Goal: Information Seeking & Learning: Learn about a topic

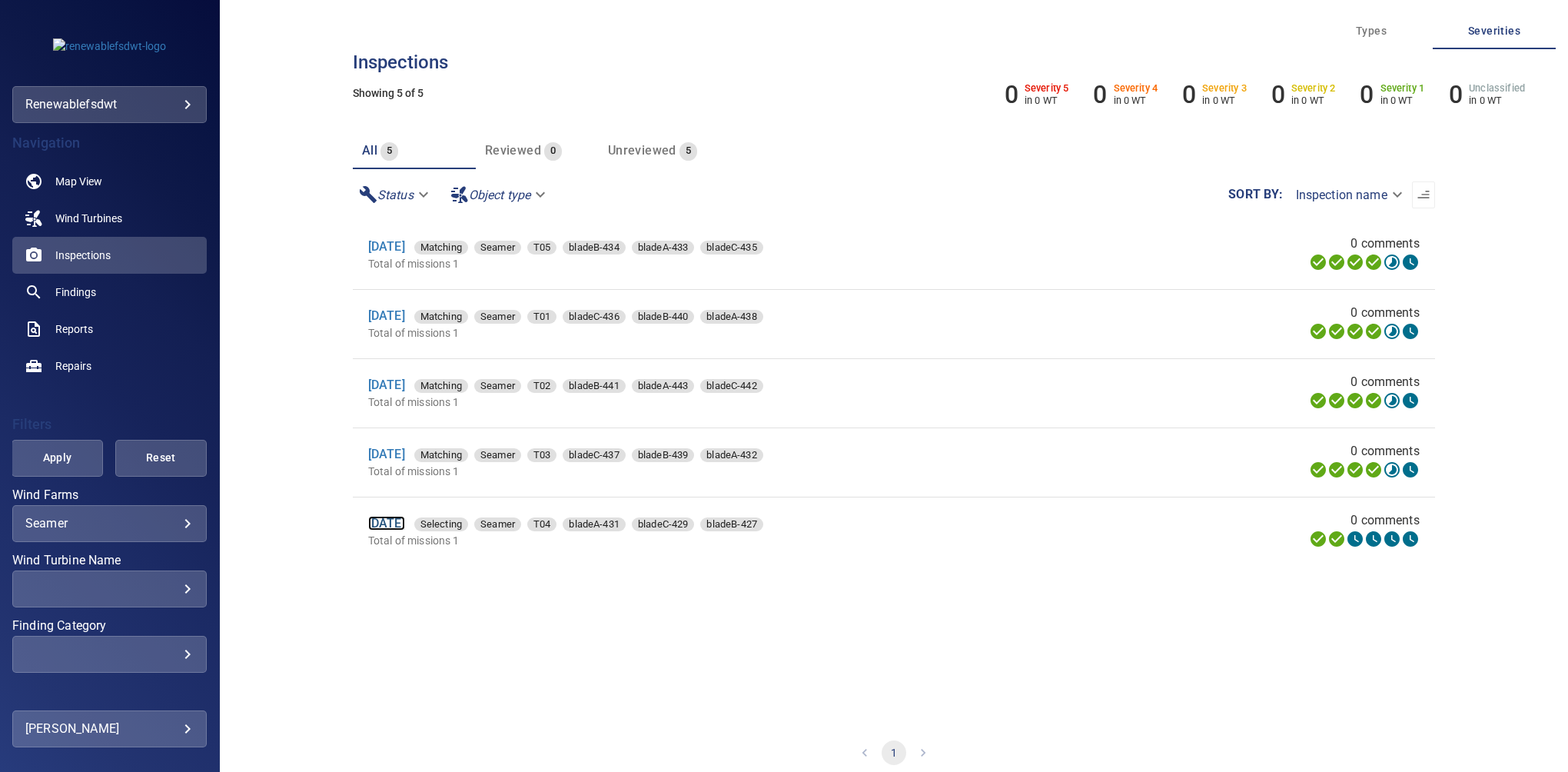
click at [401, 528] on link "[DATE]" at bounding box center [386, 523] width 37 height 15
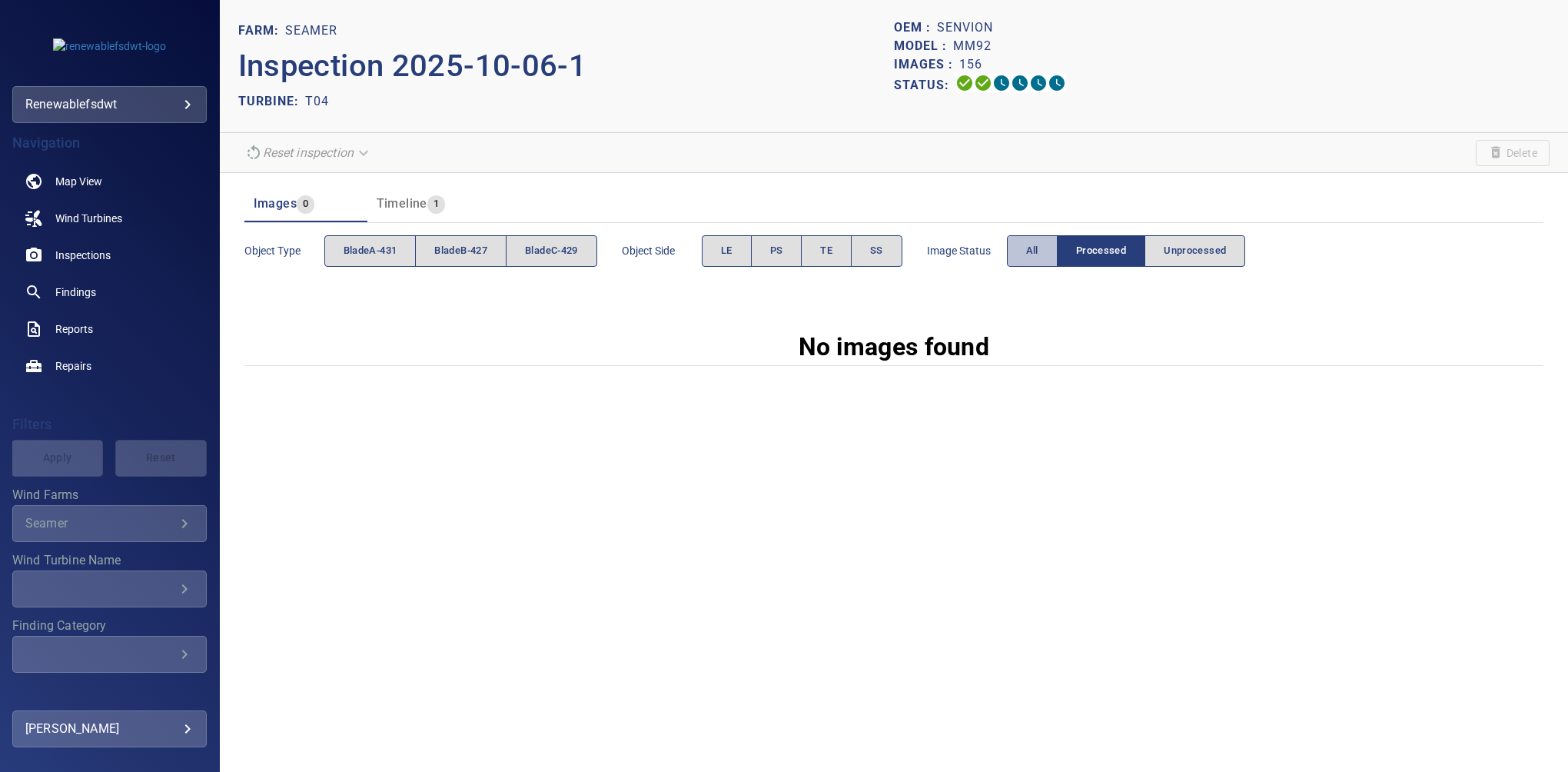
click at [1021, 262] on button "All" at bounding box center [1031, 251] width 50 height 32
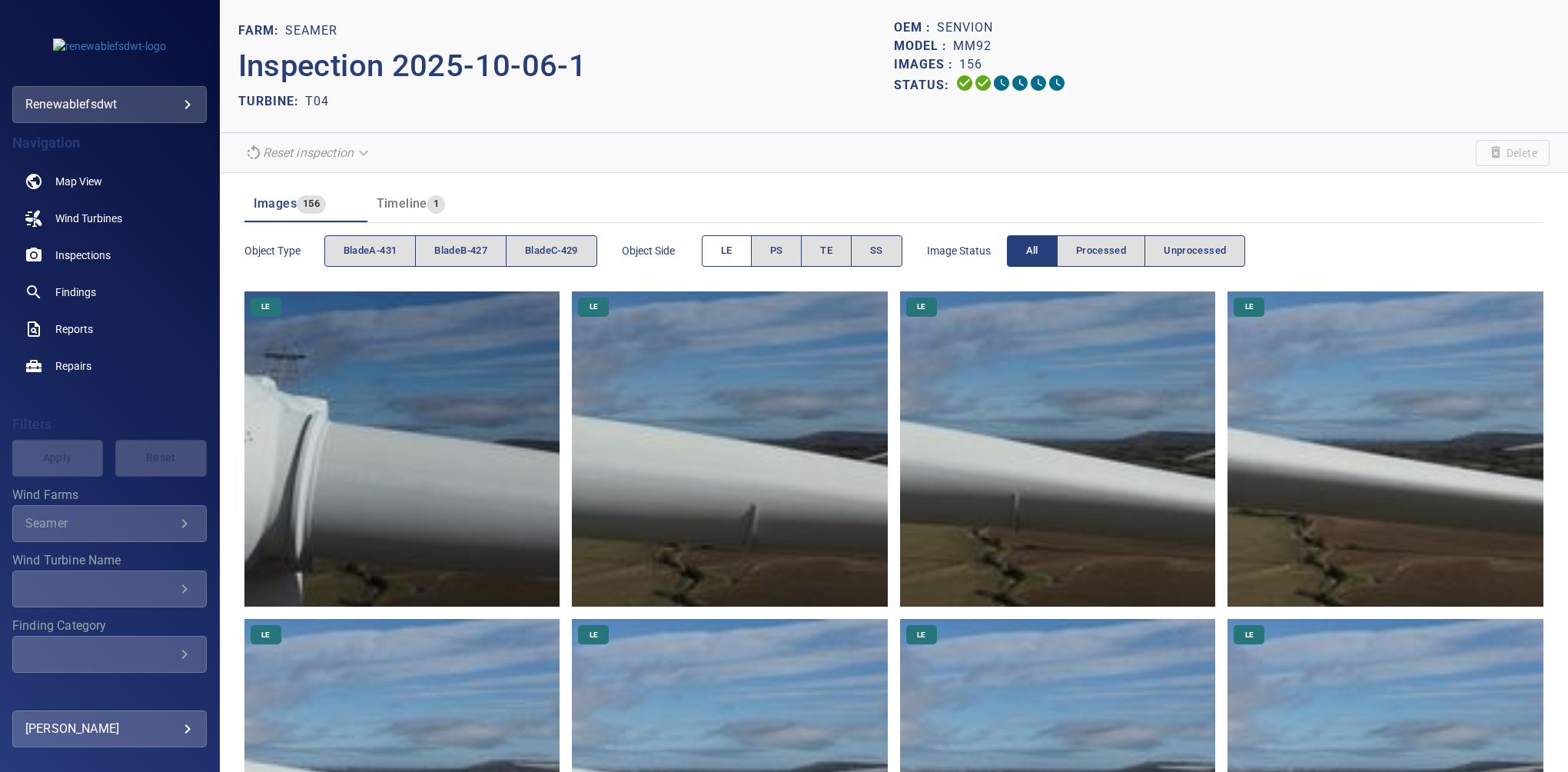
click at [731, 253] on span "LE" at bounding box center [726, 251] width 11 height 18
click at [795, 252] on button "PS" at bounding box center [776, 251] width 51 height 32
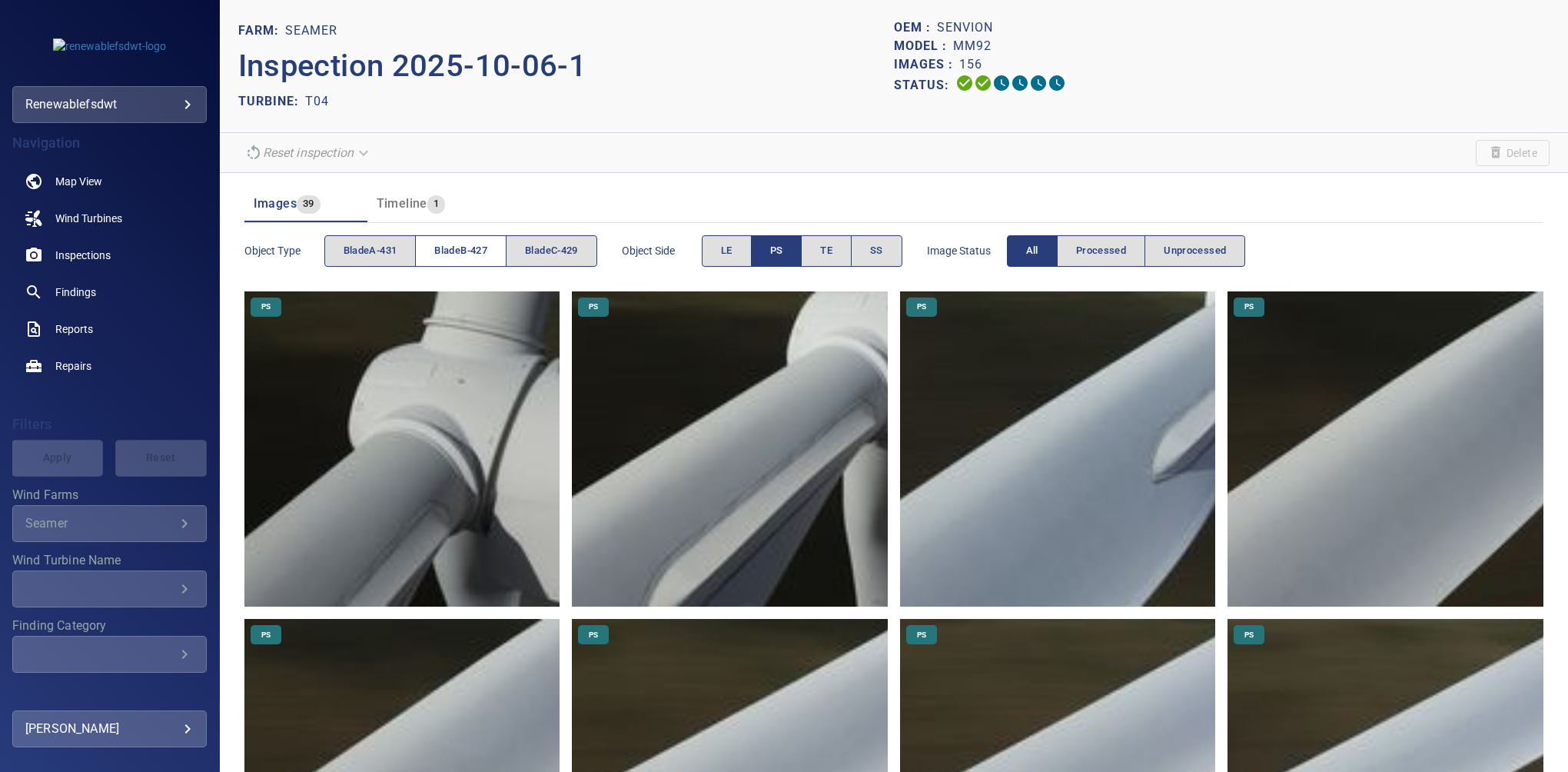
click at [454, 252] on span "bladeB-427" at bounding box center [460, 251] width 53 height 18
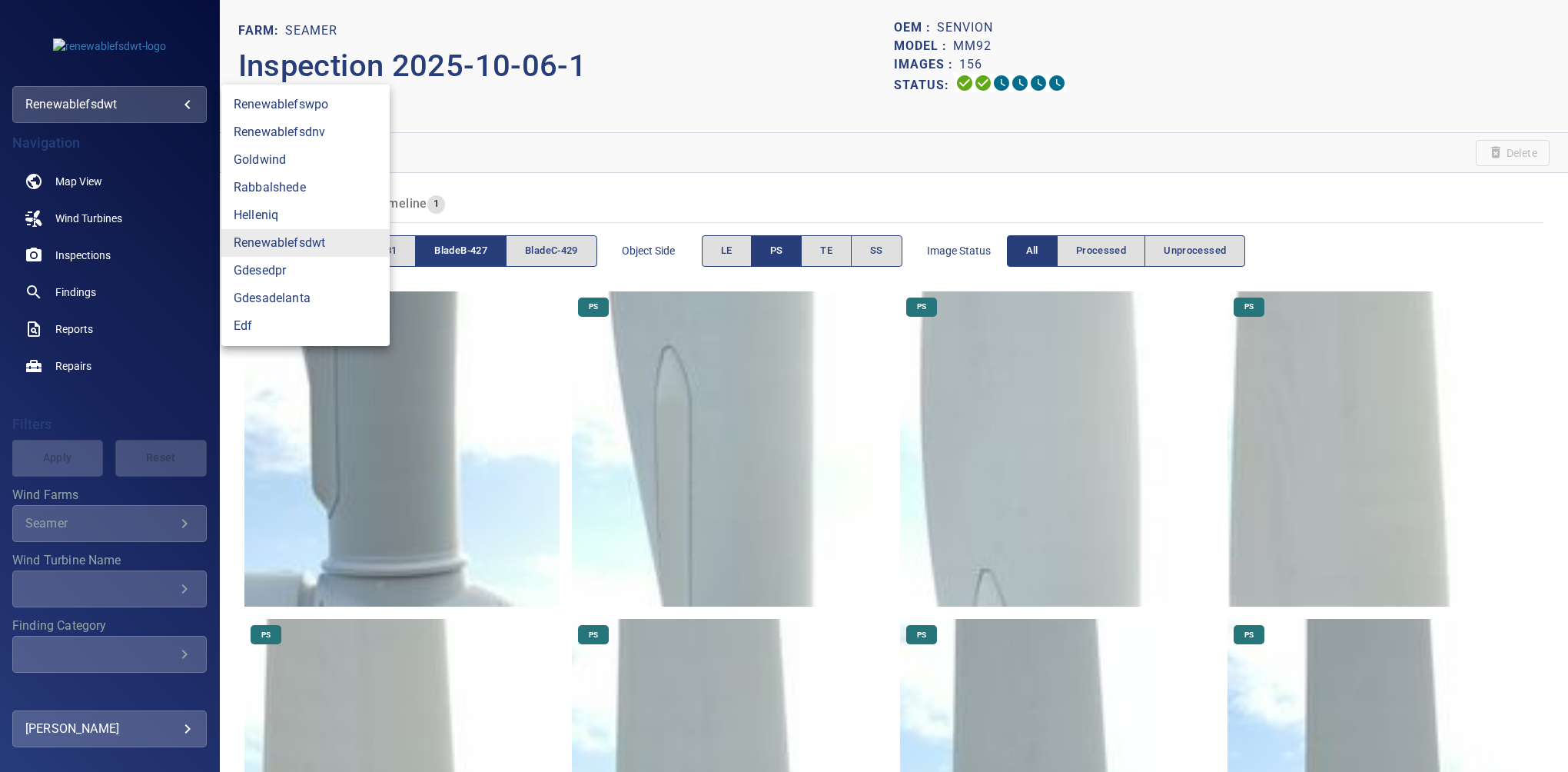
click at [160, 105] on body "**********" at bounding box center [784, 386] width 1568 height 772
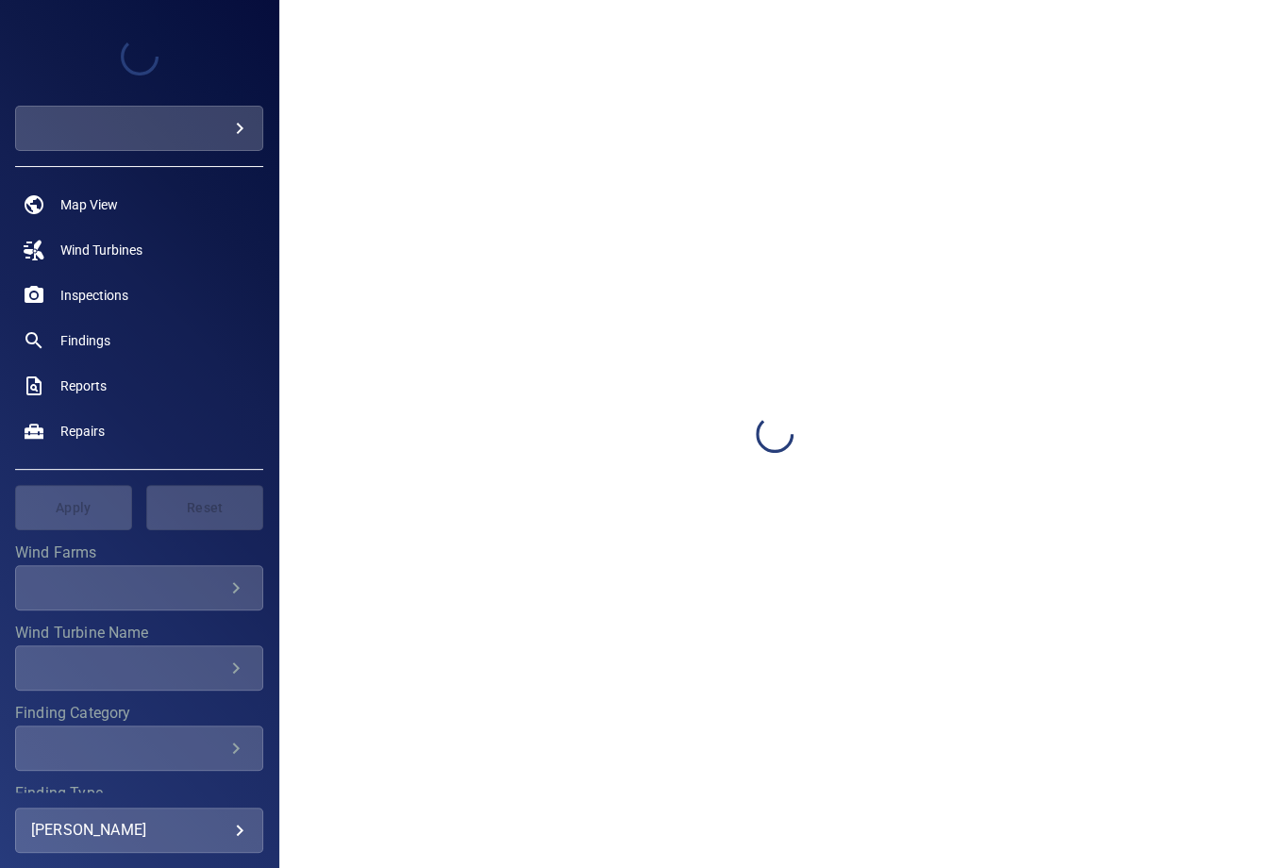
type input "**********"
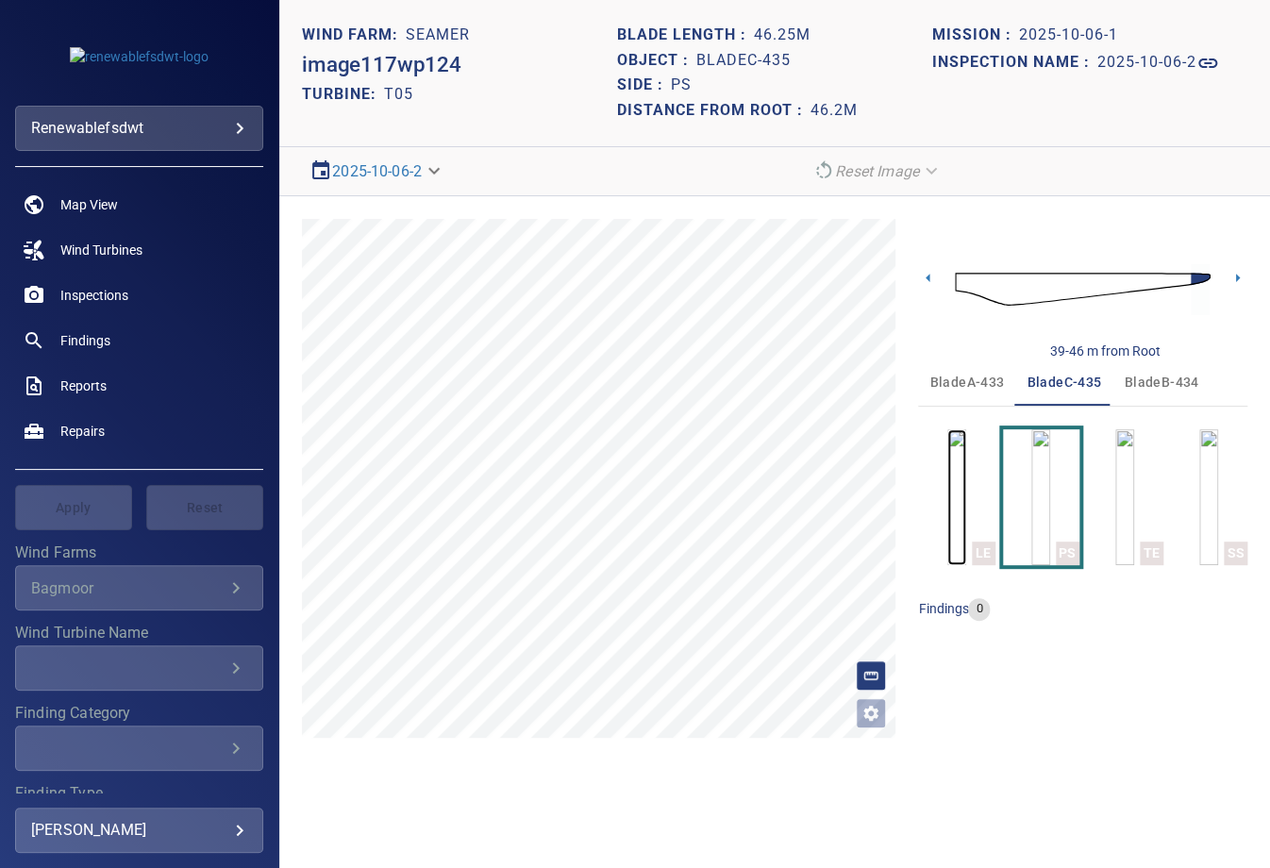
click at [953, 501] on img "button" at bounding box center [957, 497] width 19 height 136
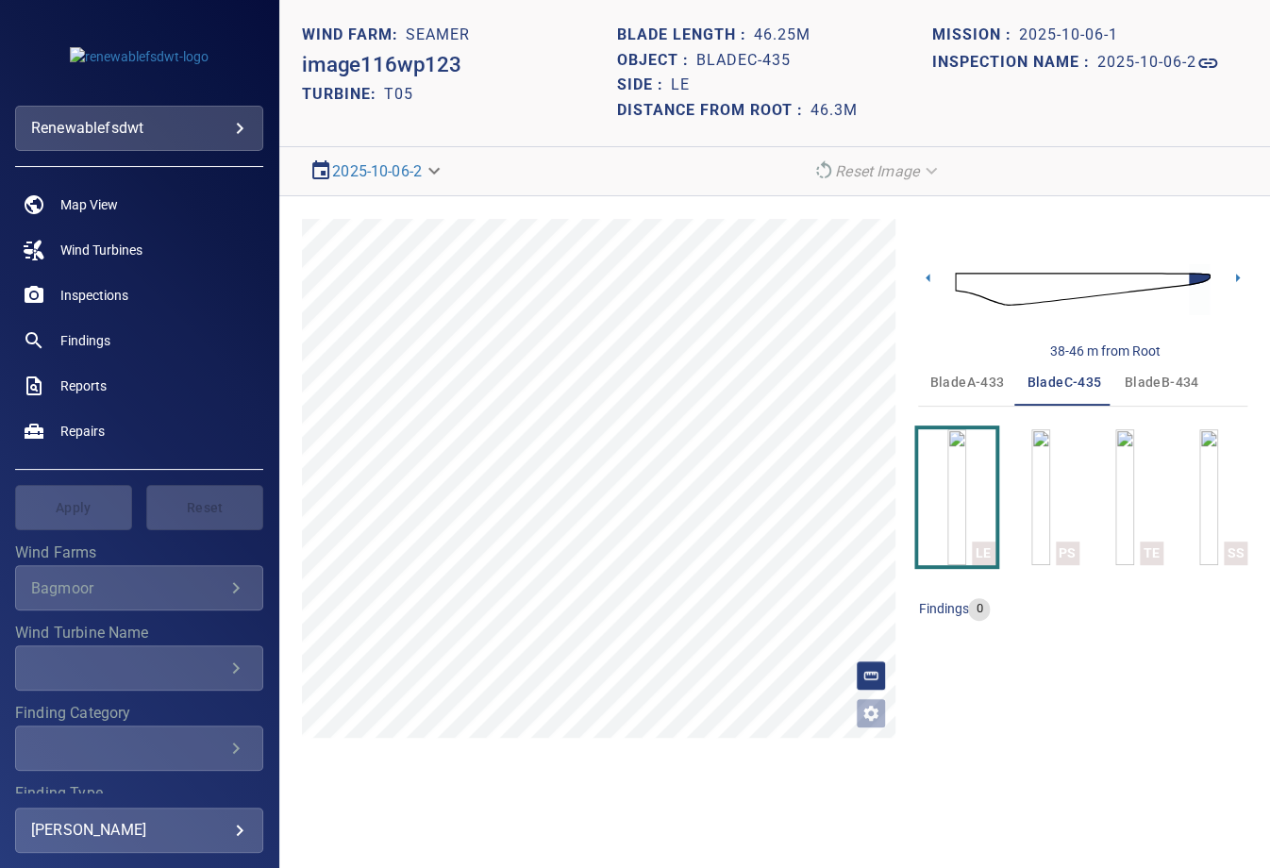
click at [958, 280] on img at bounding box center [1083, 290] width 256 height 62
click at [1121, 54] on h1 "2025-10-06-2" at bounding box center [1147, 63] width 99 height 18
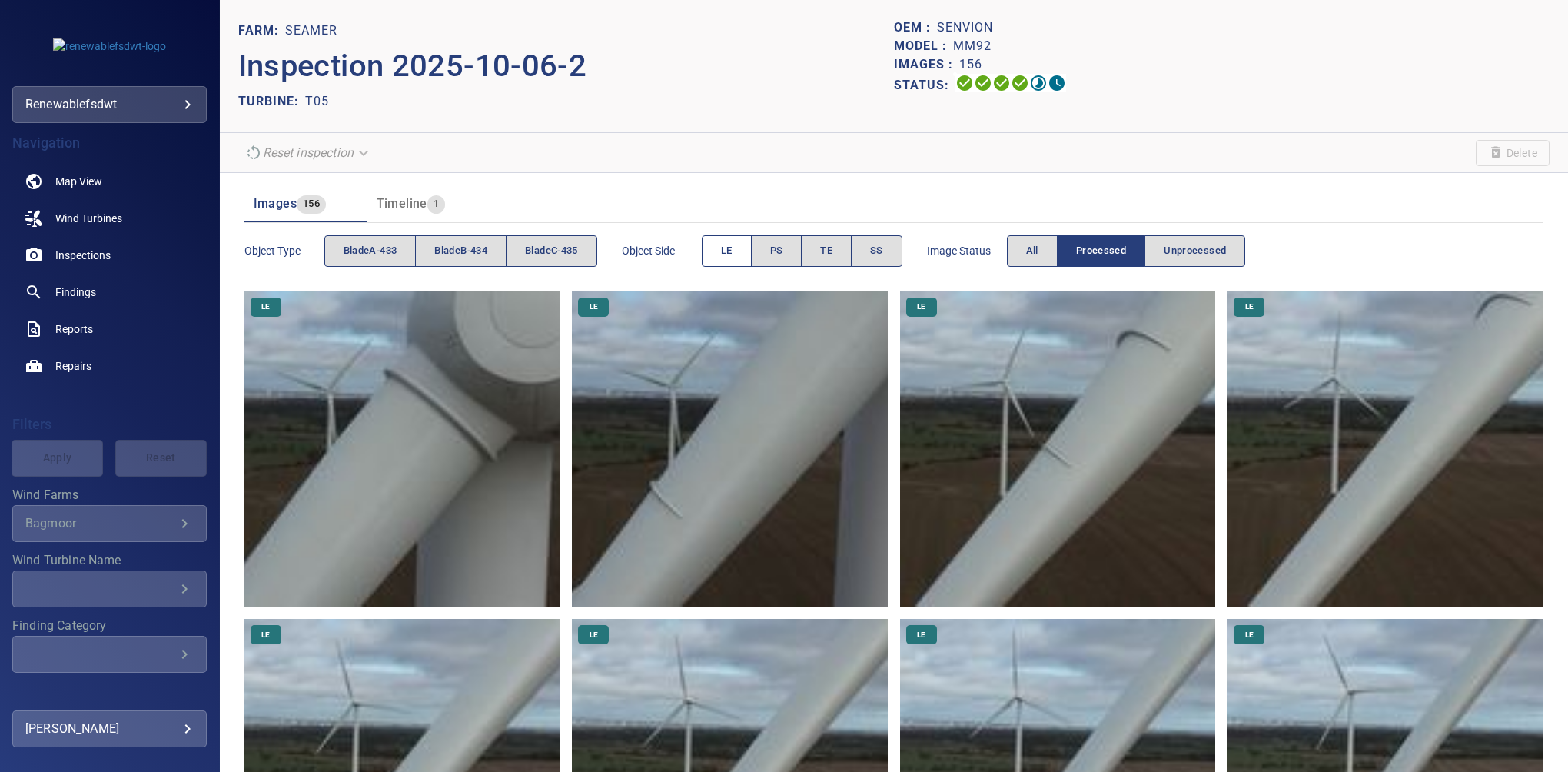
click at [729, 248] on span "LE" at bounding box center [726, 251] width 11 height 18
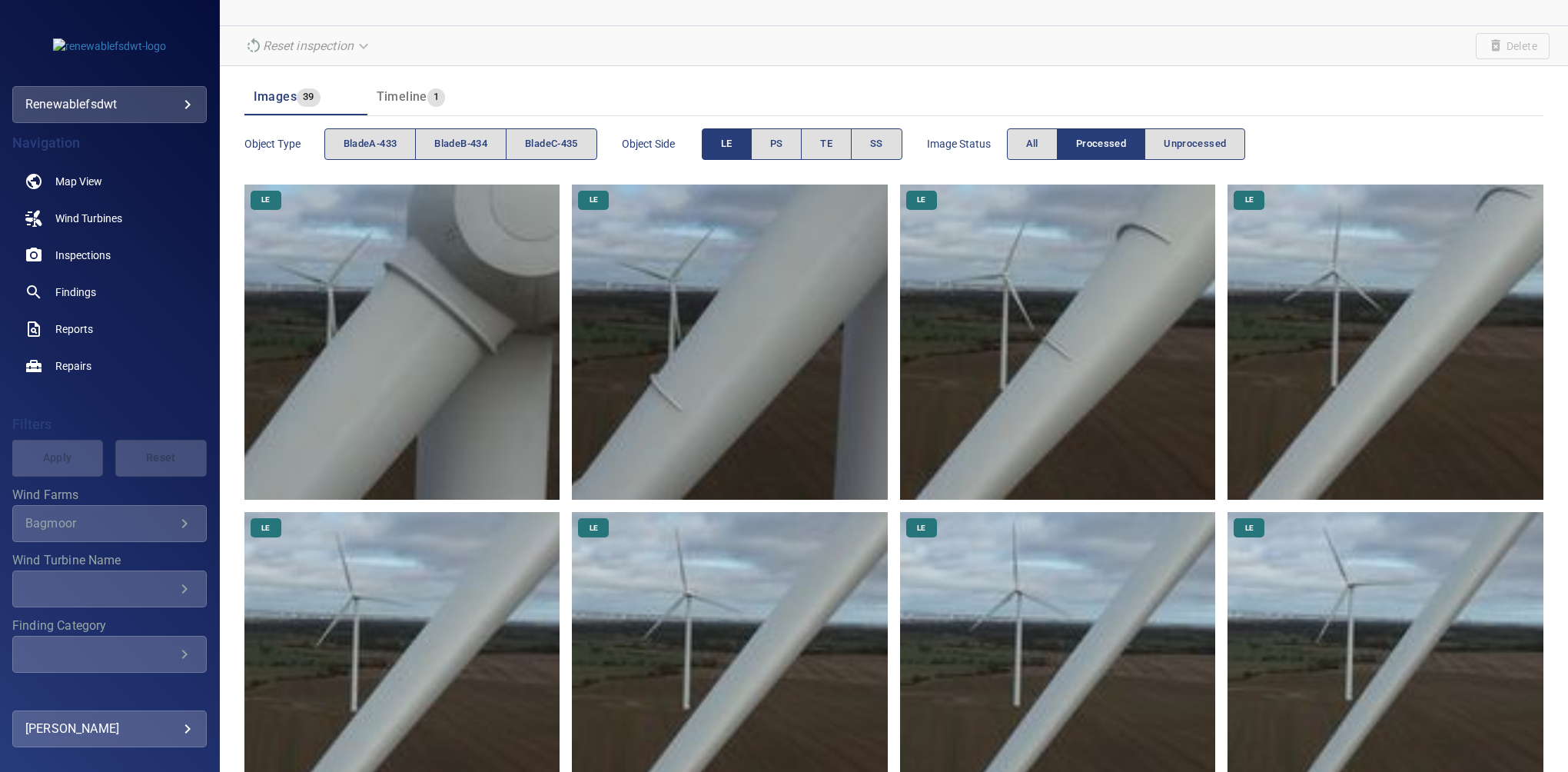
scroll to position [80, 0]
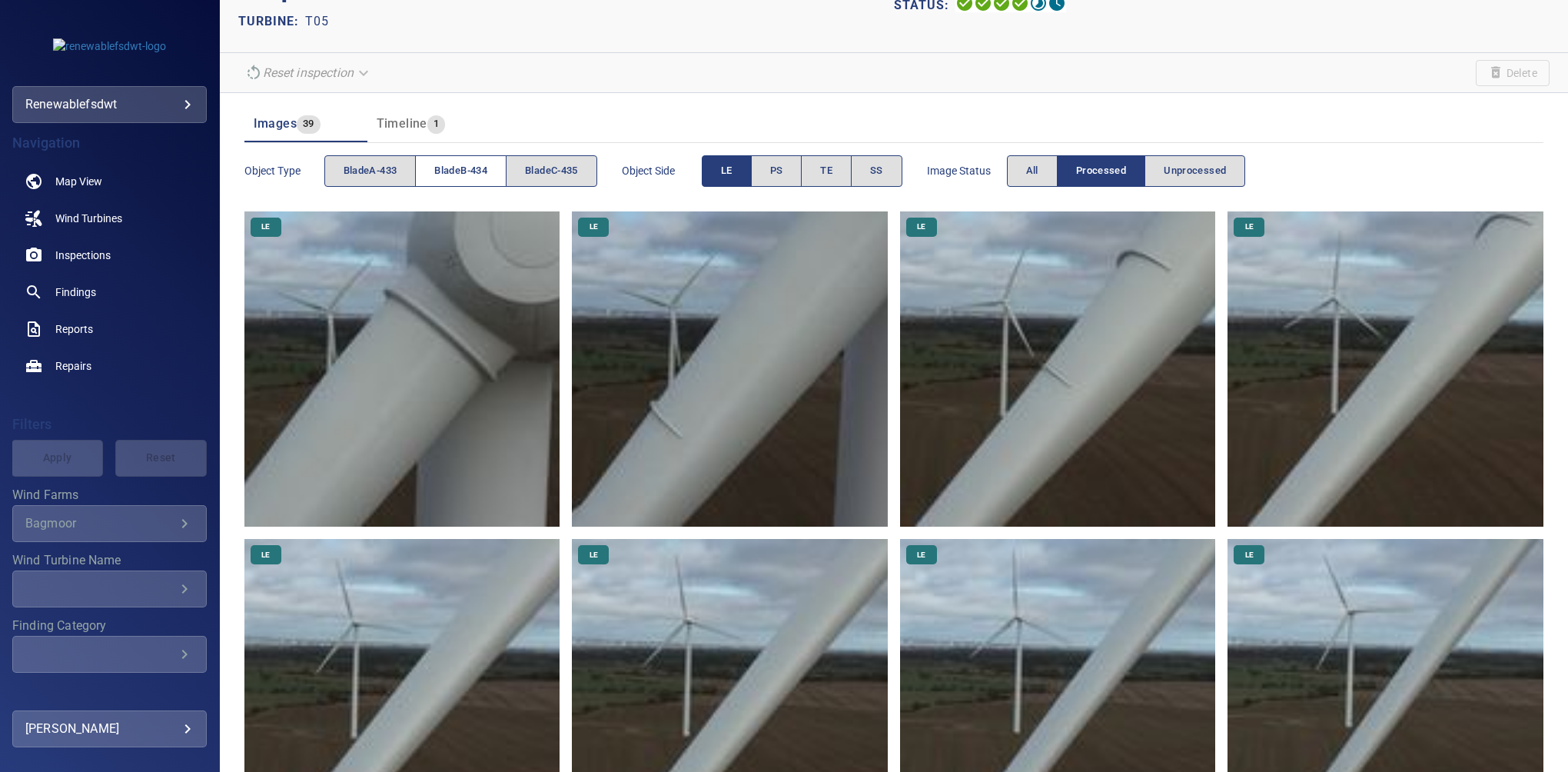
click at [472, 178] on button "bladeB-434" at bounding box center [461, 171] width 91 height 32
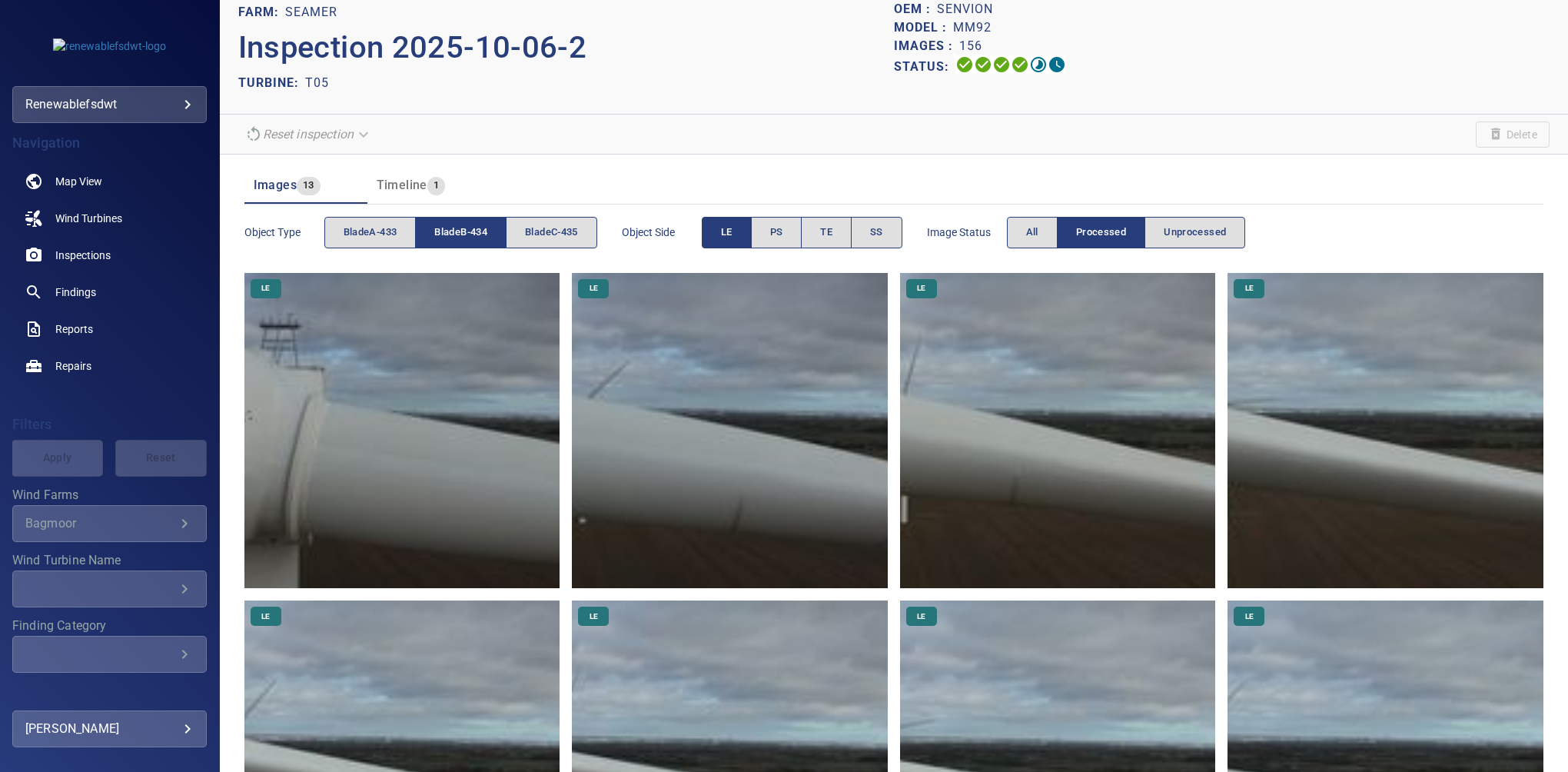
scroll to position [15, 0]
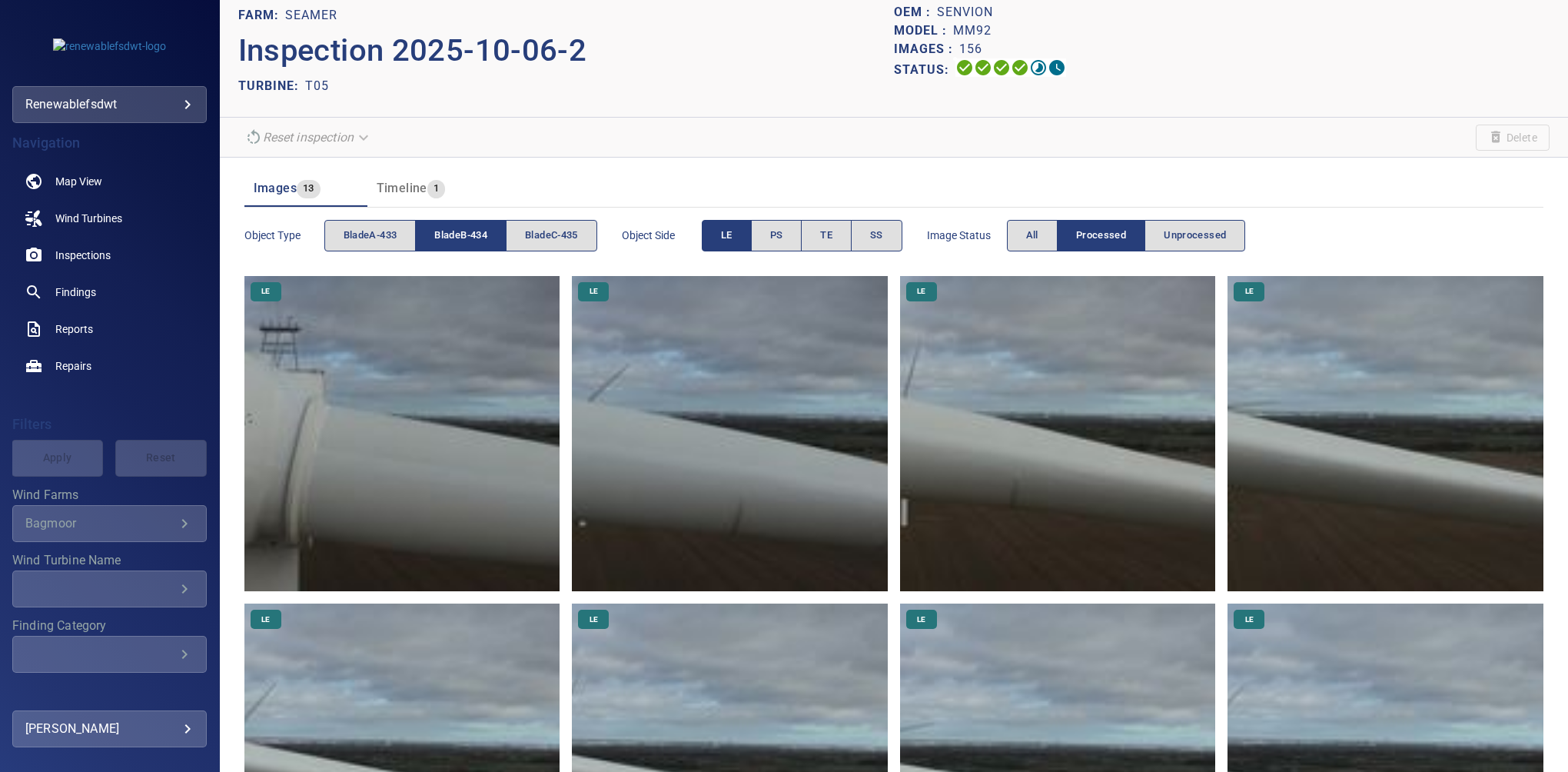
click at [493, 235] on button "bladeB-434" at bounding box center [461, 235] width 91 height 32
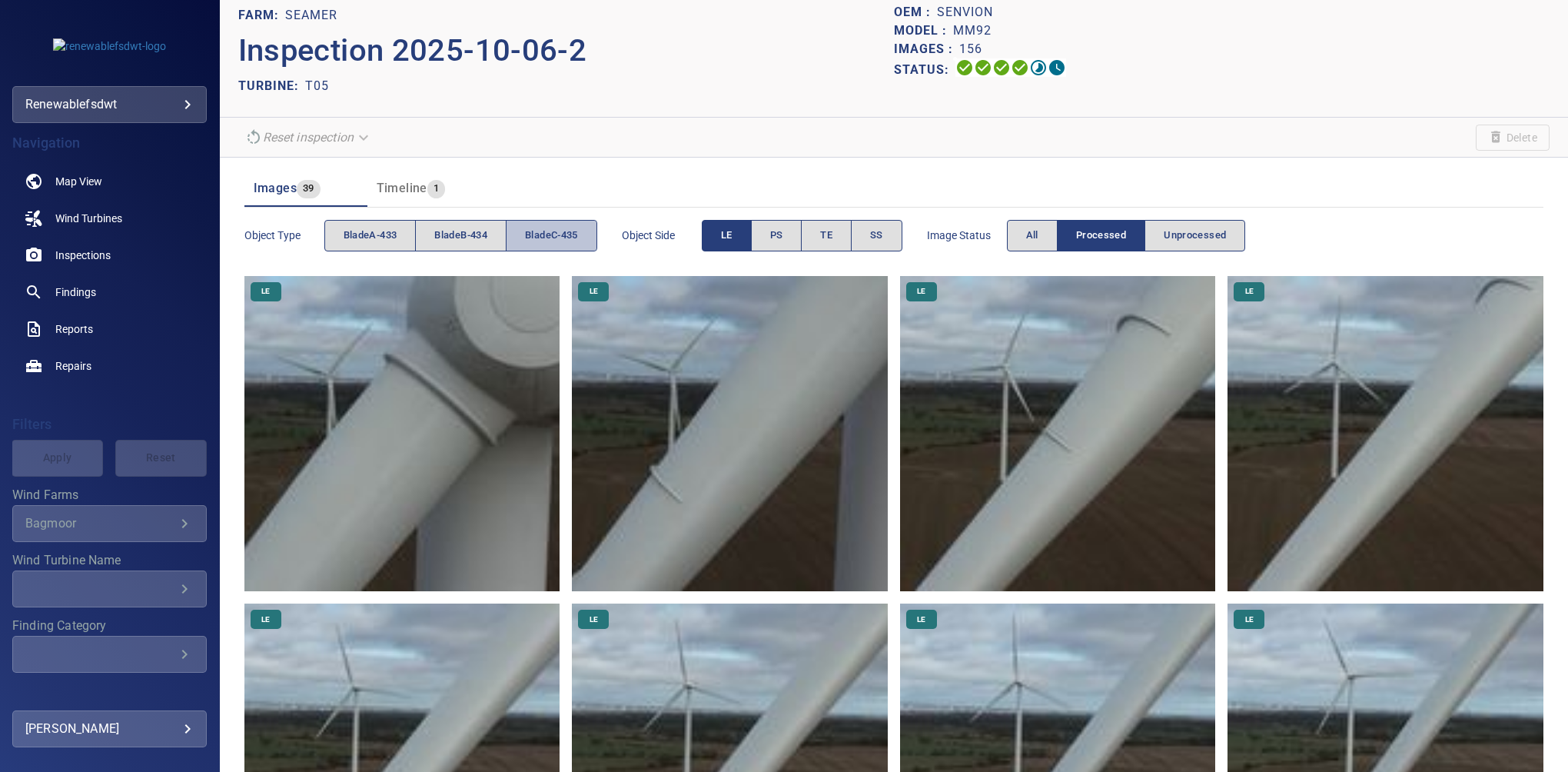
click at [552, 233] on span "bladeC-435" at bounding box center [551, 235] width 53 height 18
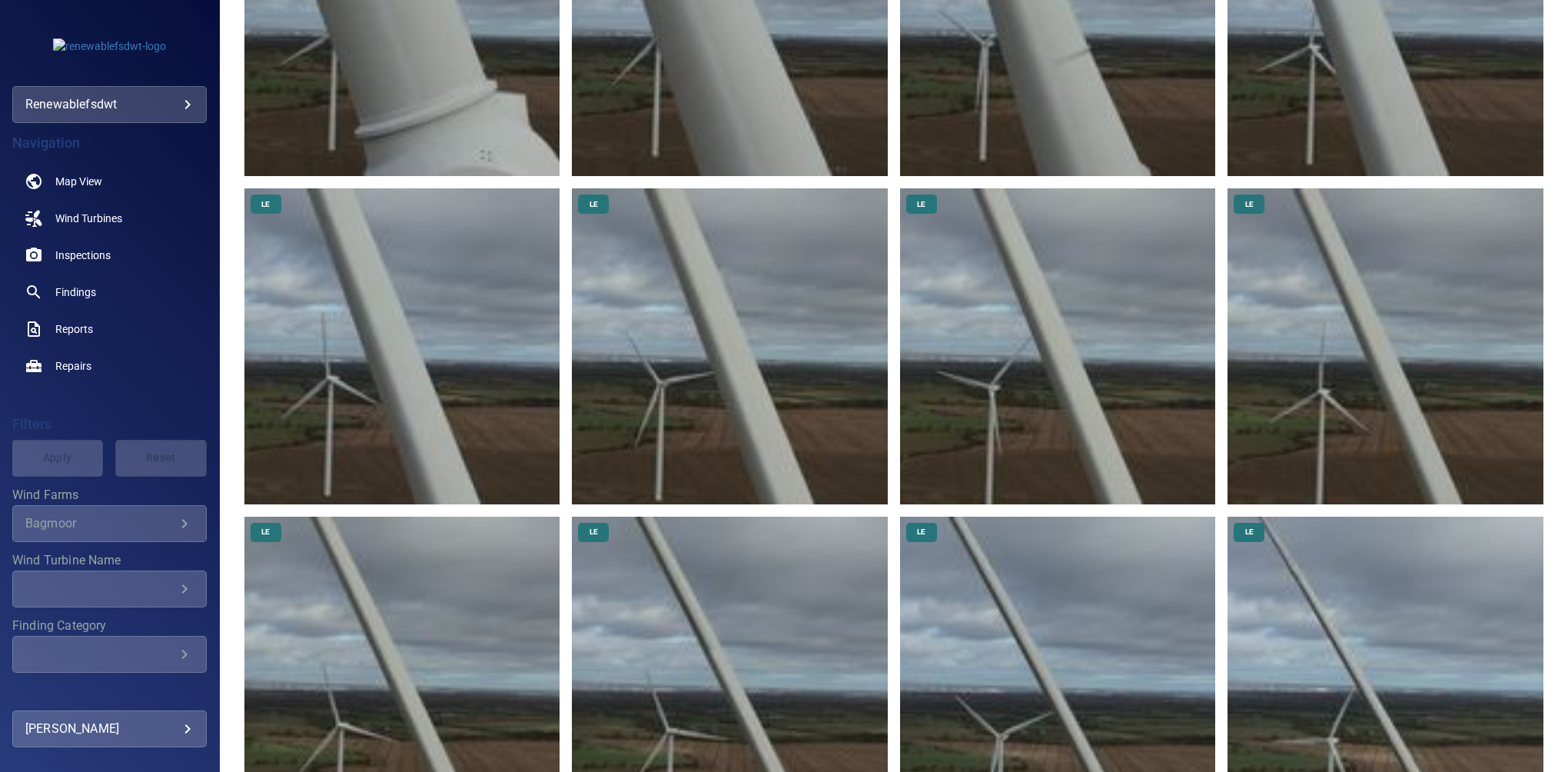
scroll to position [99, 0]
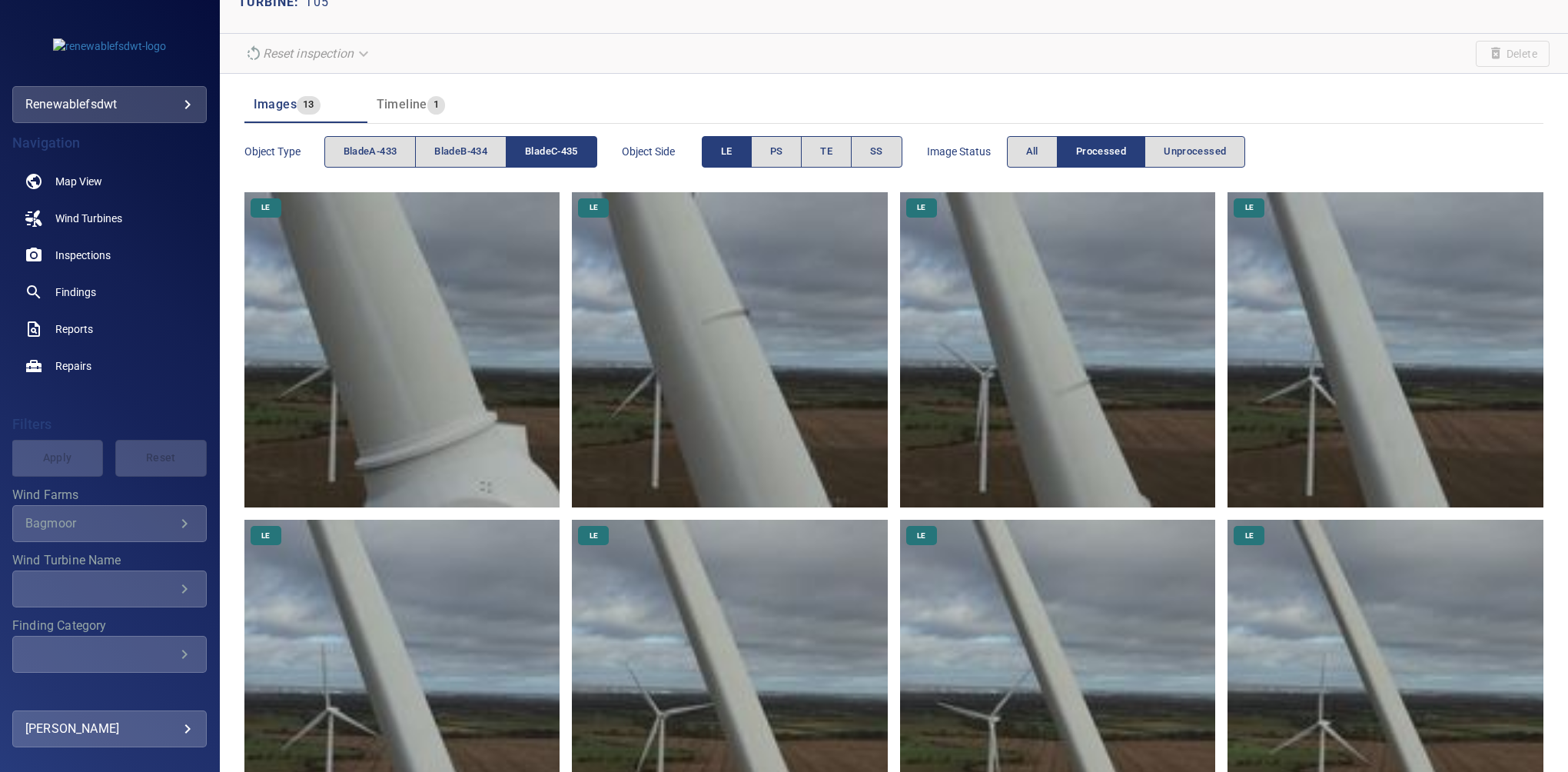
click at [566, 147] on span "bladeC-435" at bounding box center [551, 152] width 53 height 18
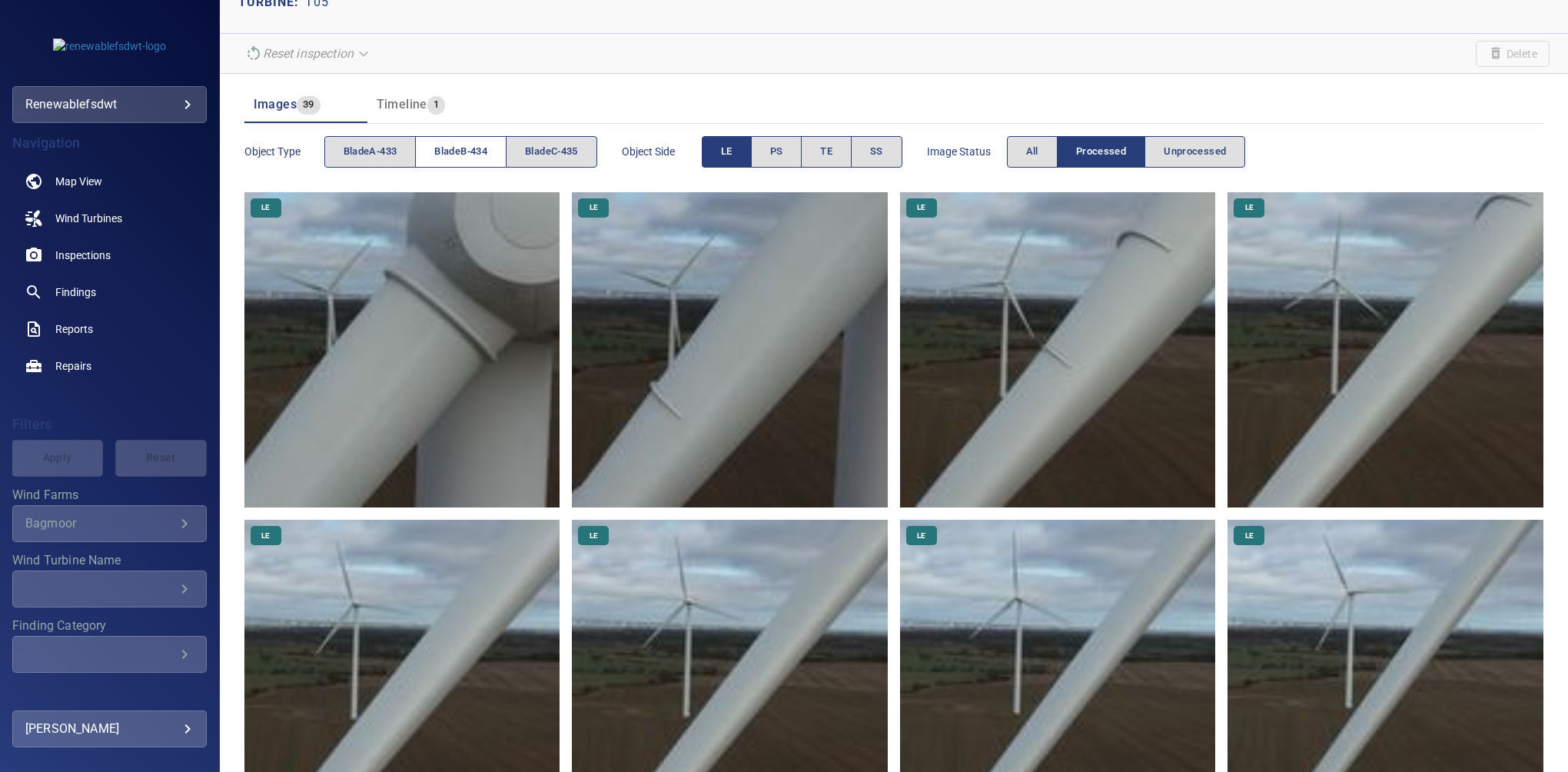
click at [480, 147] on span "bladeB-434" at bounding box center [460, 152] width 53 height 18
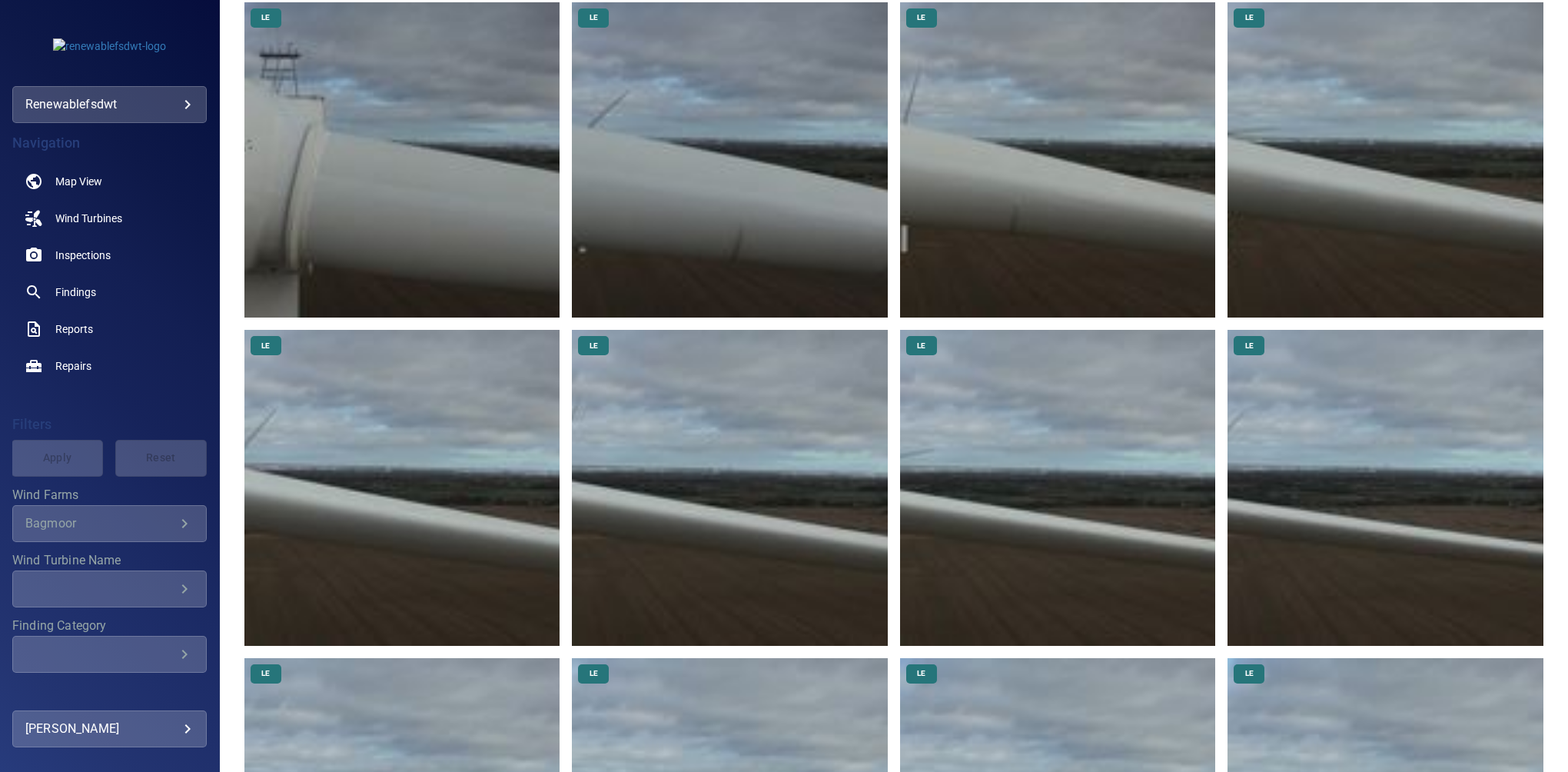
scroll to position [242, 0]
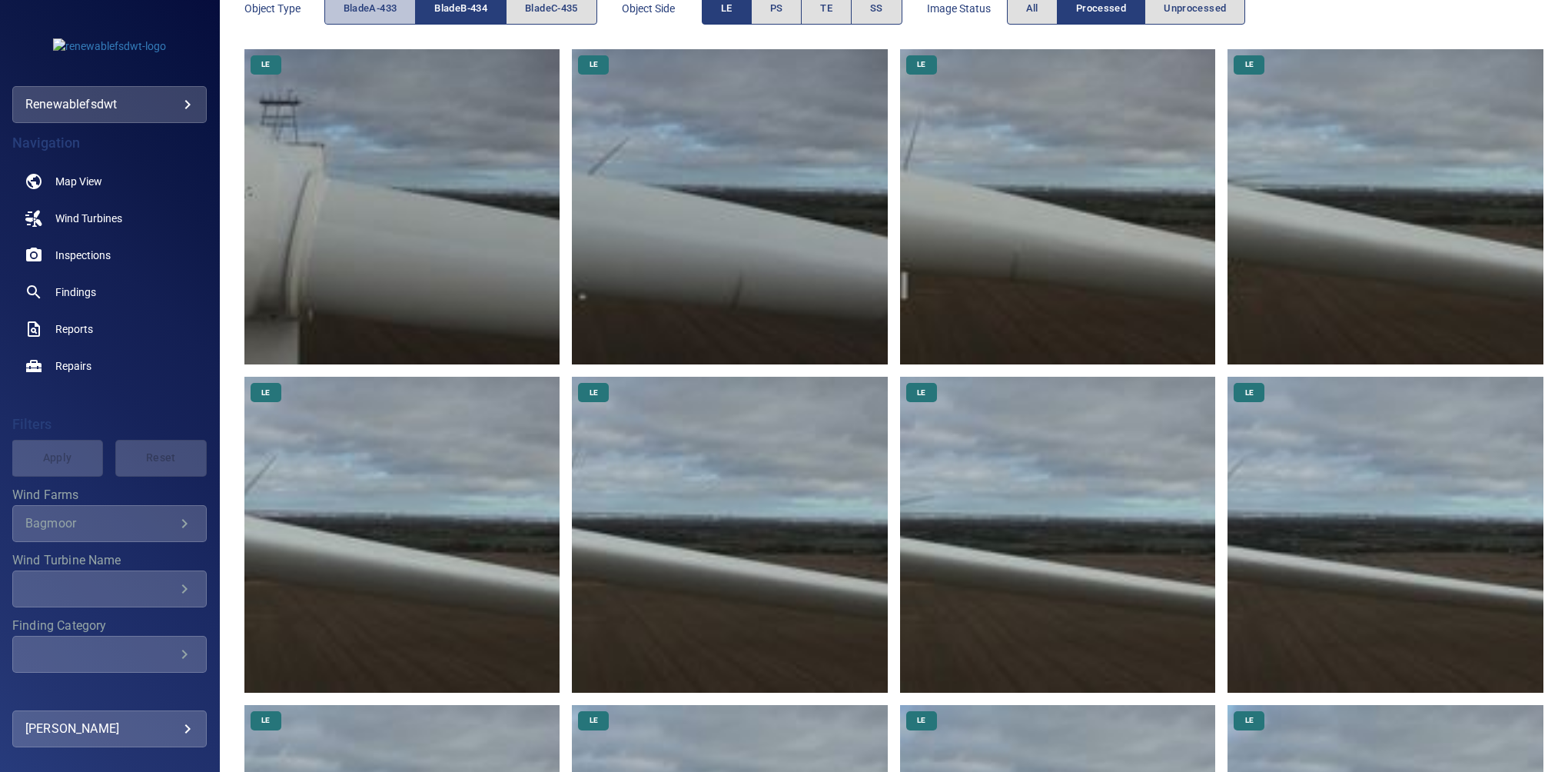
click at [360, 12] on span "bladeA-433" at bounding box center [370, 9] width 54 height 18
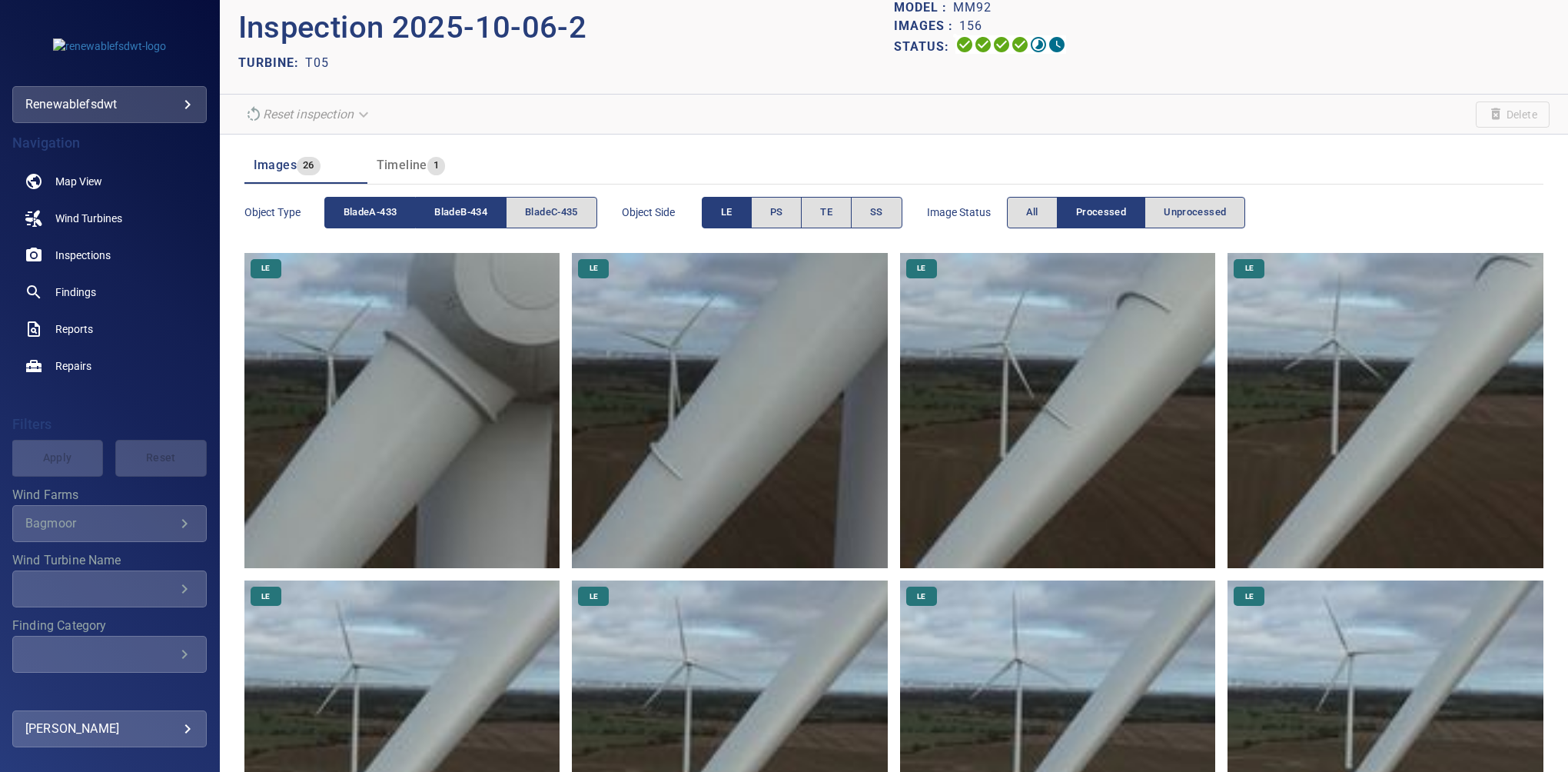
scroll to position [0, 0]
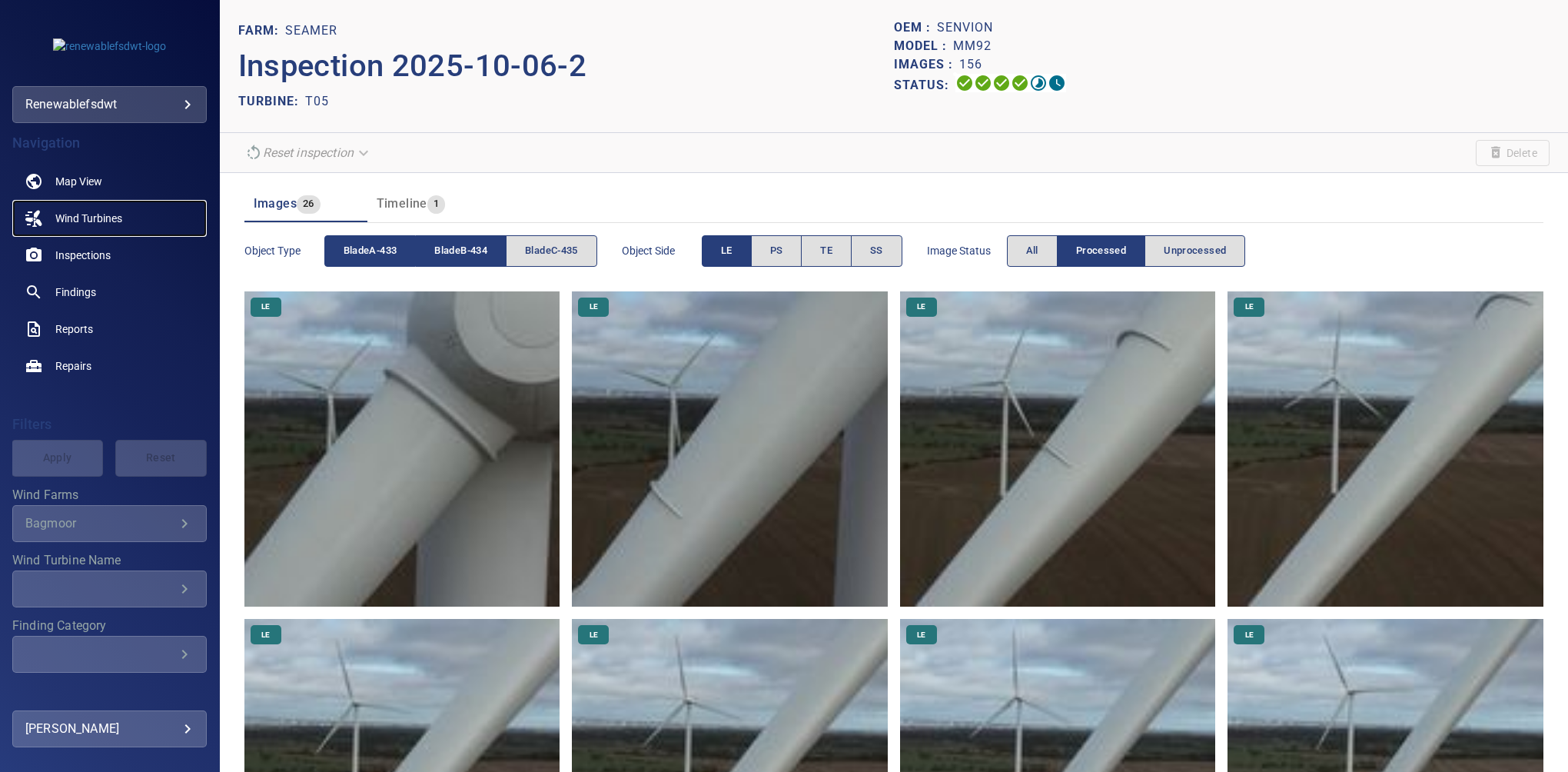
click at [98, 218] on span "Wind Turbines" at bounding box center [89, 218] width 67 height 15
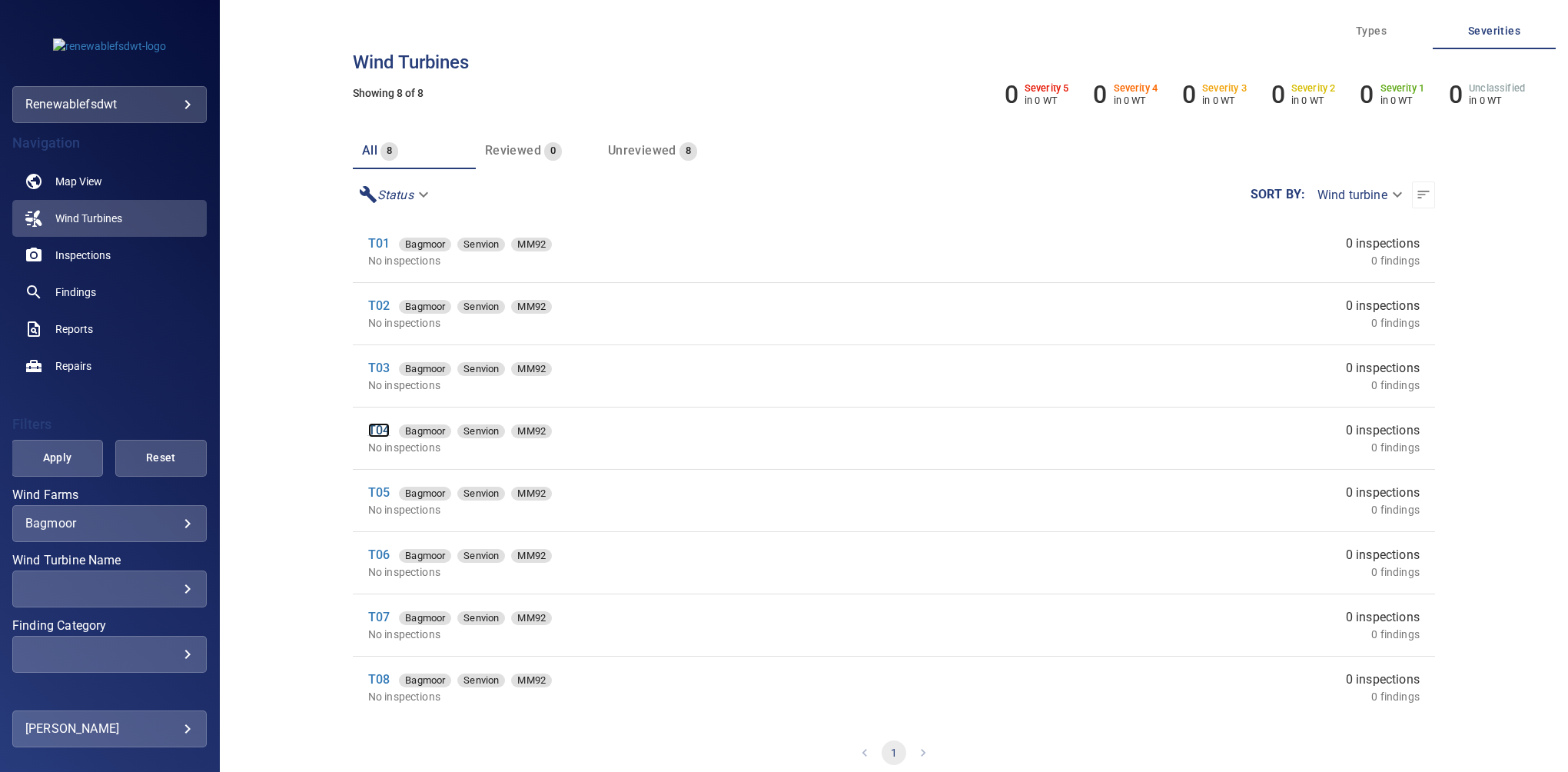
click at [376, 423] on link "T04" at bounding box center [379, 430] width 21 height 15
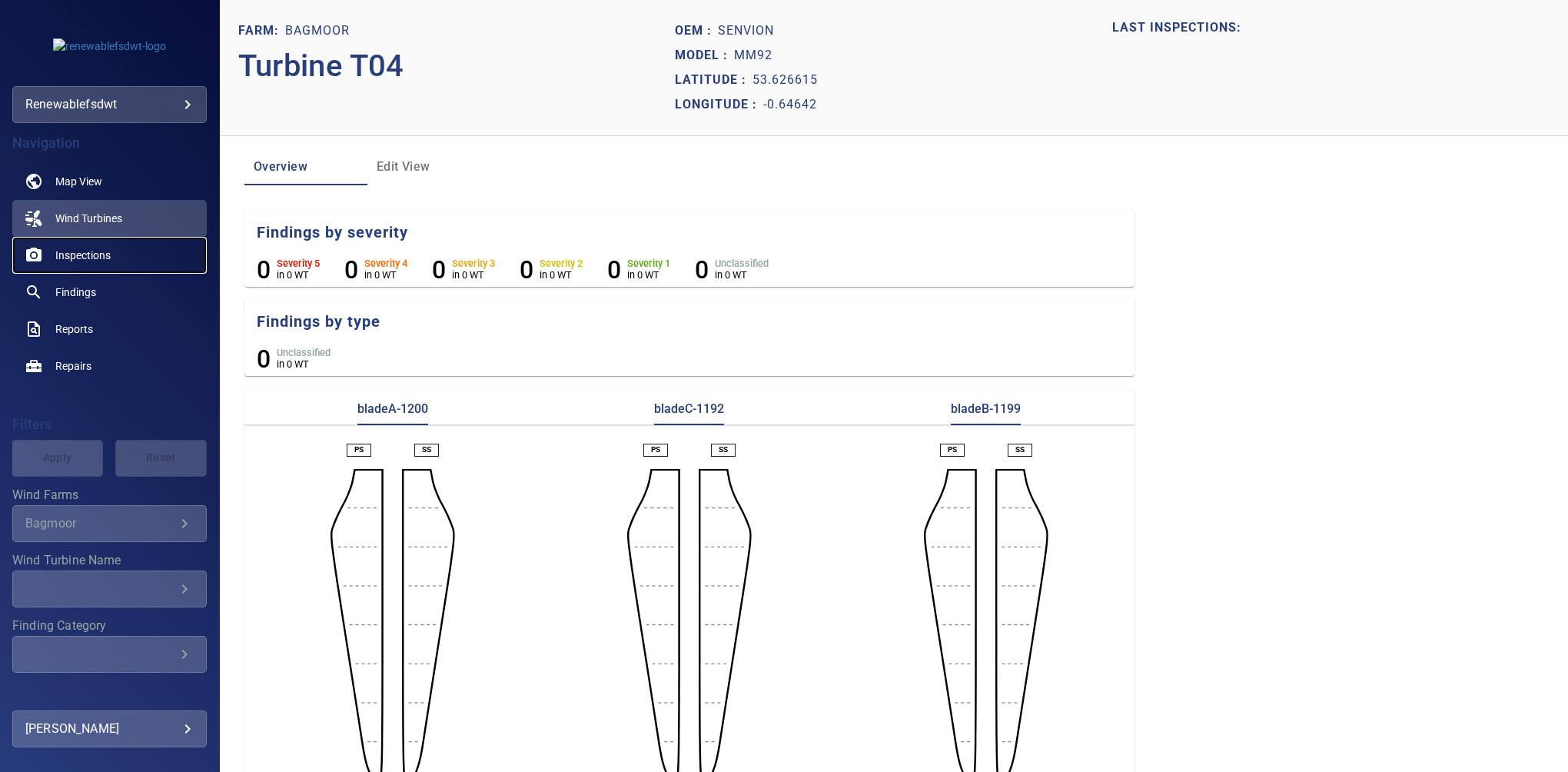
click at [86, 255] on span "Inspections" at bounding box center [83, 255] width 55 height 15
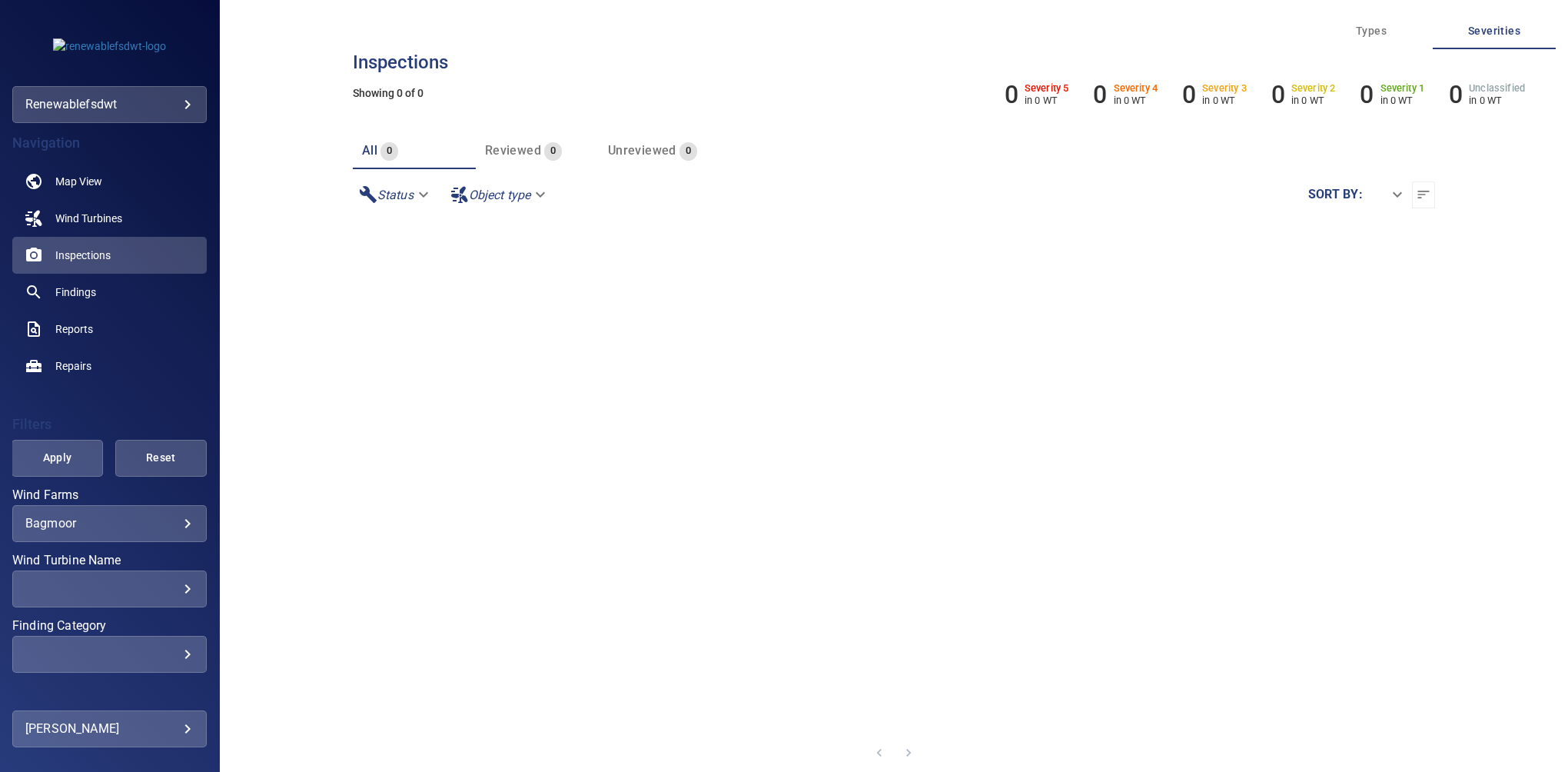
click at [123, 523] on body "**********" at bounding box center [784, 386] width 1568 height 772
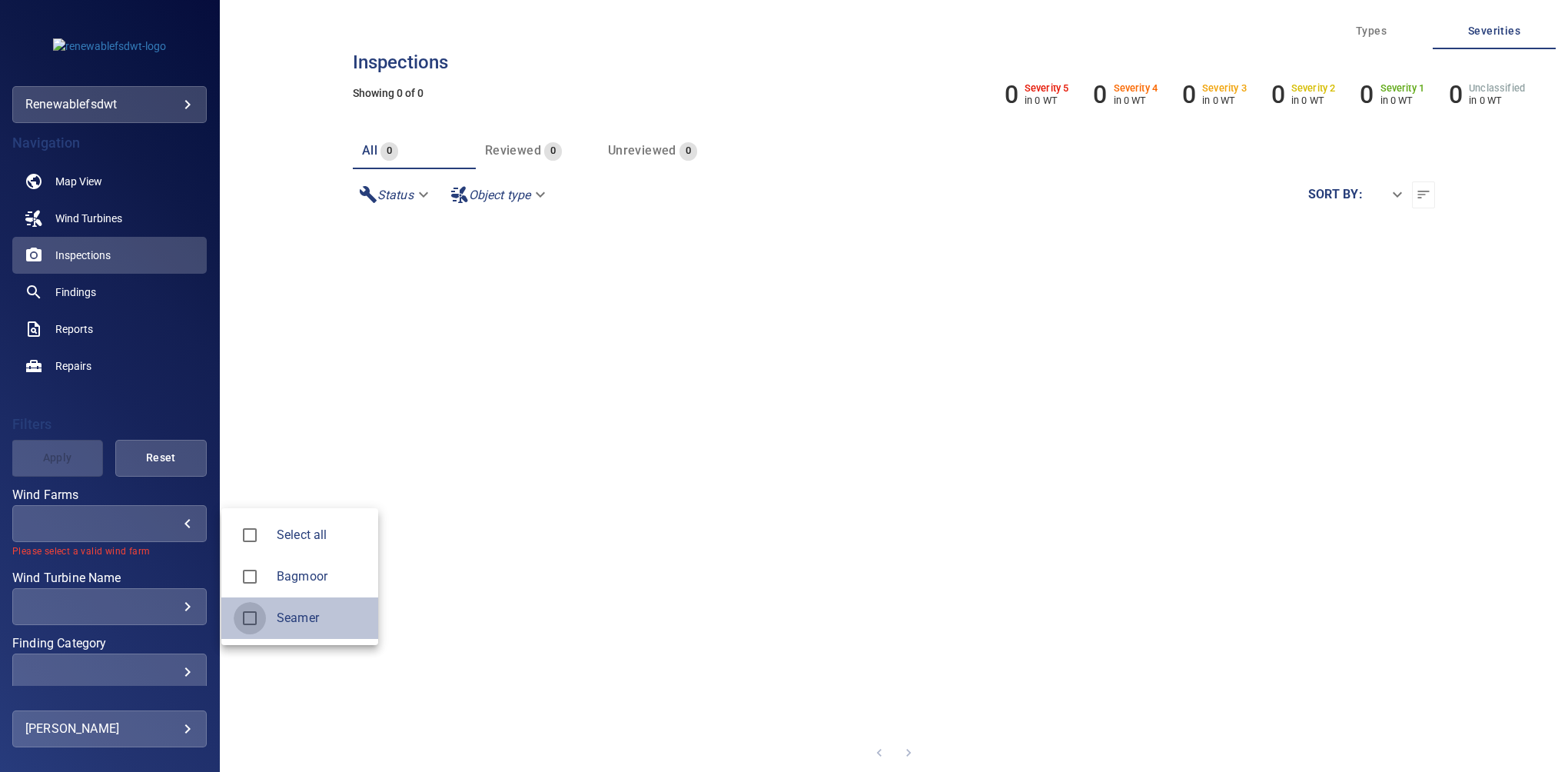
type input "******"
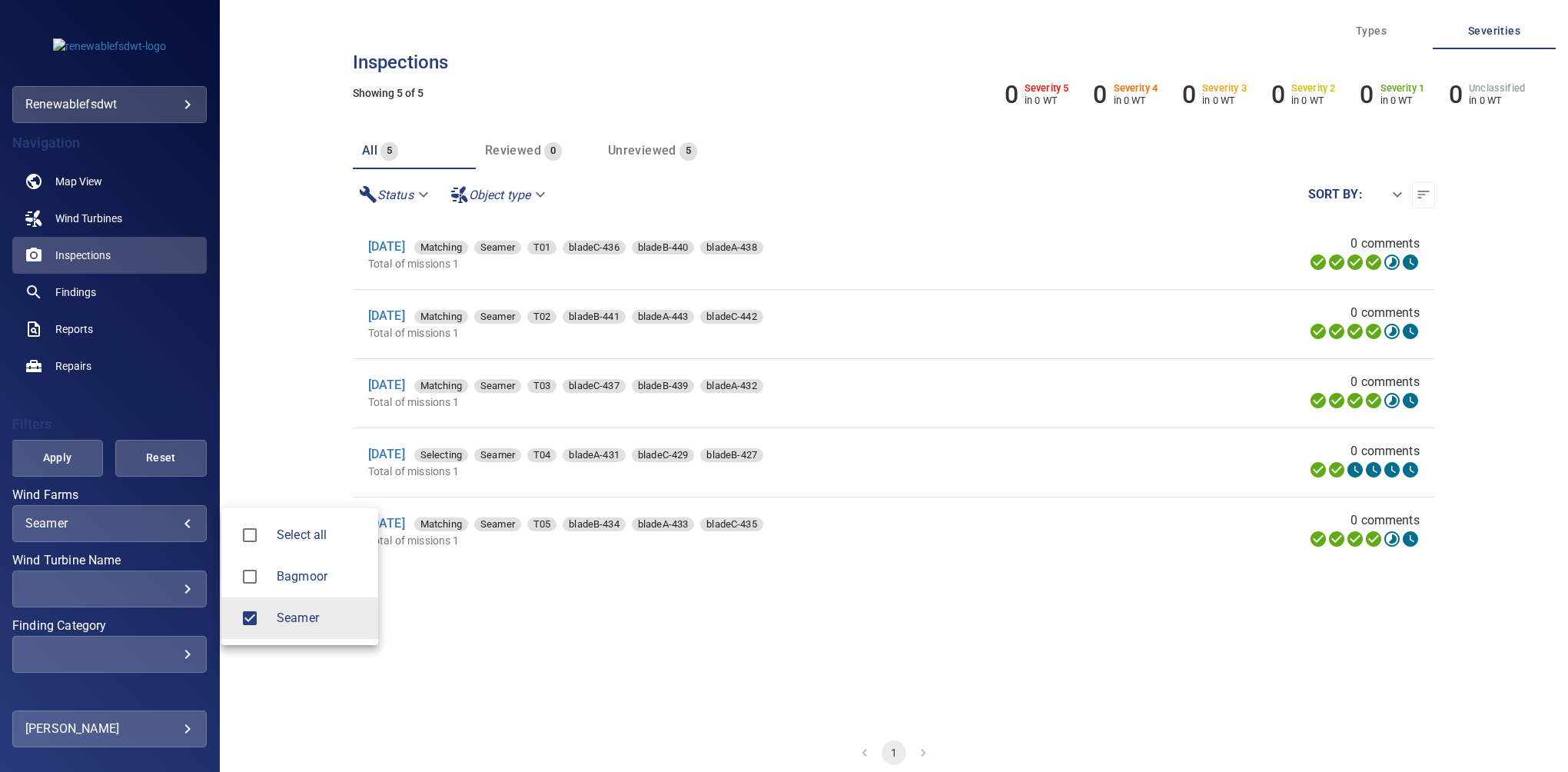
click at [247, 416] on div at bounding box center [784, 386] width 1568 height 772
click at [396, 385] on link "6 Oct 2025" at bounding box center [386, 384] width 37 height 15
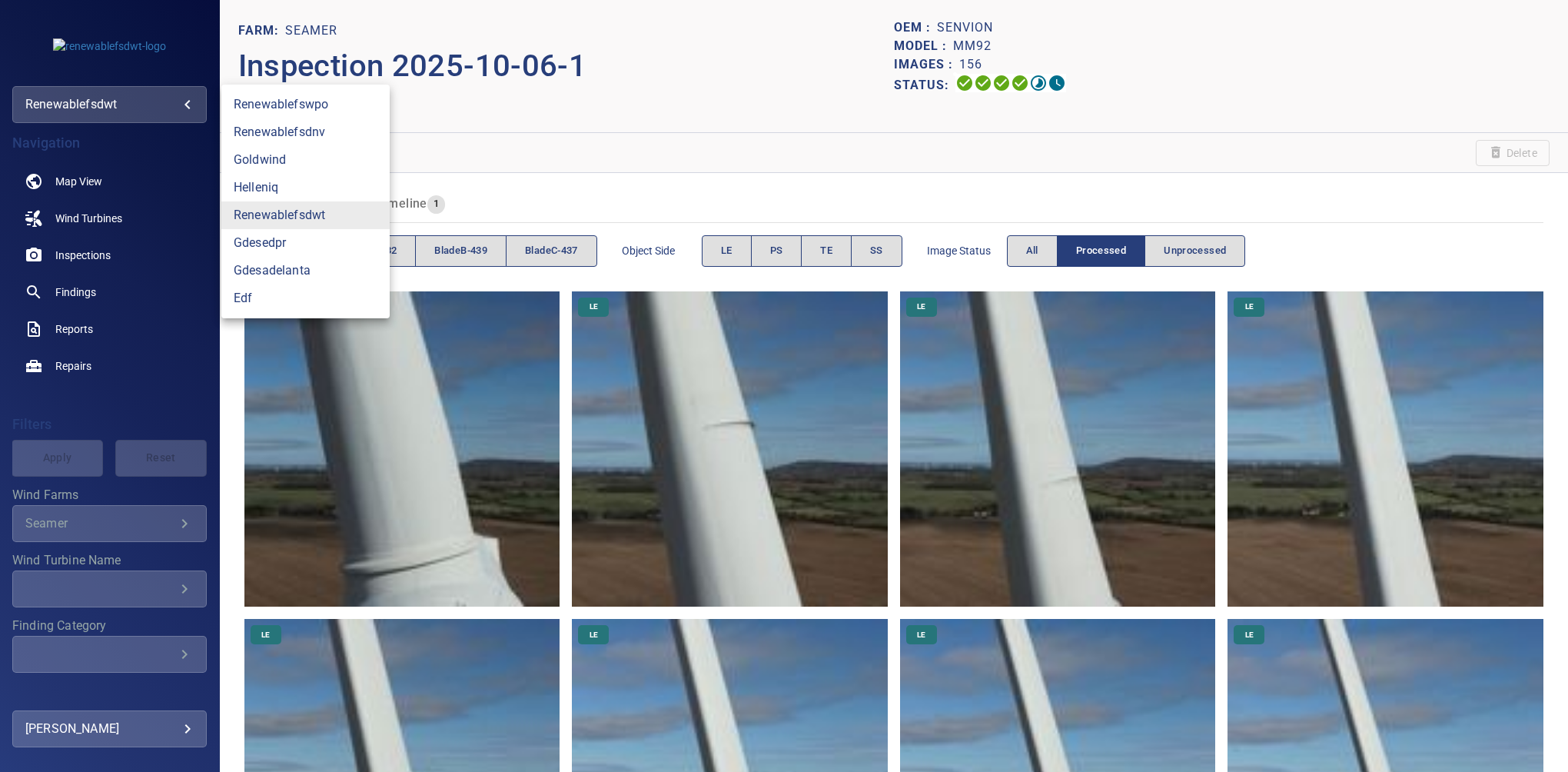
click at [95, 104] on body "**********" at bounding box center [784, 386] width 1568 height 772
click at [237, 298] on link "edf" at bounding box center [305, 298] width 169 height 28
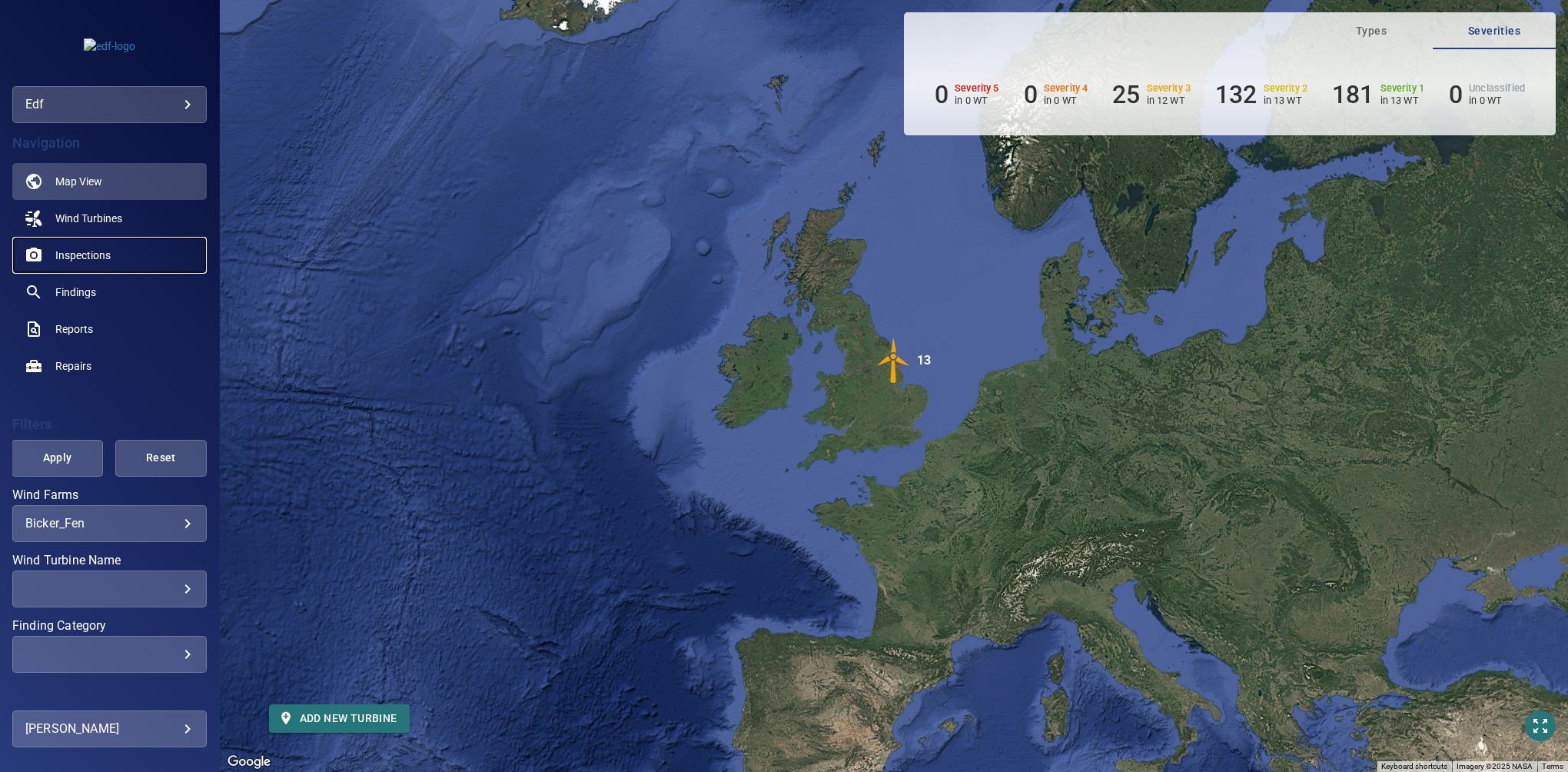
click at [94, 250] on span "Inspections" at bounding box center [83, 255] width 55 height 15
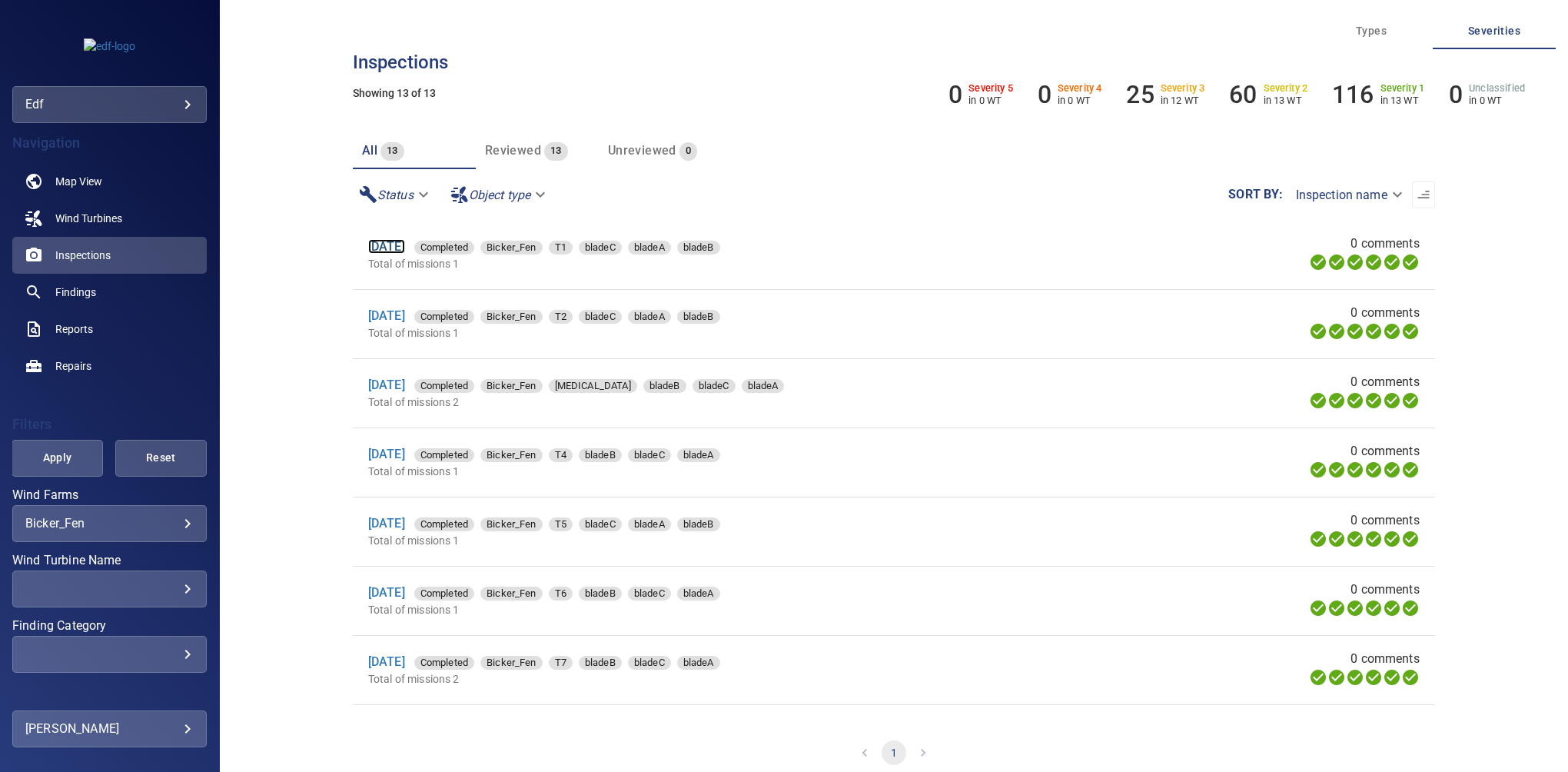
click at [404, 251] on link "9 Apr 2025" at bounding box center [386, 247] width 37 height 15
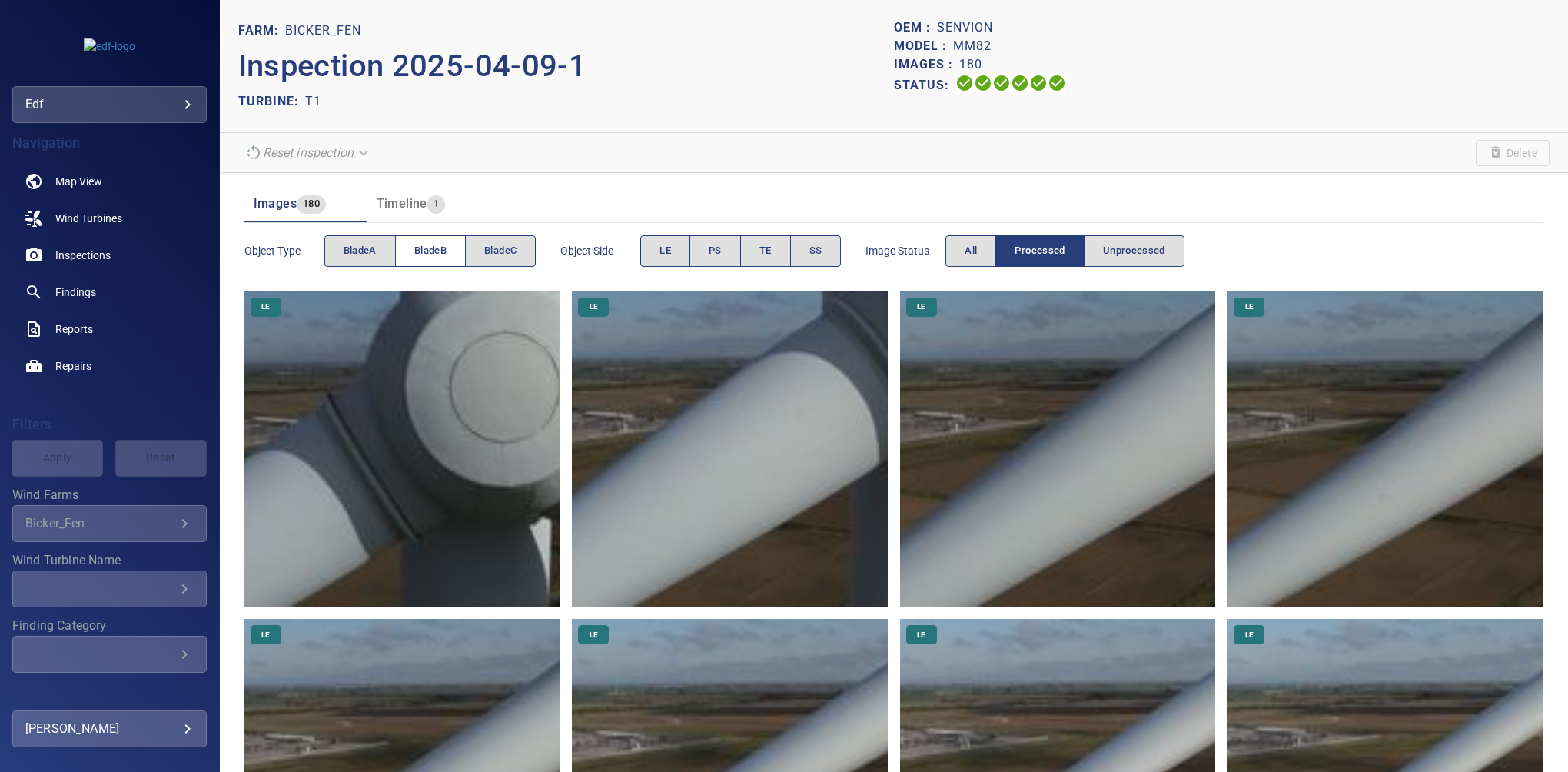
click at [436, 248] on span "bladeB" at bounding box center [431, 251] width 33 height 18
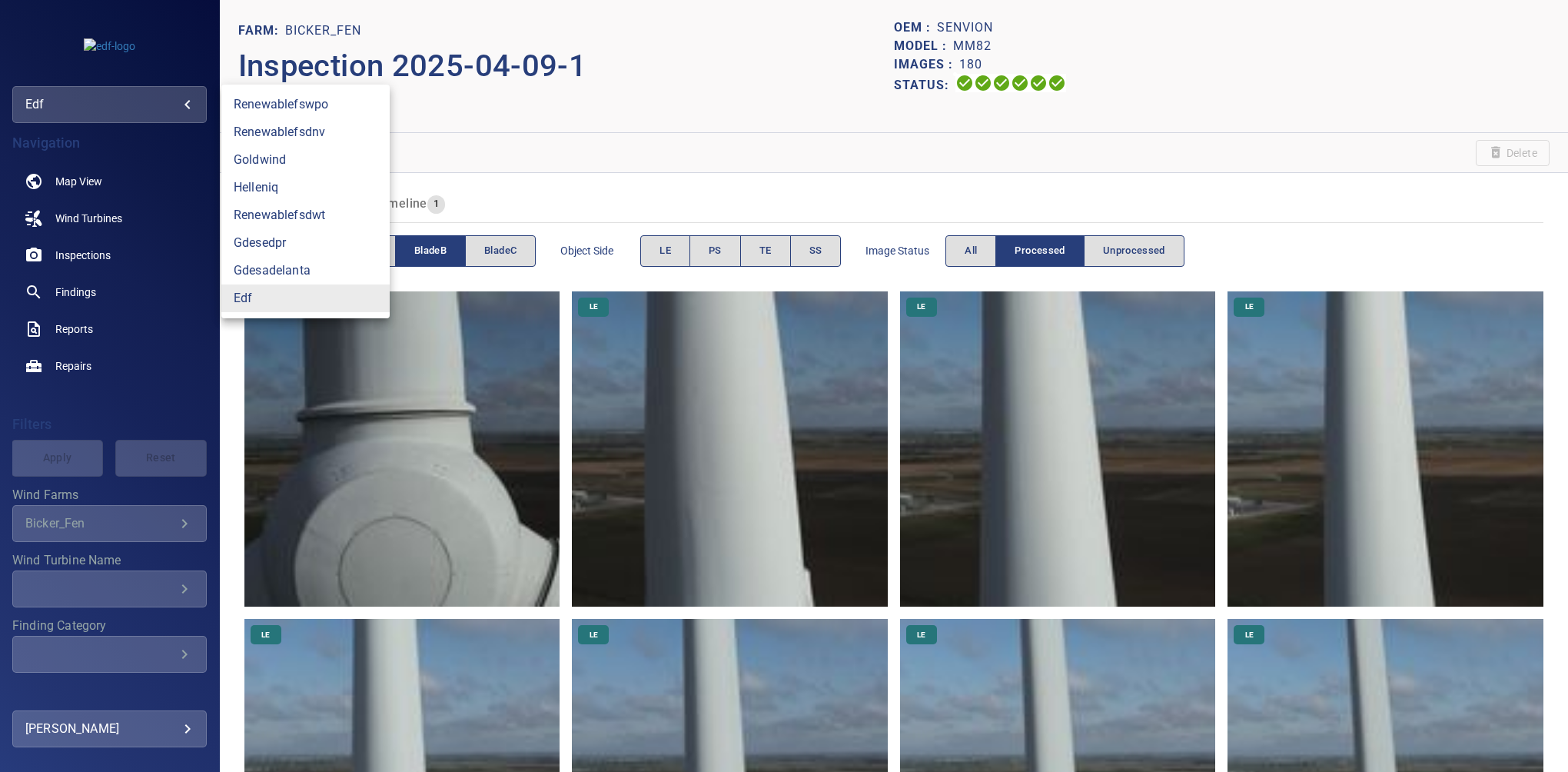
click at [92, 102] on body "**********" at bounding box center [784, 386] width 1568 height 772
click at [243, 296] on link "edf" at bounding box center [305, 298] width 169 height 28
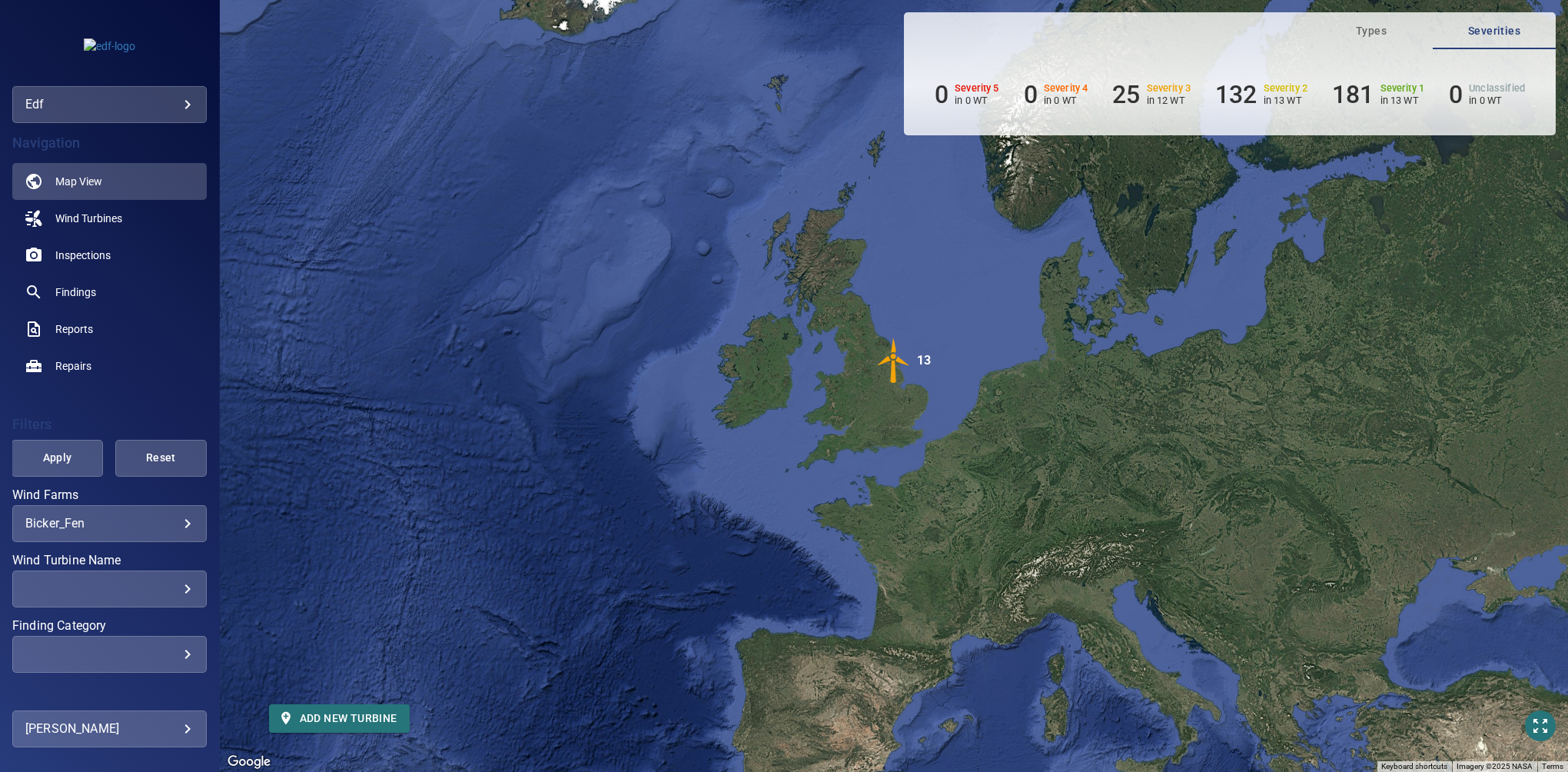
click at [96, 520] on body "**********" at bounding box center [784, 386] width 1568 height 772
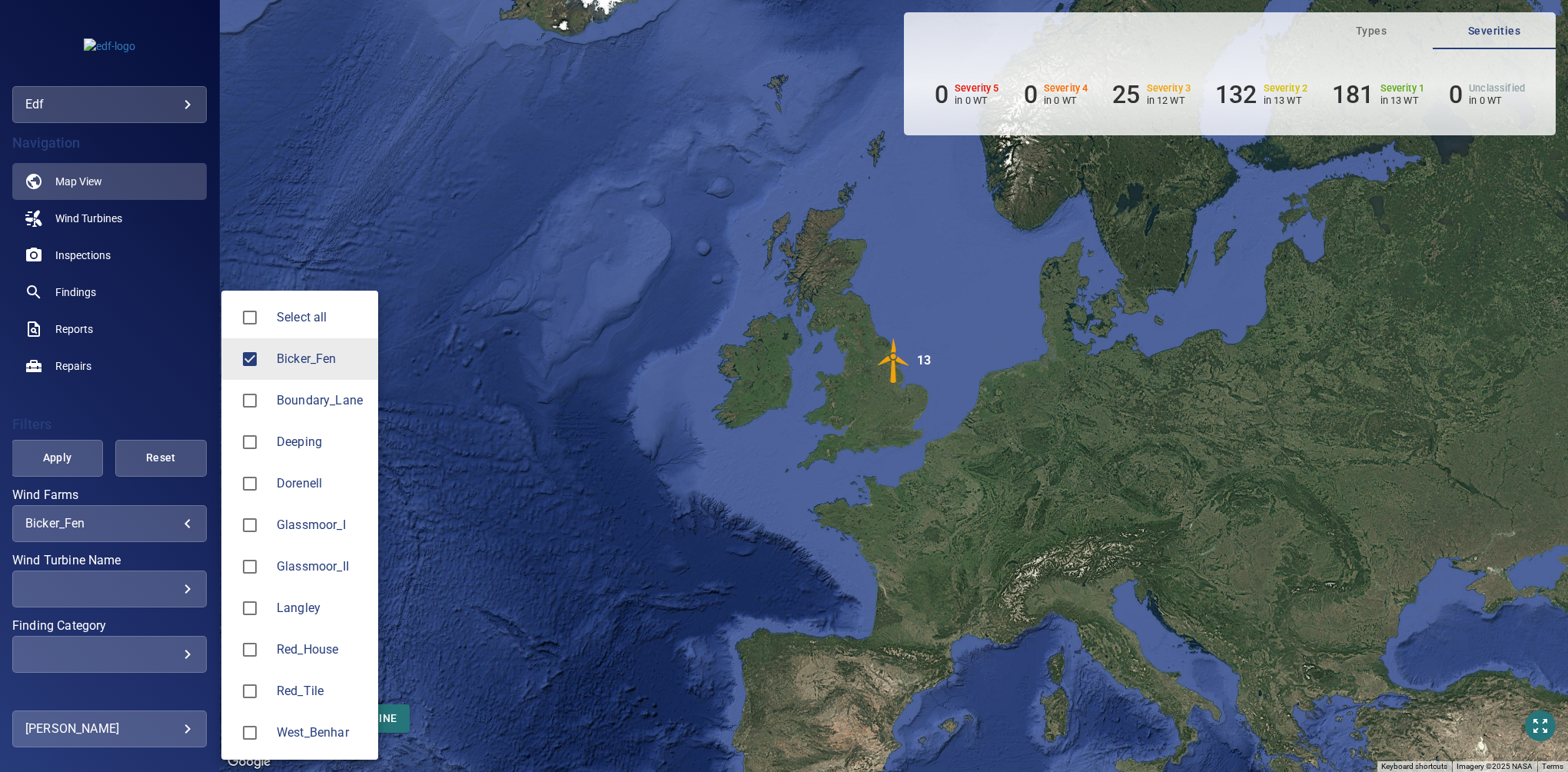
click at [95, 522] on div at bounding box center [784, 386] width 1568 height 772
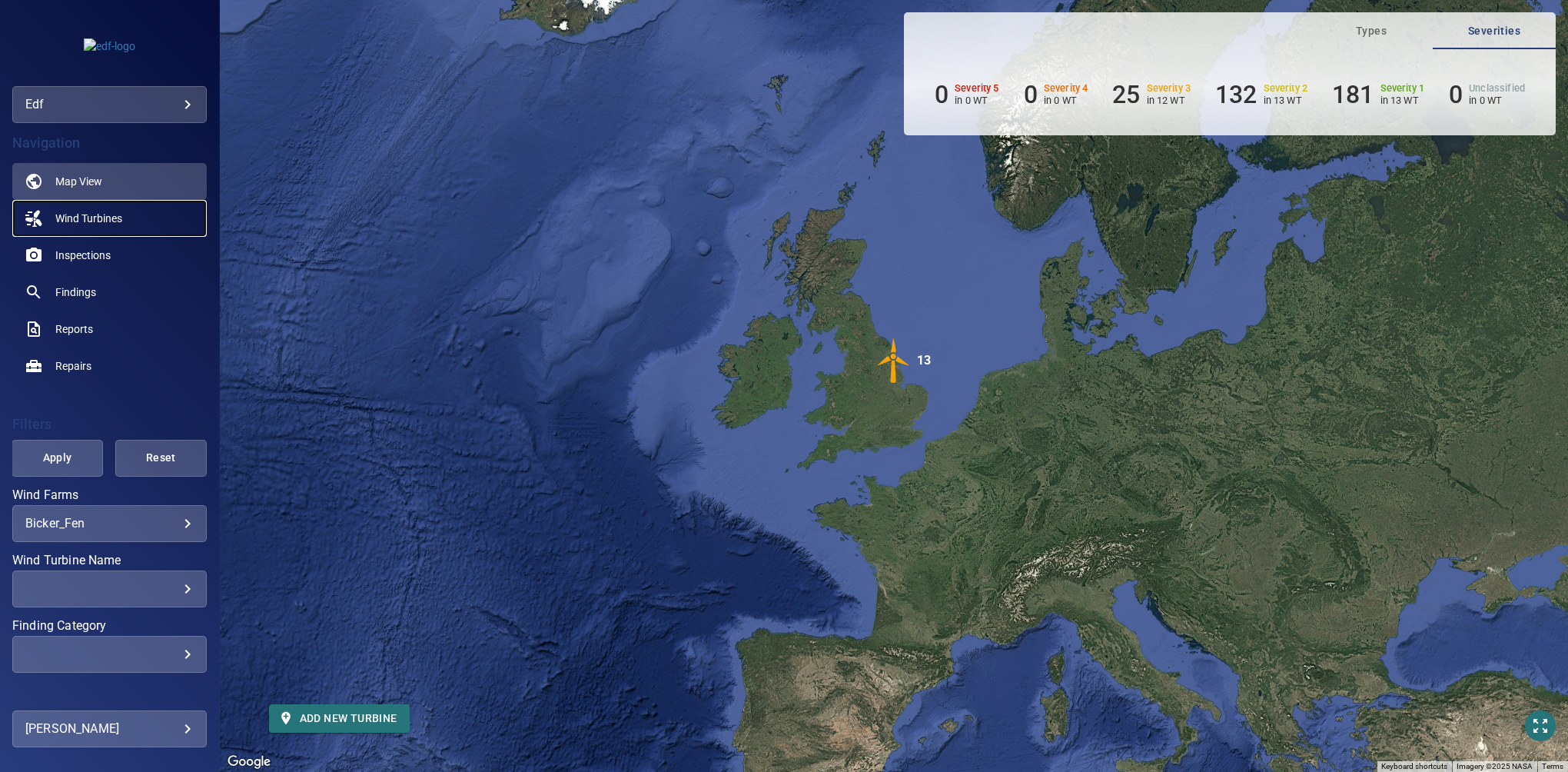
click at [89, 217] on span "Wind Turbines" at bounding box center [89, 218] width 67 height 15
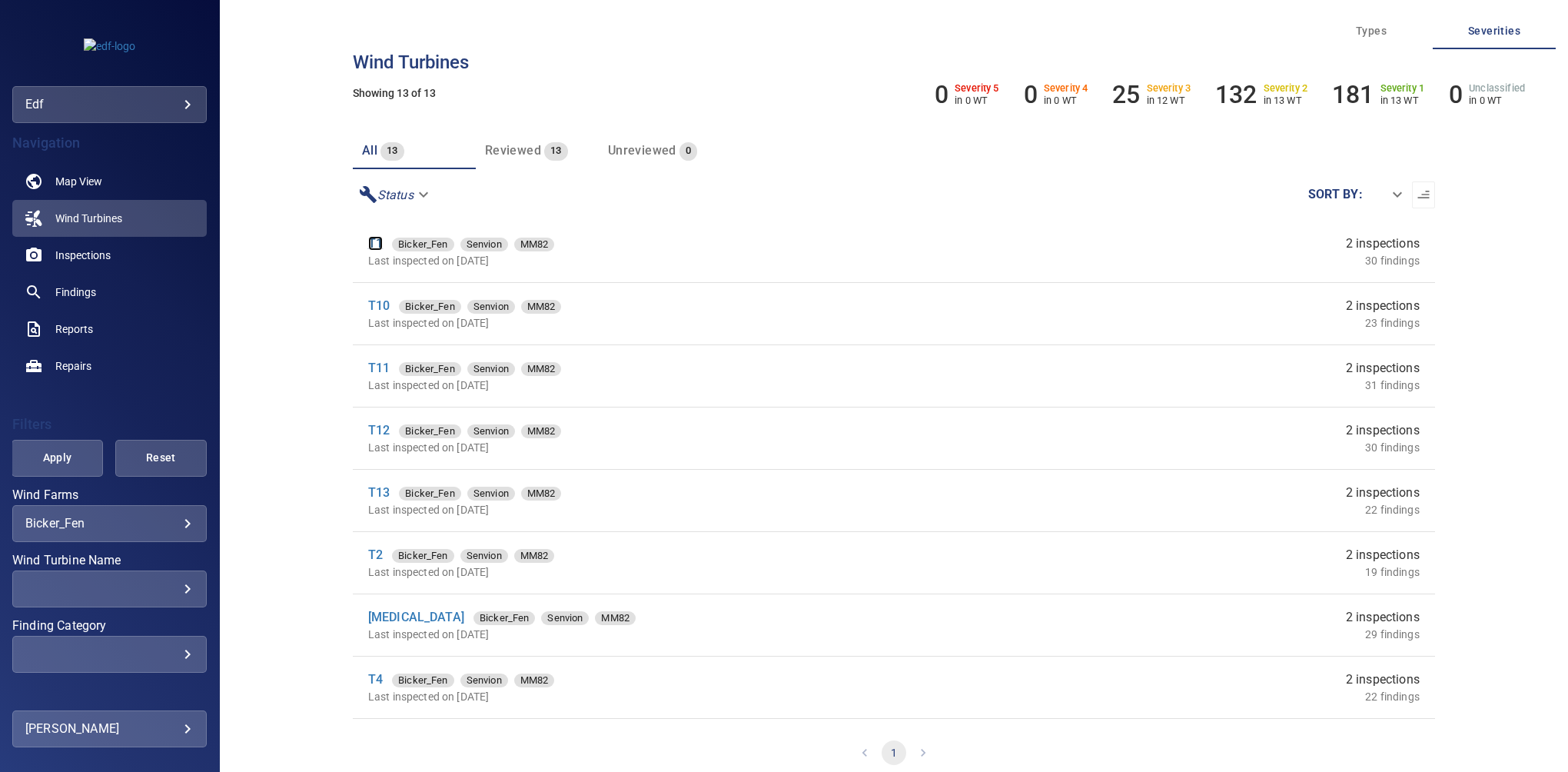
click at [378, 248] on link "T1" at bounding box center [375, 243] width 15 height 15
click at [375, 429] on link "T12" at bounding box center [379, 430] width 21 height 15
click at [89, 524] on body "**********" at bounding box center [784, 386] width 1568 height 772
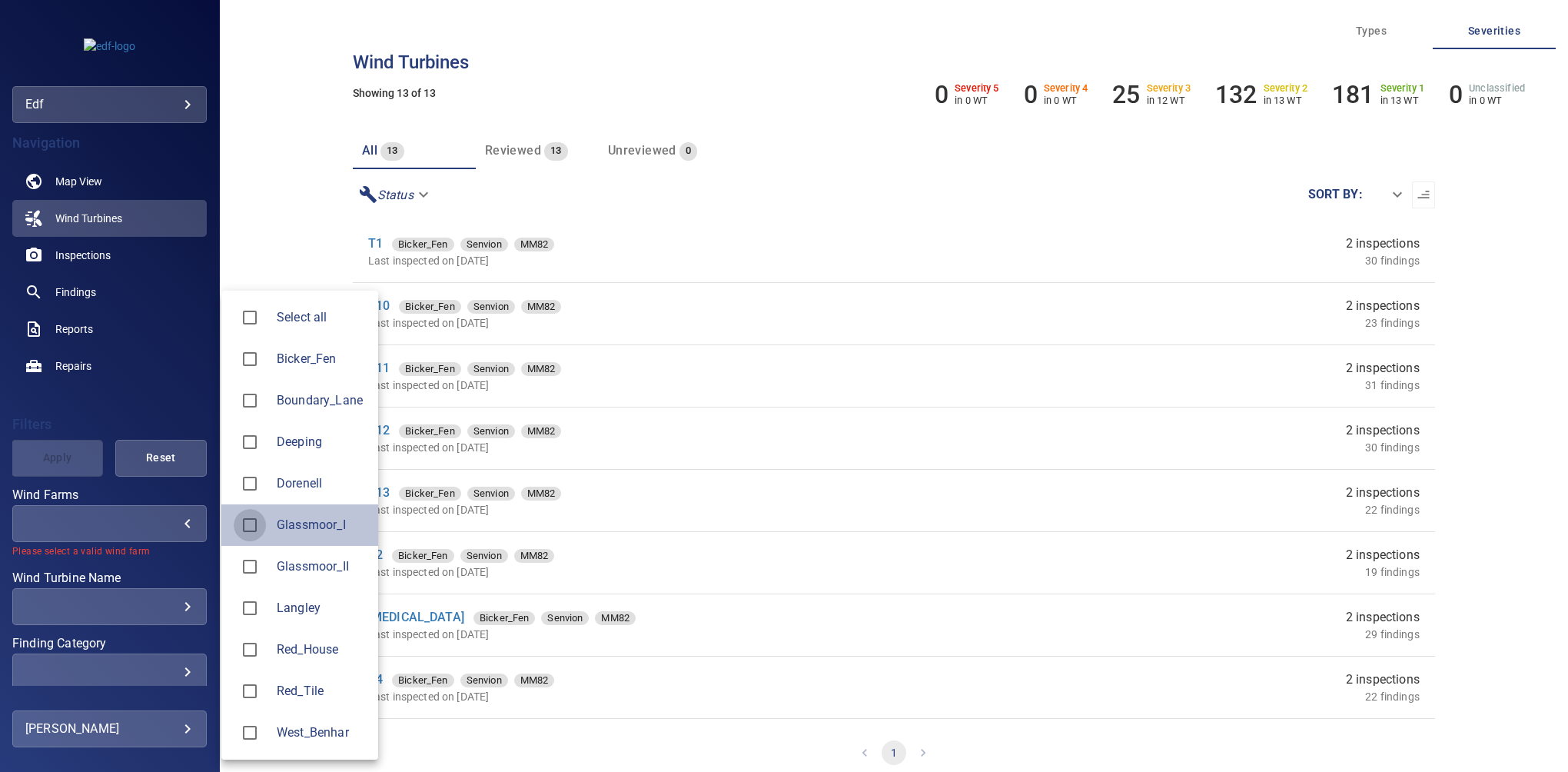
type input "**********"
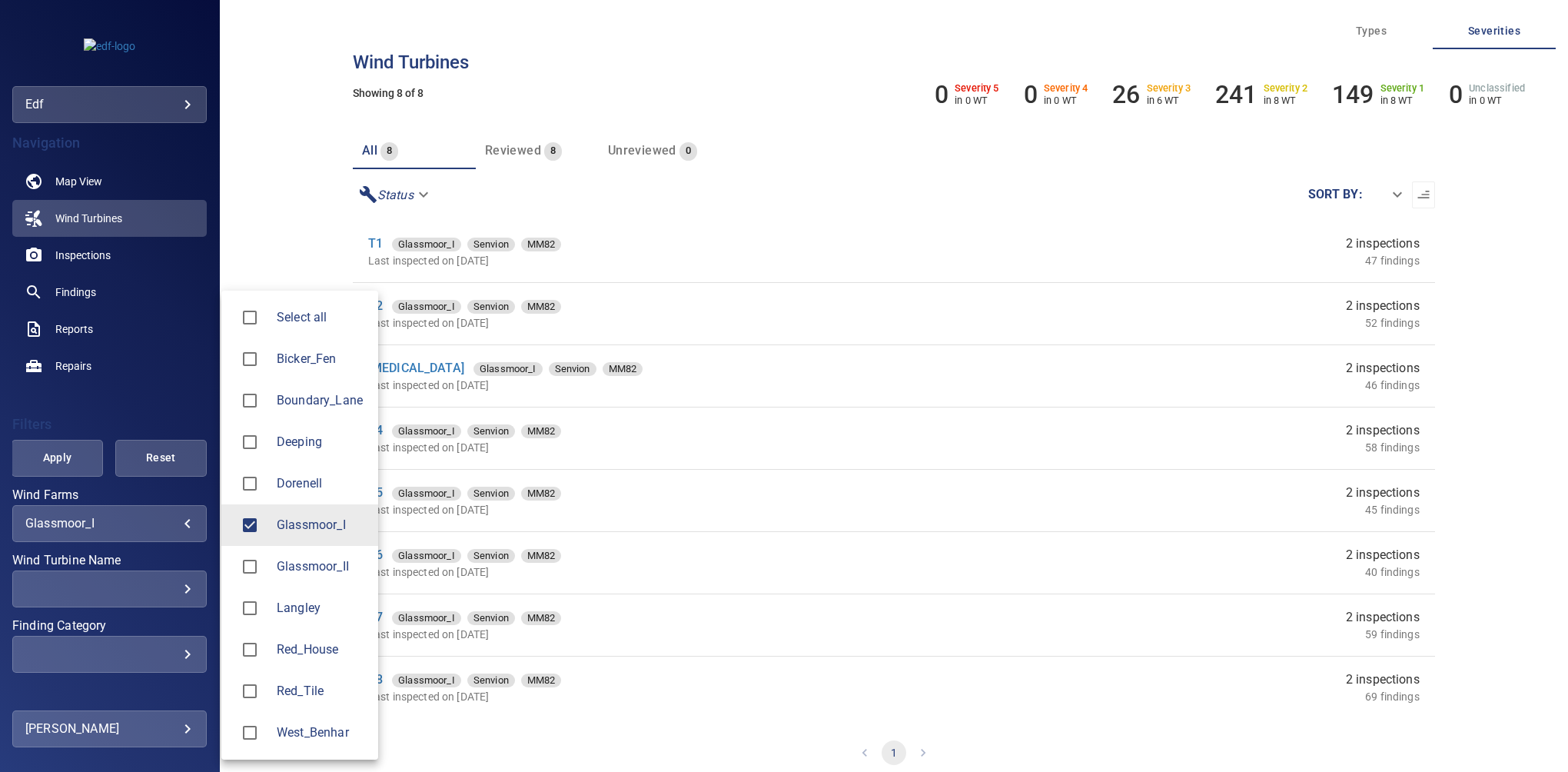
click at [277, 199] on div at bounding box center [784, 386] width 1568 height 772
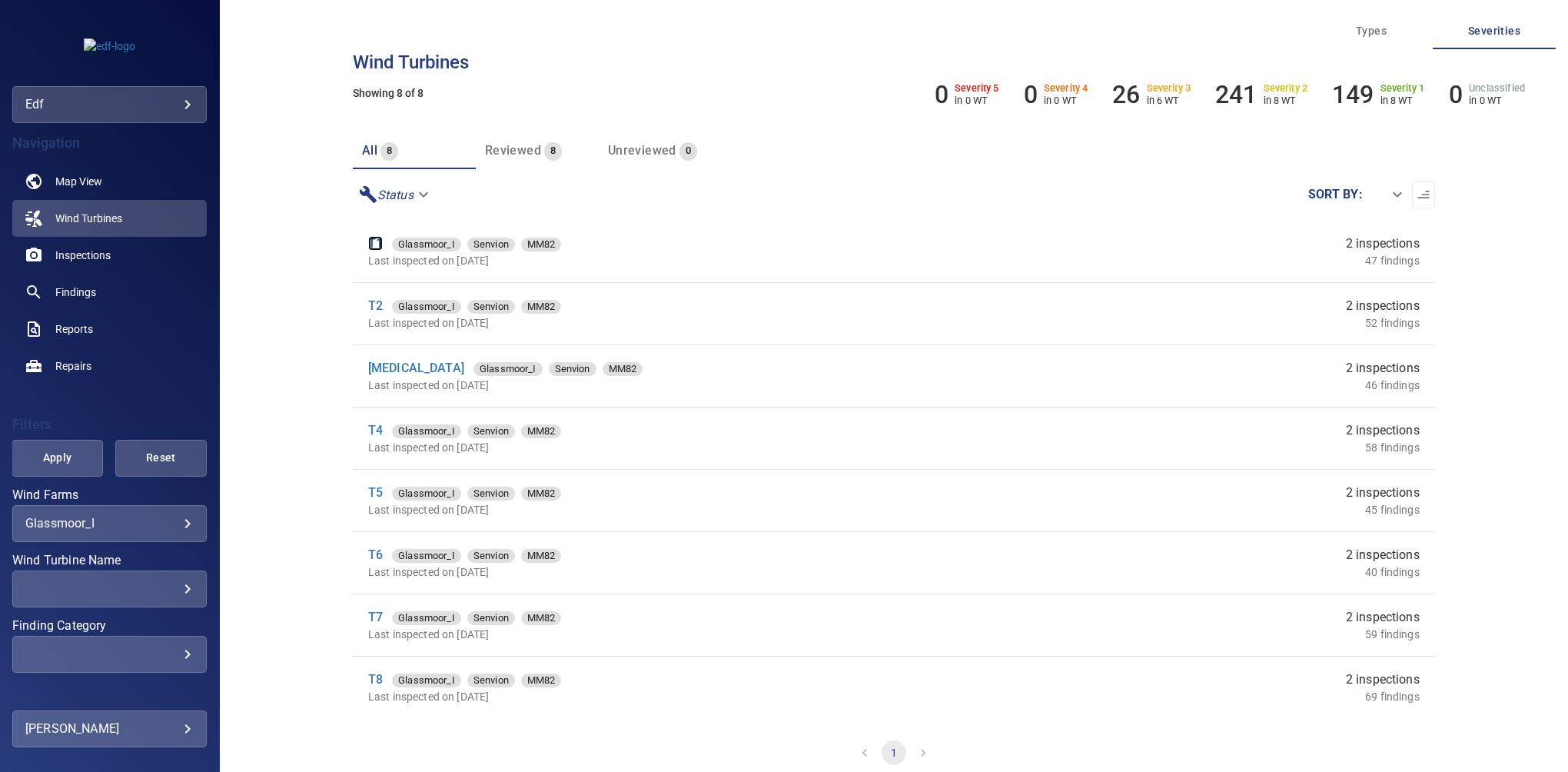
click at [377, 239] on link "T1" at bounding box center [375, 243] width 15 height 15
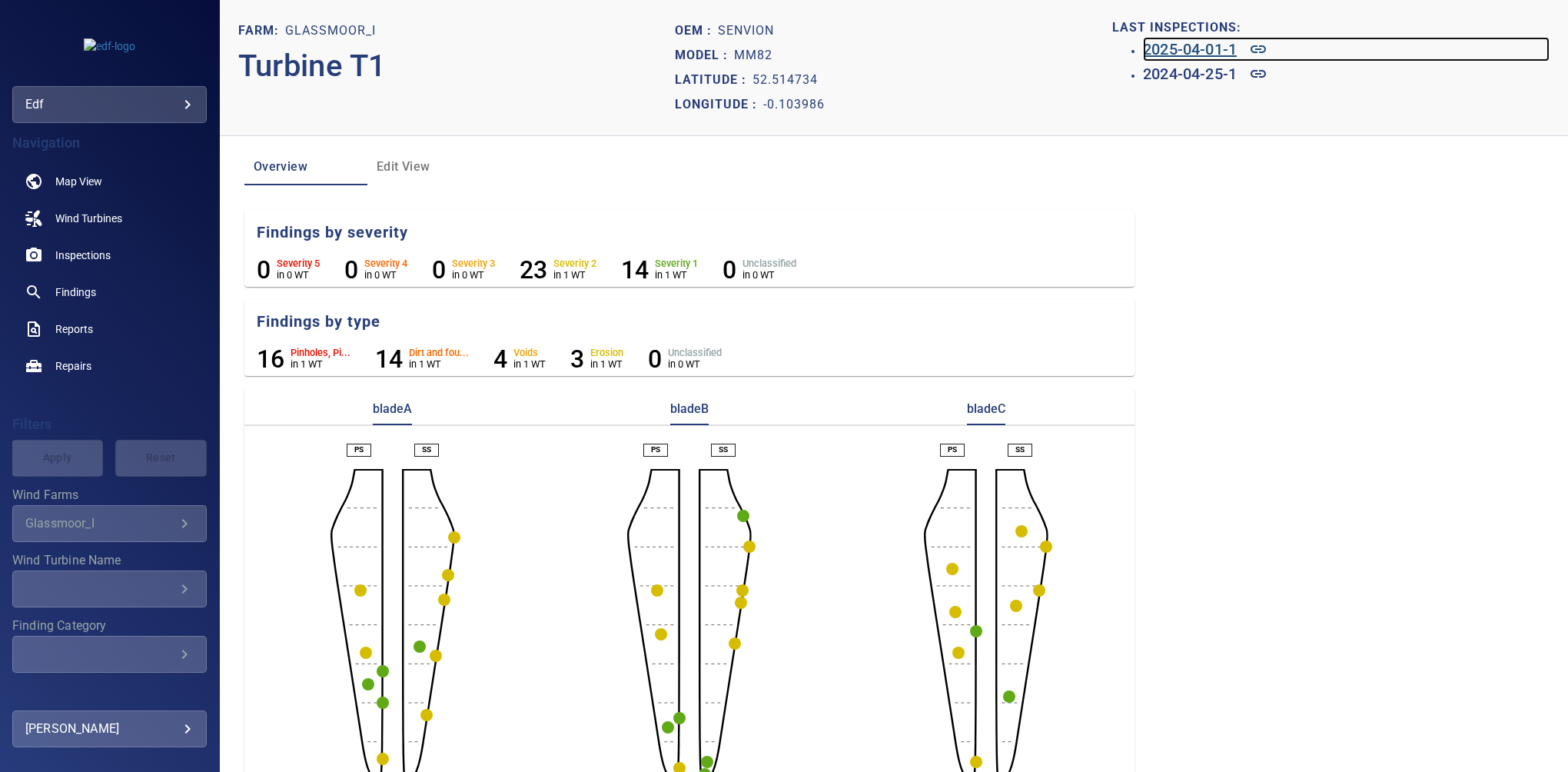
click at [1034, 52] on h6 "2025-04-01-1" at bounding box center [1189, 49] width 94 height 24
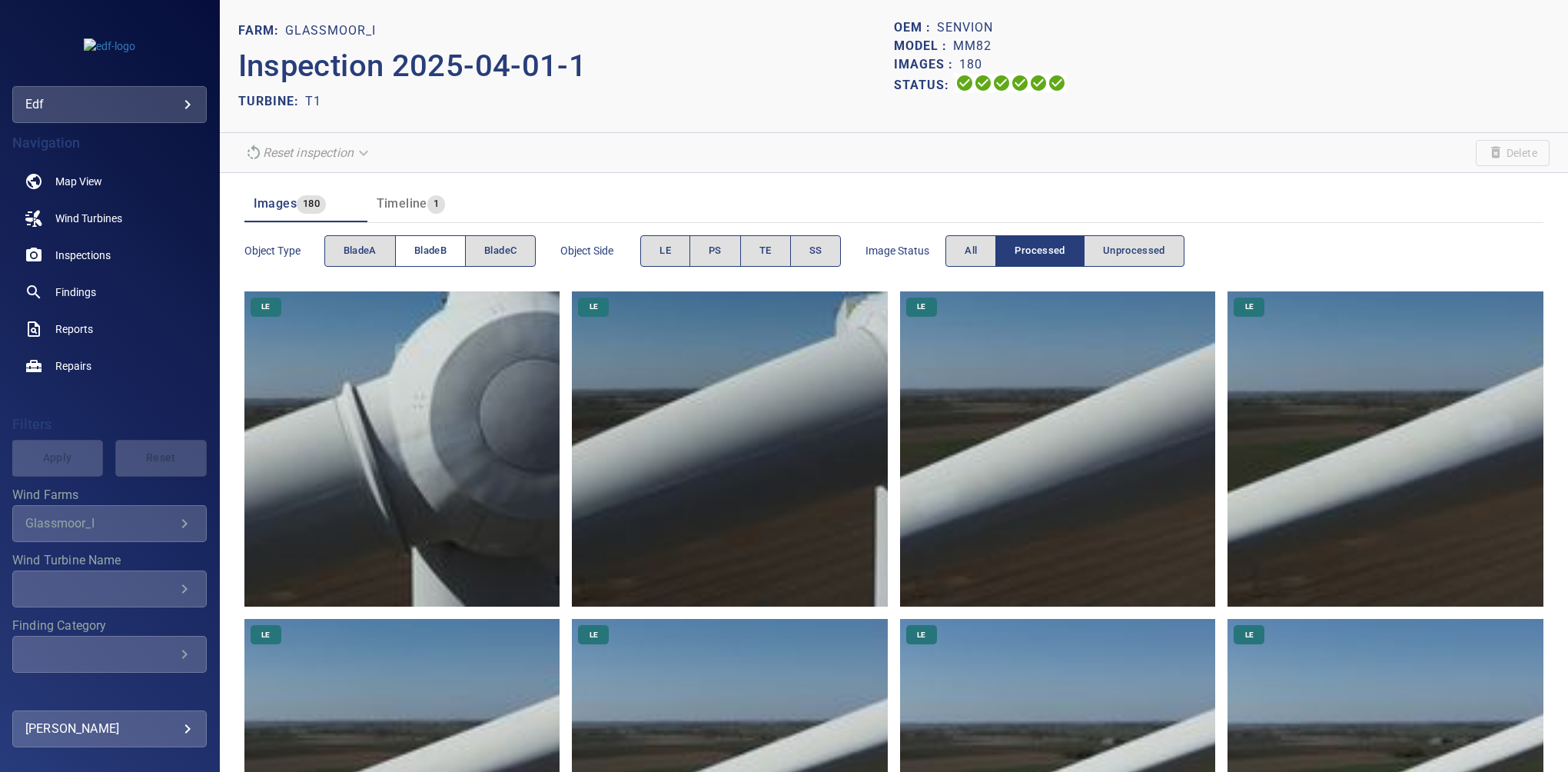
click at [414, 253] on button "bladeB" at bounding box center [430, 251] width 71 height 32
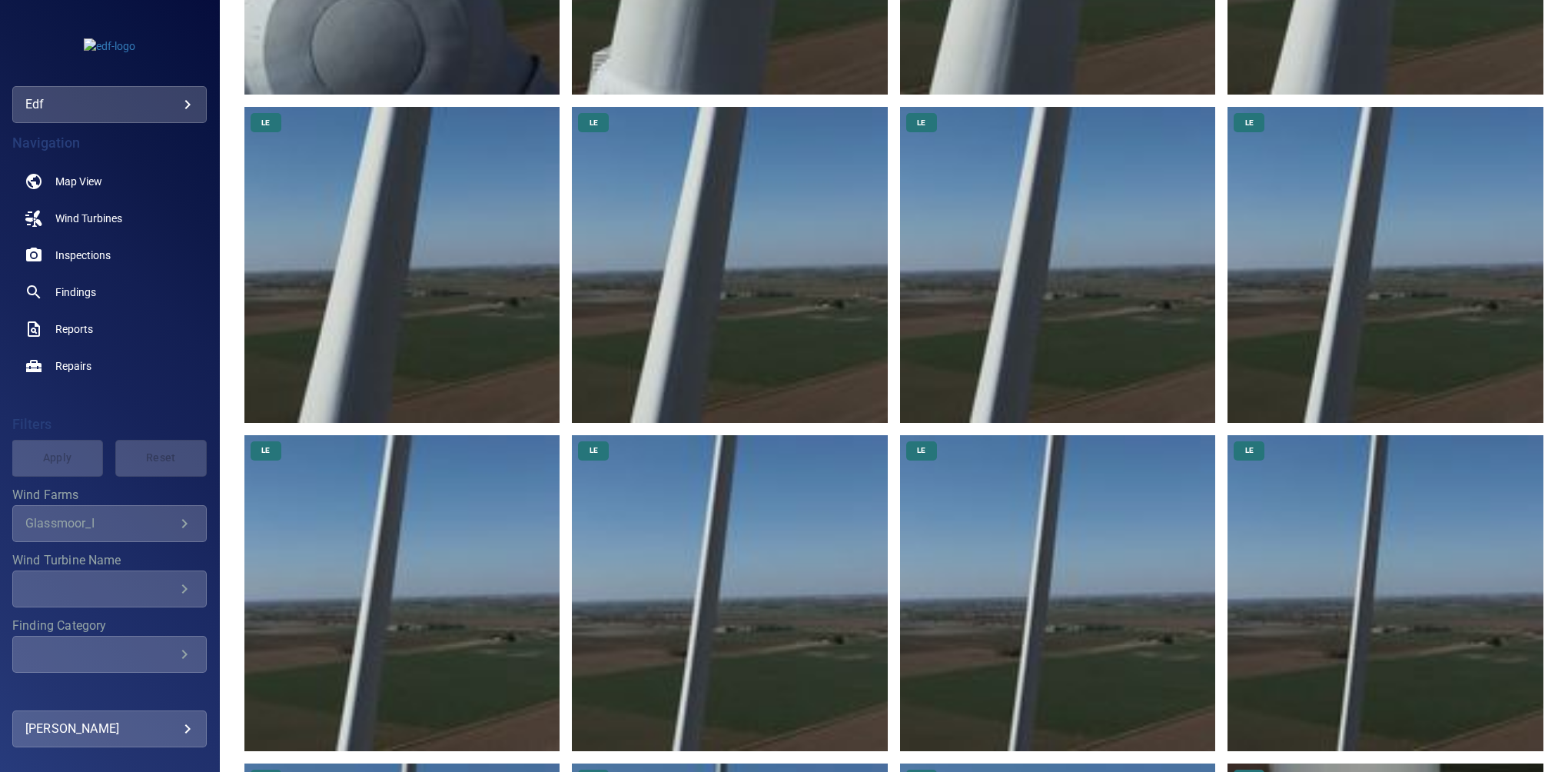
scroll to position [769, 0]
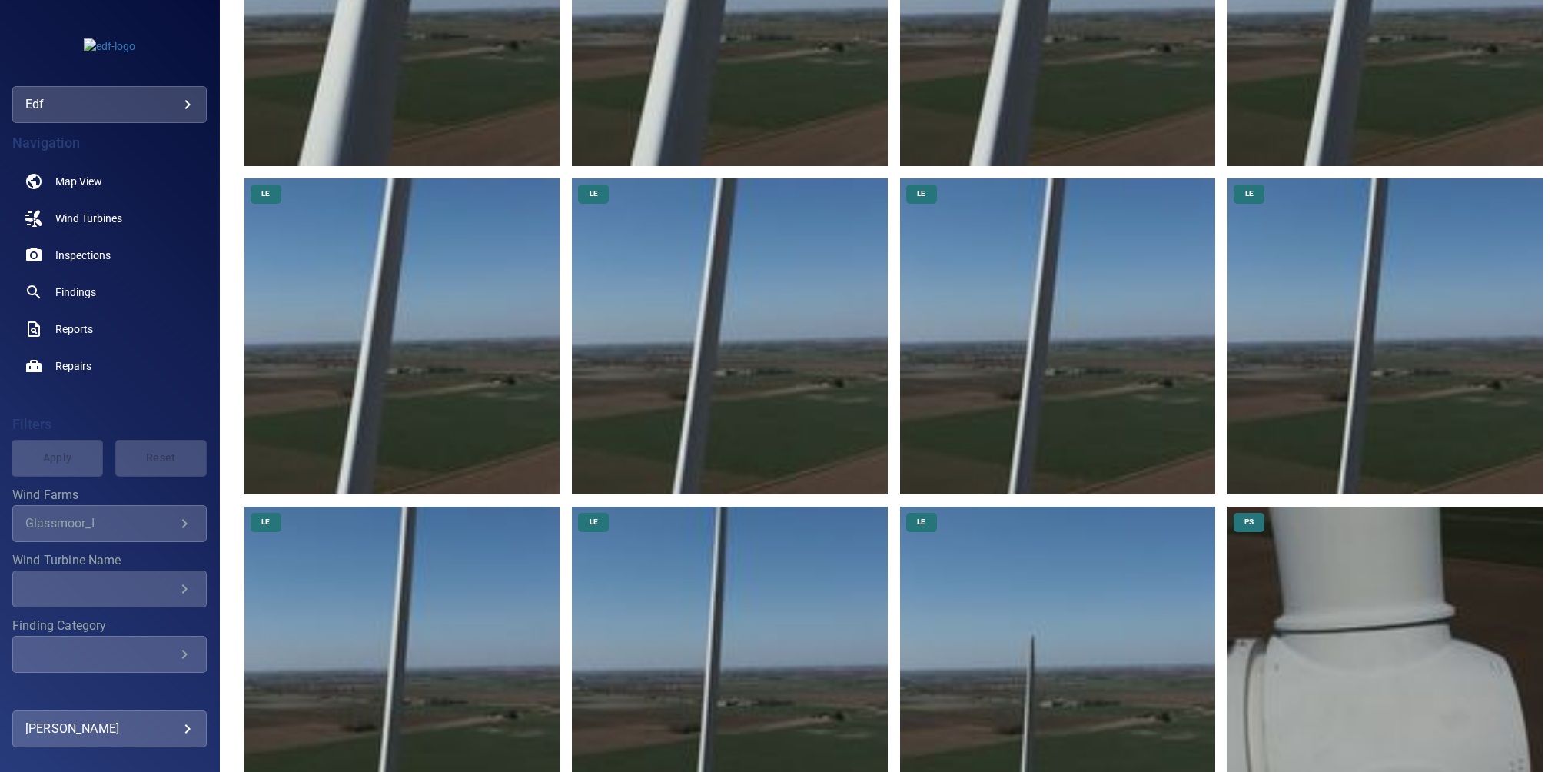
click at [1028, 298] on img at bounding box center [1058, 336] width 316 height 316
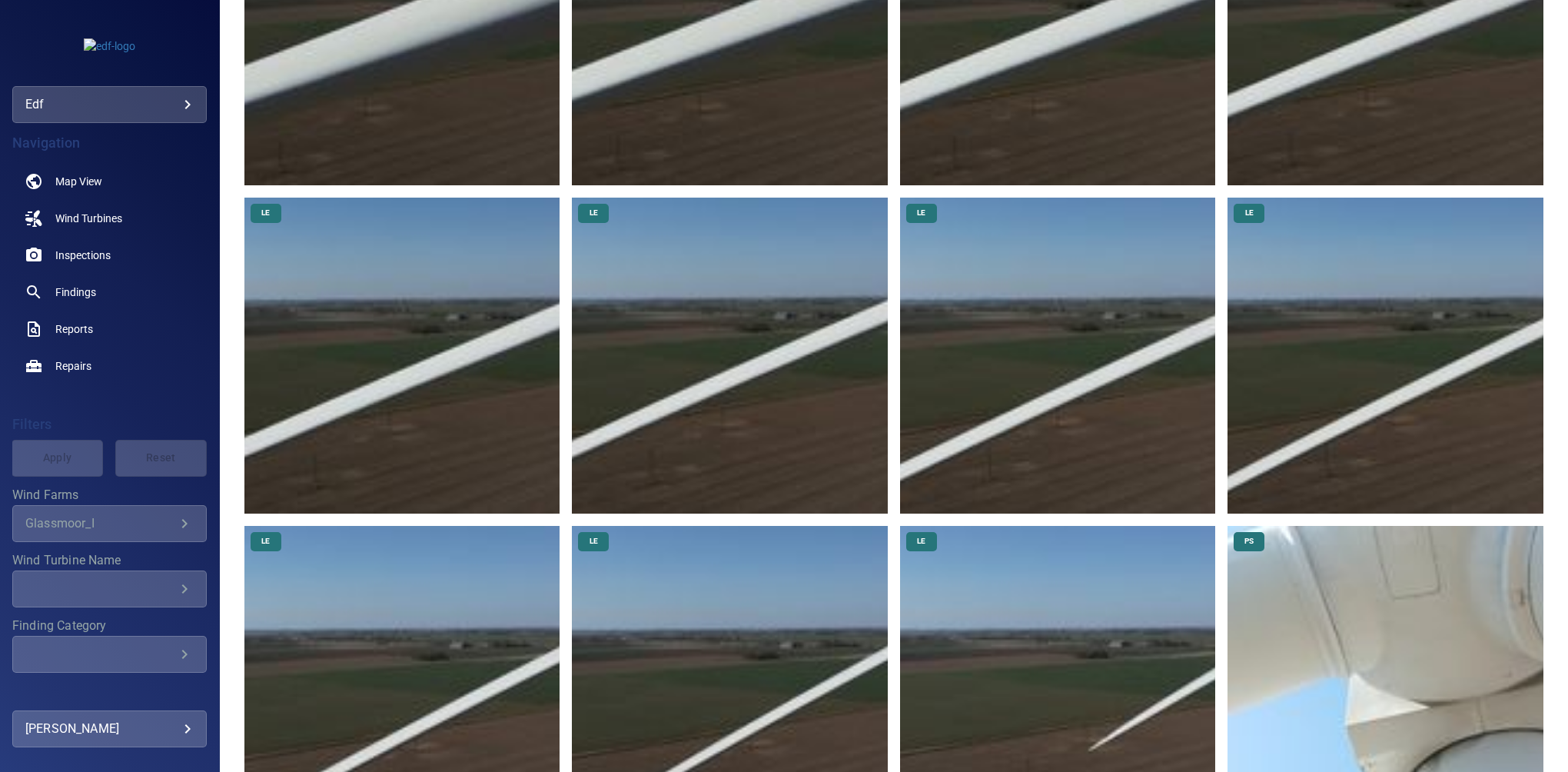
scroll to position [769, 0]
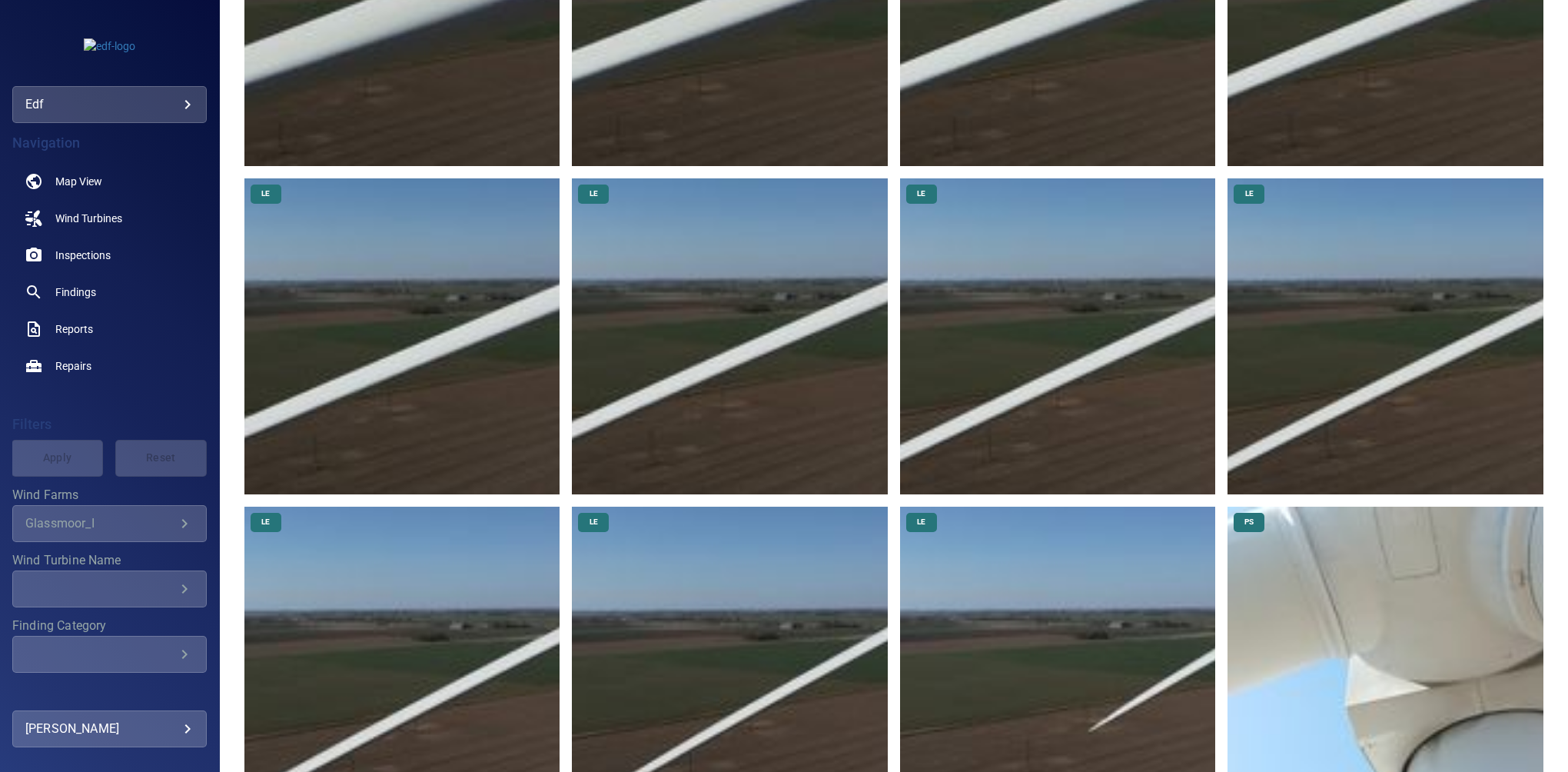
click at [701, 335] on img at bounding box center [729, 336] width 316 height 316
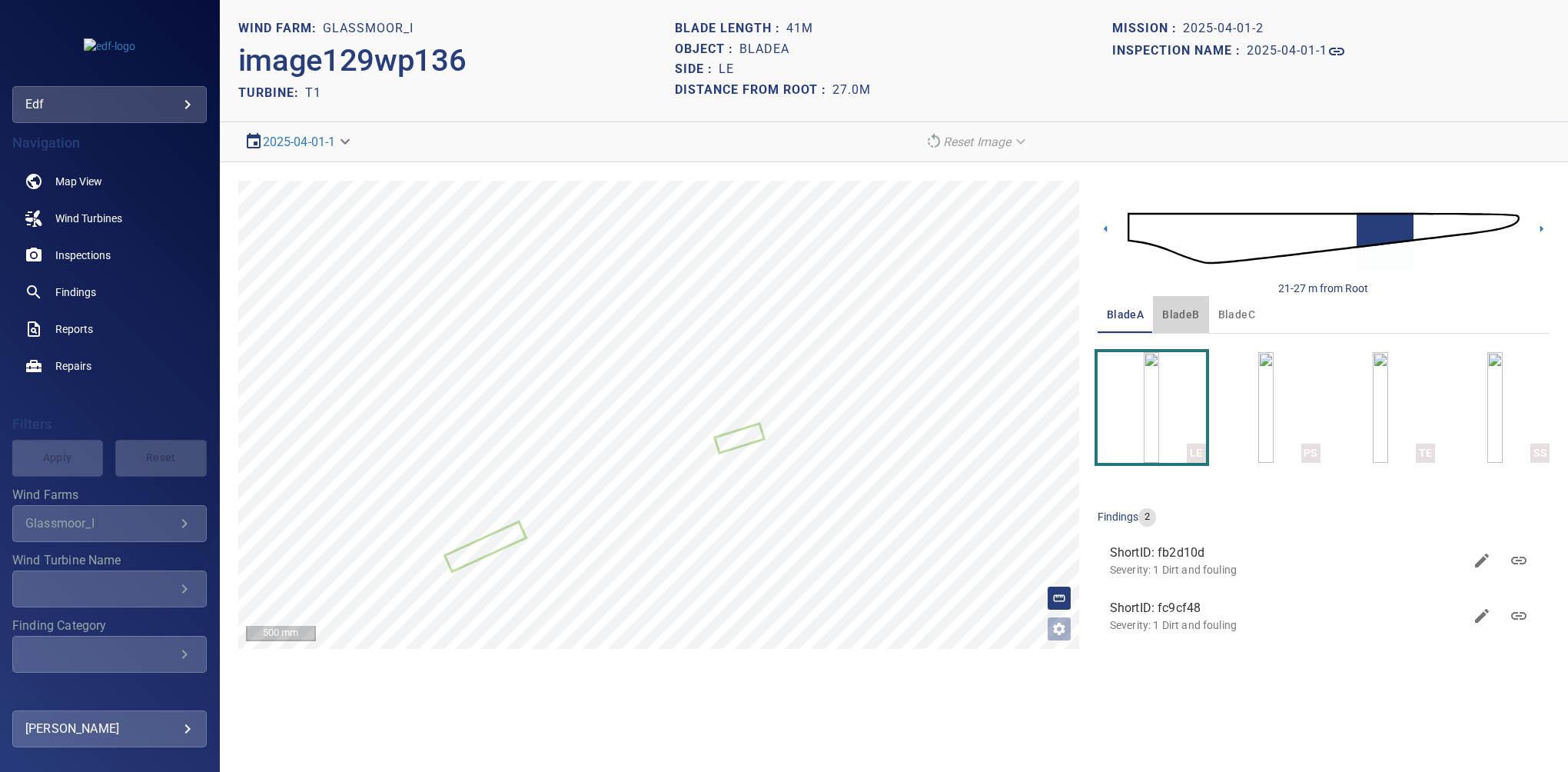
click at [1034, 322] on span "bladeB" at bounding box center [1180, 315] width 37 height 20
click at [1034, 320] on span "bladeC" at bounding box center [1236, 315] width 37 height 20
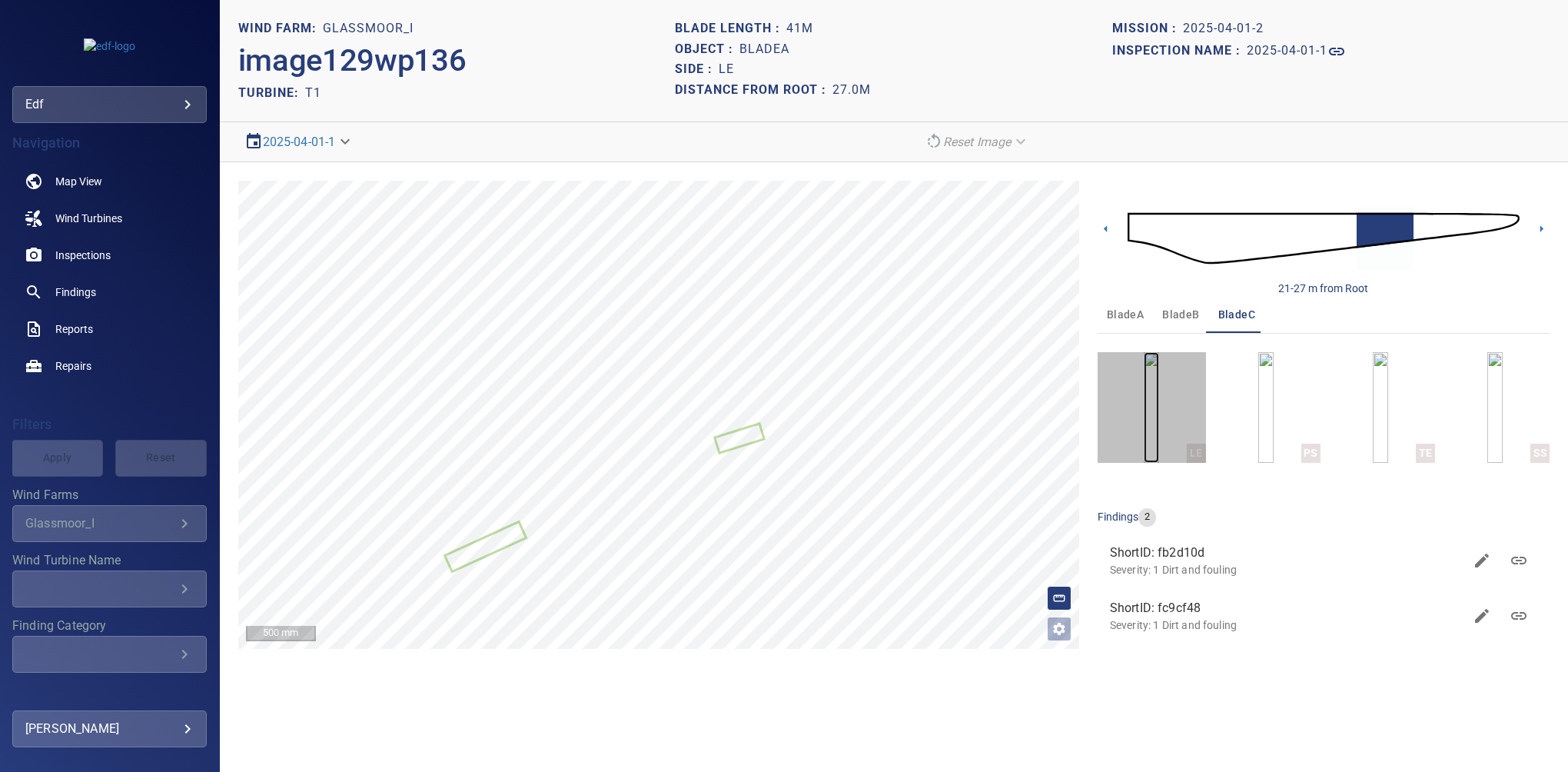
click at [1034, 393] on img "button" at bounding box center [1150, 407] width 15 height 111
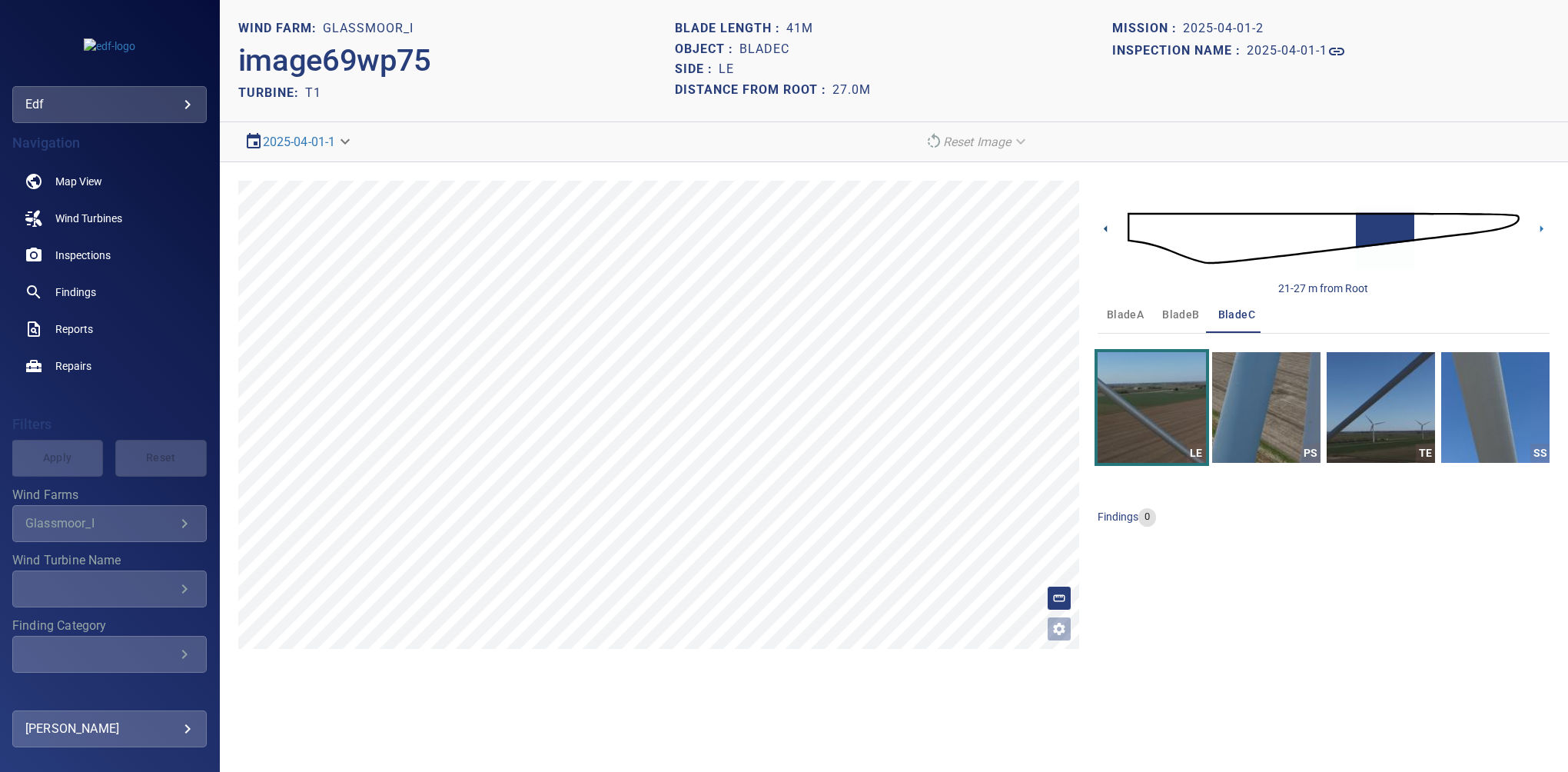
click at [1034, 227] on icon at bounding box center [1106, 229] width 16 height 16
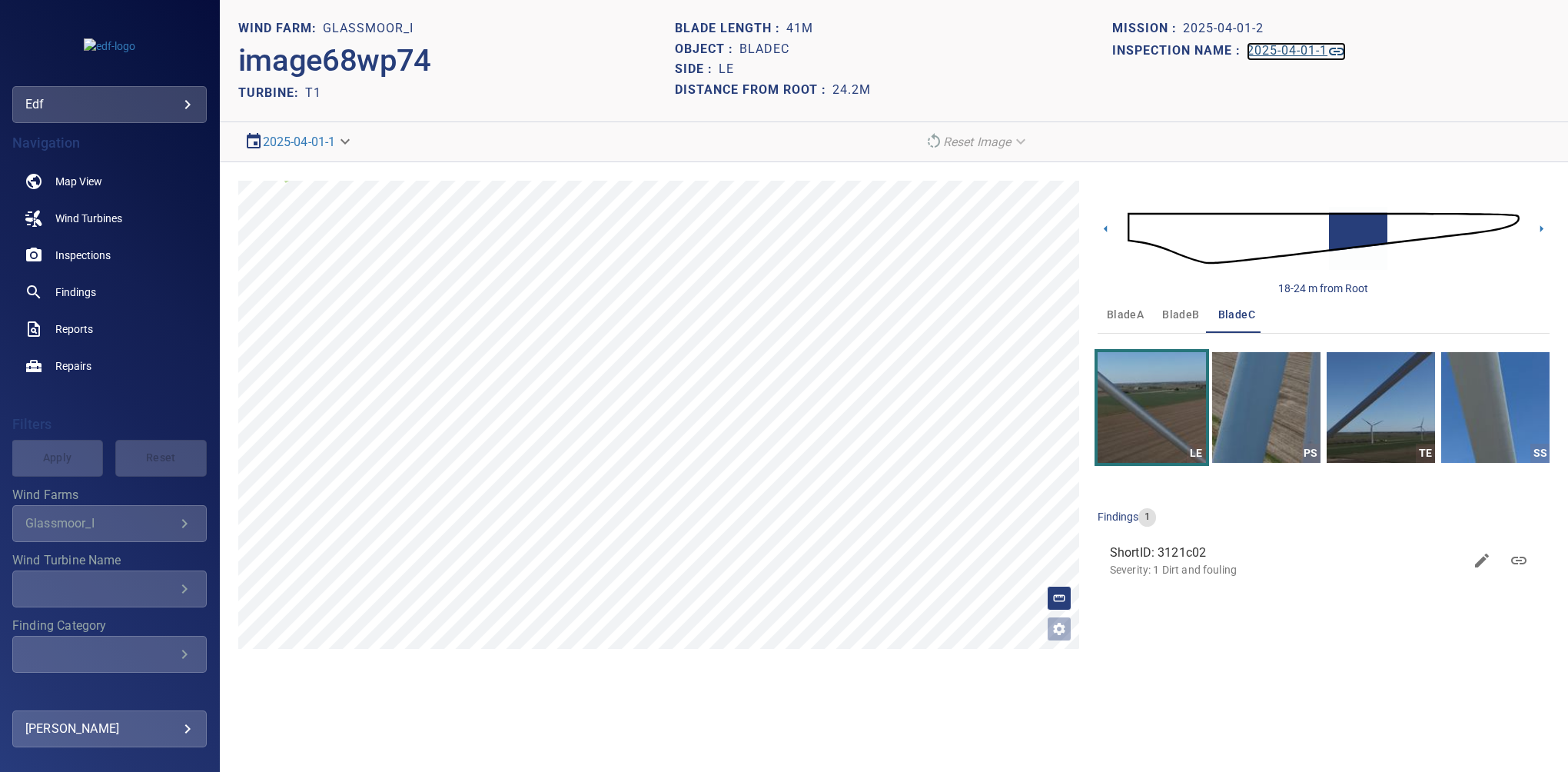
click at [1034, 54] on h1 "2025-04-01-1" at bounding box center [1286, 51] width 81 height 15
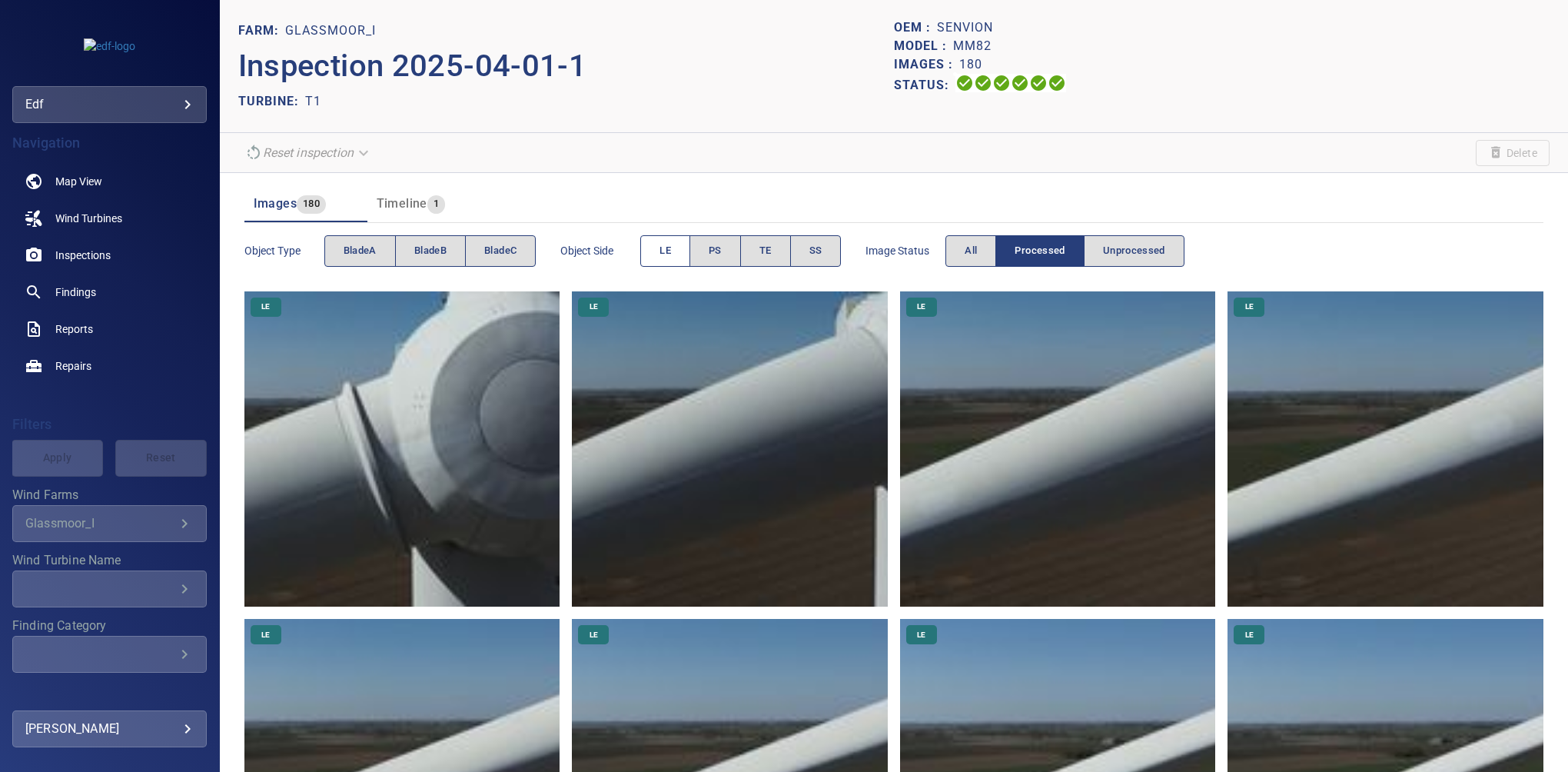
click at [663, 252] on span "LE" at bounding box center [665, 251] width 11 height 18
click at [488, 248] on span "bladeC" at bounding box center [501, 251] width 33 height 18
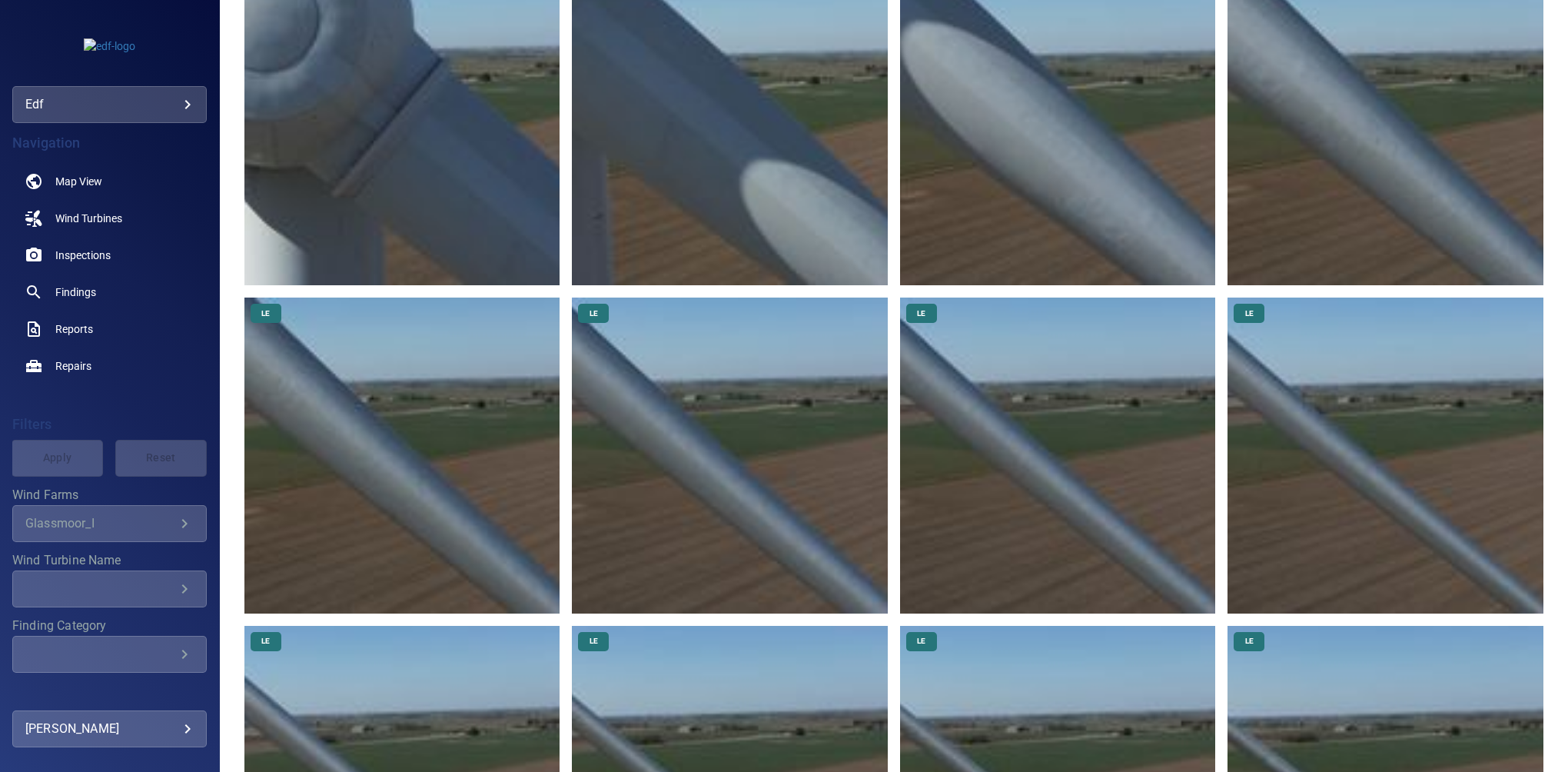
scroll to position [126, 0]
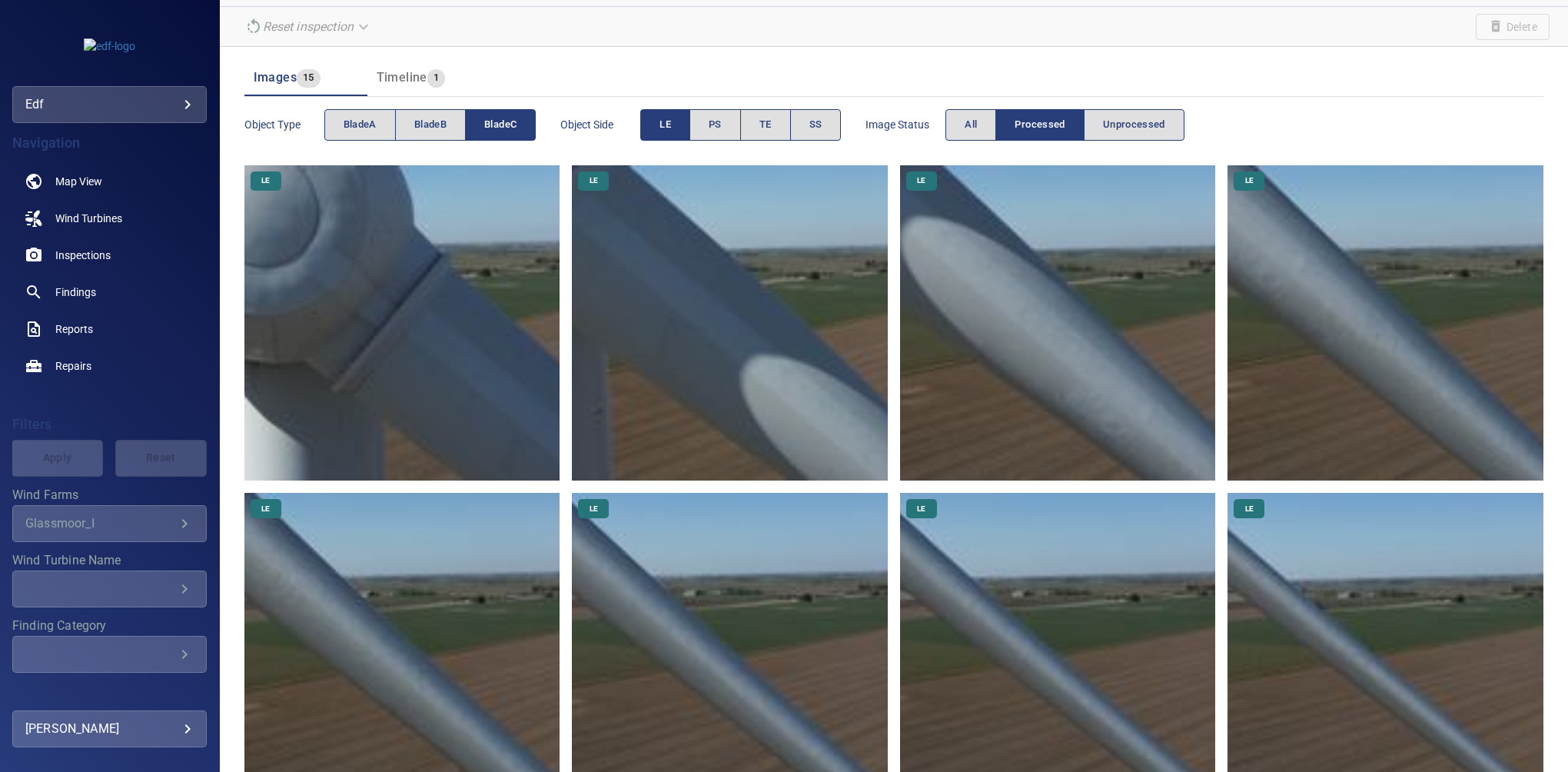
click at [441, 360] on img at bounding box center [402, 323] width 316 height 316
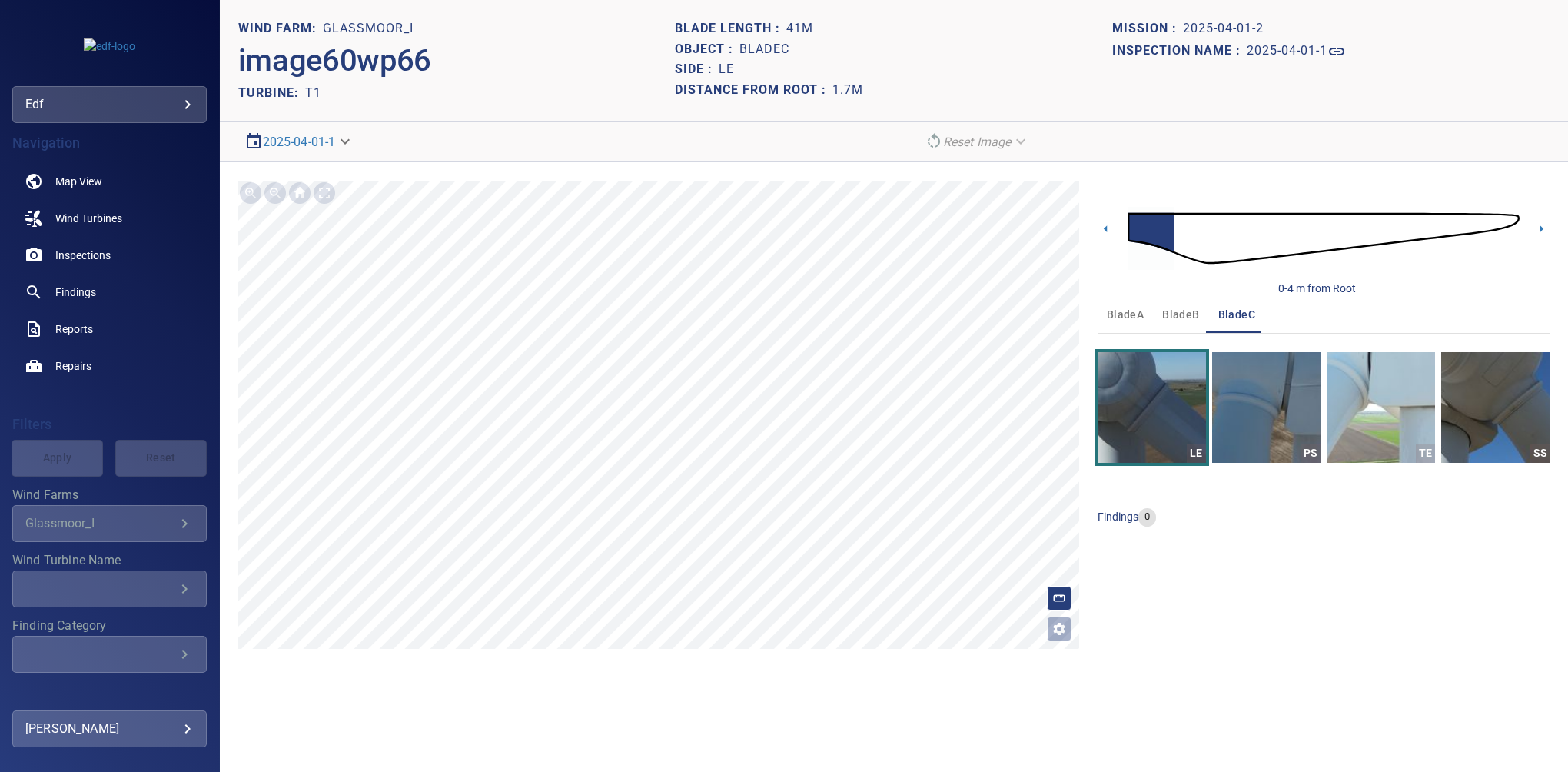
click at [104, 108] on body "**********" at bounding box center [784, 386] width 1568 height 772
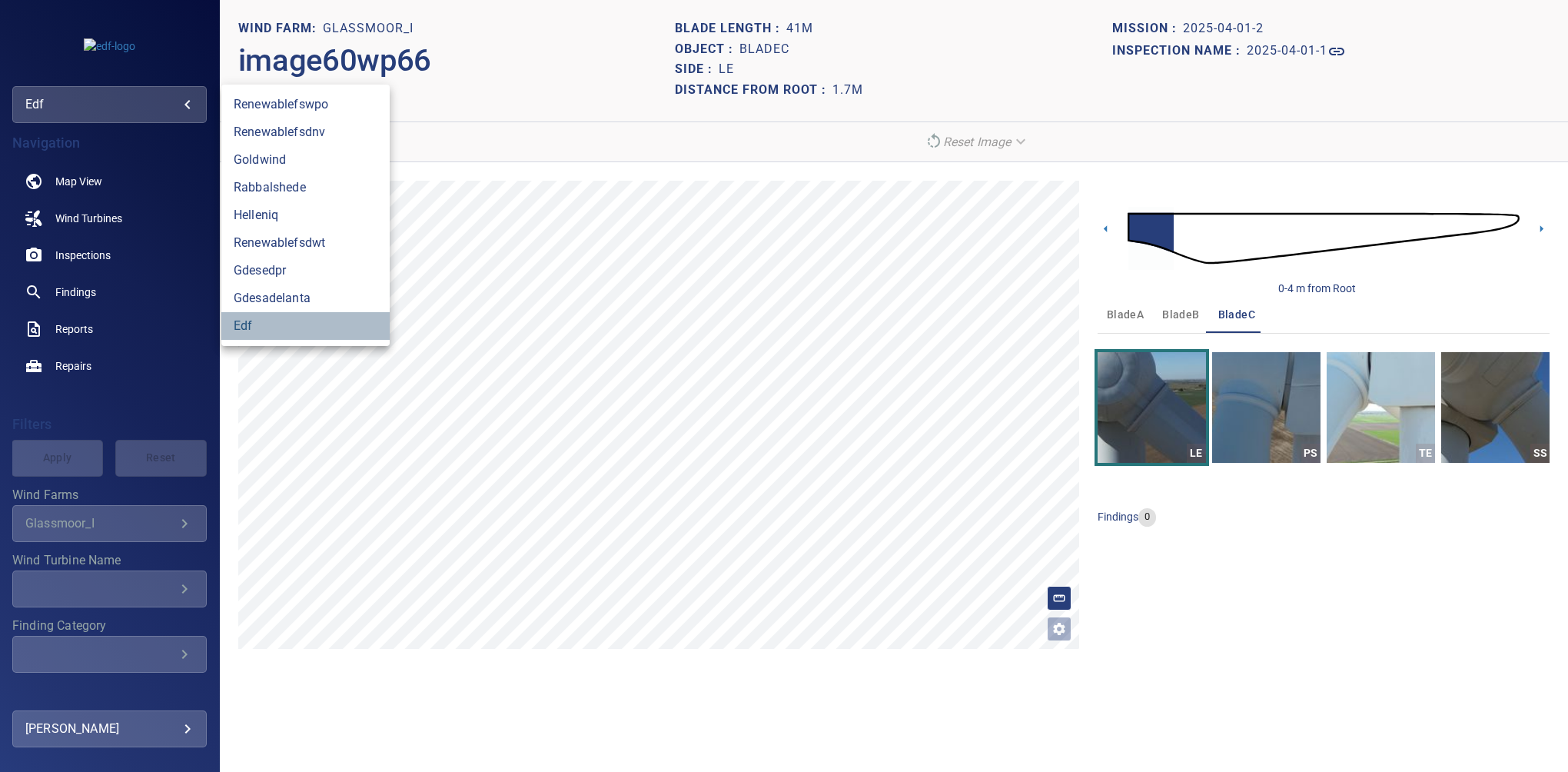
click at [243, 326] on link "edf" at bounding box center [305, 326] width 169 height 28
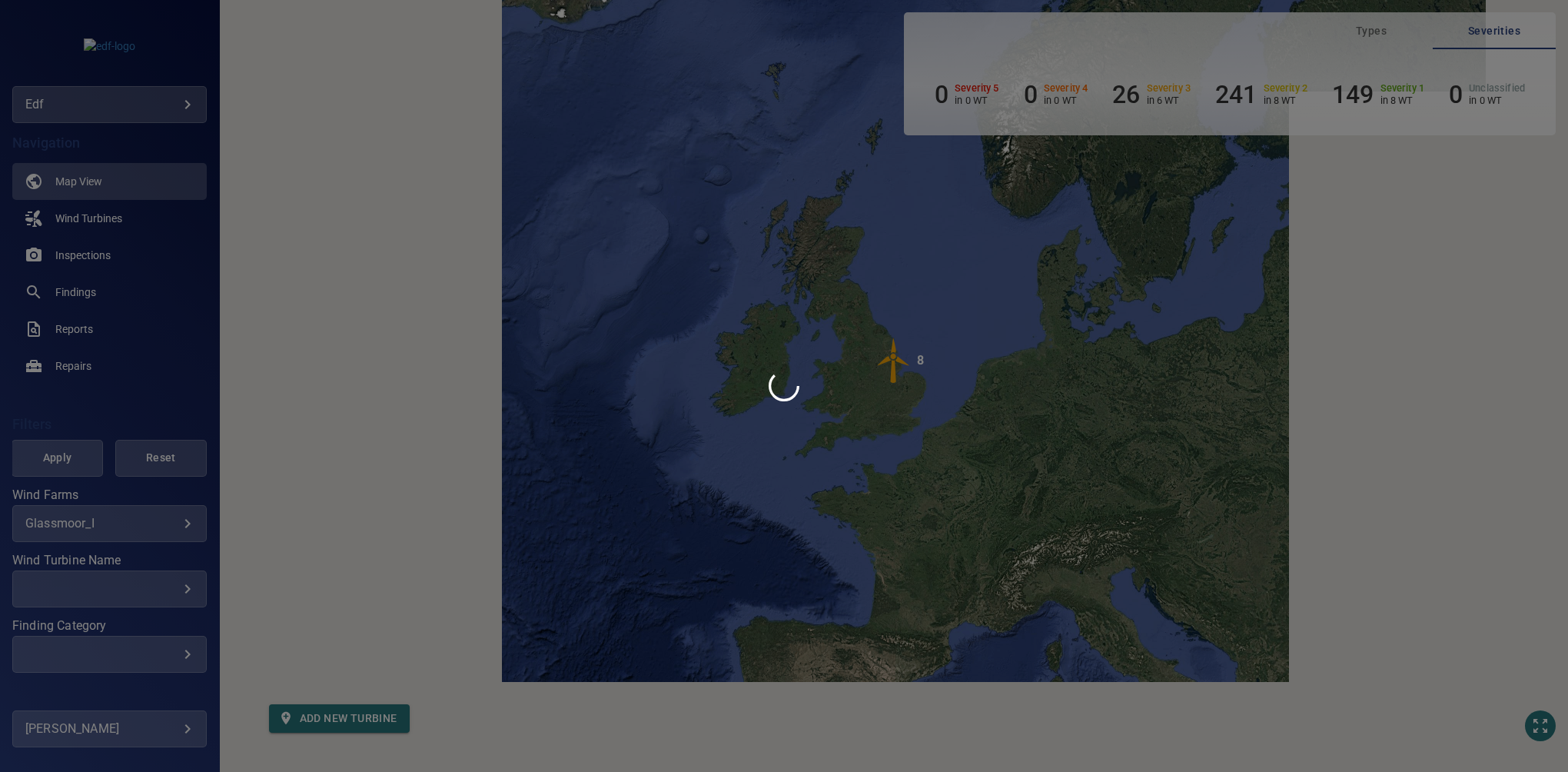
click at [86, 518] on div at bounding box center [784, 386] width 1568 height 772
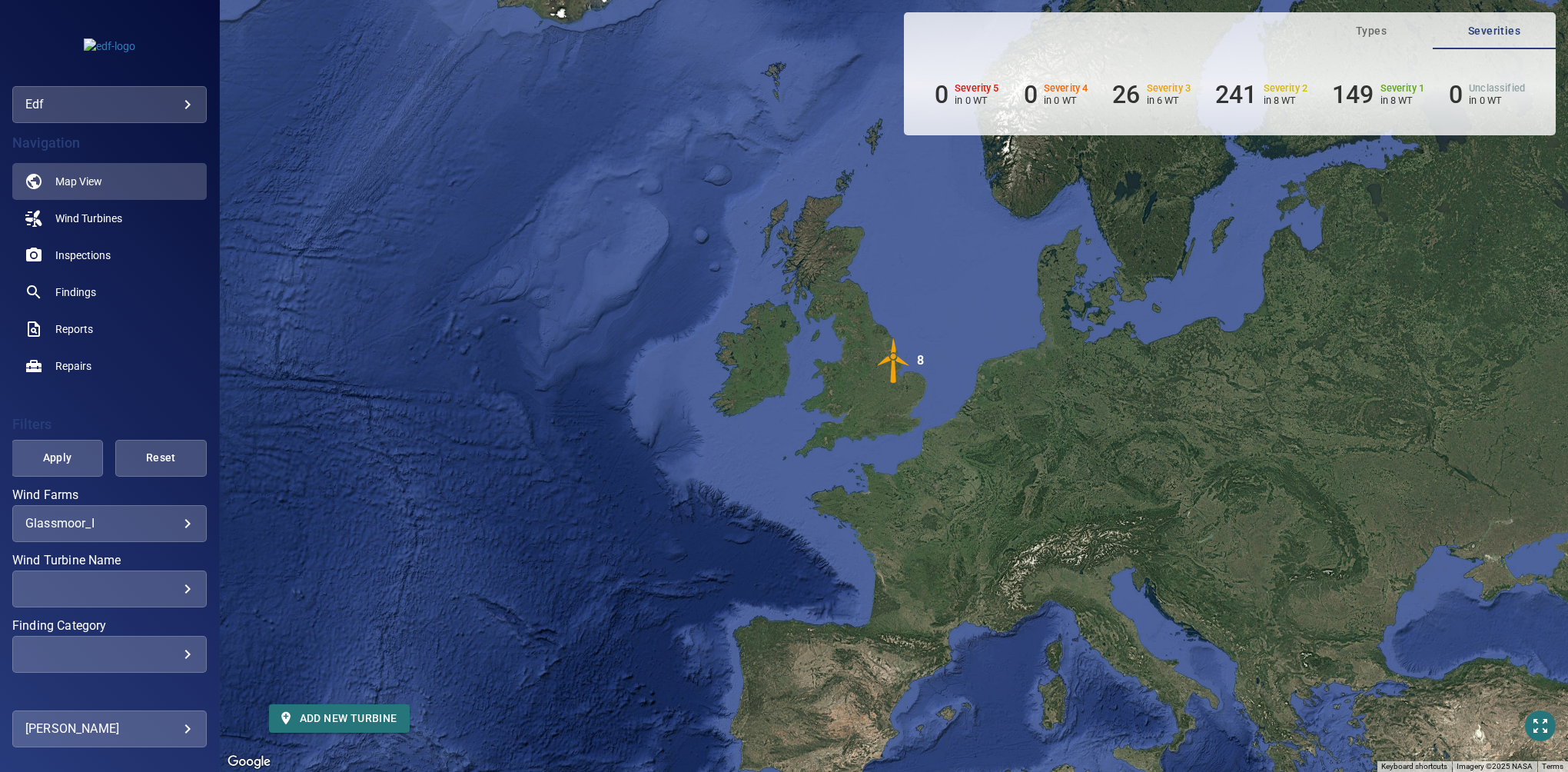
click at [71, 524] on body "**********" at bounding box center [784, 386] width 1568 height 772
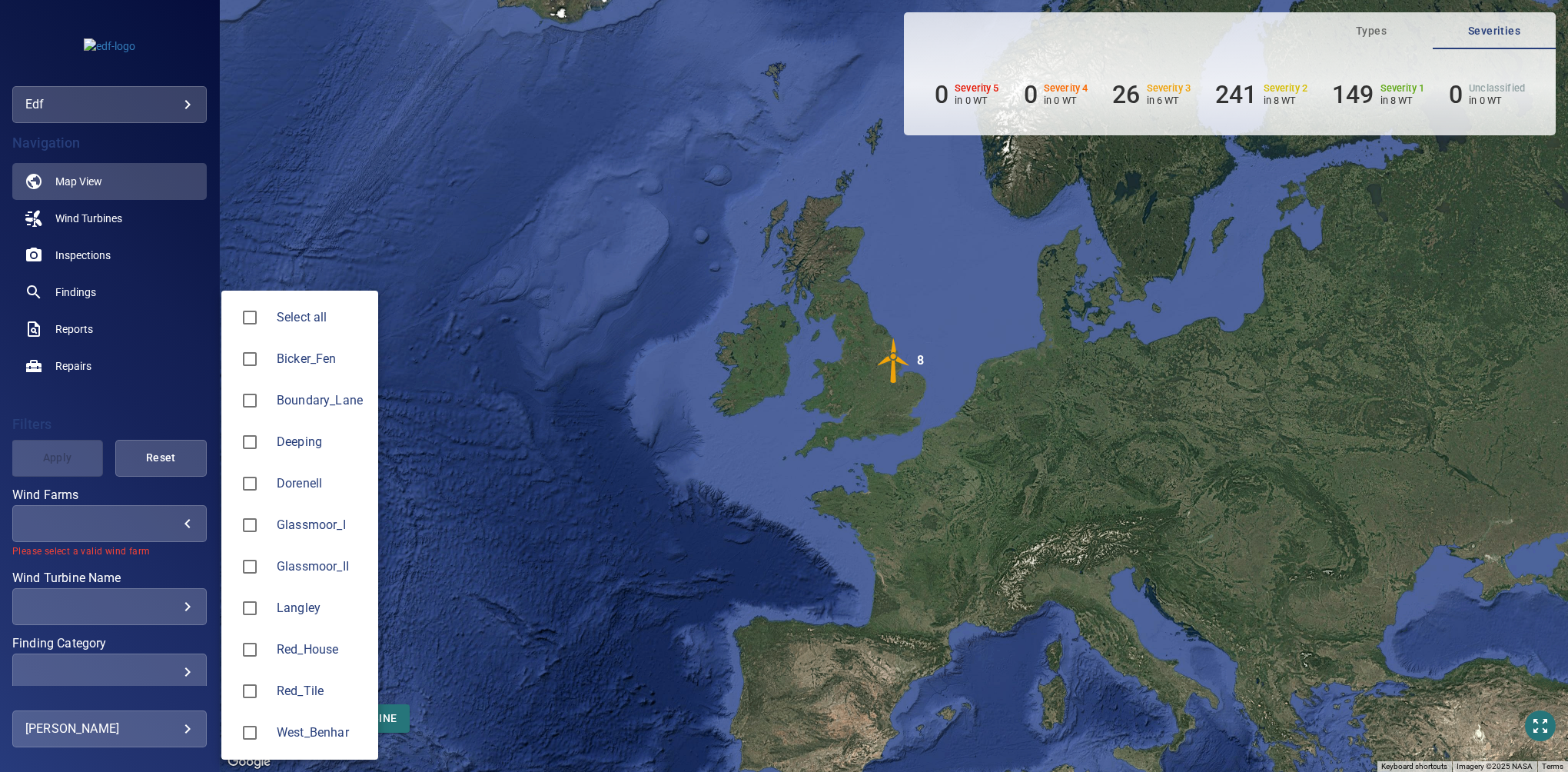
type input "*******"
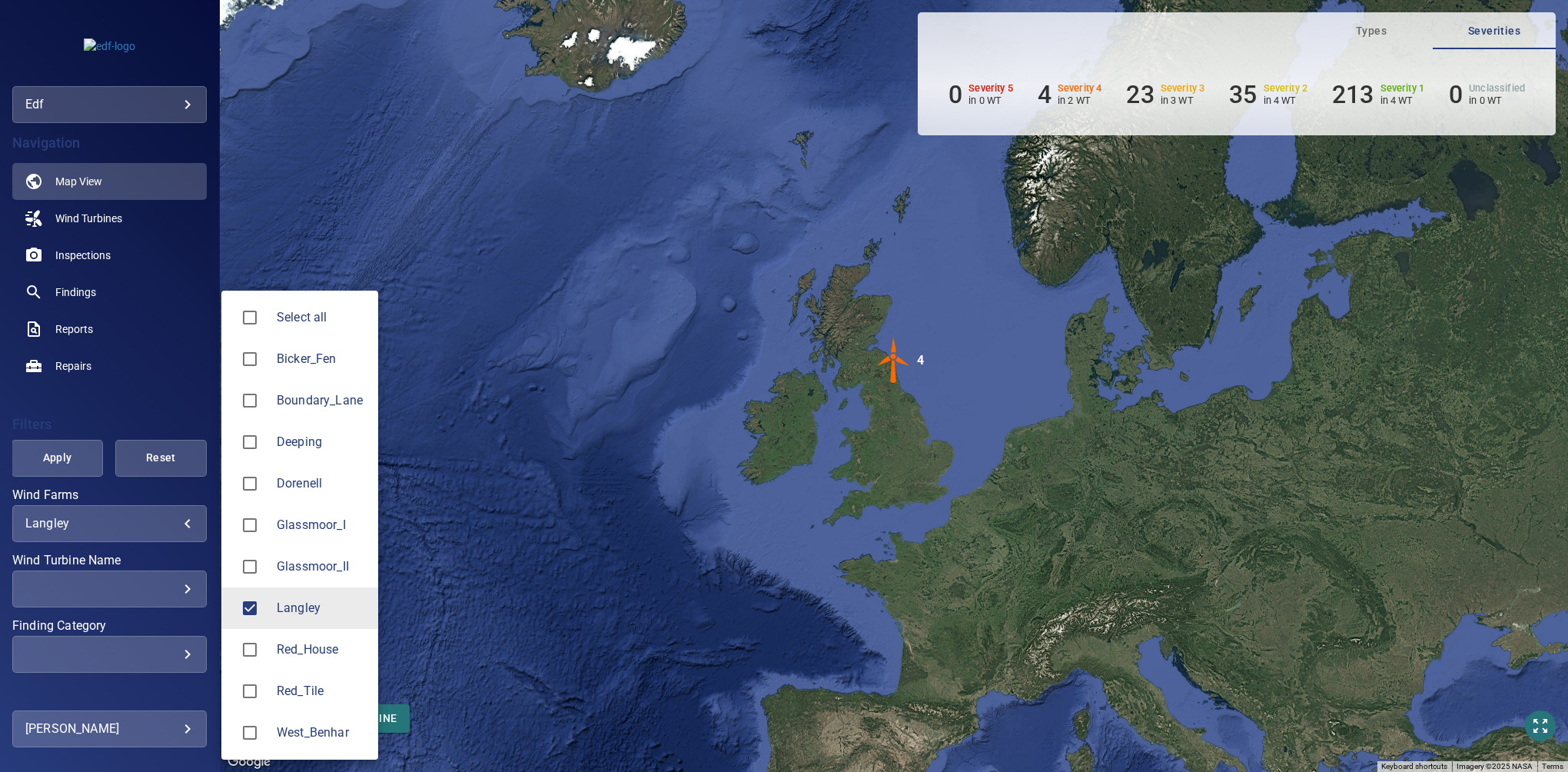
click at [175, 397] on div at bounding box center [784, 386] width 1568 height 772
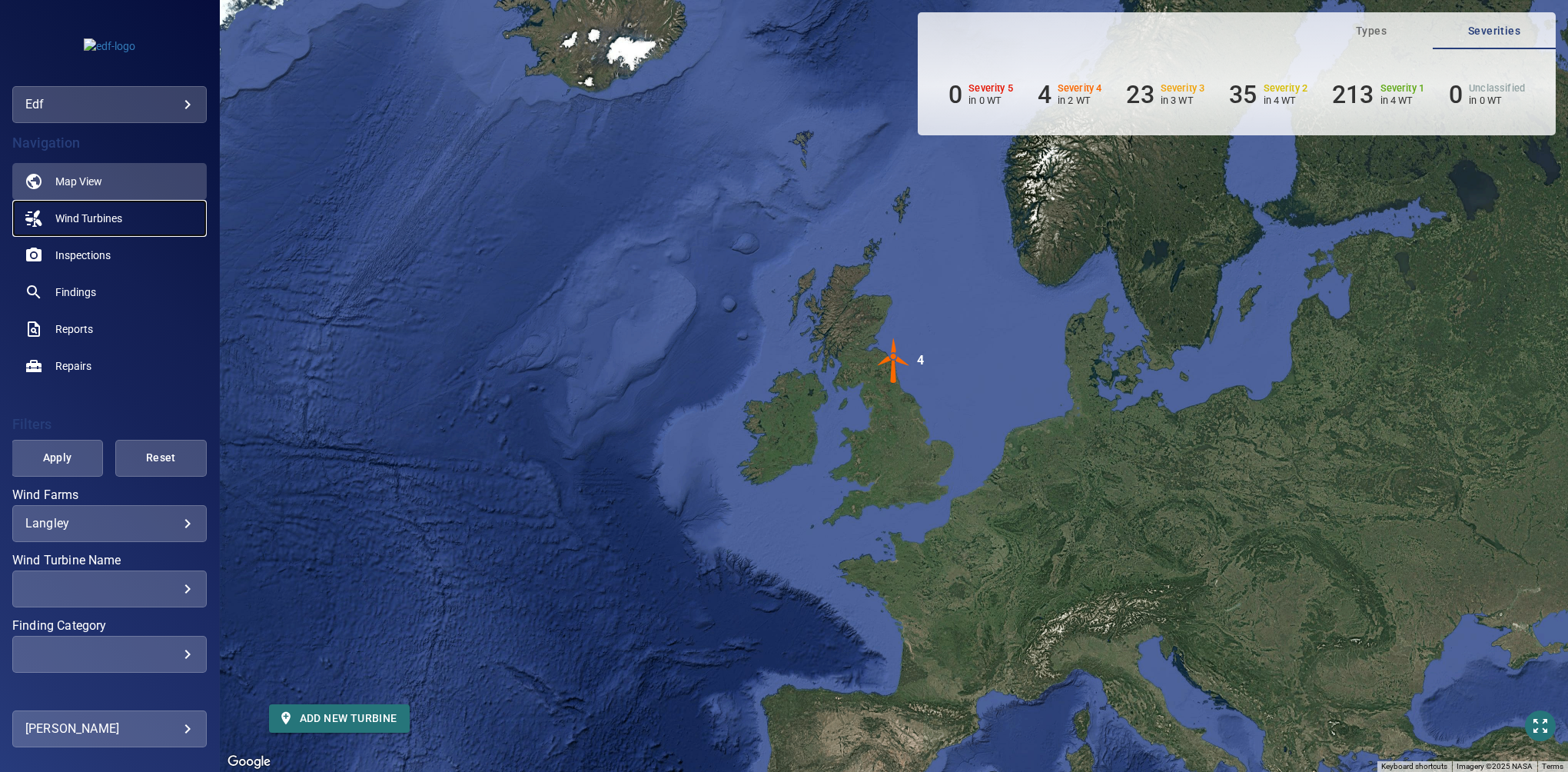
click at [90, 218] on span "Wind Turbines" at bounding box center [89, 218] width 67 height 15
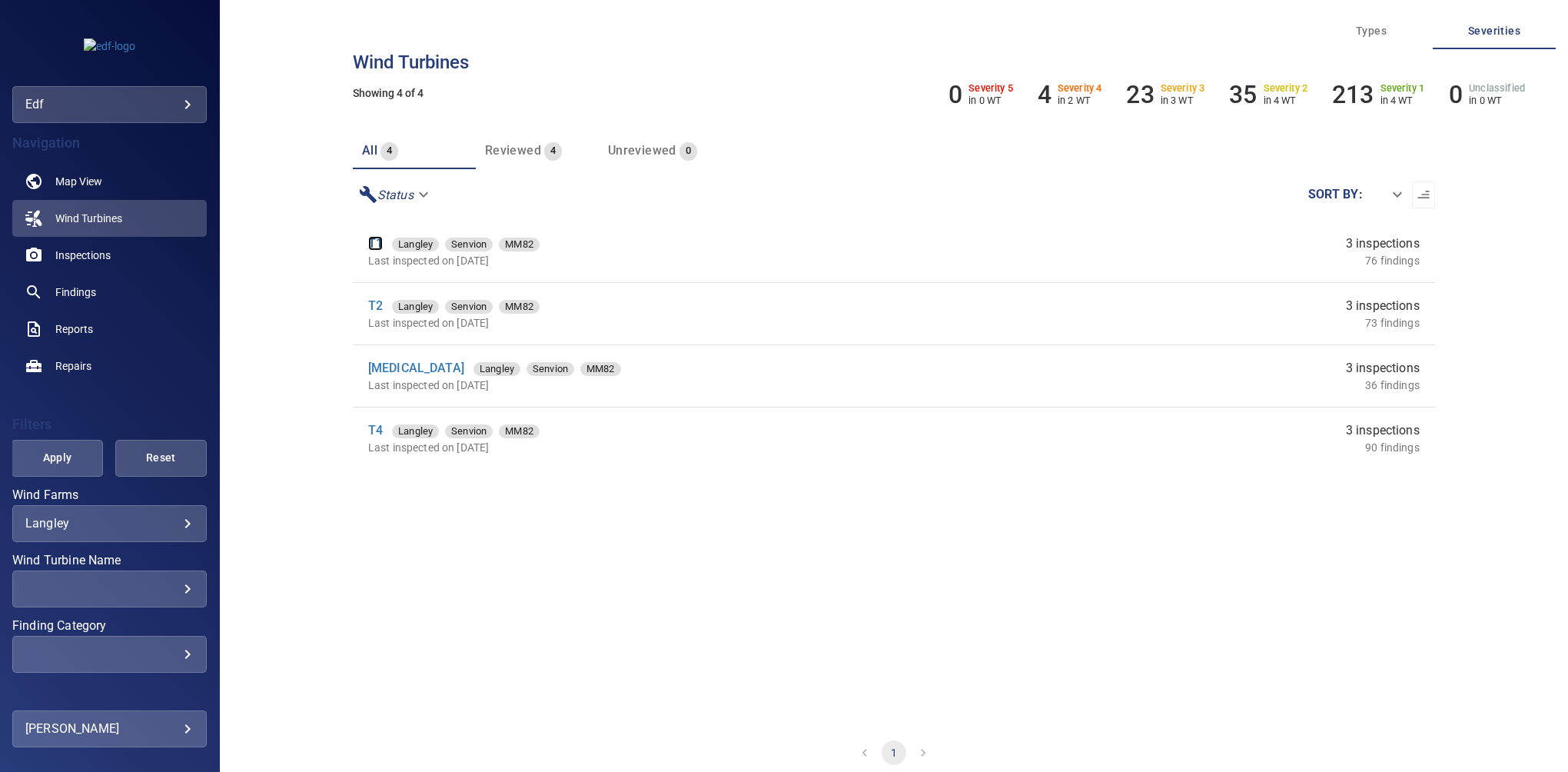
click at [380, 239] on link "T1" at bounding box center [375, 243] width 15 height 15
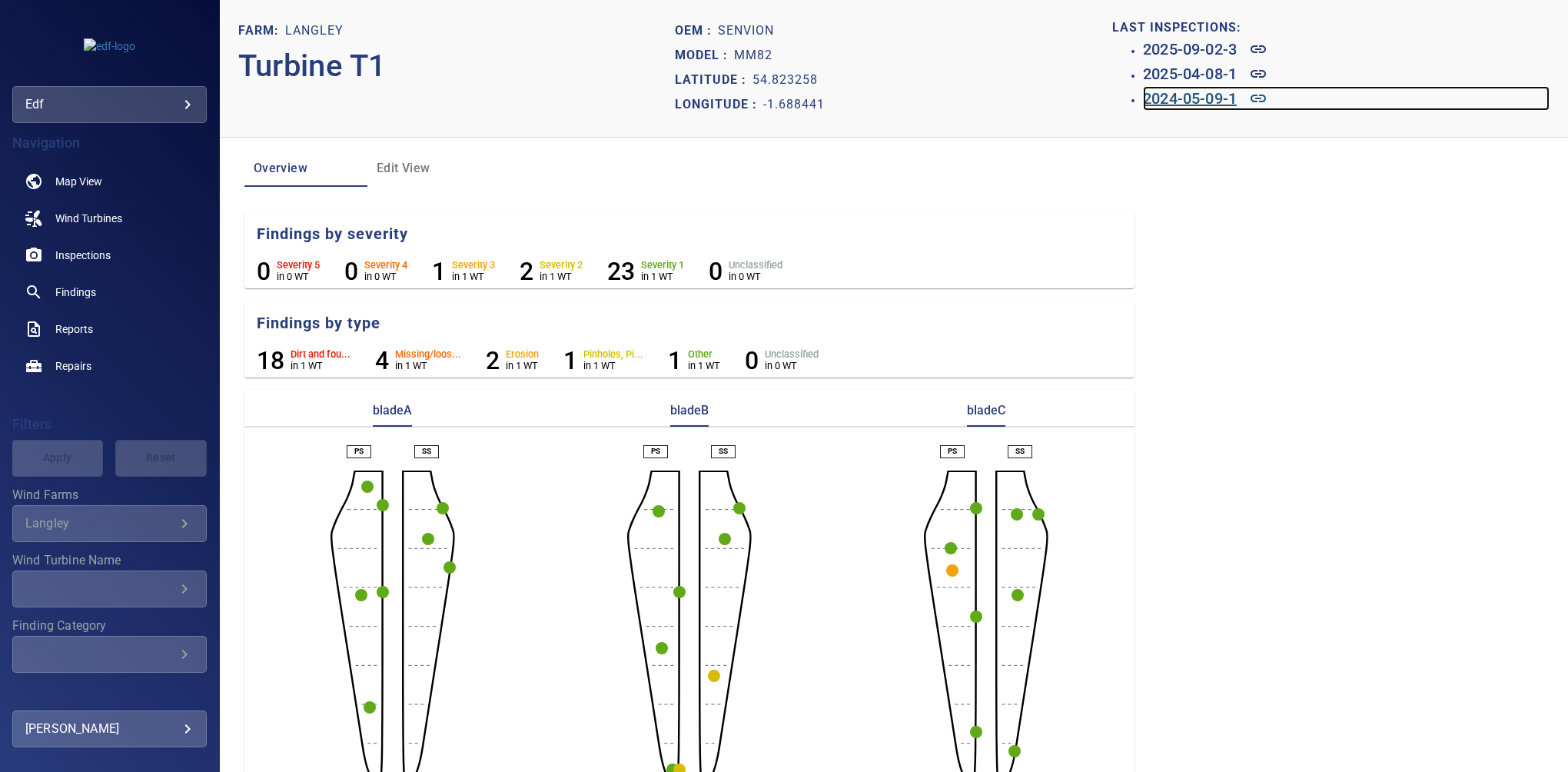
click at [1034, 95] on h6 "2024-05-09-1" at bounding box center [1189, 99] width 94 height 24
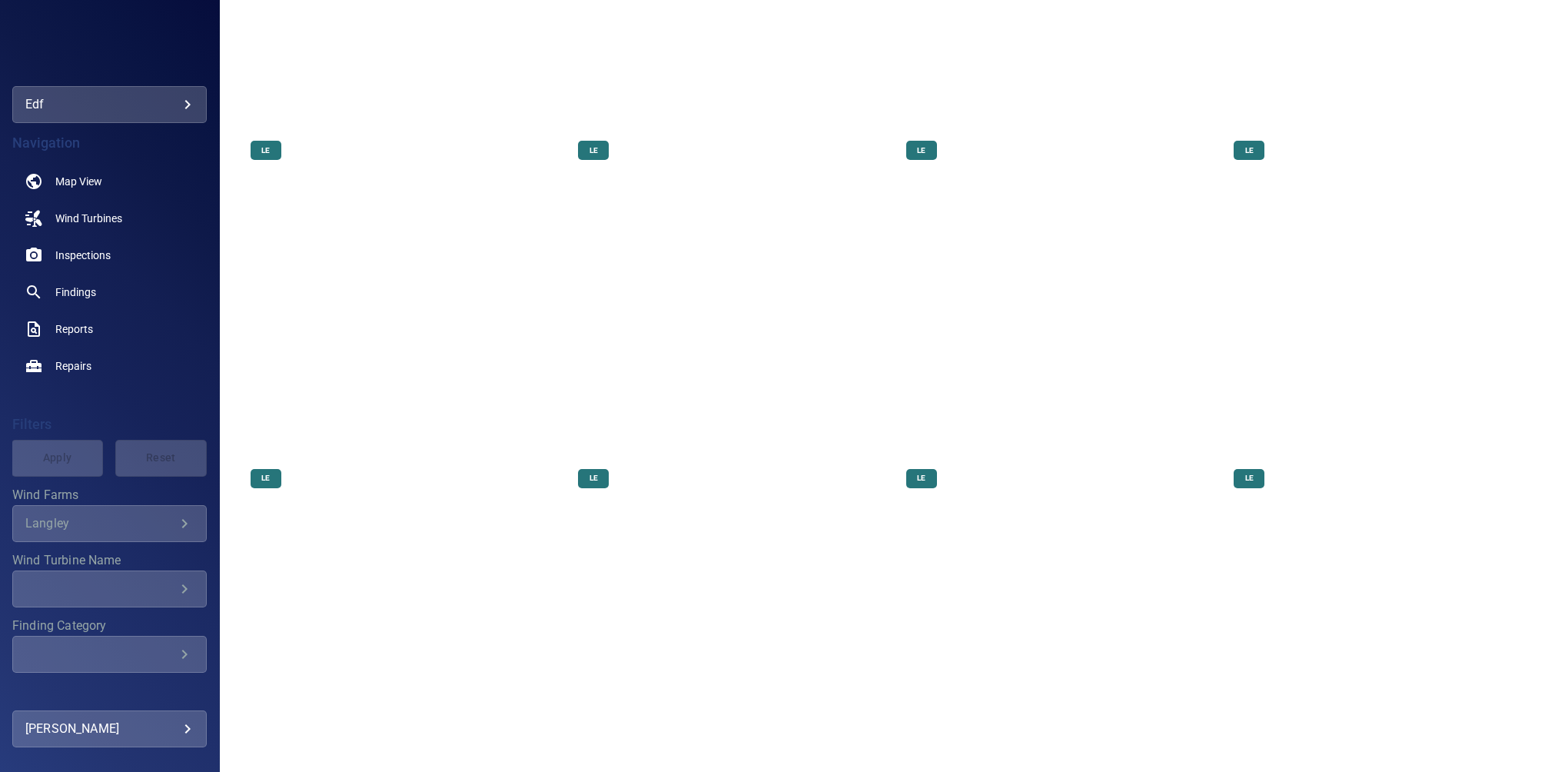
scroll to position [512, 0]
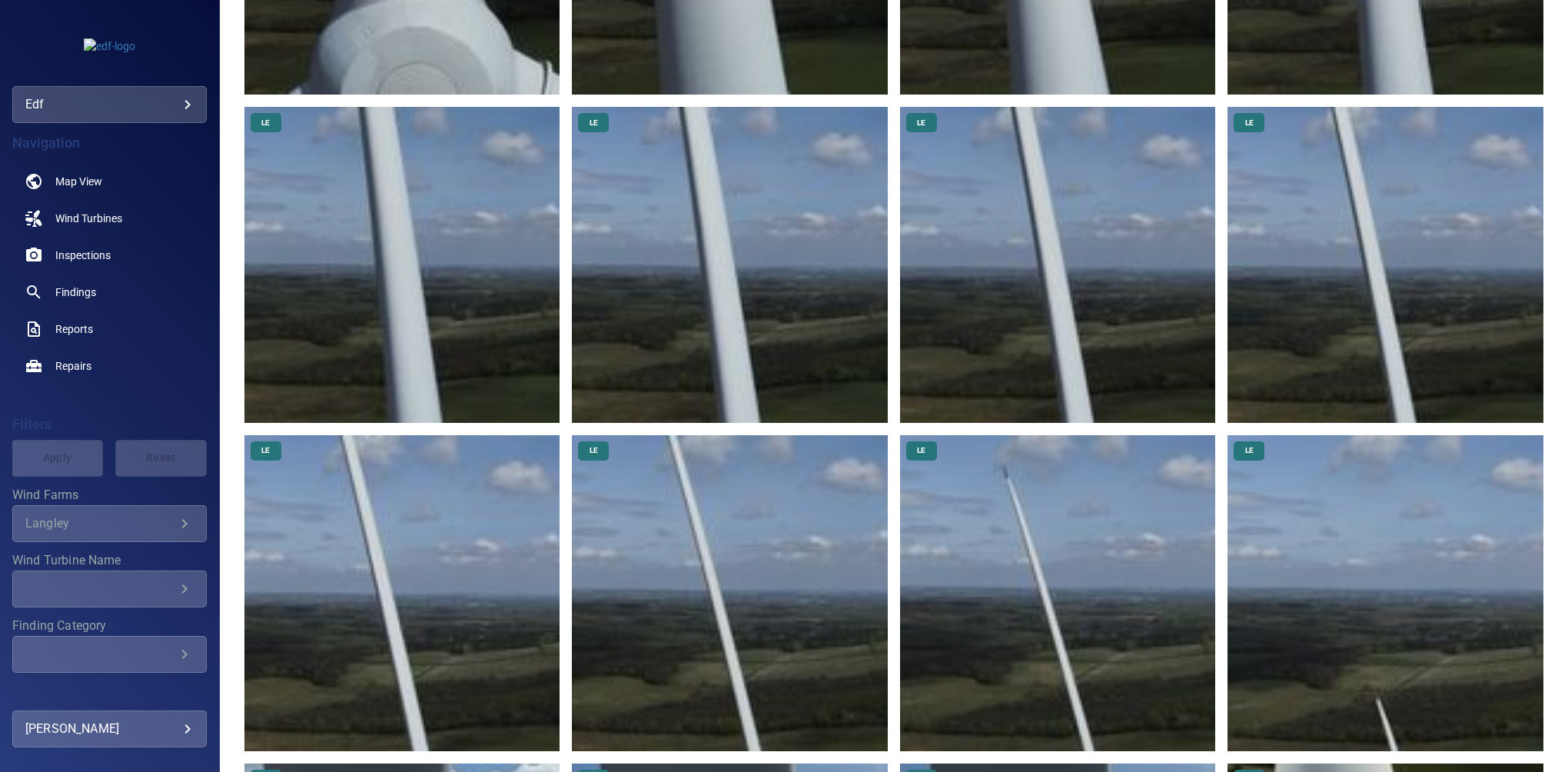
click at [1027, 498] on img at bounding box center [1058, 593] width 316 height 316
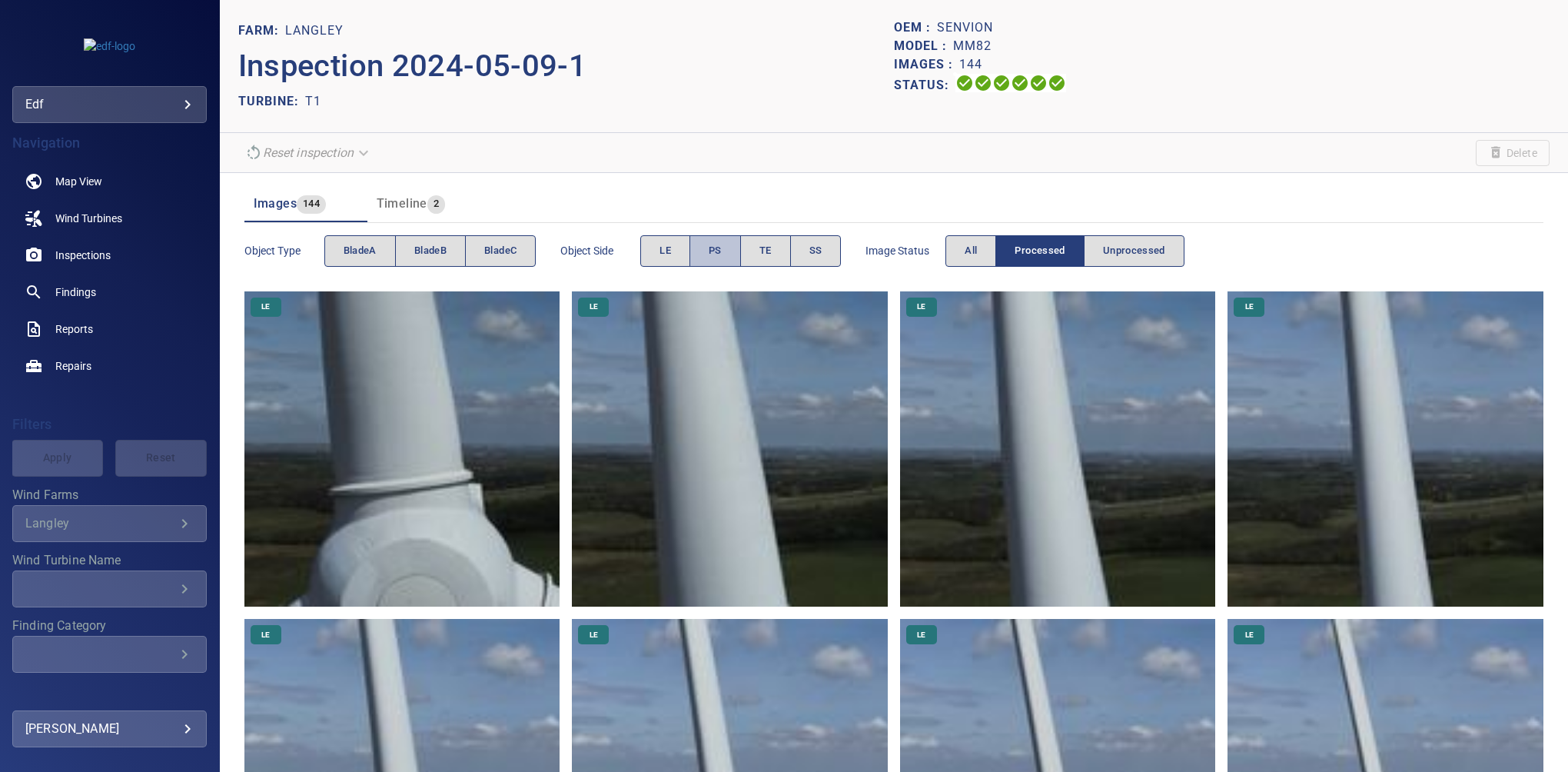
click at [710, 243] on span "PS" at bounding box center [715, 251] width 13 height 18
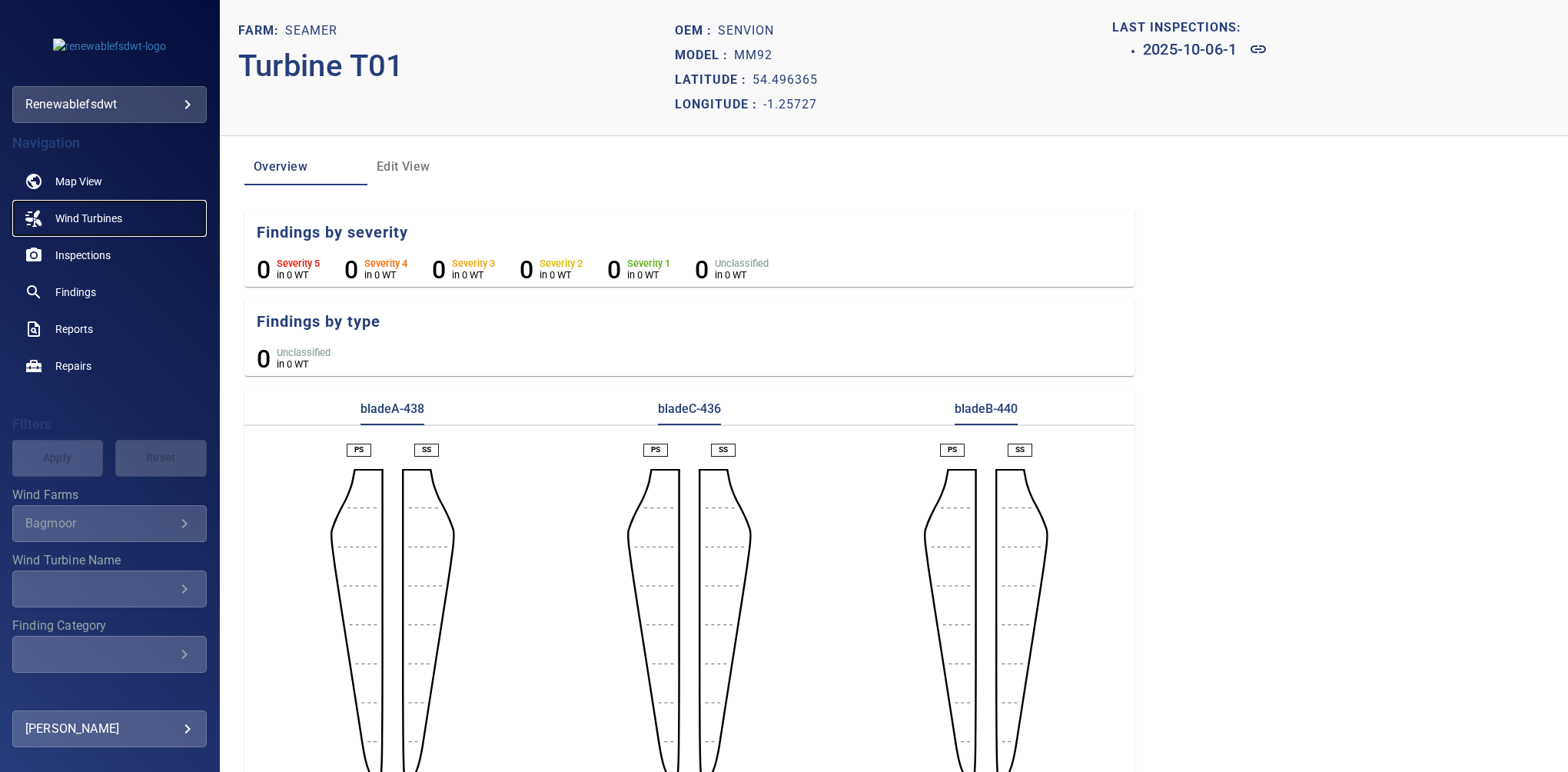
click at [85, 218] on span "Wind Turbines" at bounding box center [89, 218] width 67 height 15
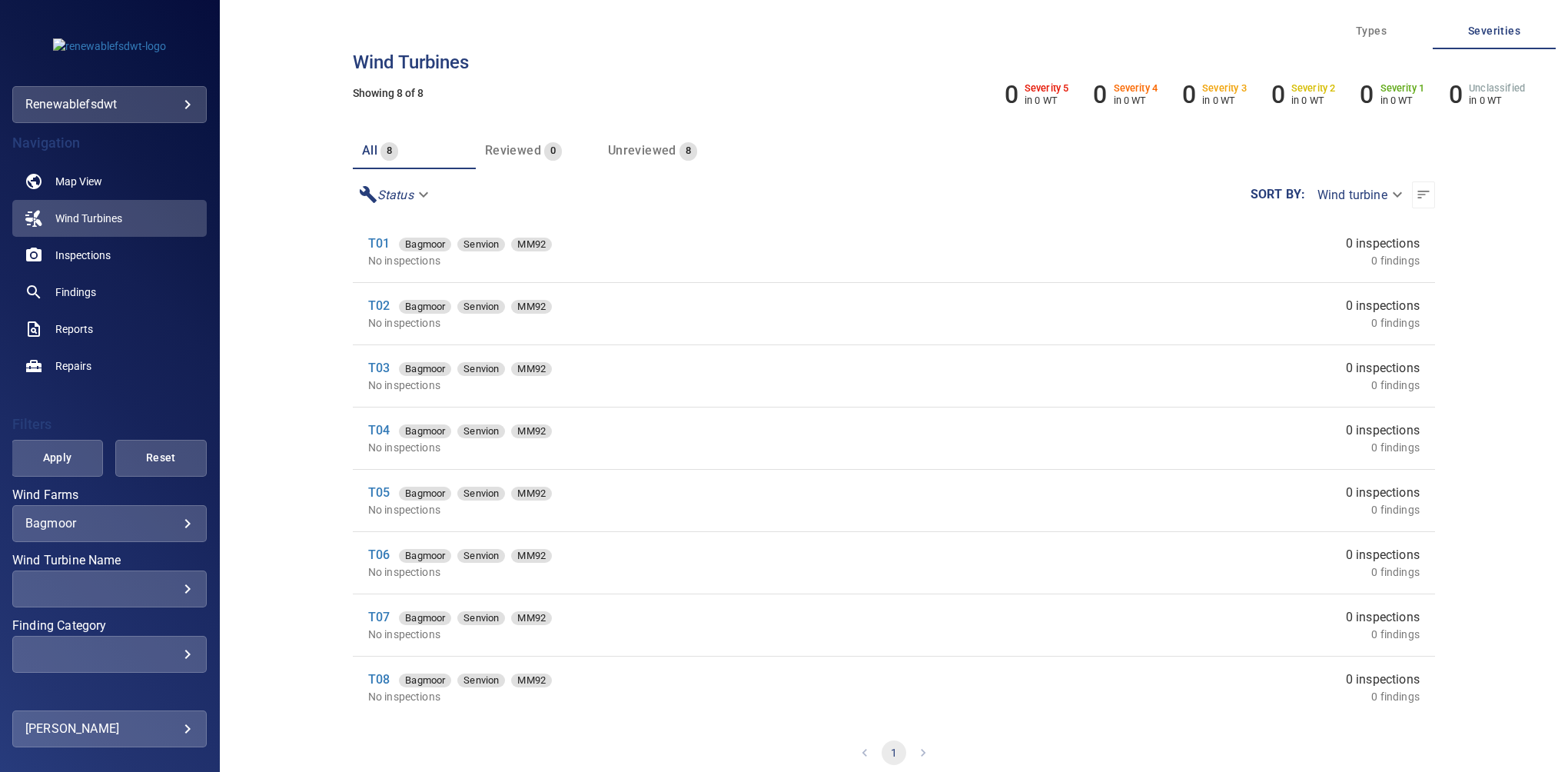
click at [140, 111] on body "**********" at bounding box center [784, 386] width 1568 height 772
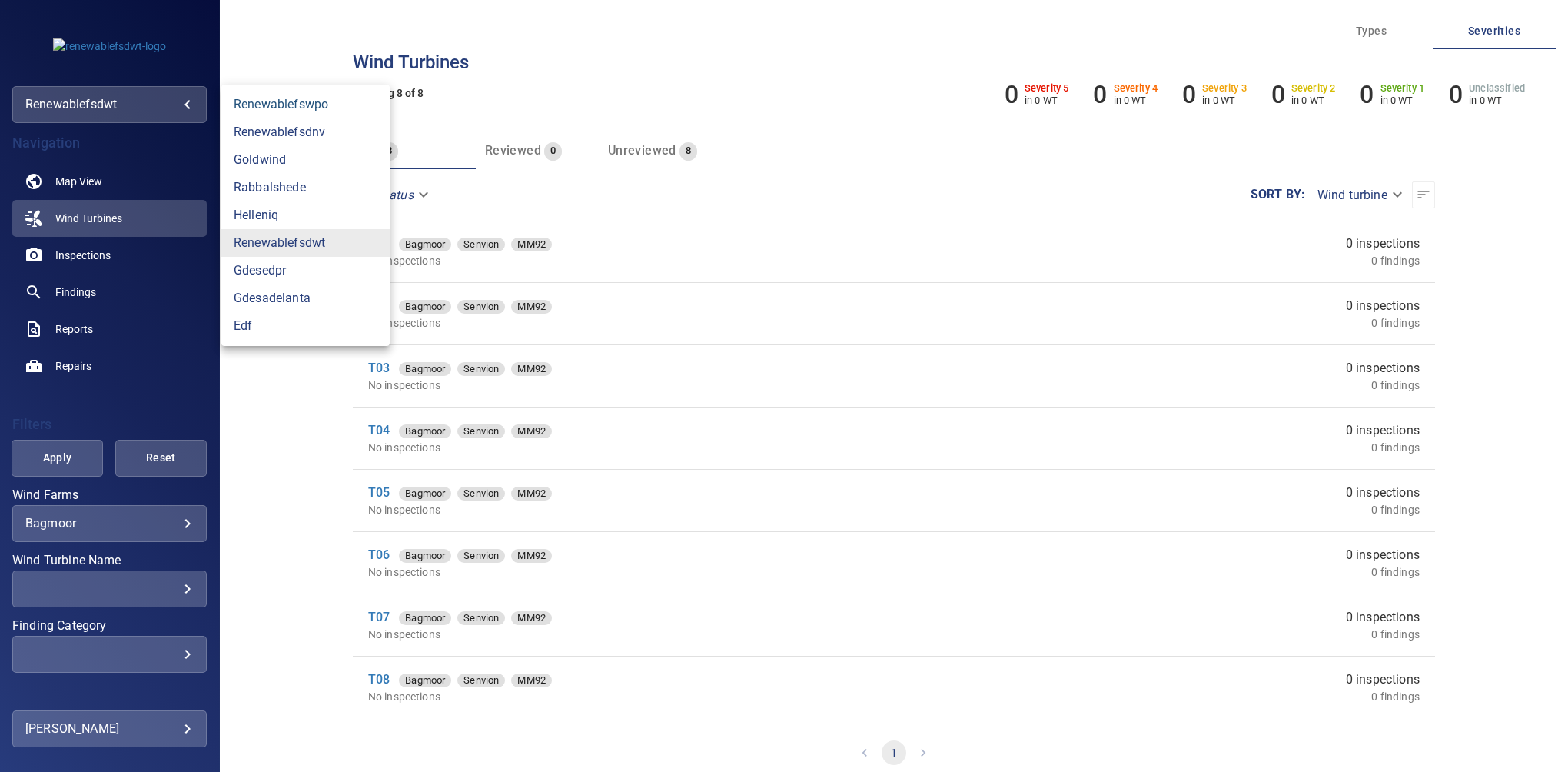
click at [283, 110] on link "renewablefswpo" at bounding box center [305, 104] width 169 height 28
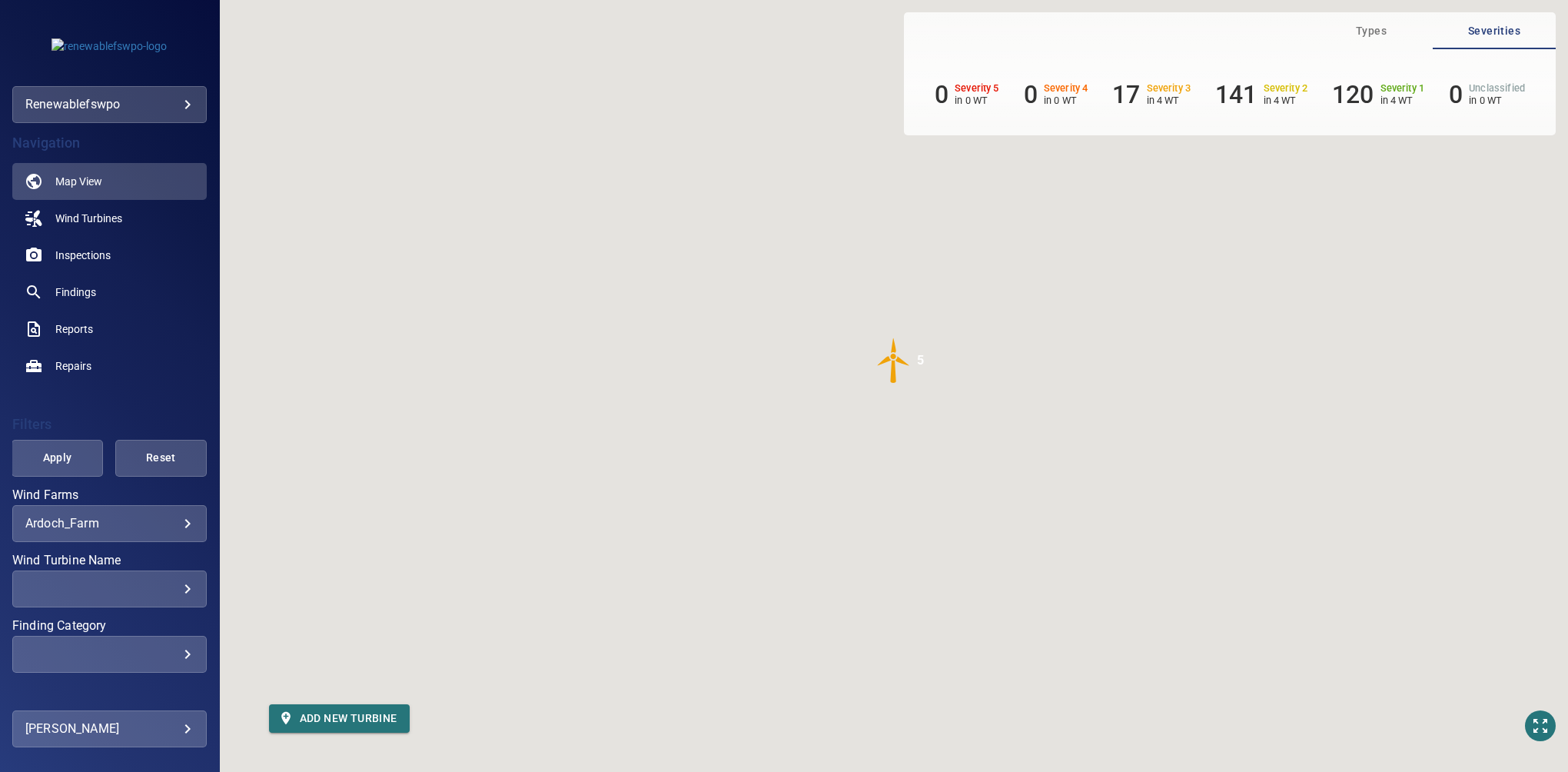
click at [81, 520] on body "**********" at bounding box center [784, 386] width 1568 height 772
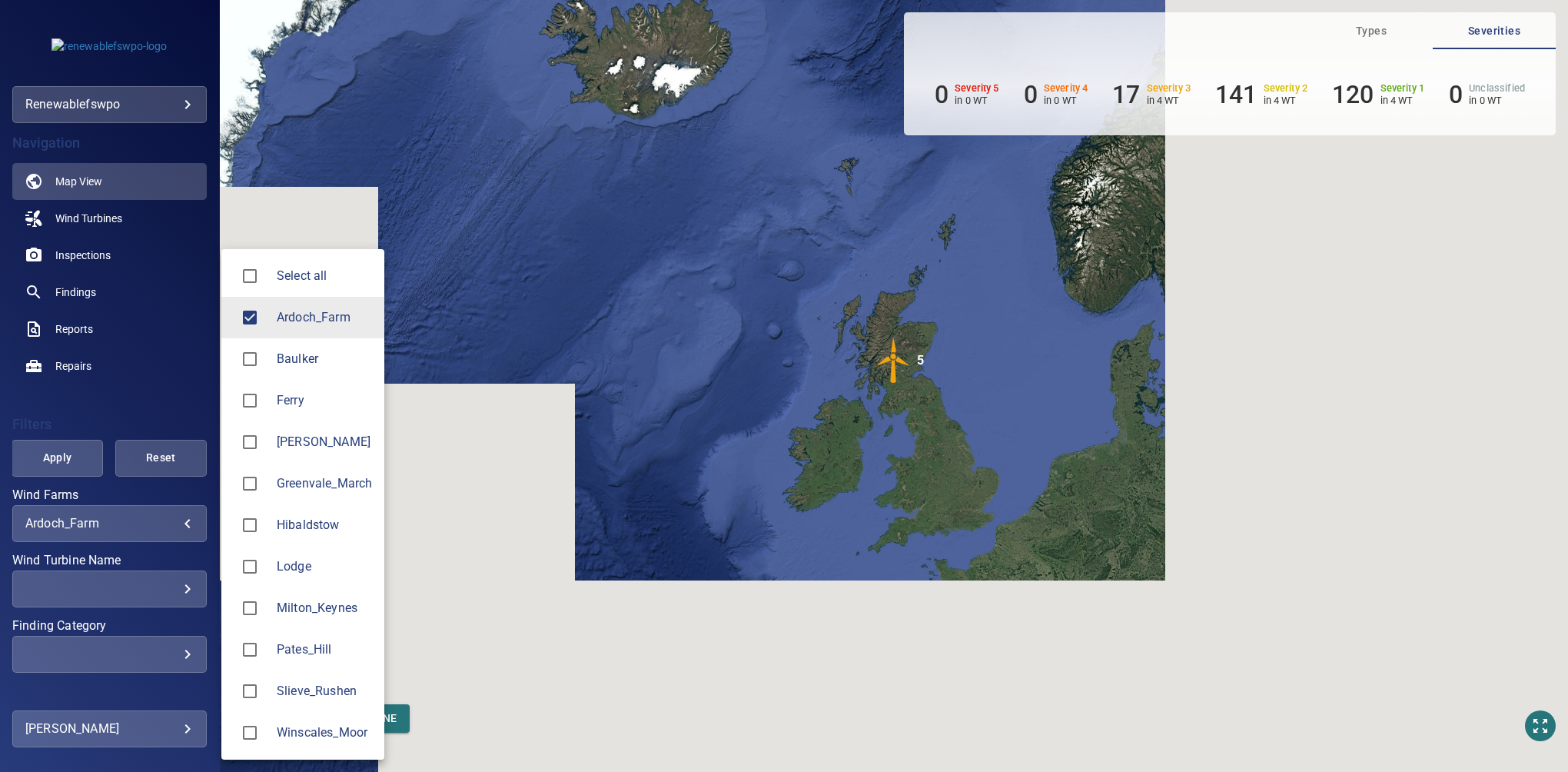
click at [81, 520] on div at bounding box center [784, 386] width 1568 height 772
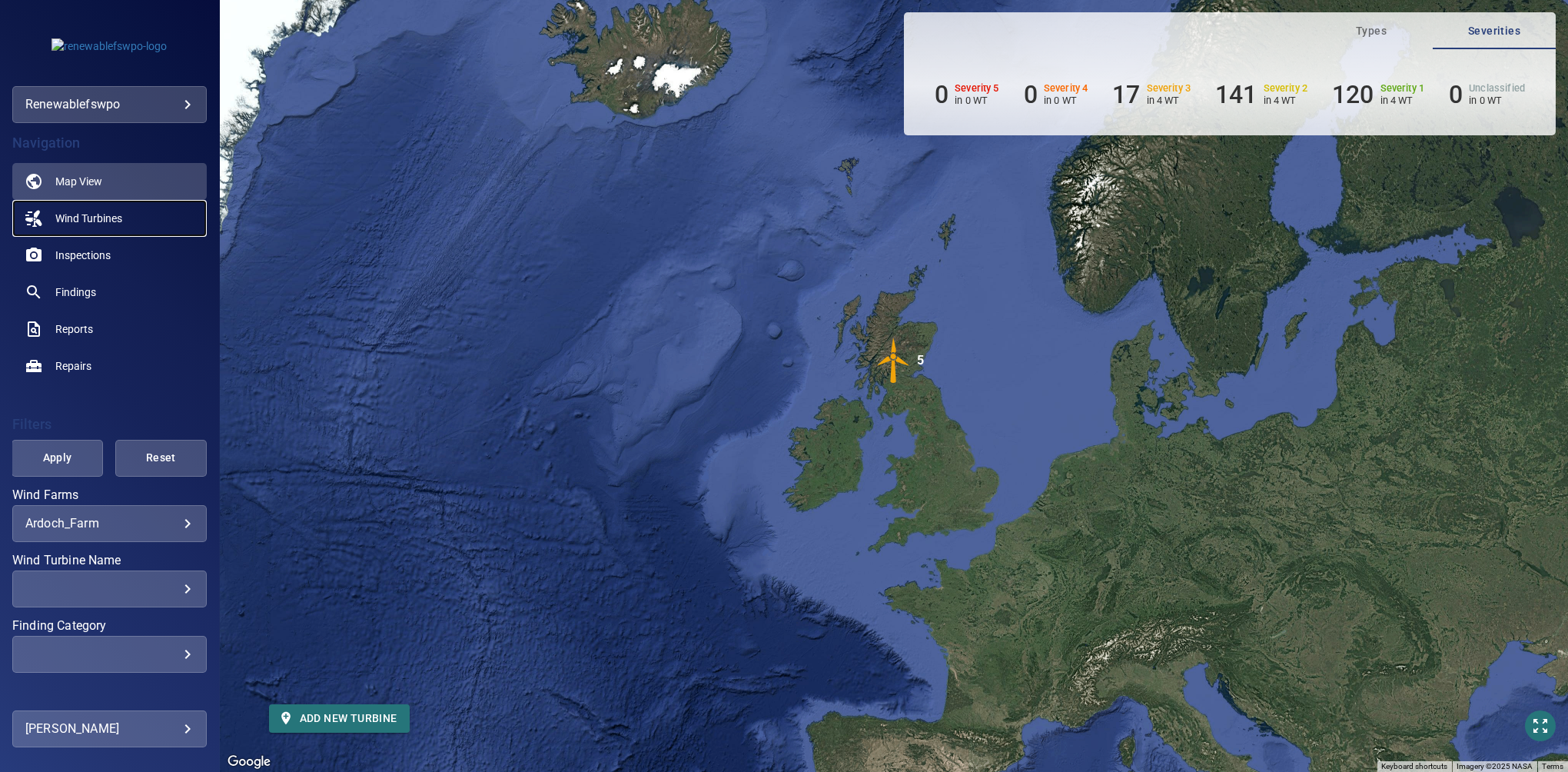
click at [92, 222] on span "Wind Turbines" at bounding box center [89, 218] width 67 height 15
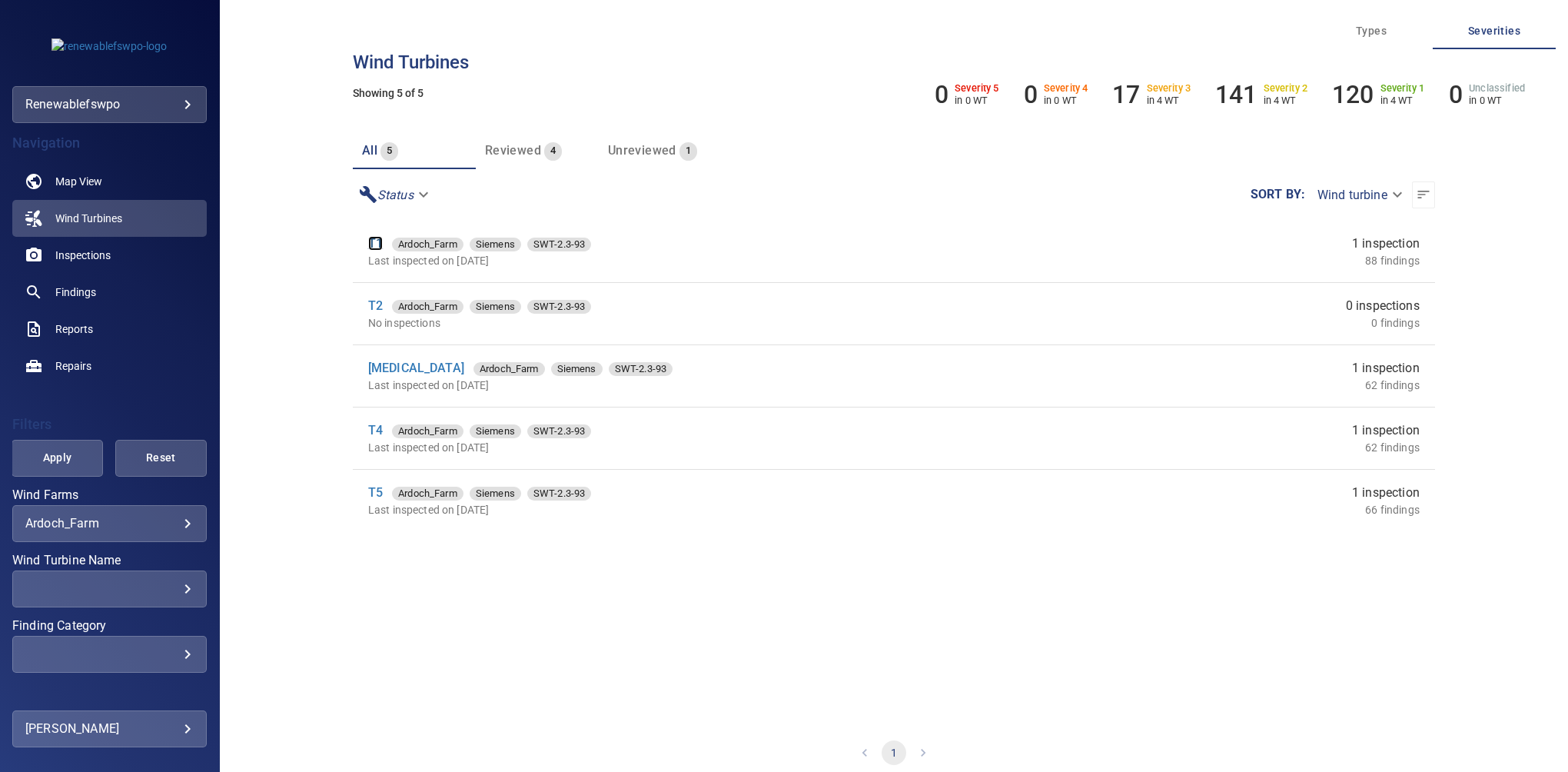
click at [375, 241] on link "T1" at bounding box center [375, 243] width 15 height 15
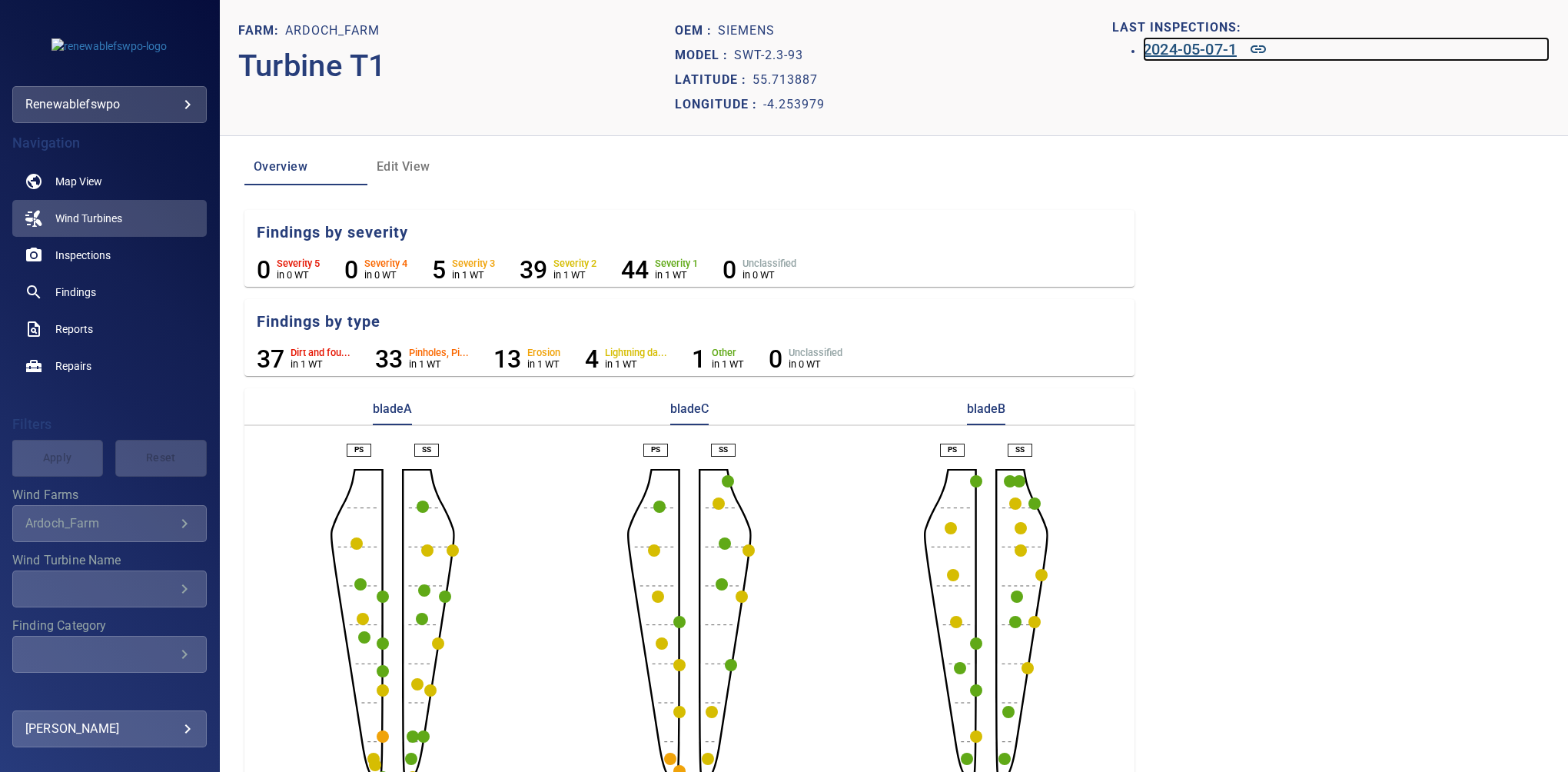
click at [1180, 52] on h6 "2024-05-07-1" at bounding box center [1189, 49] width 94 height 24
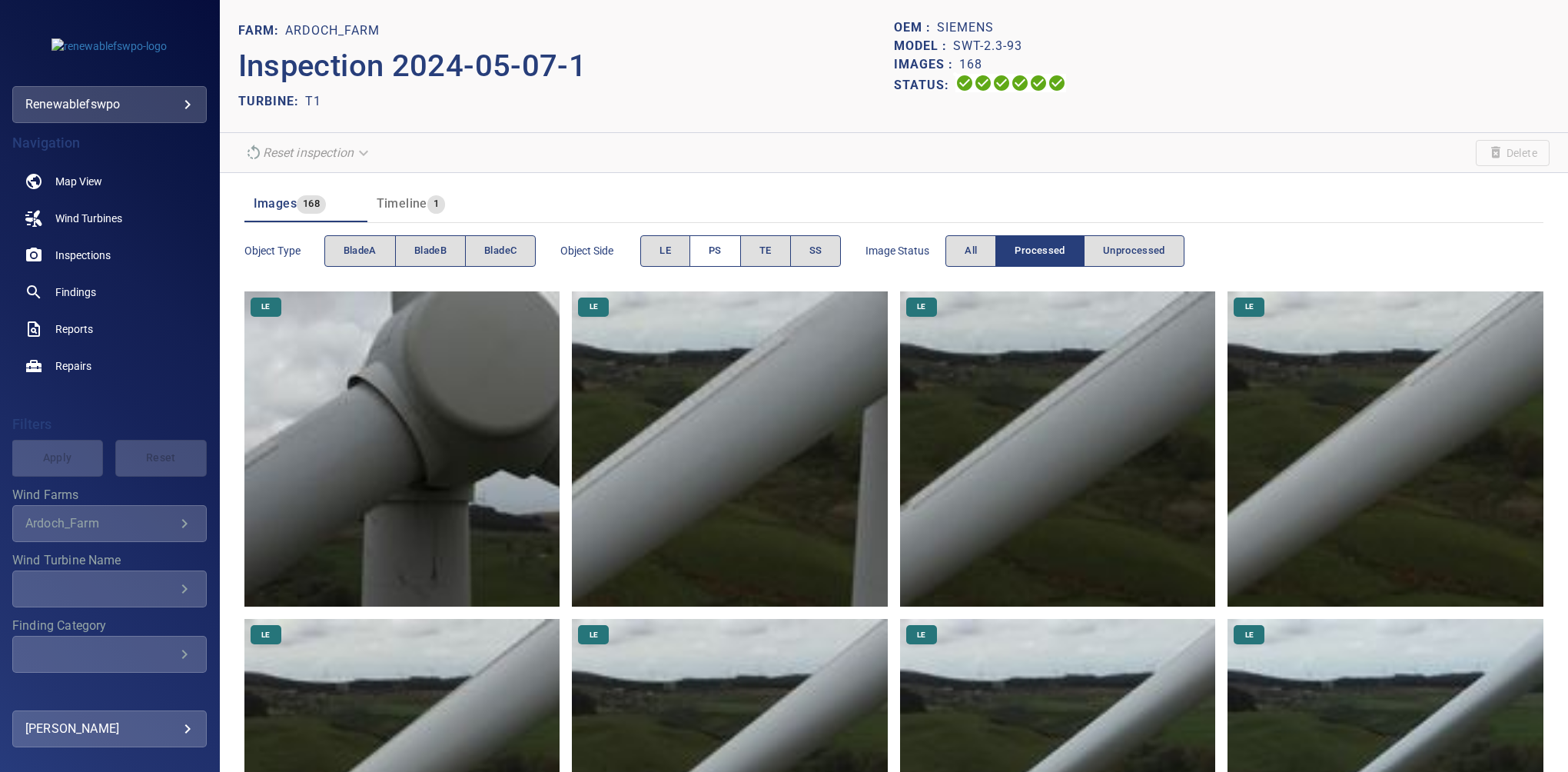
click at [710, 252] on span "PS" at bounding box center [715, 251] width 13 height 18
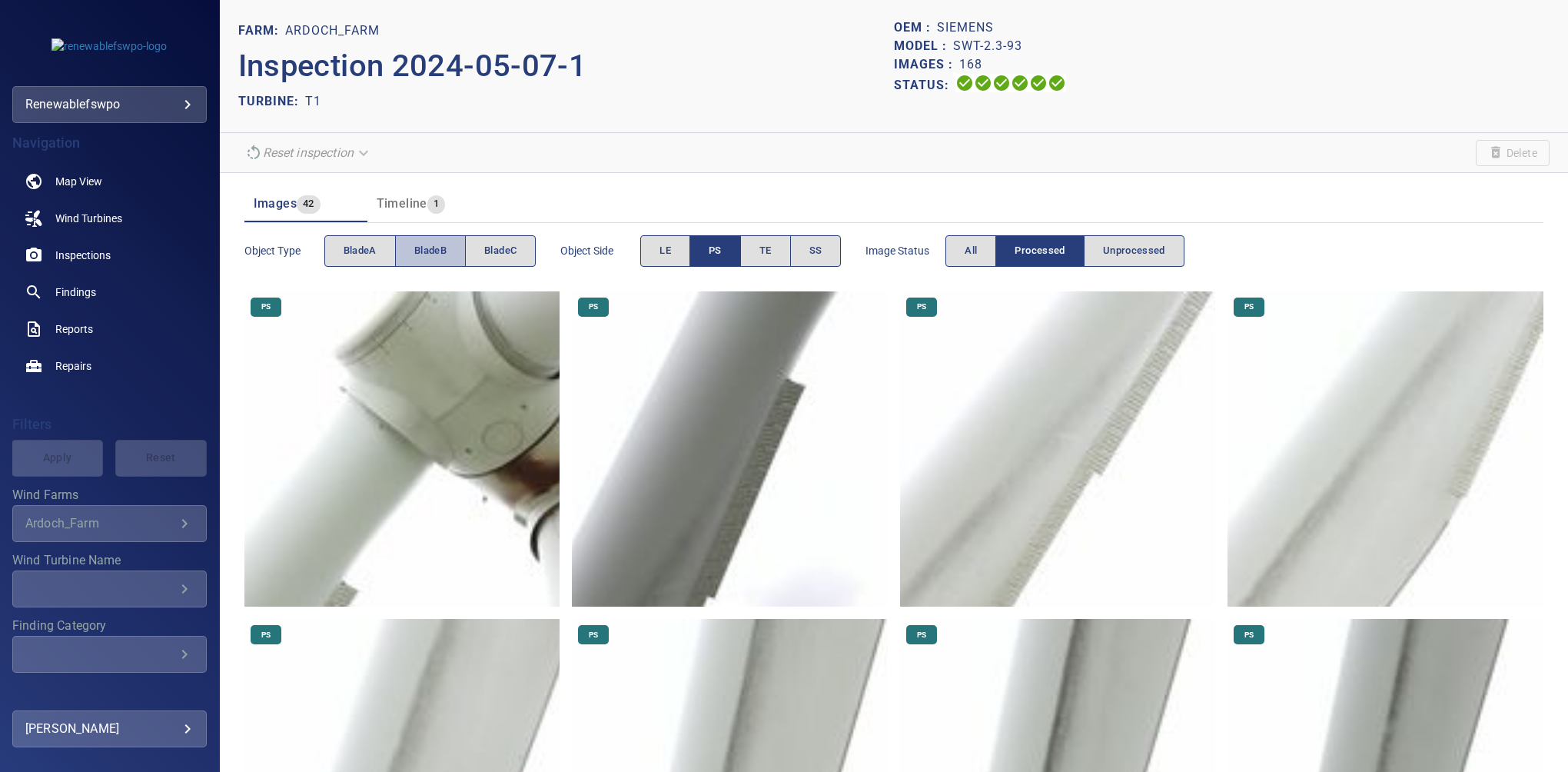
click at [430, 248] on span "bladeB" at bounding box center [431, 251] width 33 height 18
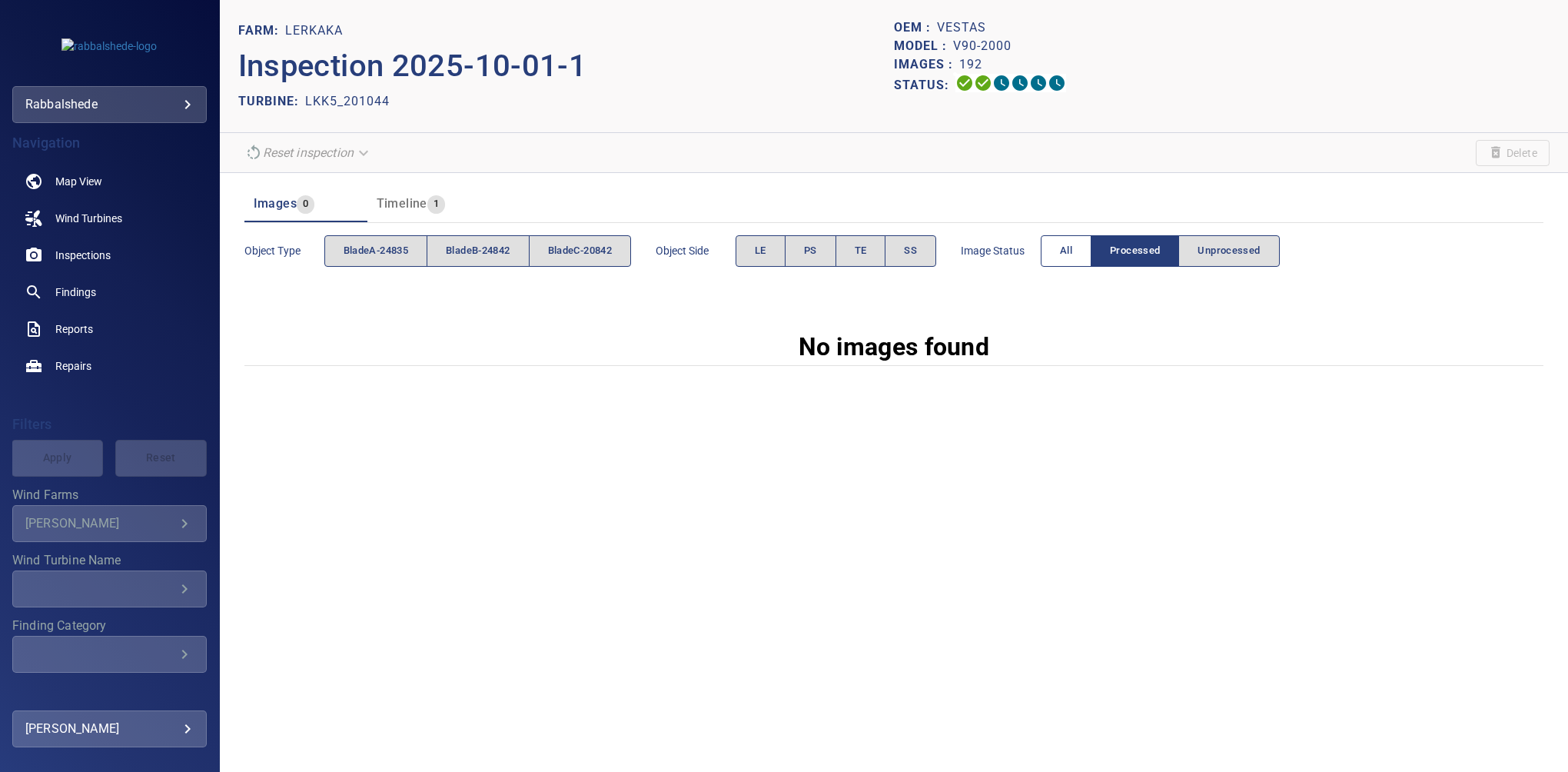
click at [1071, 249] on span "All" at bounding box center [1066, 251] width 12 height 18
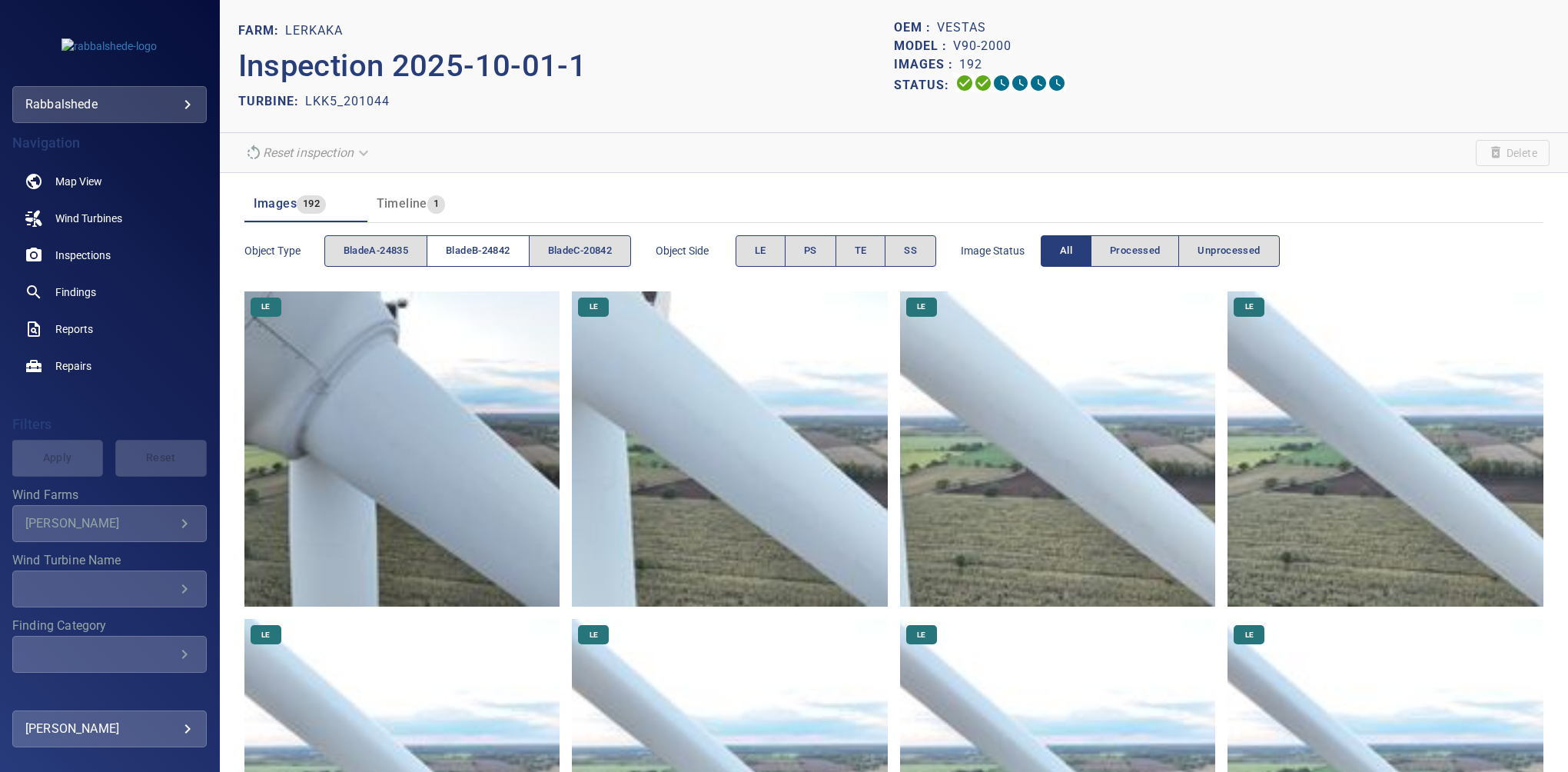
click at [458, 248] on span "bladeB-24842" at bounding box center [477, 251] width 64 height 18
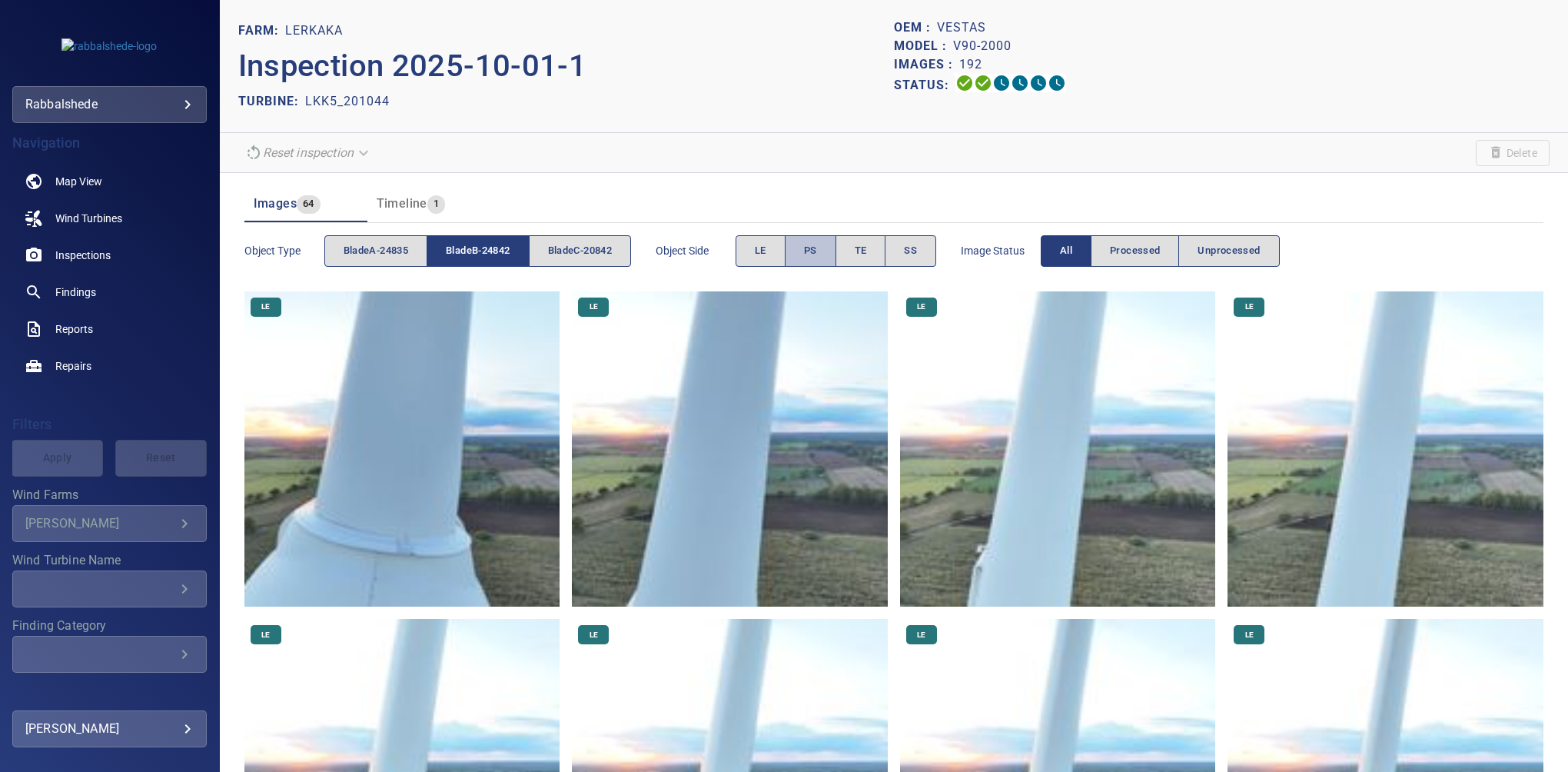
click at [825, 250] on button "PS" at bounding box center [810, 251] width 51 height 32
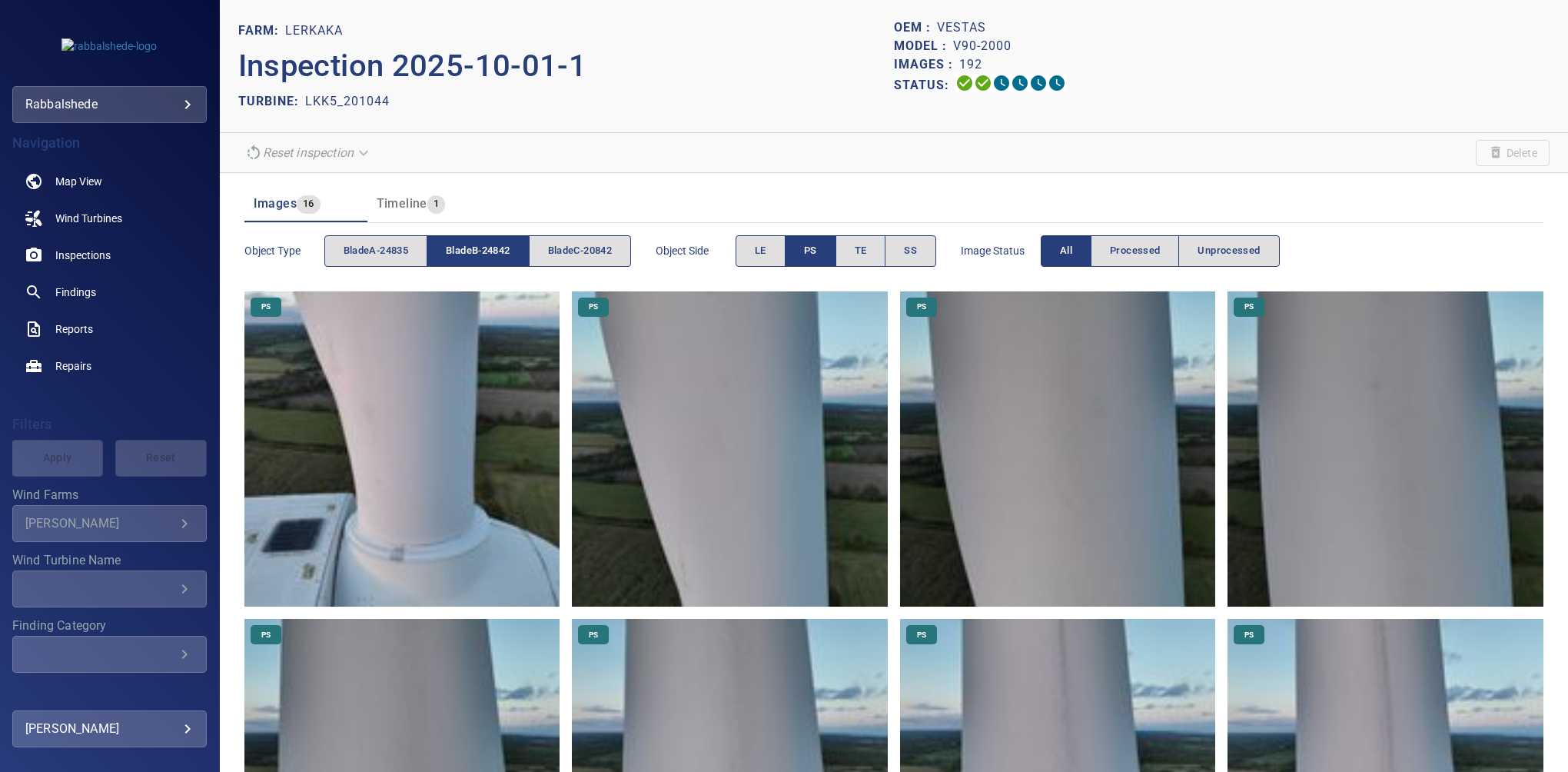
click at [817, 250] on span "PS" at bounding box center [810, 251] width 13 height 18
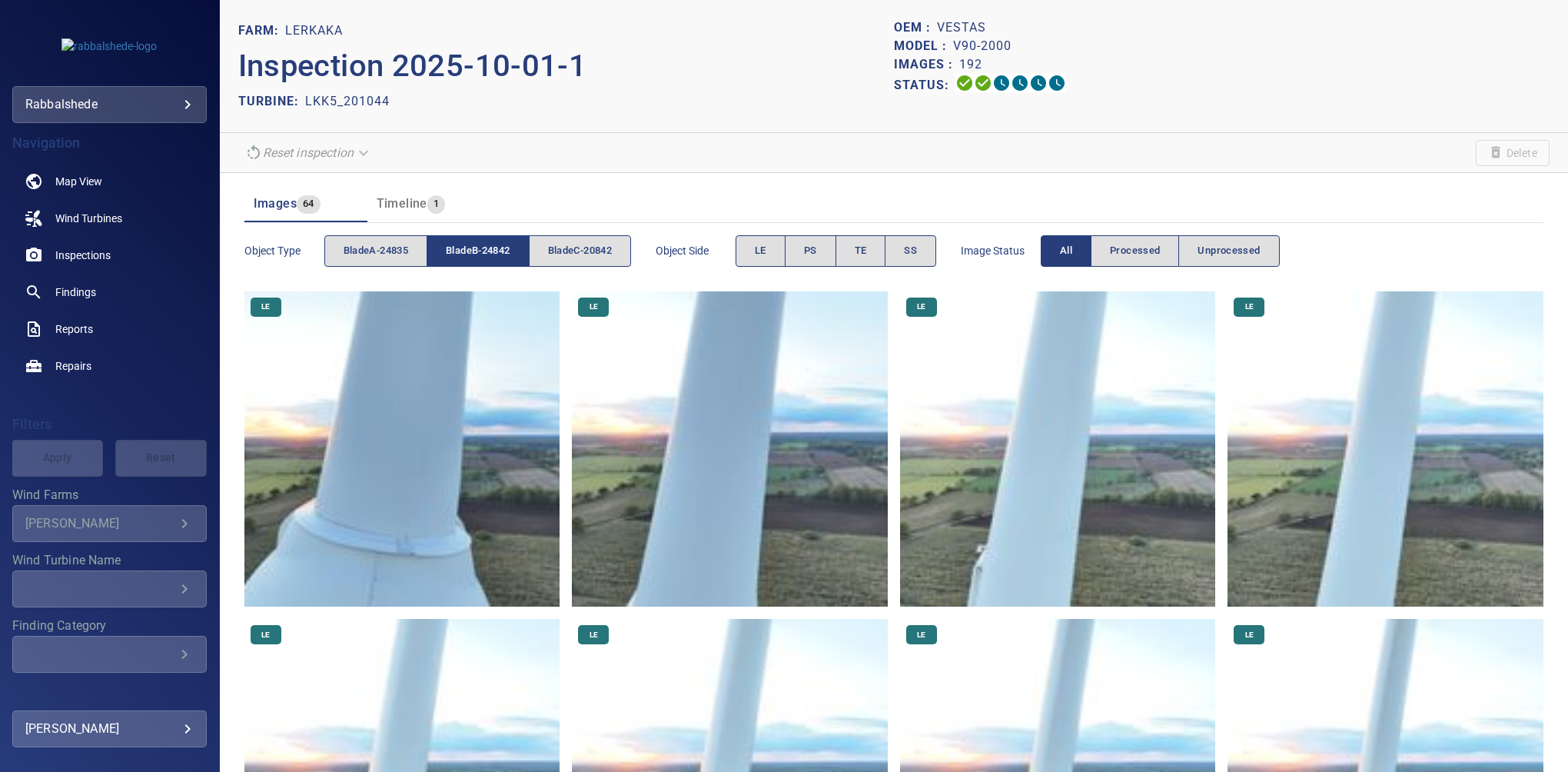
click at [493, 245] on span "bladeB-24842" at bounding box center [477, 251] width 64 height 18
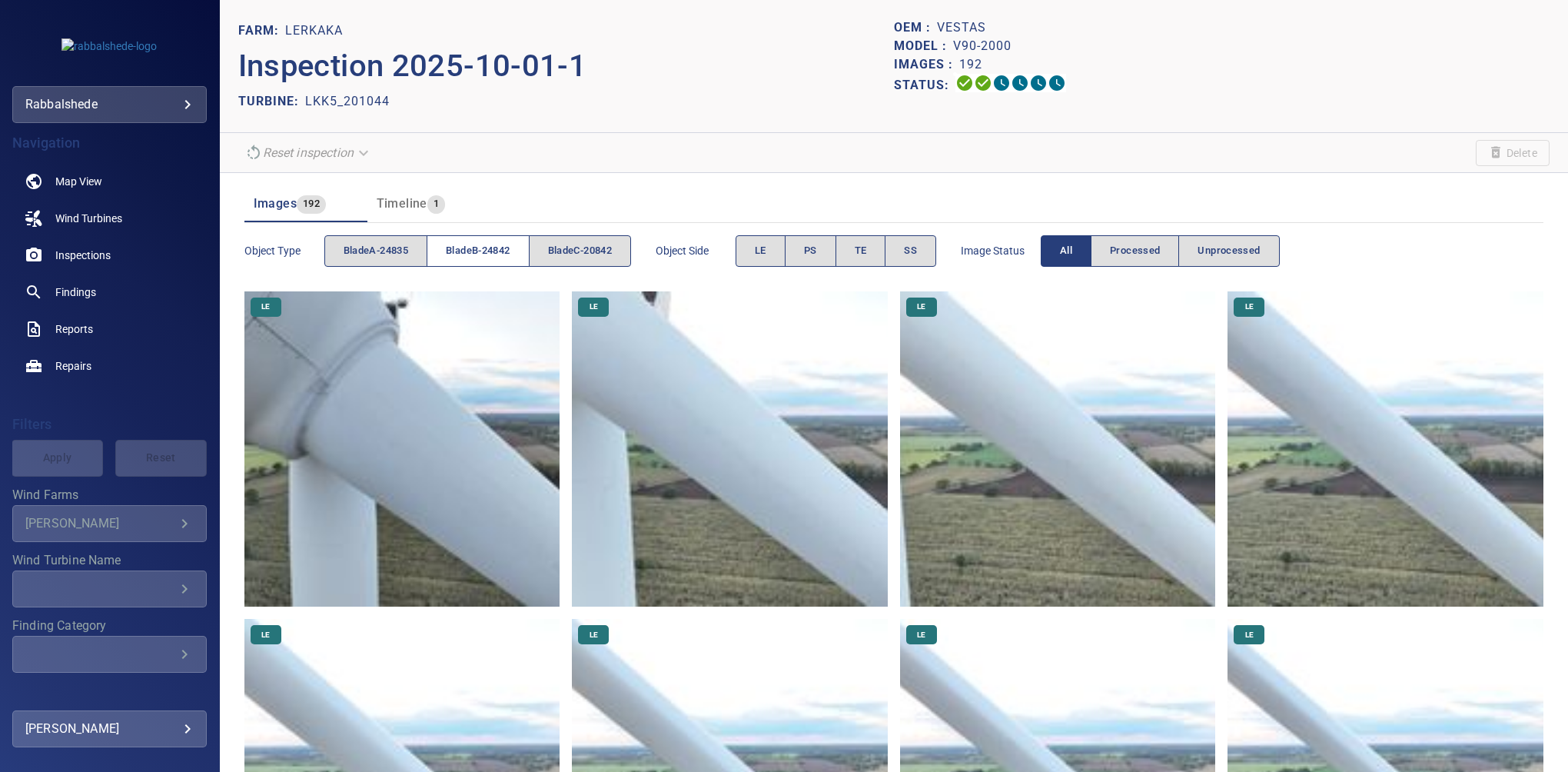
click at [451, 248] on span "bladeB-24842" at bounding box center [477, 251] width 64 height 18
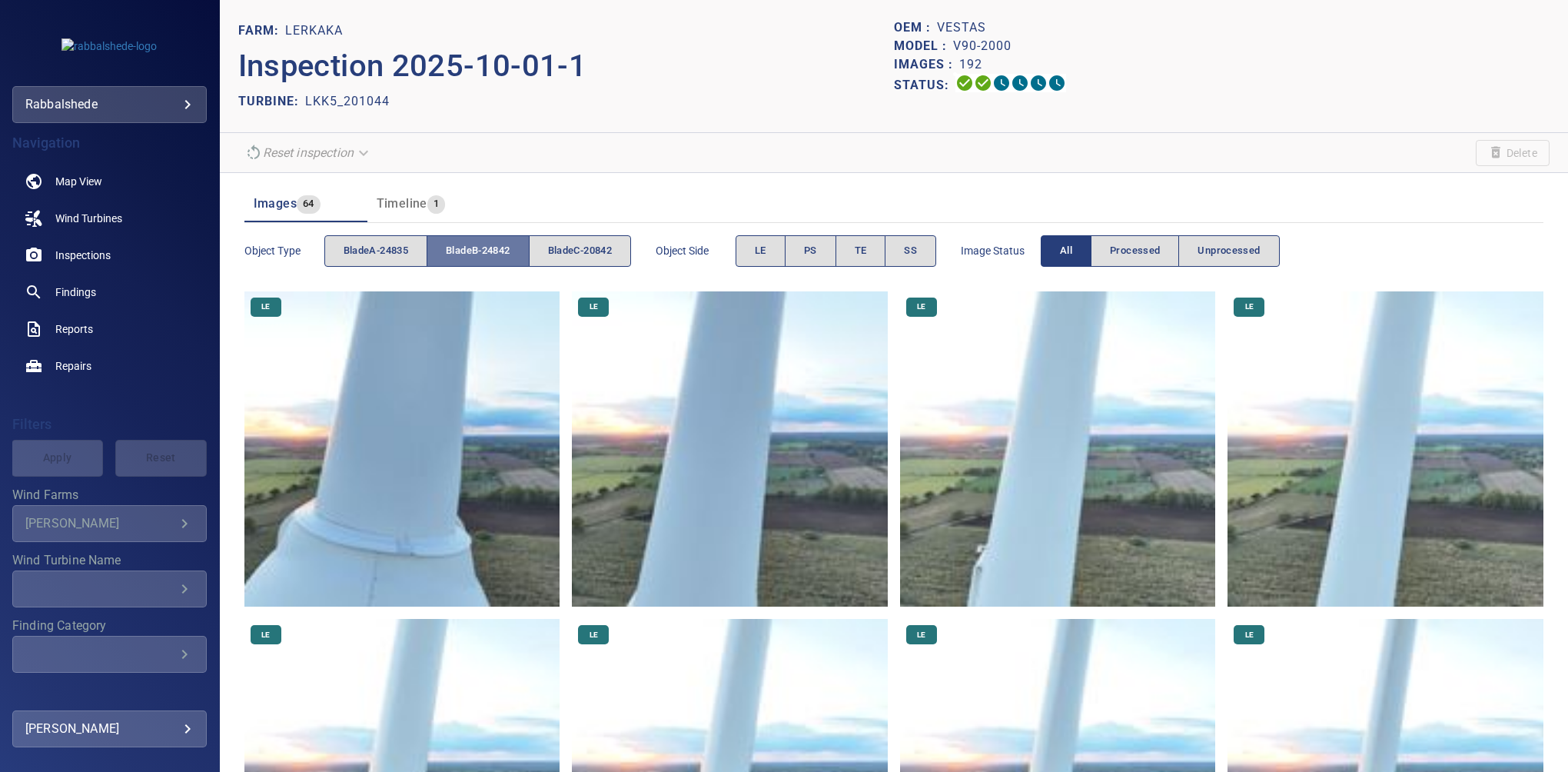
click at [451, 248] on span "bladeB-24842" at bounding box center [477, 251] width 64 height 18
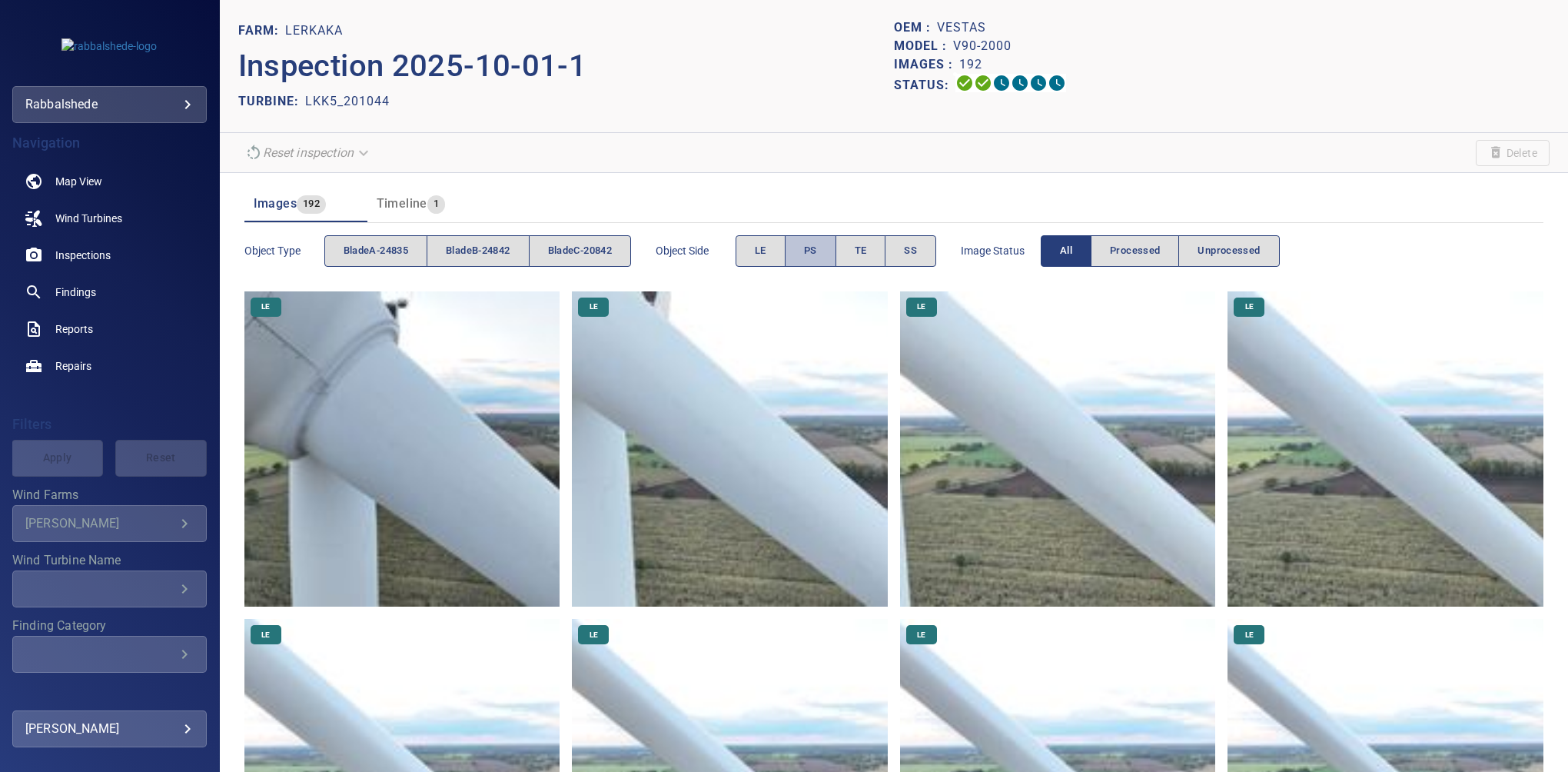
click at [814, 242] on span "PS" at bounding box center [810, 251] width 13 height 18
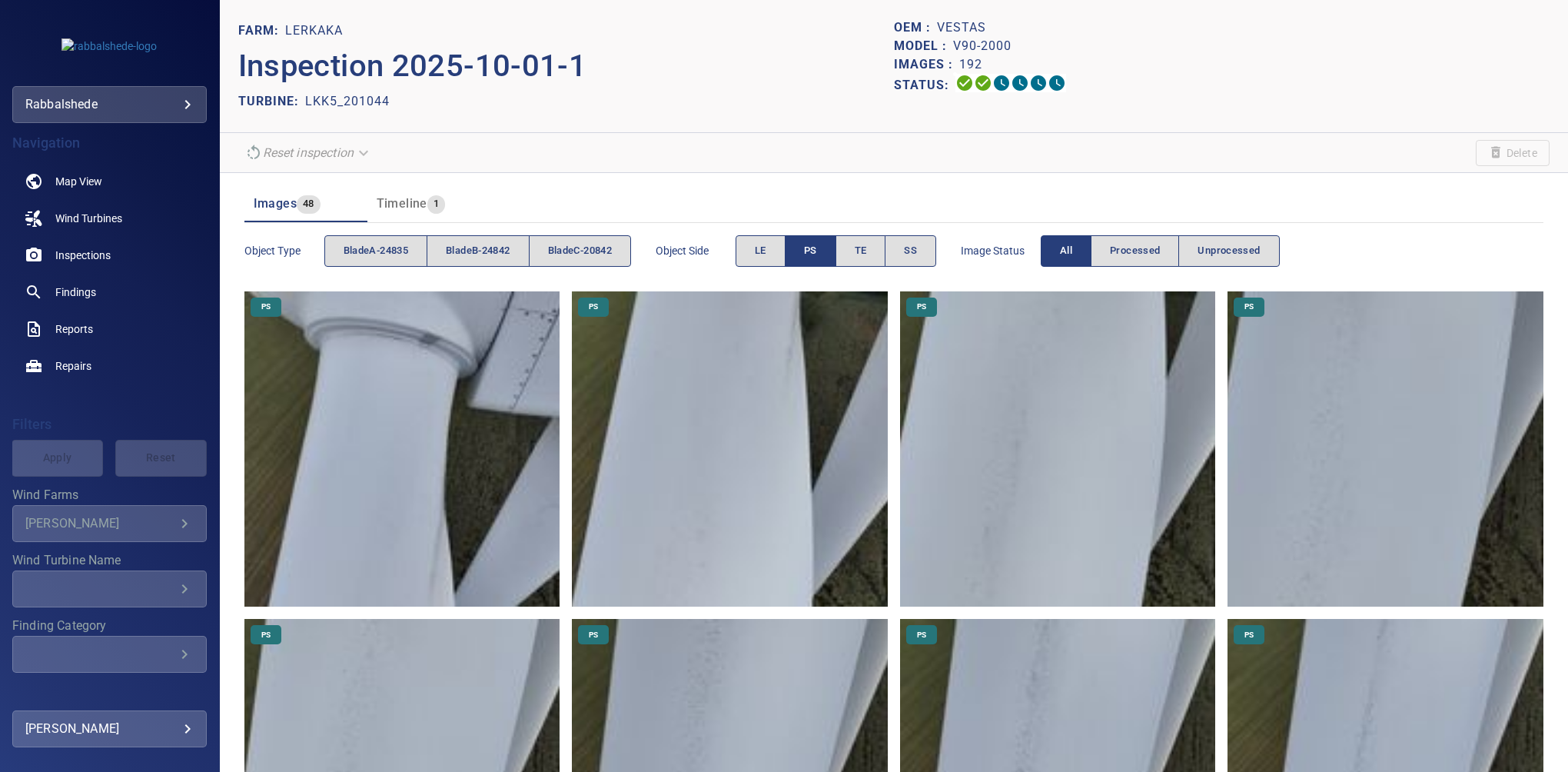
click at [808, 253] on button "PS" at bounding box center [810, 251] width 51 height 32
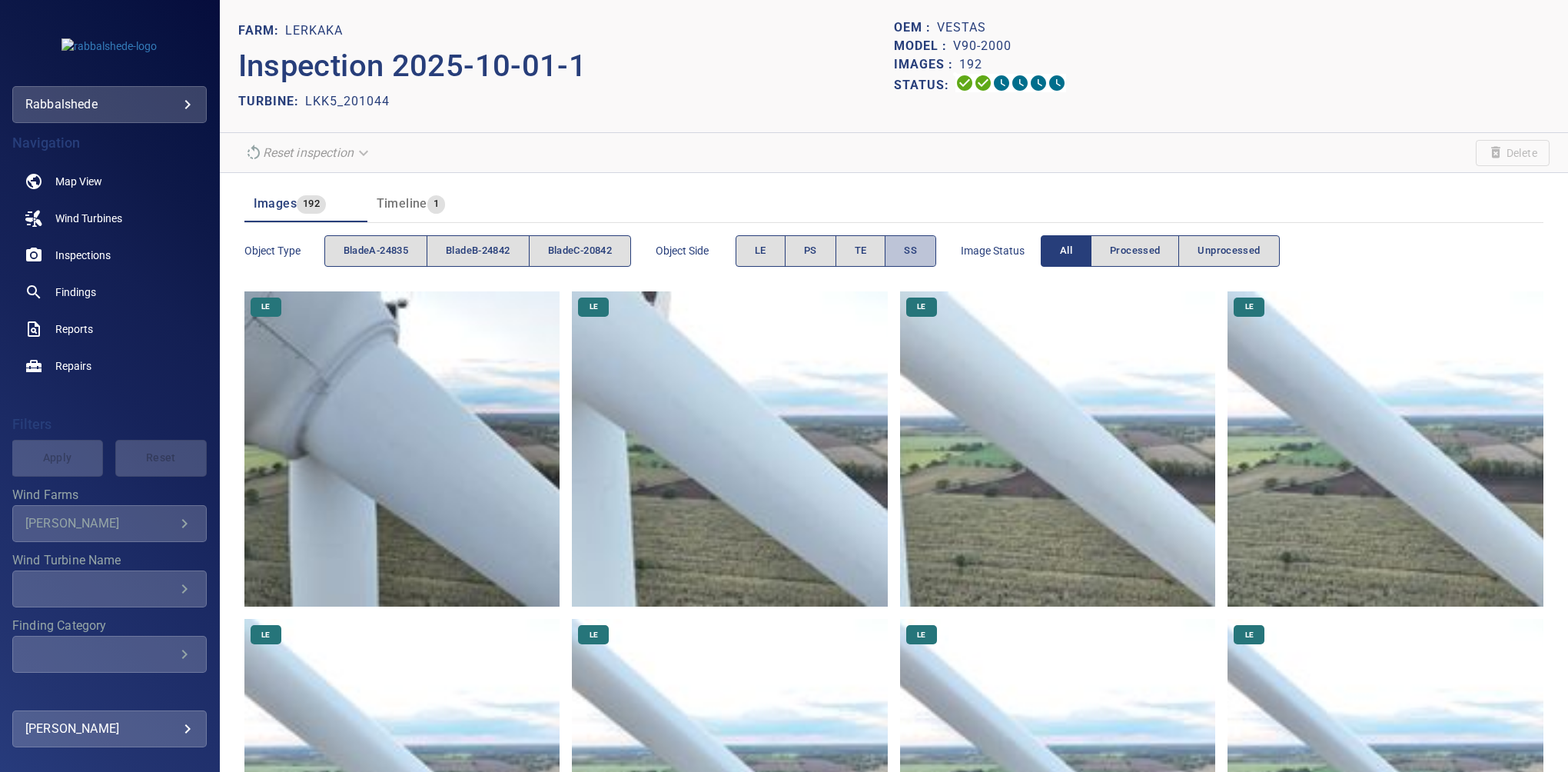
click at [912, 249] on span "SS" at bounding box center [910, 251] width 13 height 18
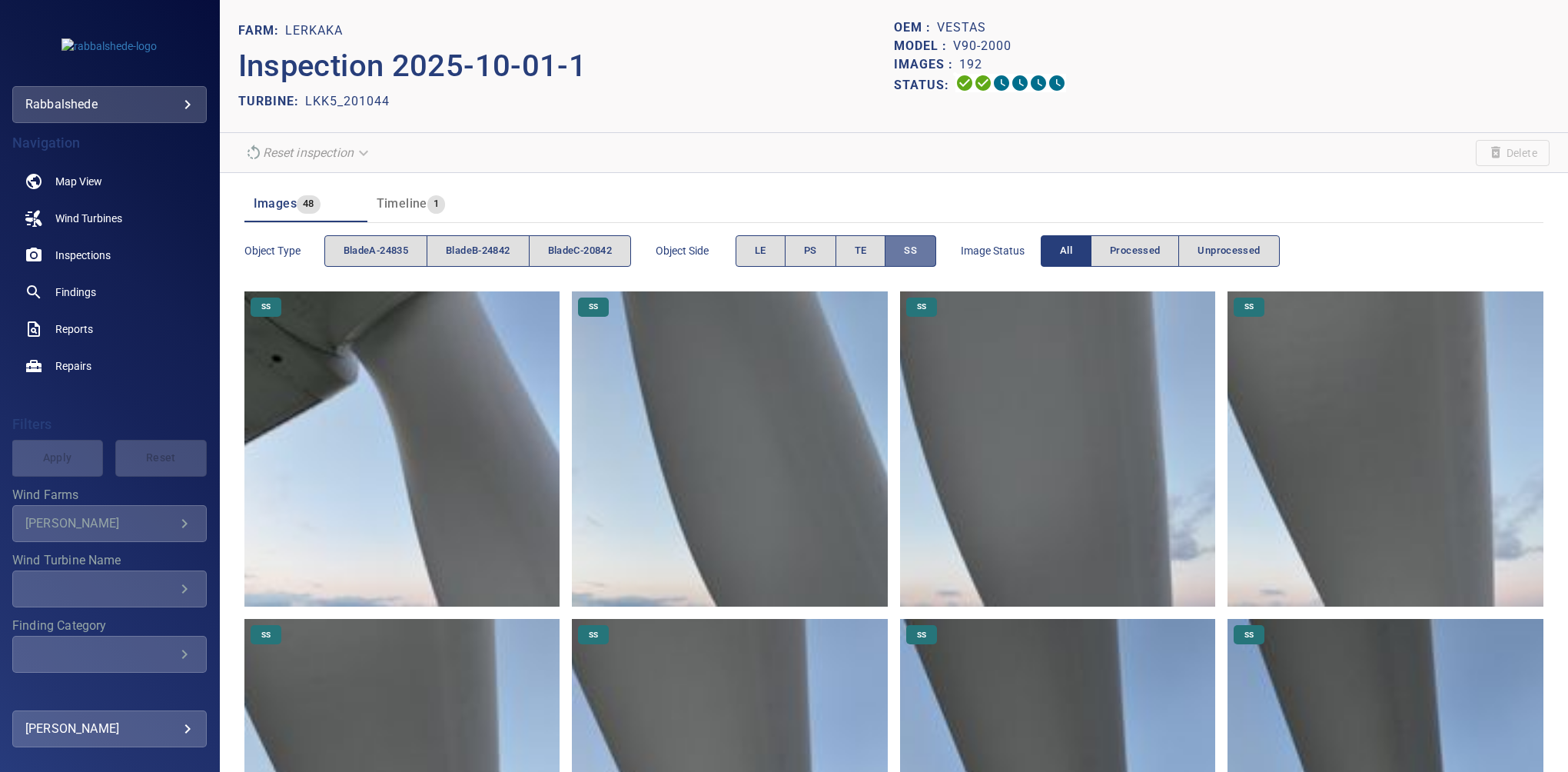
click at [911, 249] on span "SS" at bounding box center [910, 251] width 13 height 18
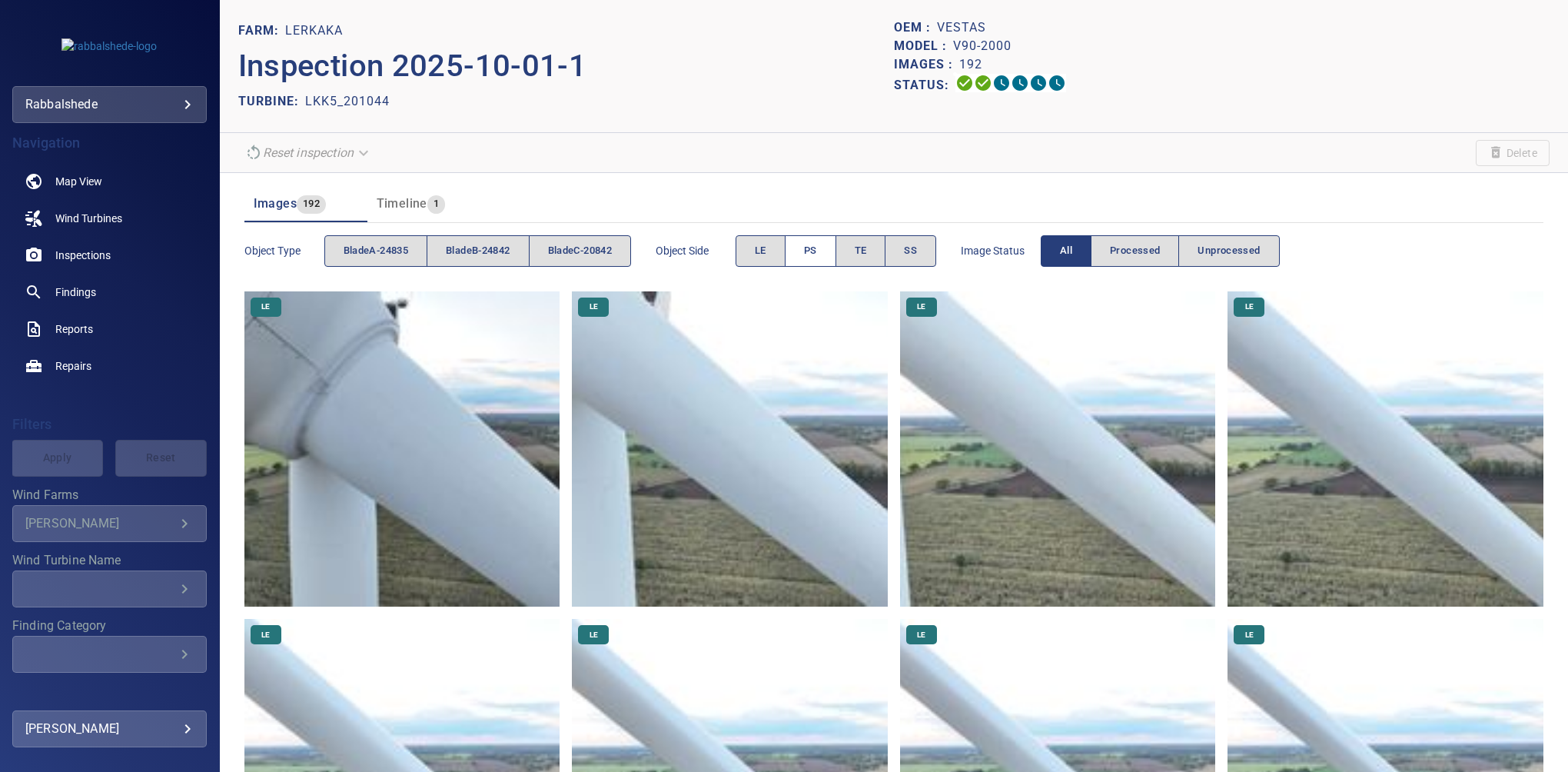
click at [811, 250] on span "PS" at bounding box center [810, 251] width 13 height 18
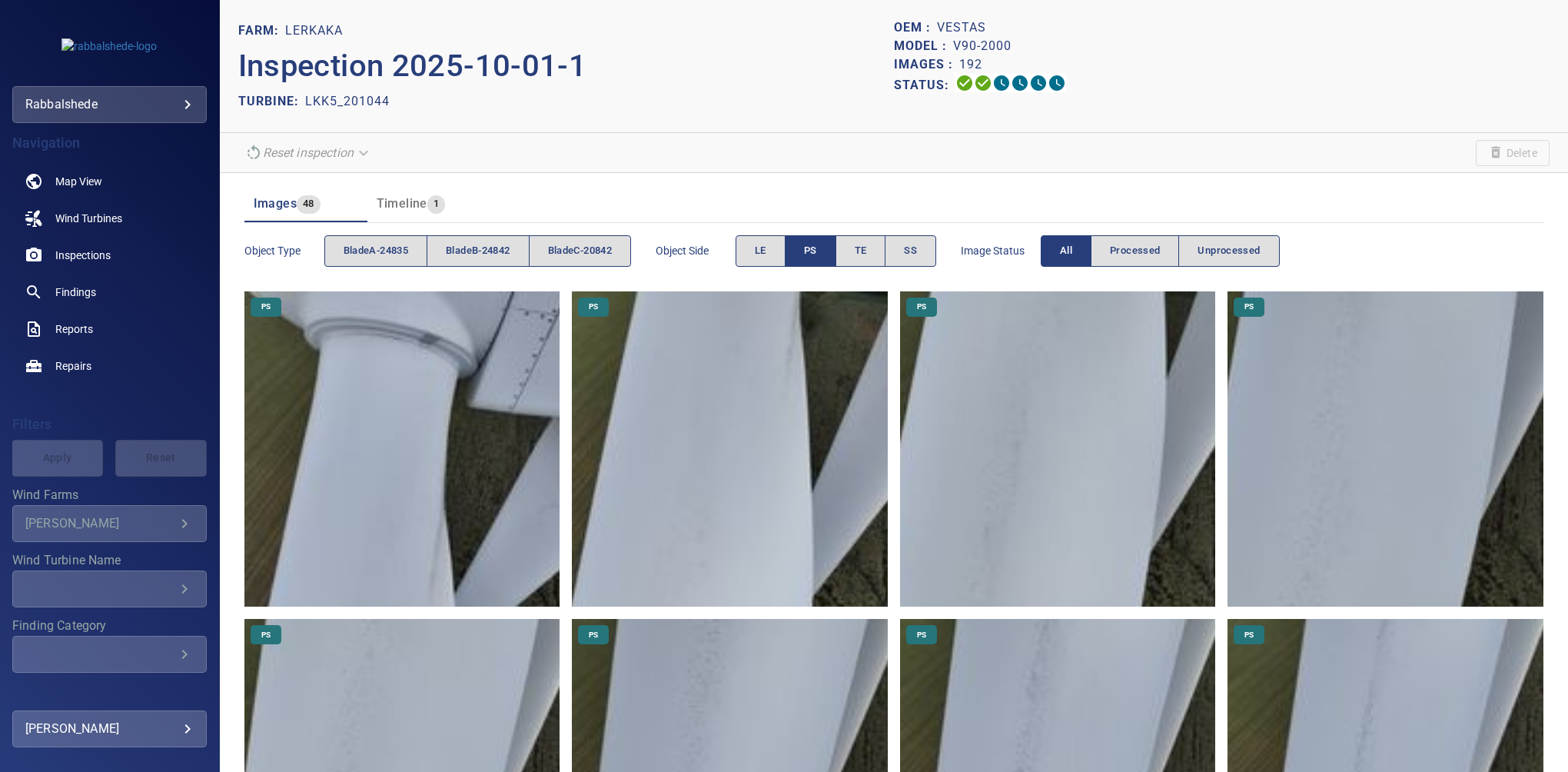
click at [414, 335] on img at bounding box center [402, 450] width 316 height 316
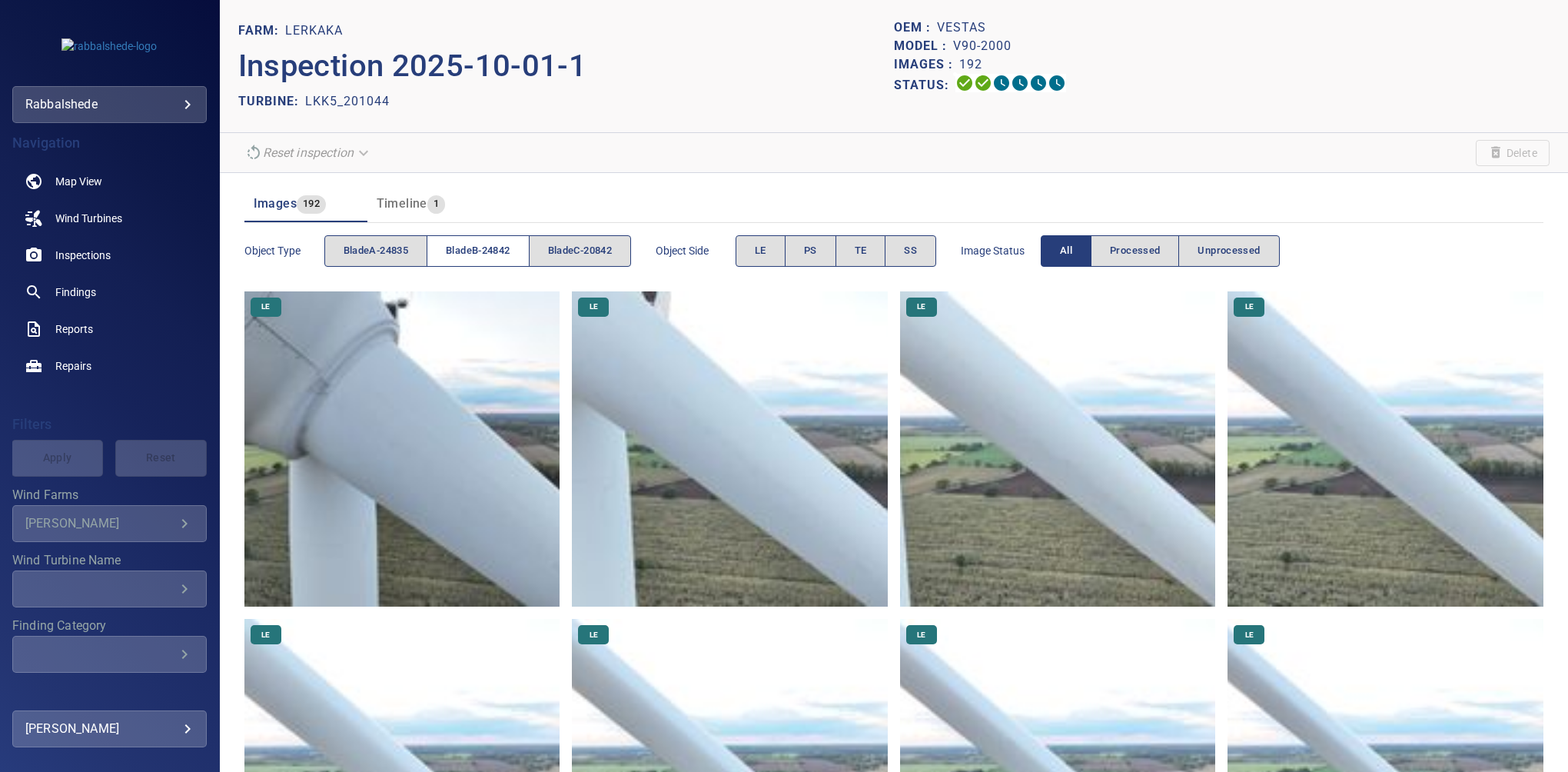
click at [466, 244] on span "bladeB-24842" at bounding box center [477, 251] width 64 height 18
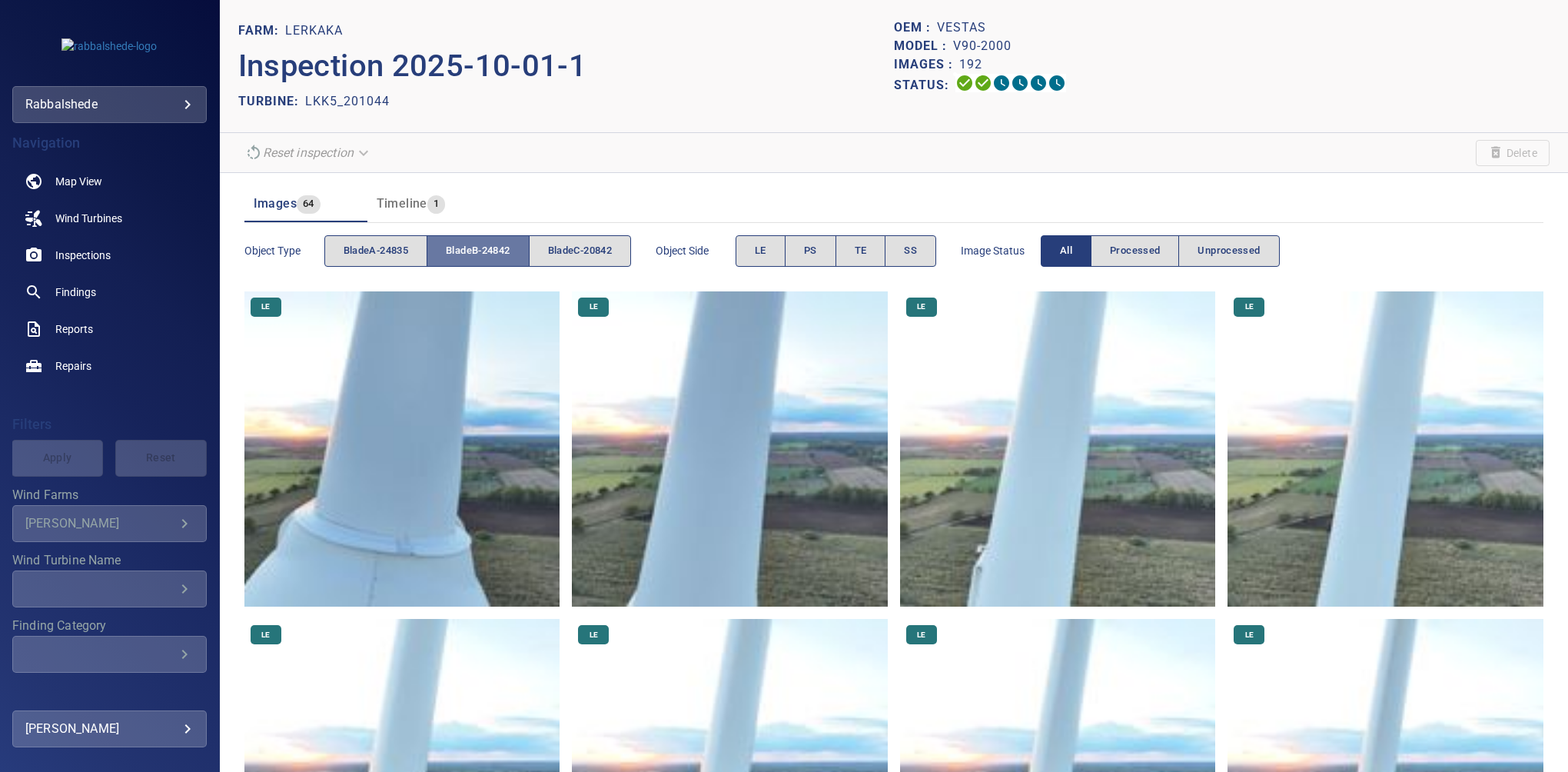
click at [466, 244] on span "bladeB-24842" at bounding box center [477, 251] width 64 height 18
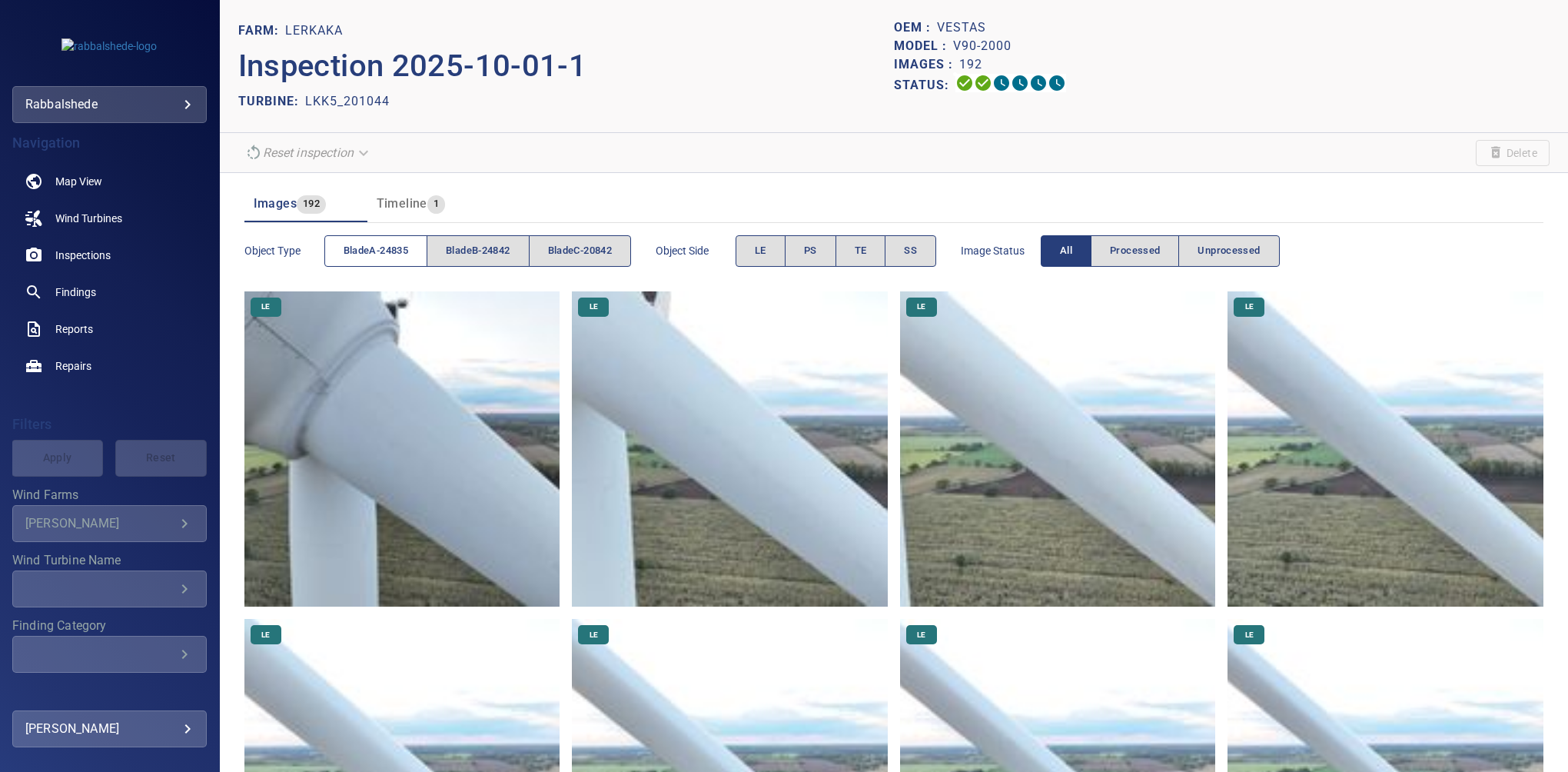
click at [391, 246] on span "bladeA-24835" at bounding box center [375, 251] width 64 height 18
click at [910, 248] on span "SS" at bounding box center [910, 251] width 13 height 18
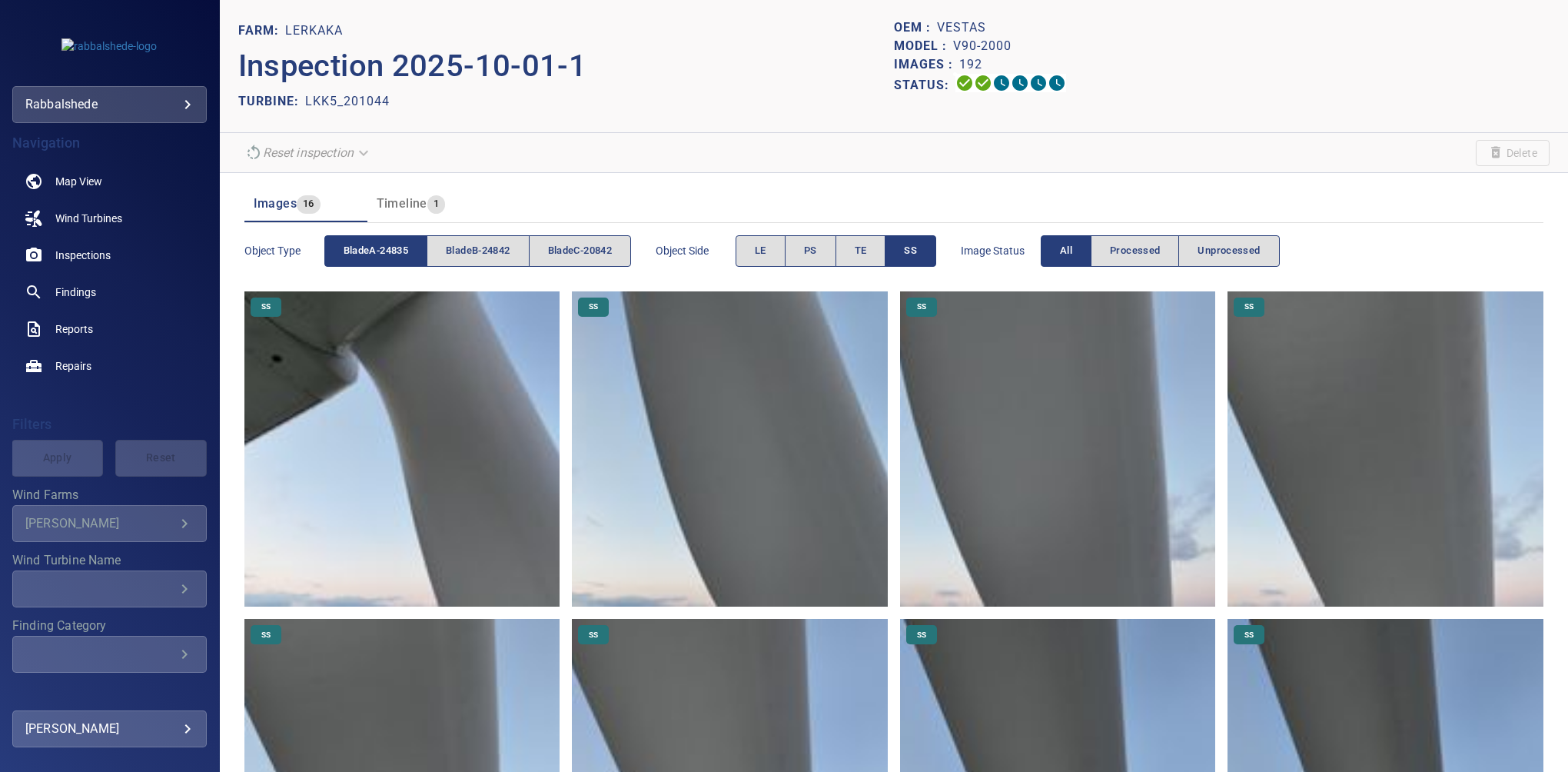
click at [390, 312] on img at bounding box center [402, 450] width 316 height 316
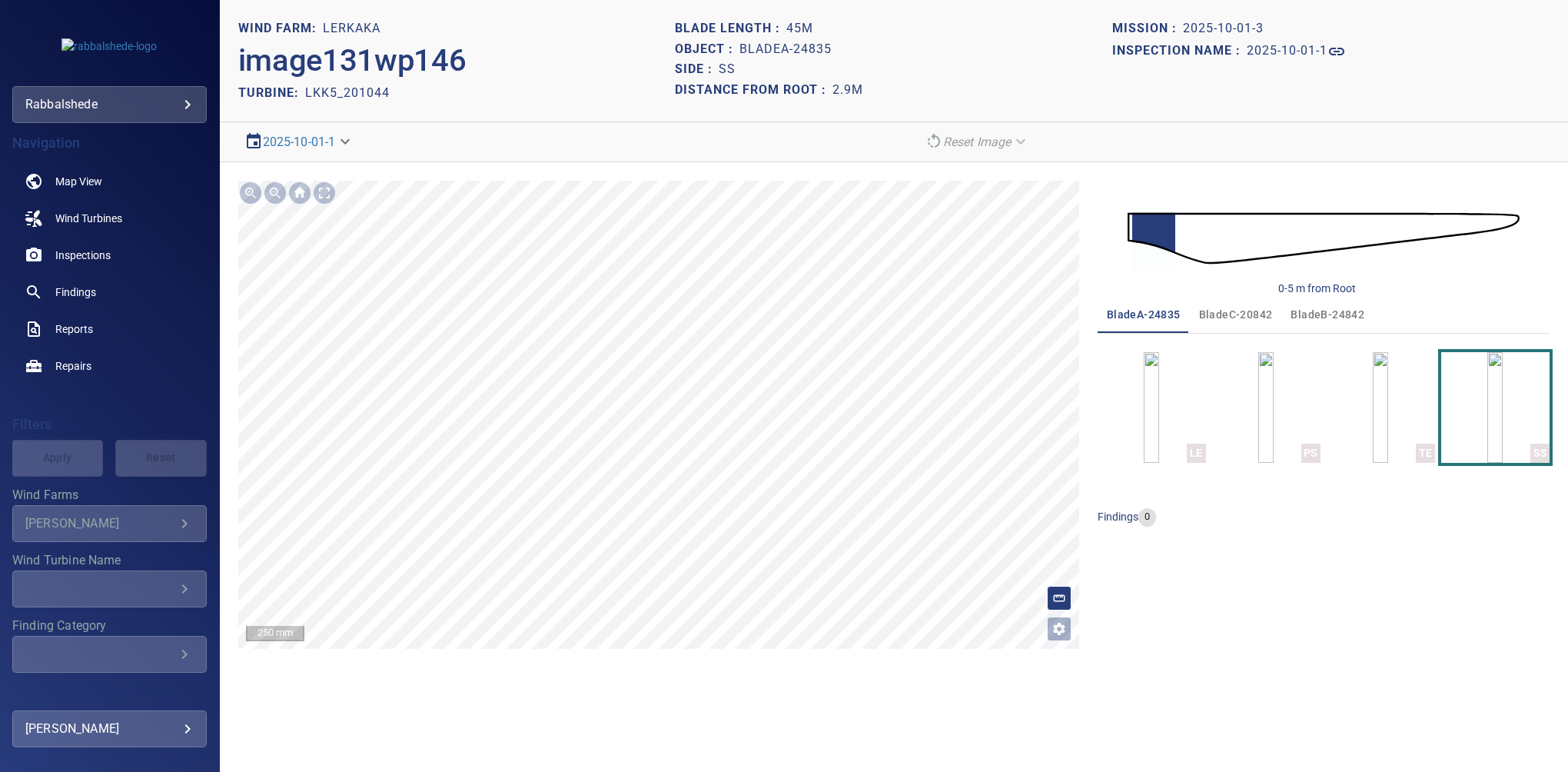
click at [1219, 313] on span "bladeC-20842" at bounding box center [1235, 315] width 74 height 20
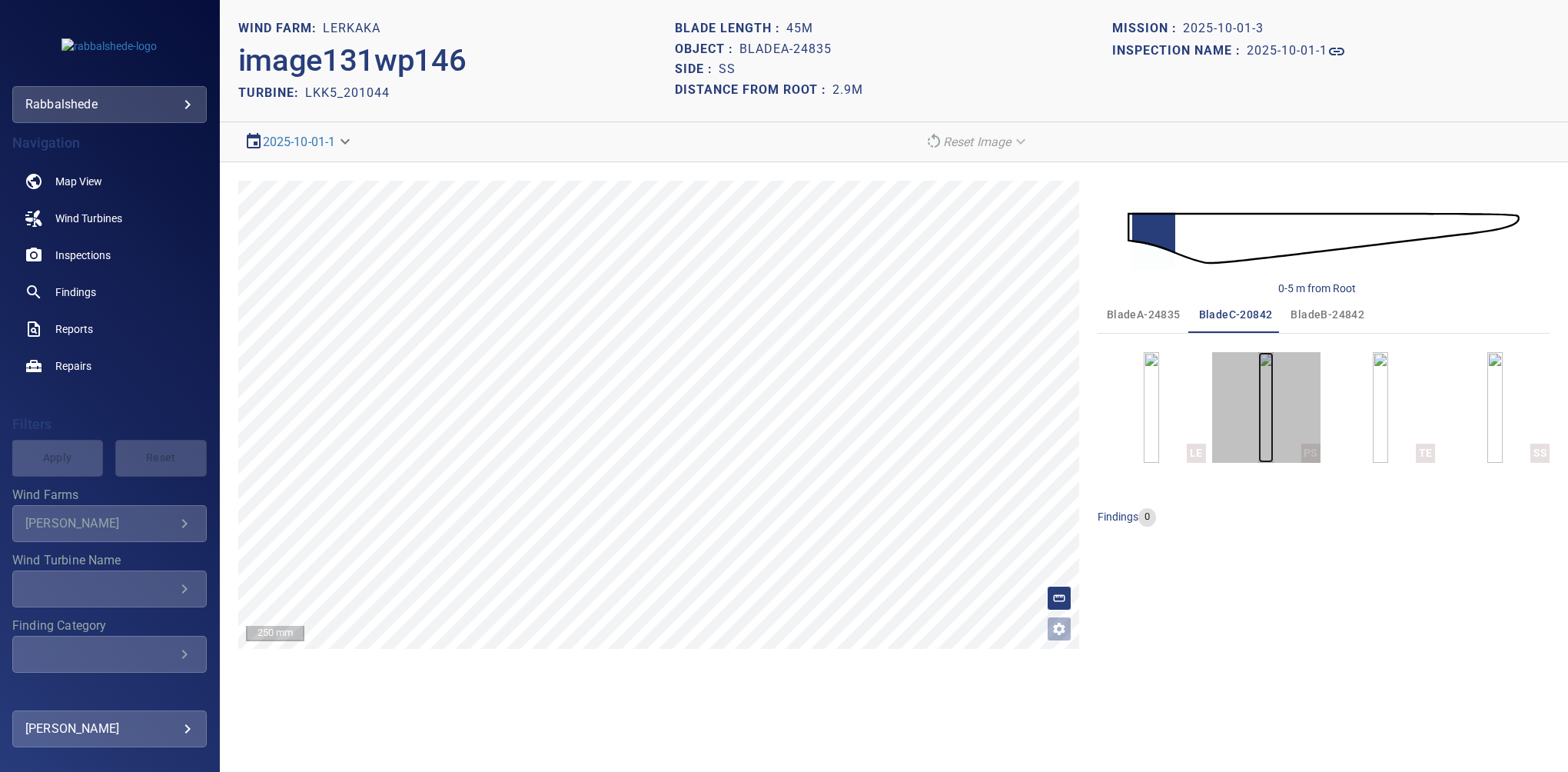
click at [1267, 374] on img "button" at bounding box center [1265, 407] width 15 height 111
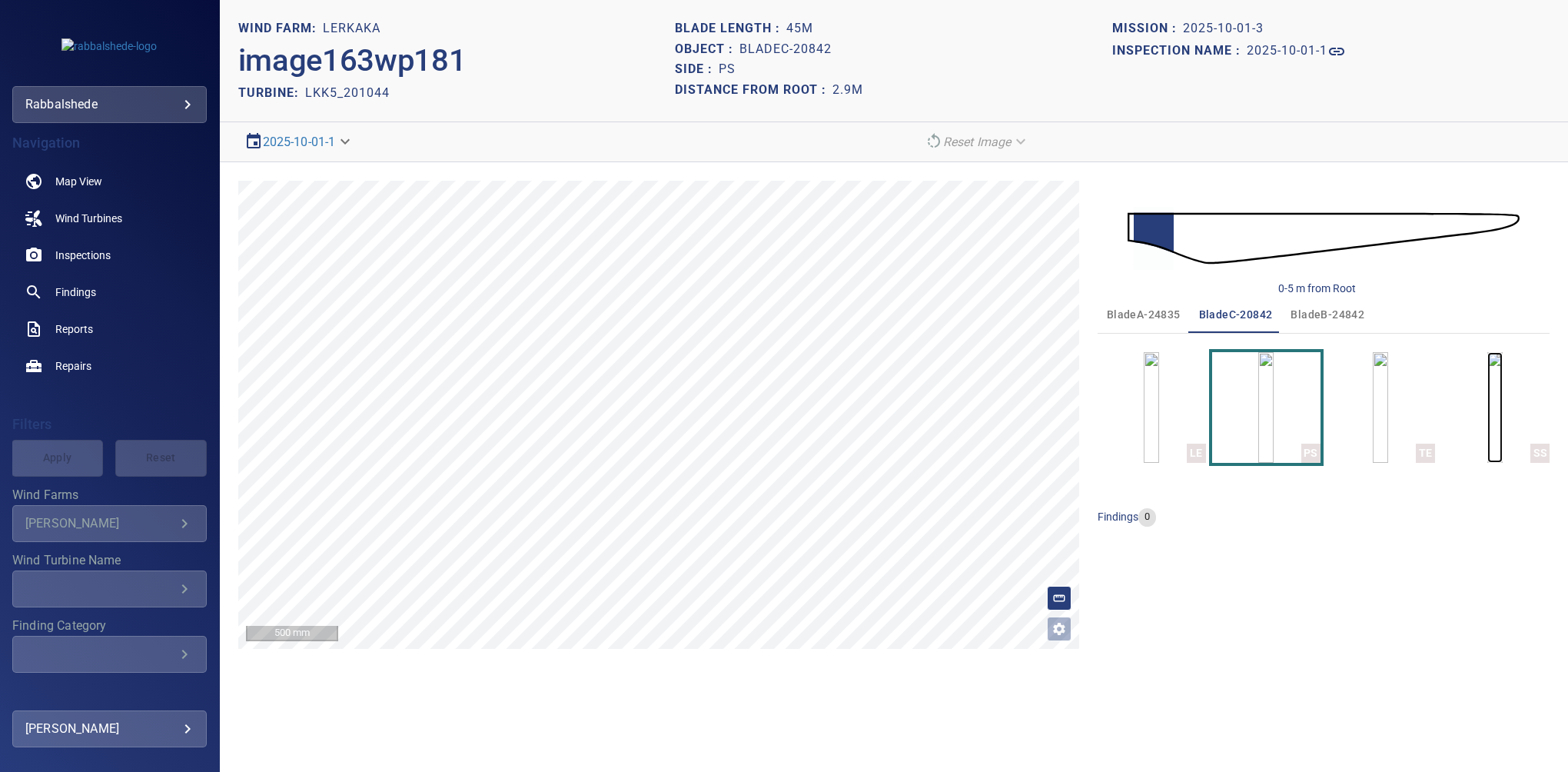
click at [1487, 394] on img "button" at bounding box center [1494, 407] width 15 height 111
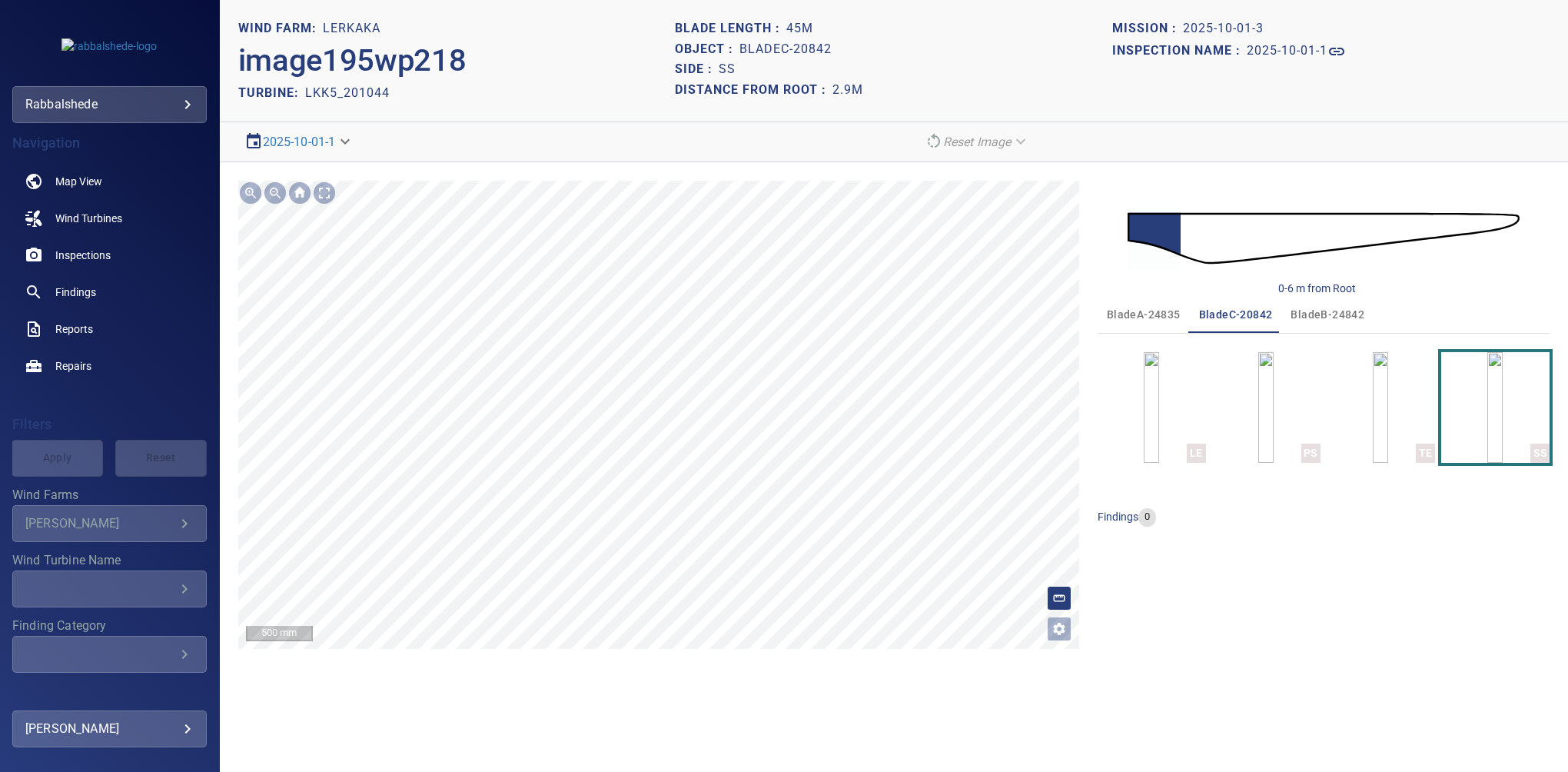
click at [1005, 760] on section "**********" at bounding box center [894, 386] width 1348 height 772
click at [650, 135] on section "**********" at bounding box center [894, 386] width 1348 height 772
click at [1506, 213] on img at bounding box center [1323, 238] width 392 height 94
click at [1507, 218] on img at bounding box center [1323, 238] width 392 height 94
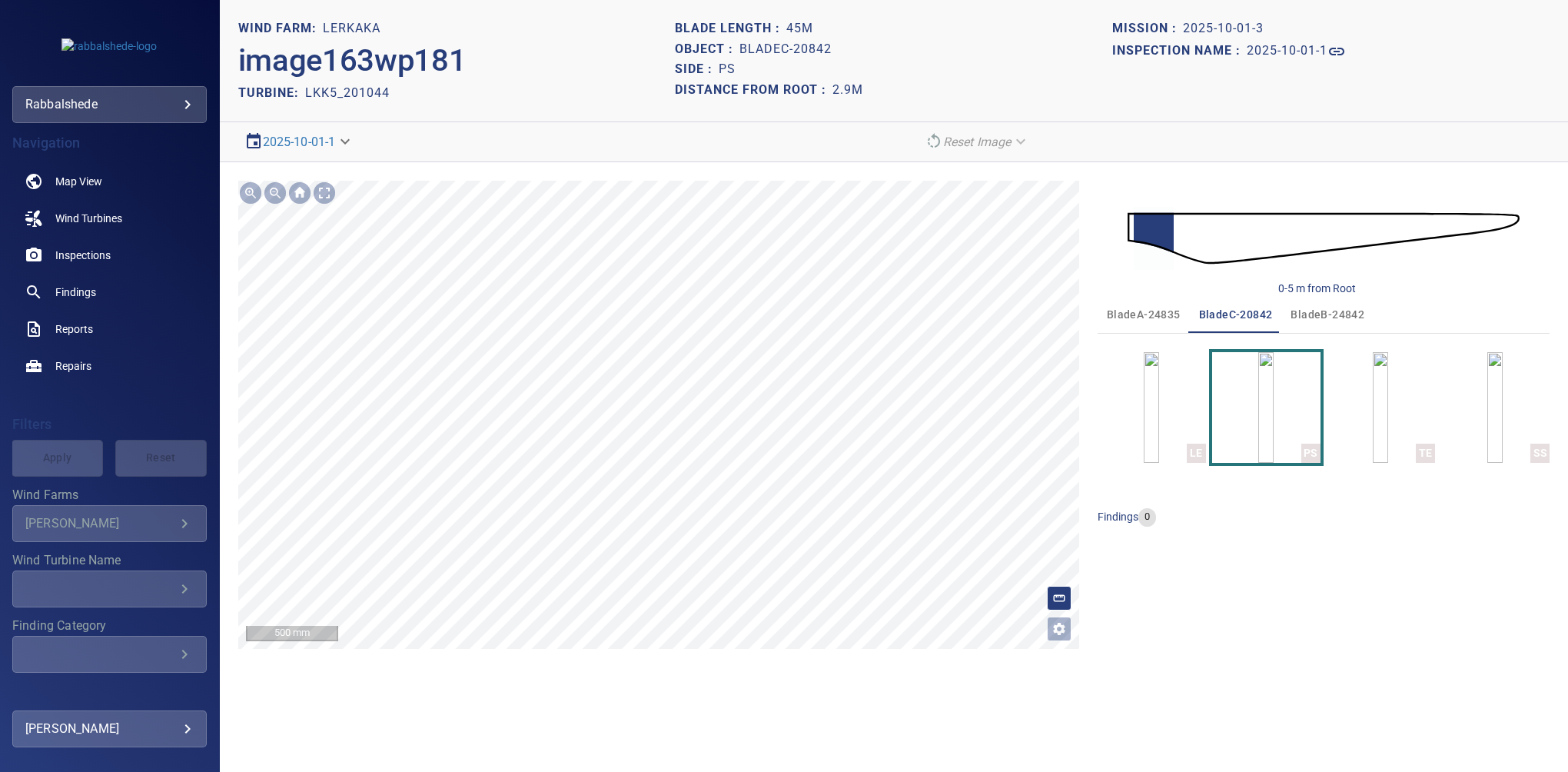
click at [805, 663] on div "**********" at bounding box center [894, 415] width 1348 height 505
click at [94, 255] on span "Inspections" at bounding box center [83, 255] width 55 height 15
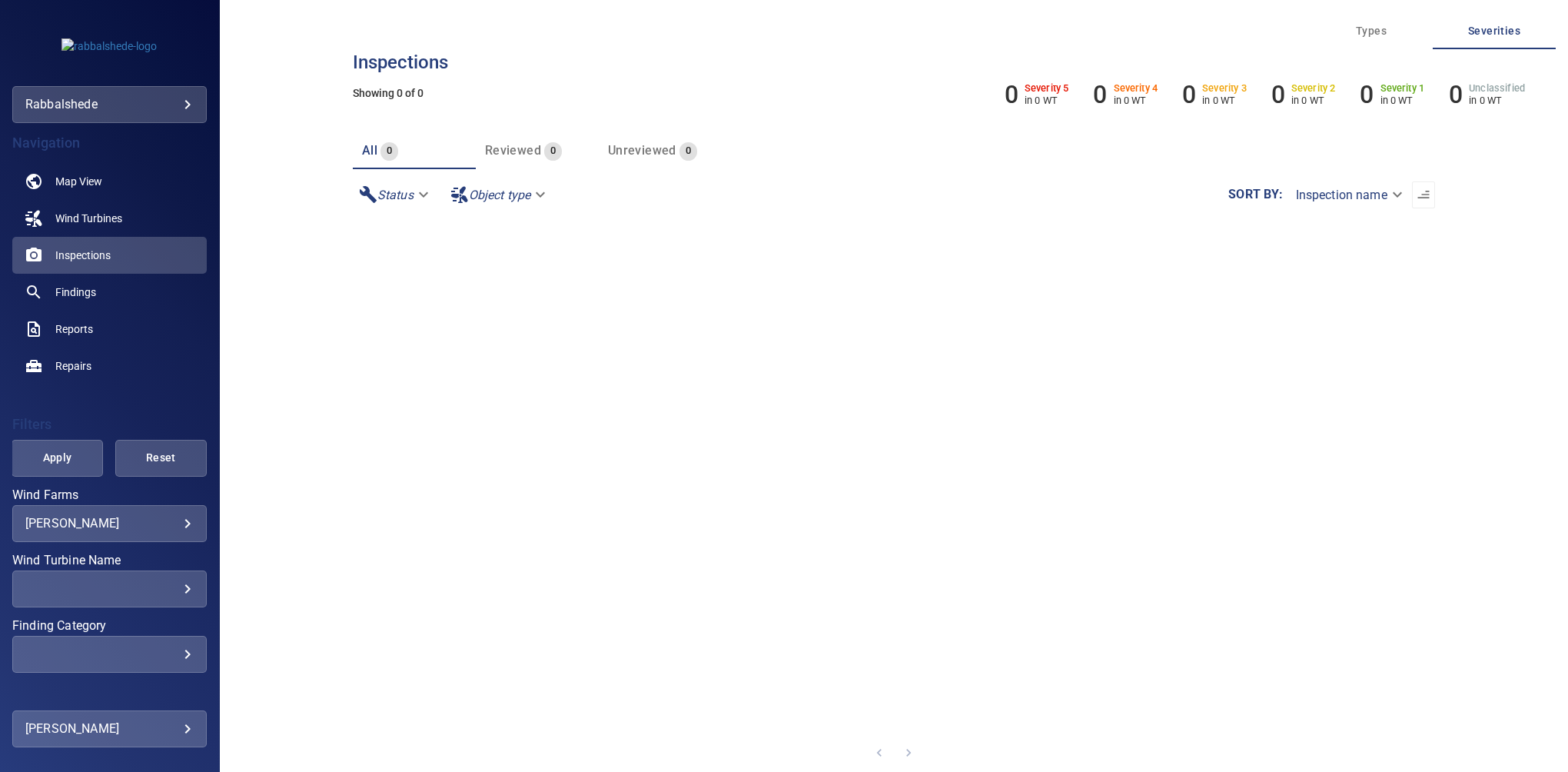
click at [84, 520] on body "**********" at bounding box center [784, 386] width 1568 height 772
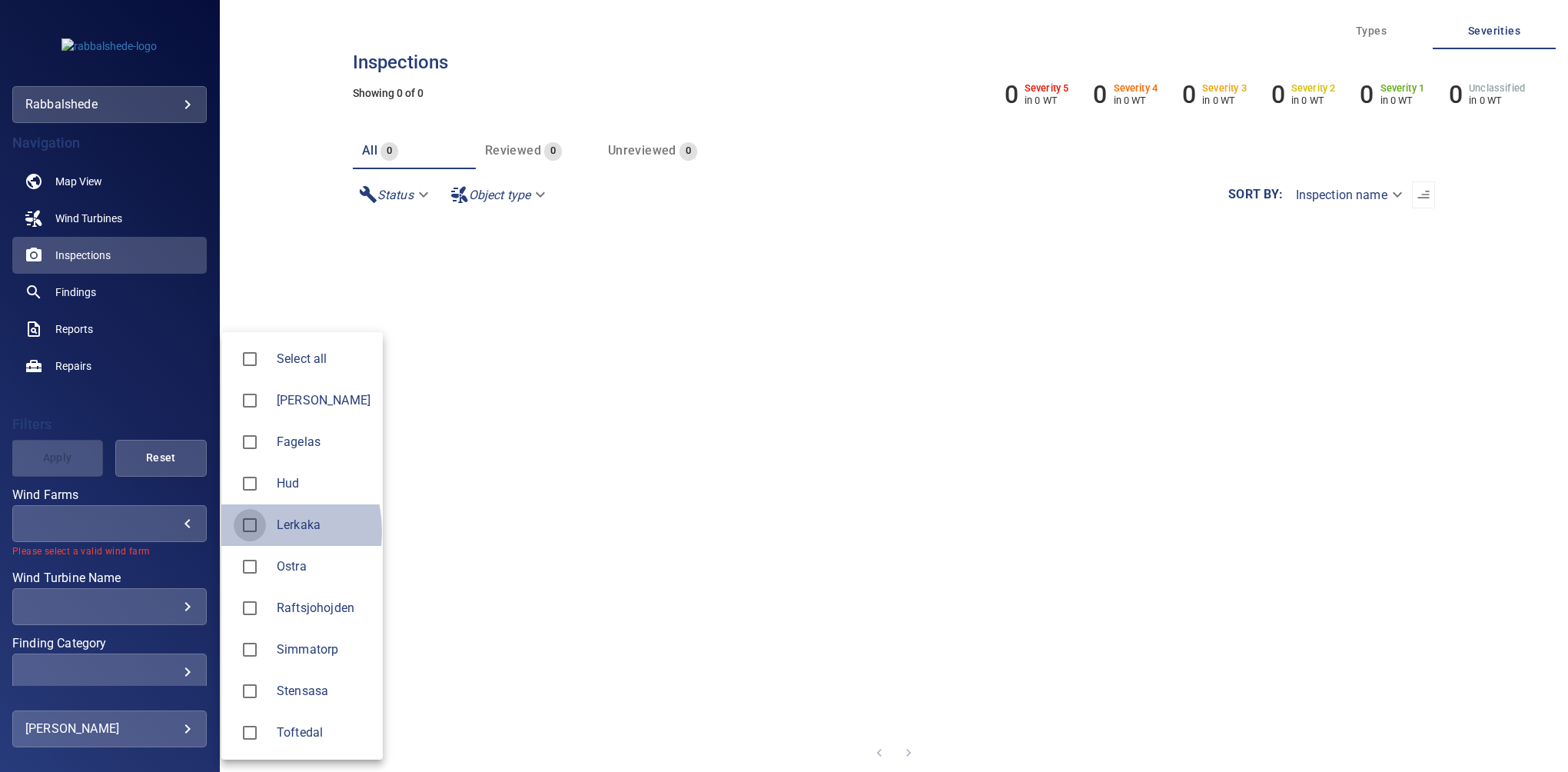
type input "*******"
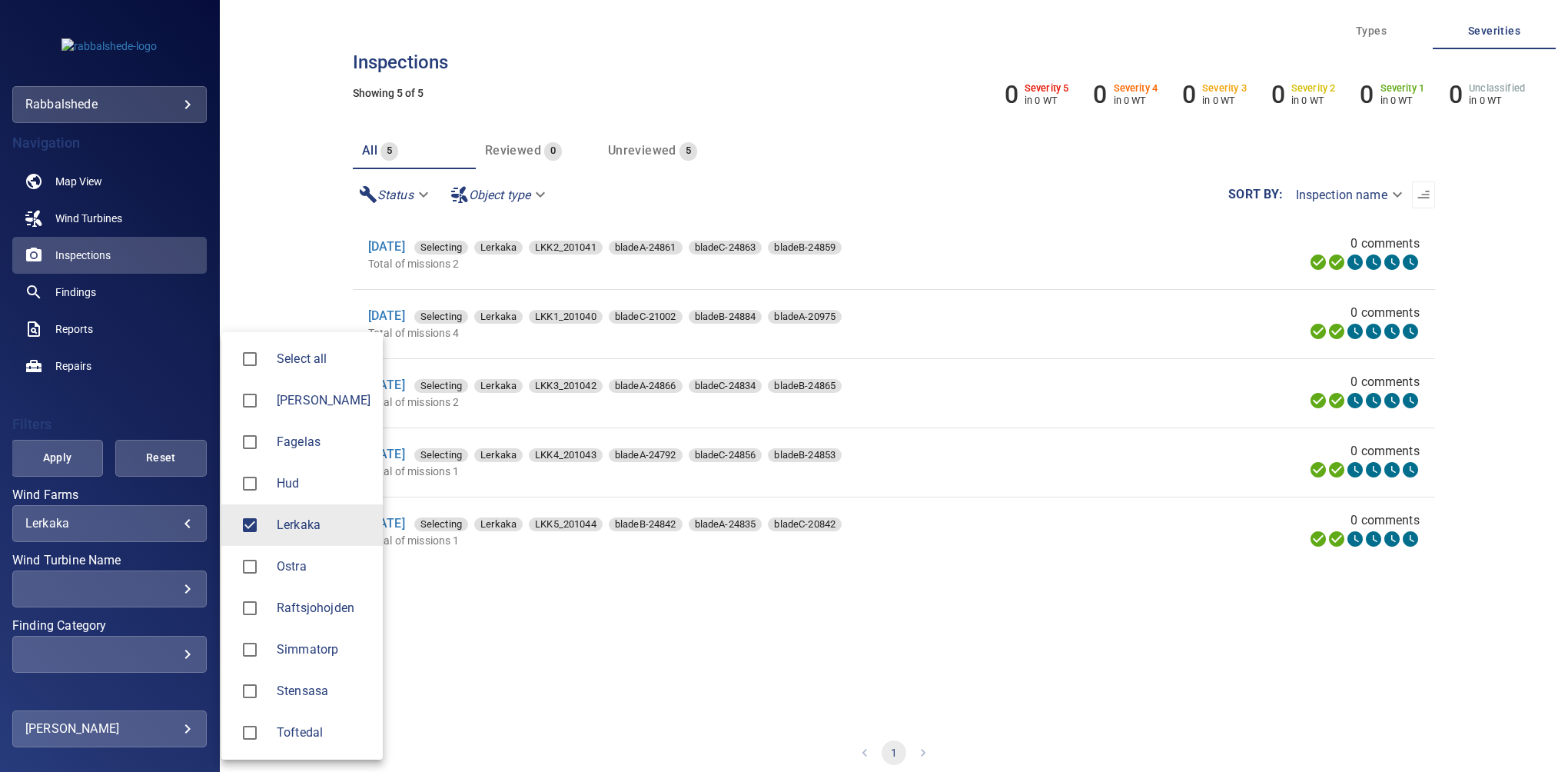
click at [267, 159] on div at bounding box center [784, 386] width 1568 height 772
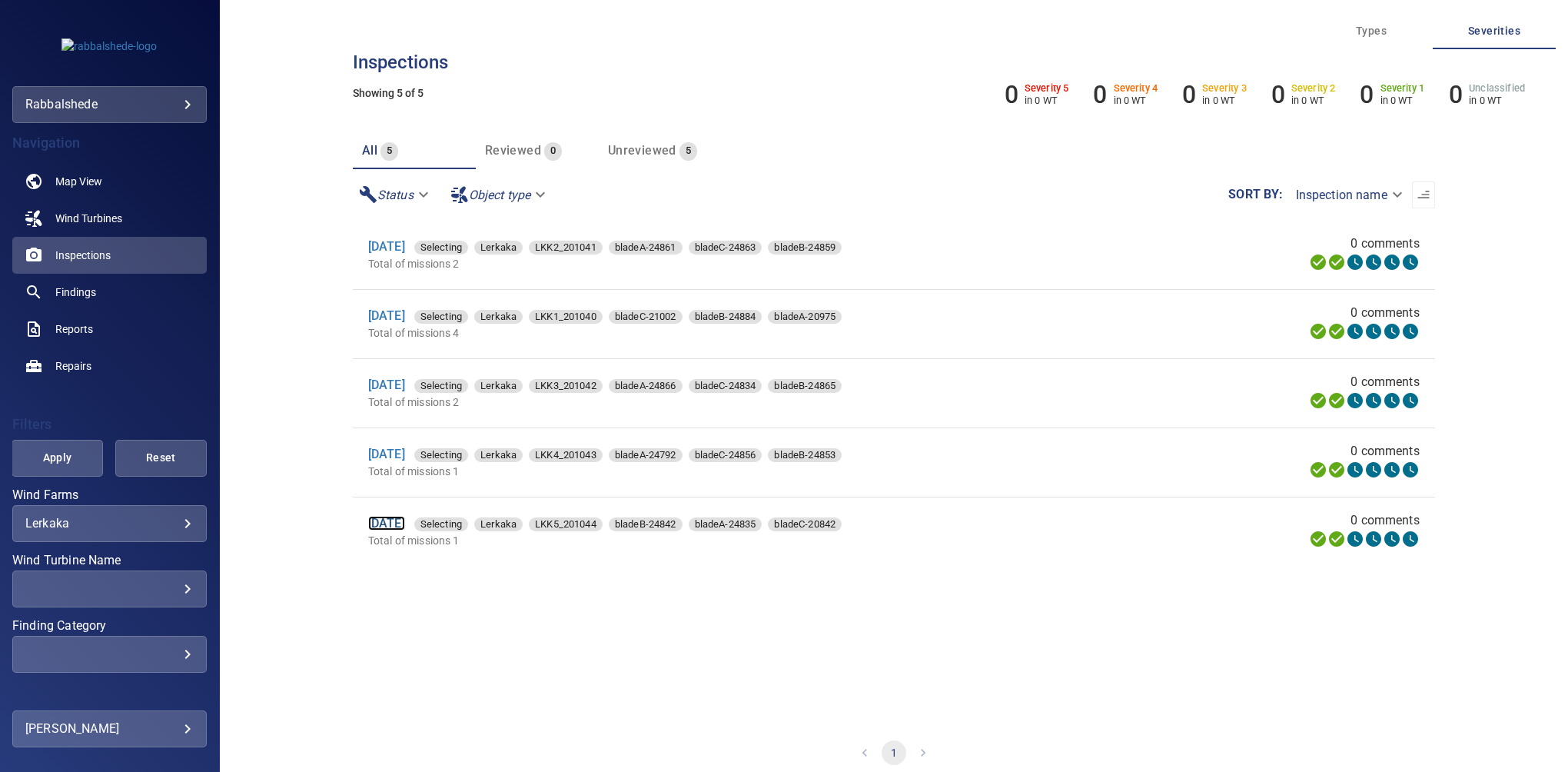
click at [405, 516] on link "1 Oct 2025" at bounding box center [386, 523] width 37 height 15
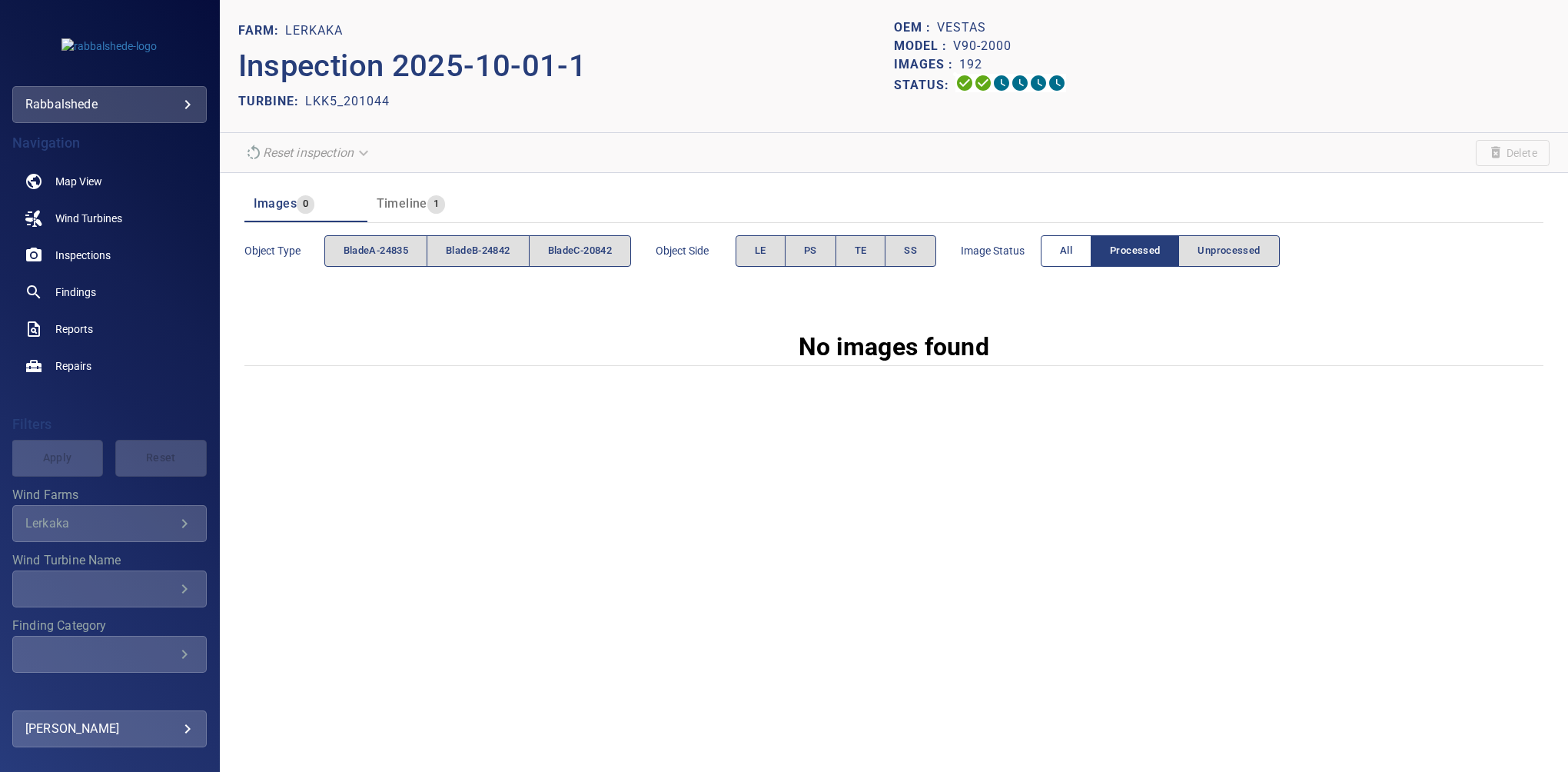
click at [1072, 254] on span "All" at bounding box center [1066, 251] width 12 height 18
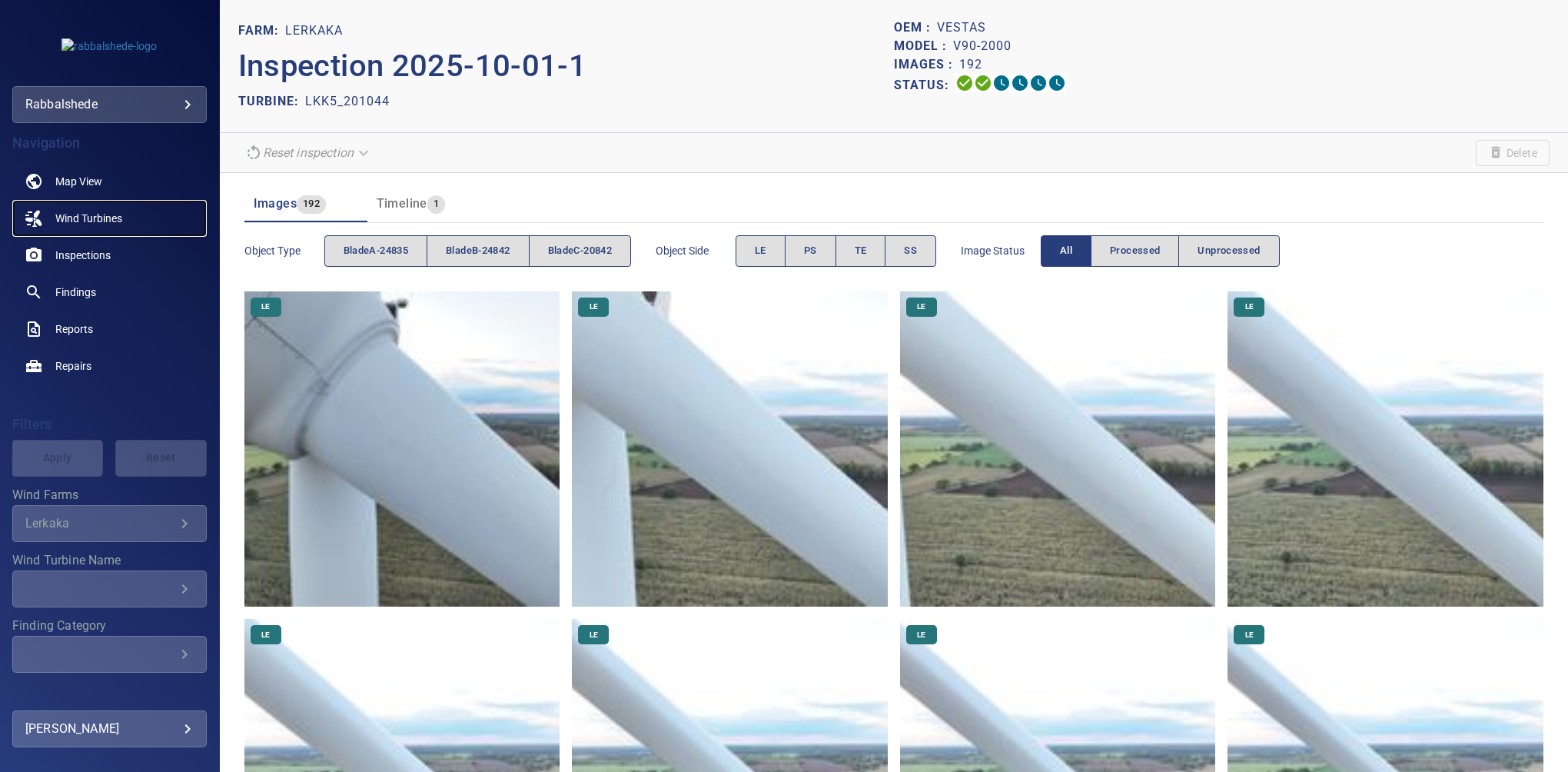
click at [103, 214] on span "Wind Turbines" at bounding box center [89, 218] width 67 height 15
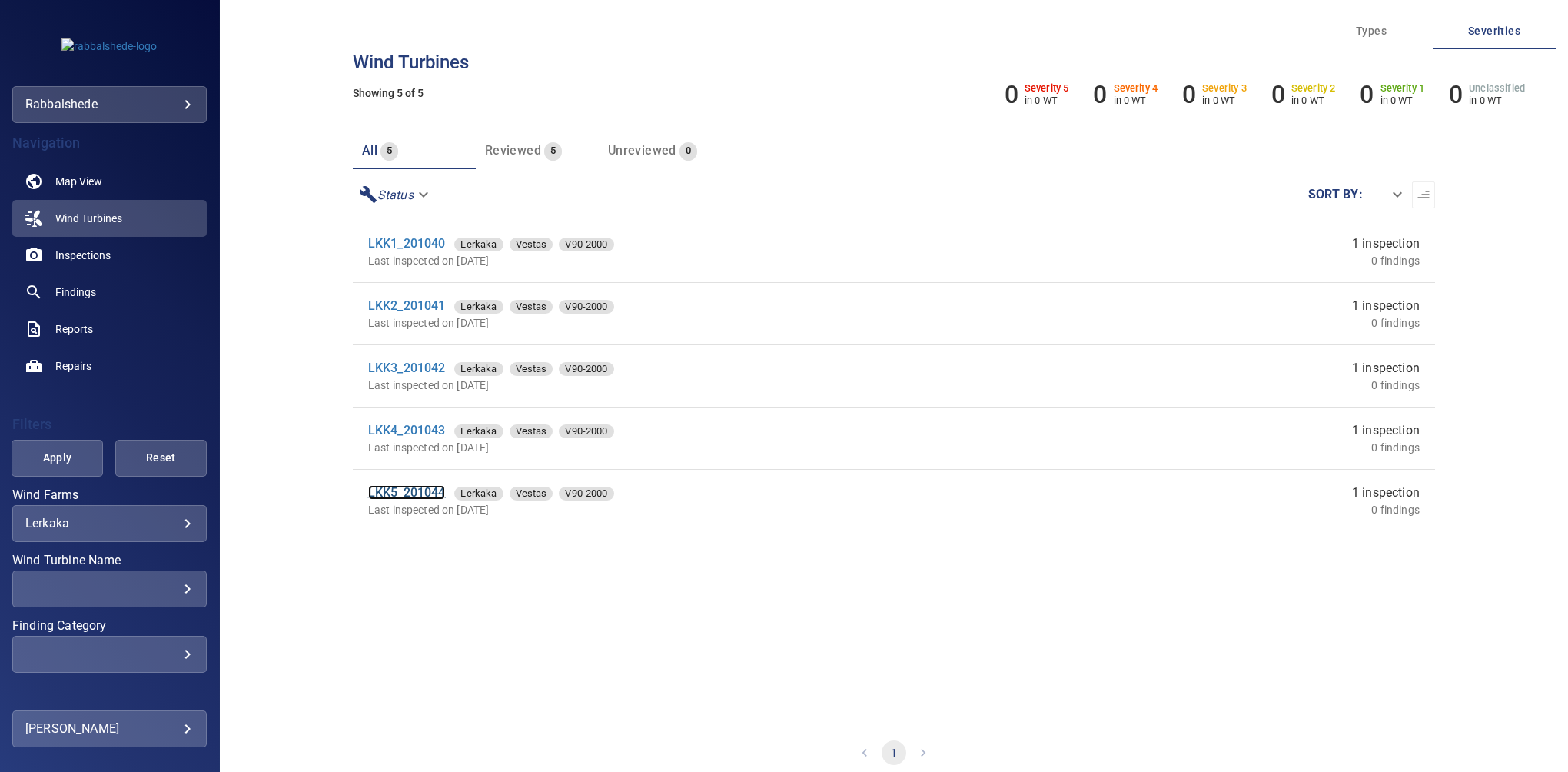
click at [417, 497] on link "LKK5_201044" at bounding box center [406, 493] width 77 height 15
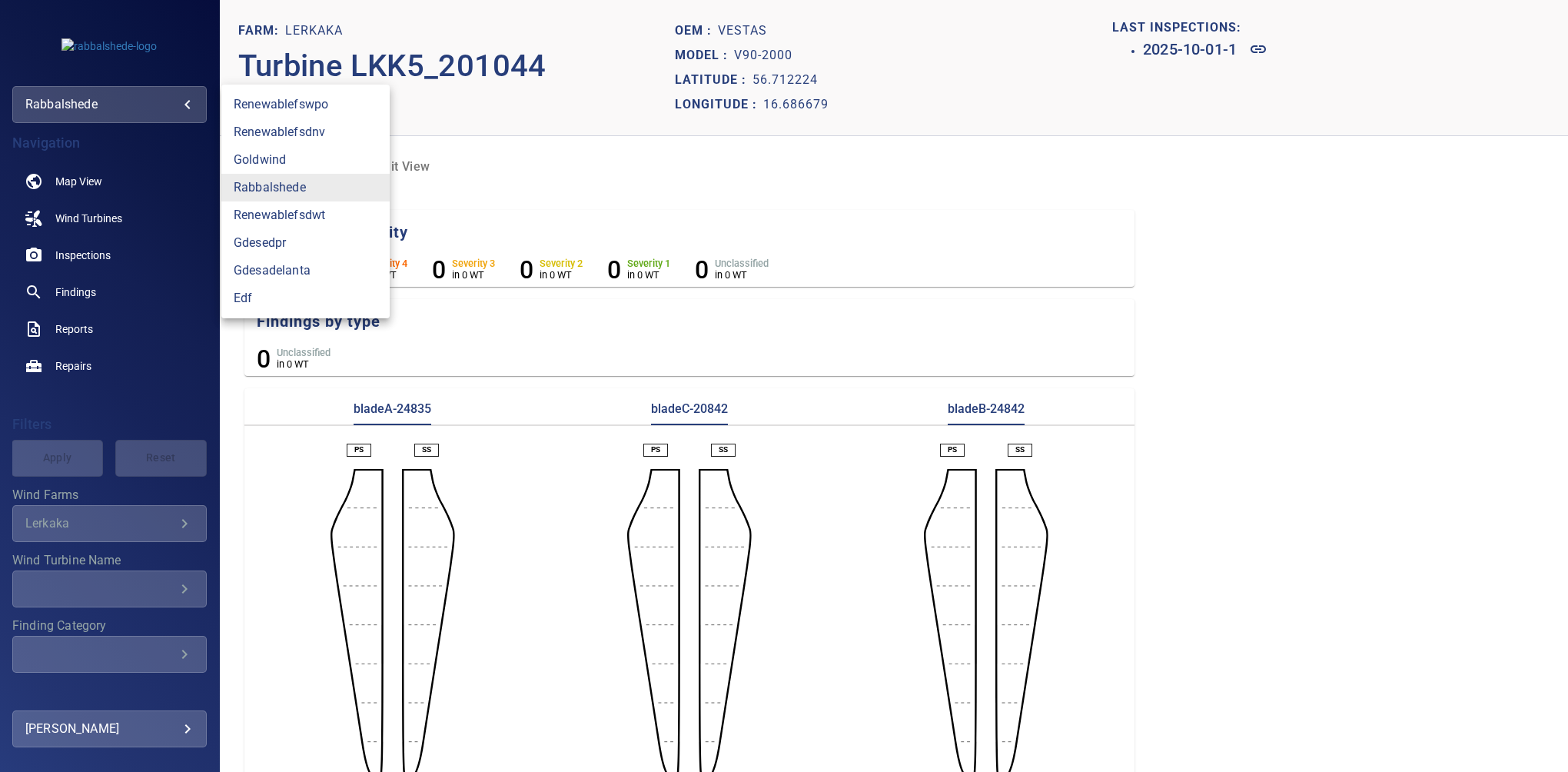
click at [89, 103] on body "**********" at bounding box center [784, 386] width 1568 height 772
click at [304, 105] on link "renewablefswpo" at bounding box center [305, 104] width 169 height 28
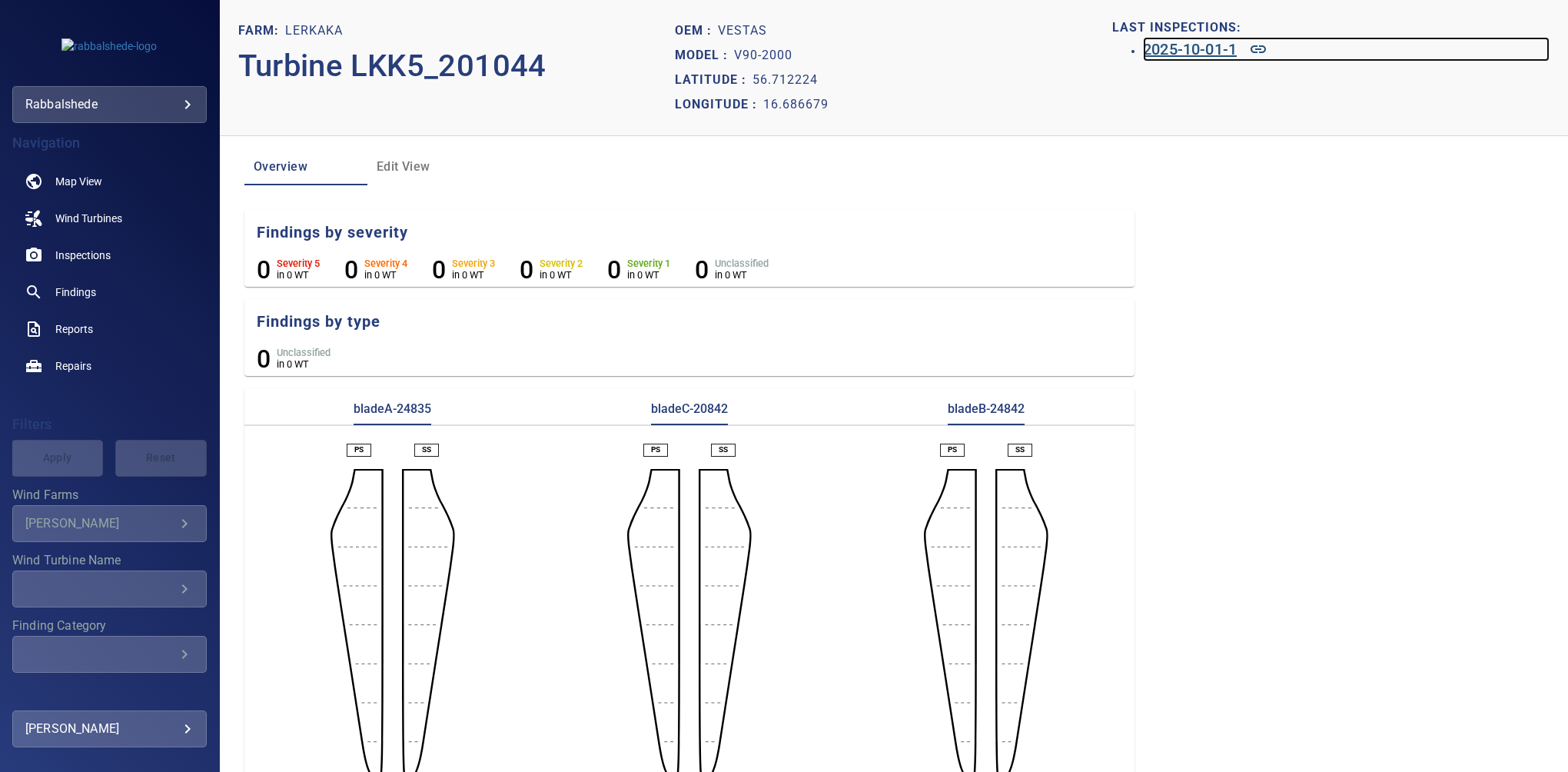
click at [1156, 46] on h6 "2025-10-01-1" at bounding box center [1189, 49] width 94 height 24
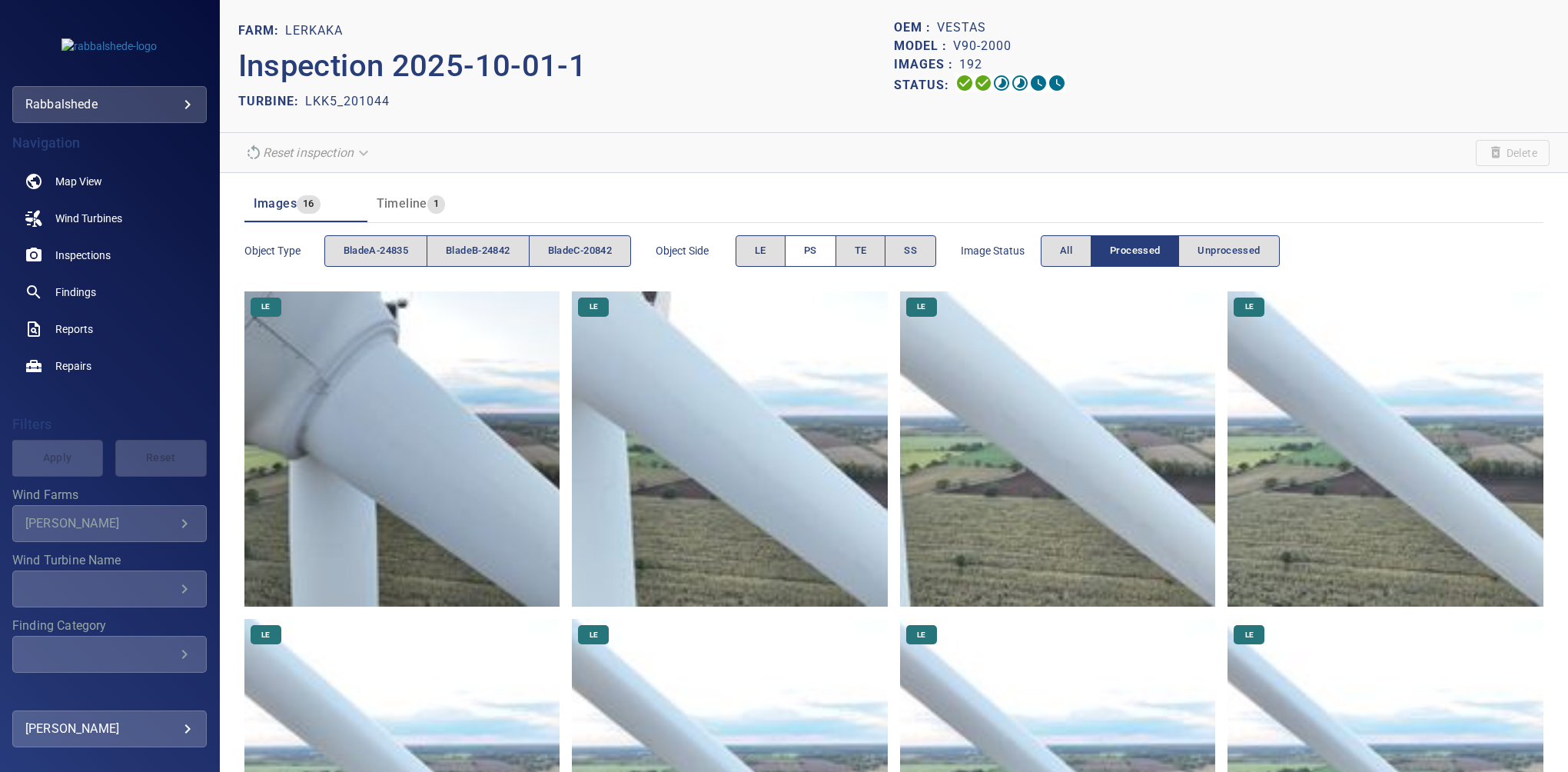
click at [815, 246] on span "PS" at bounding box center [810, 251] width 13 height 18
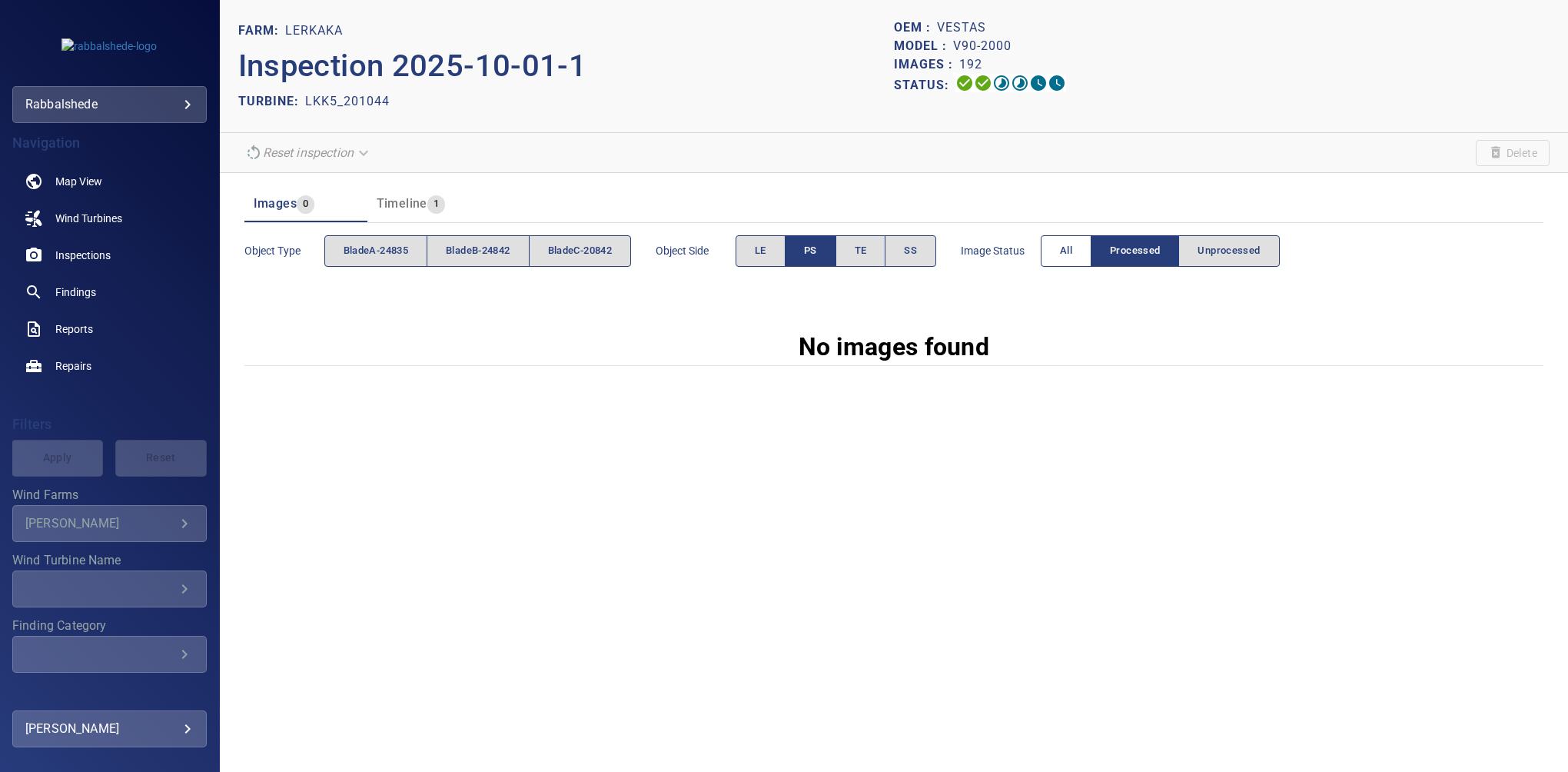
click at [1061, 251] on button "All" at bounding box center [1066, 251] width 50 height 32
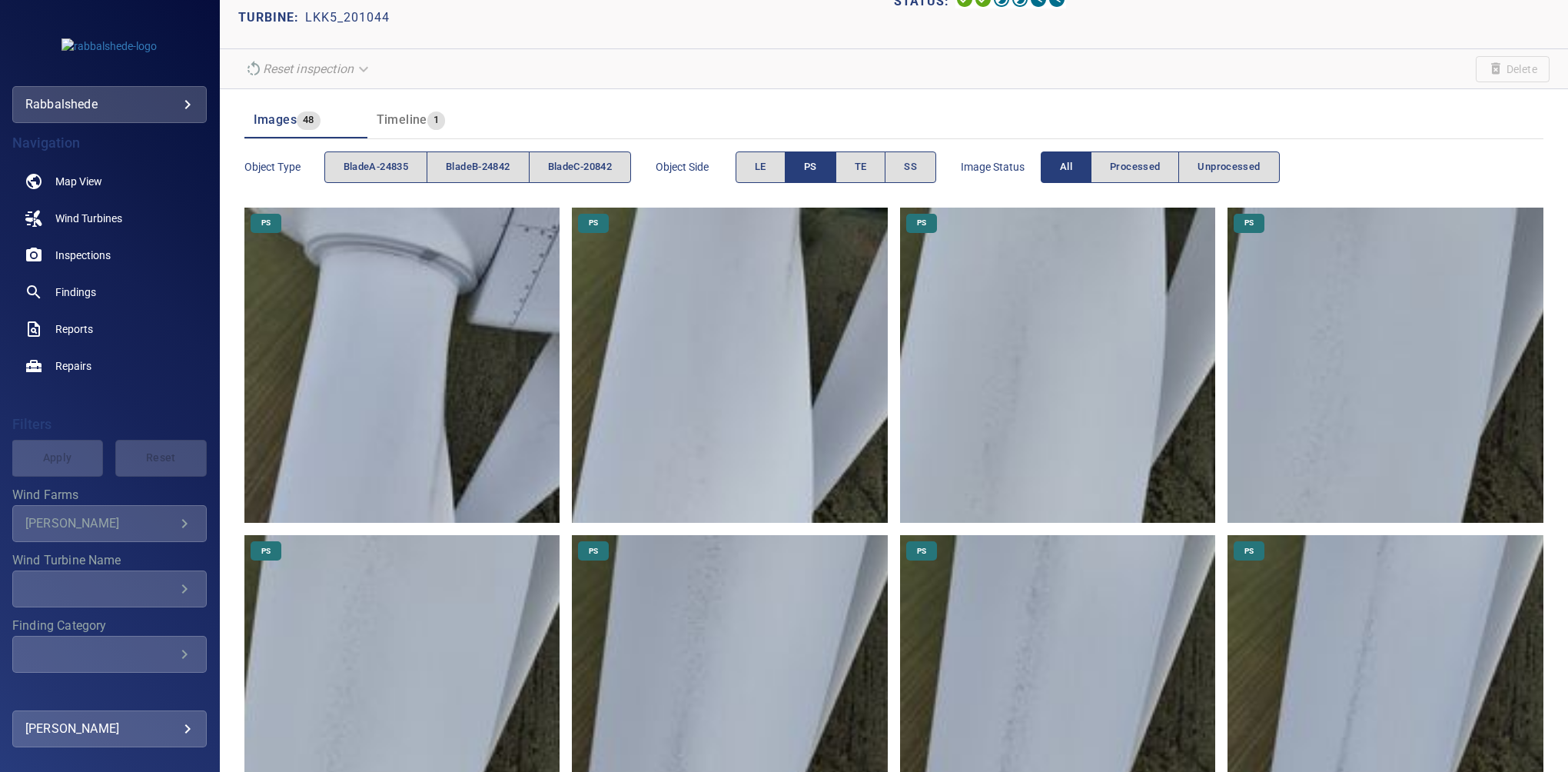
scroll to position [52, 0]
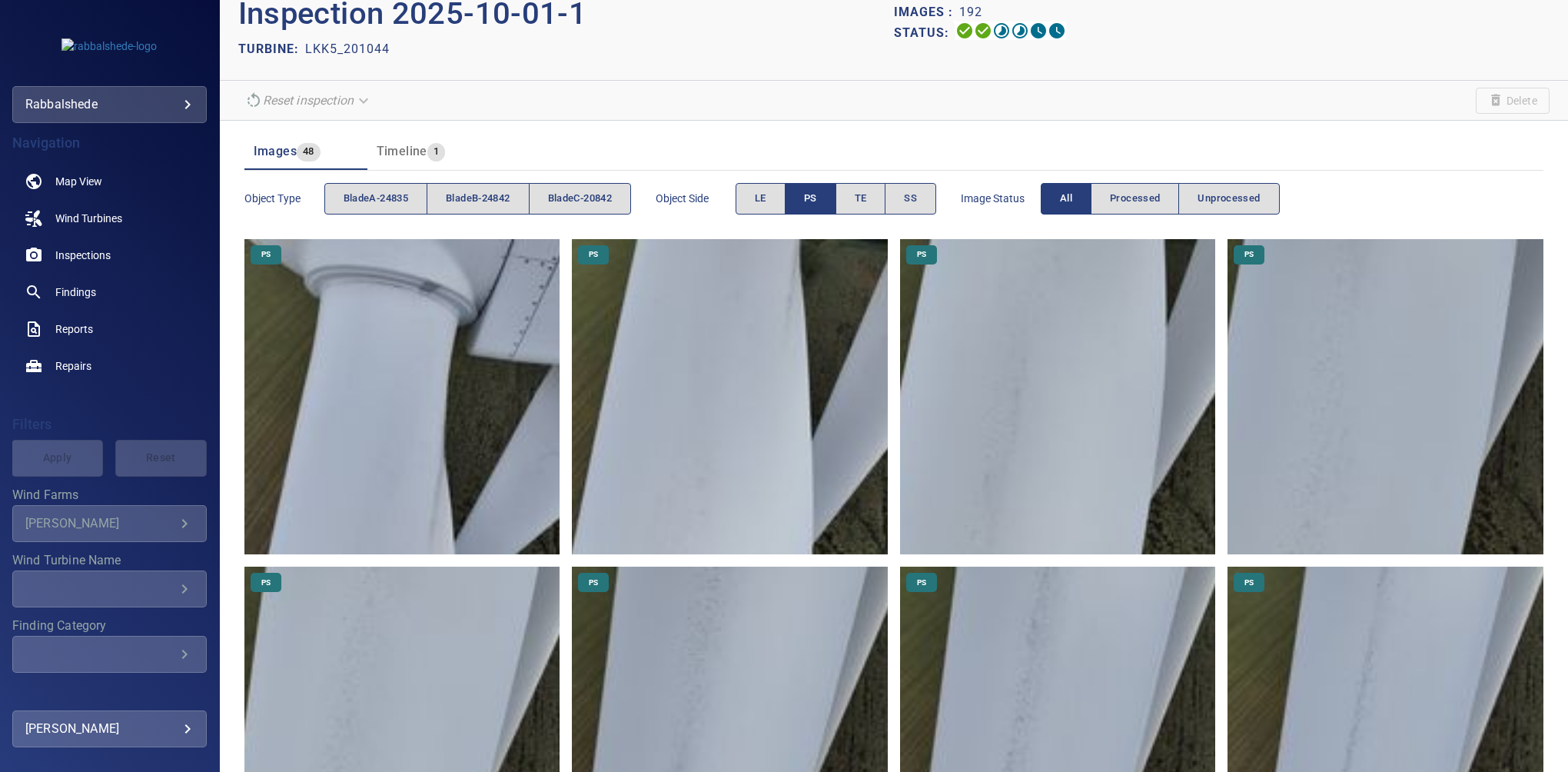
click at [801, 200] on button "PS" at bounding box center [810, 199] width 51 height 32
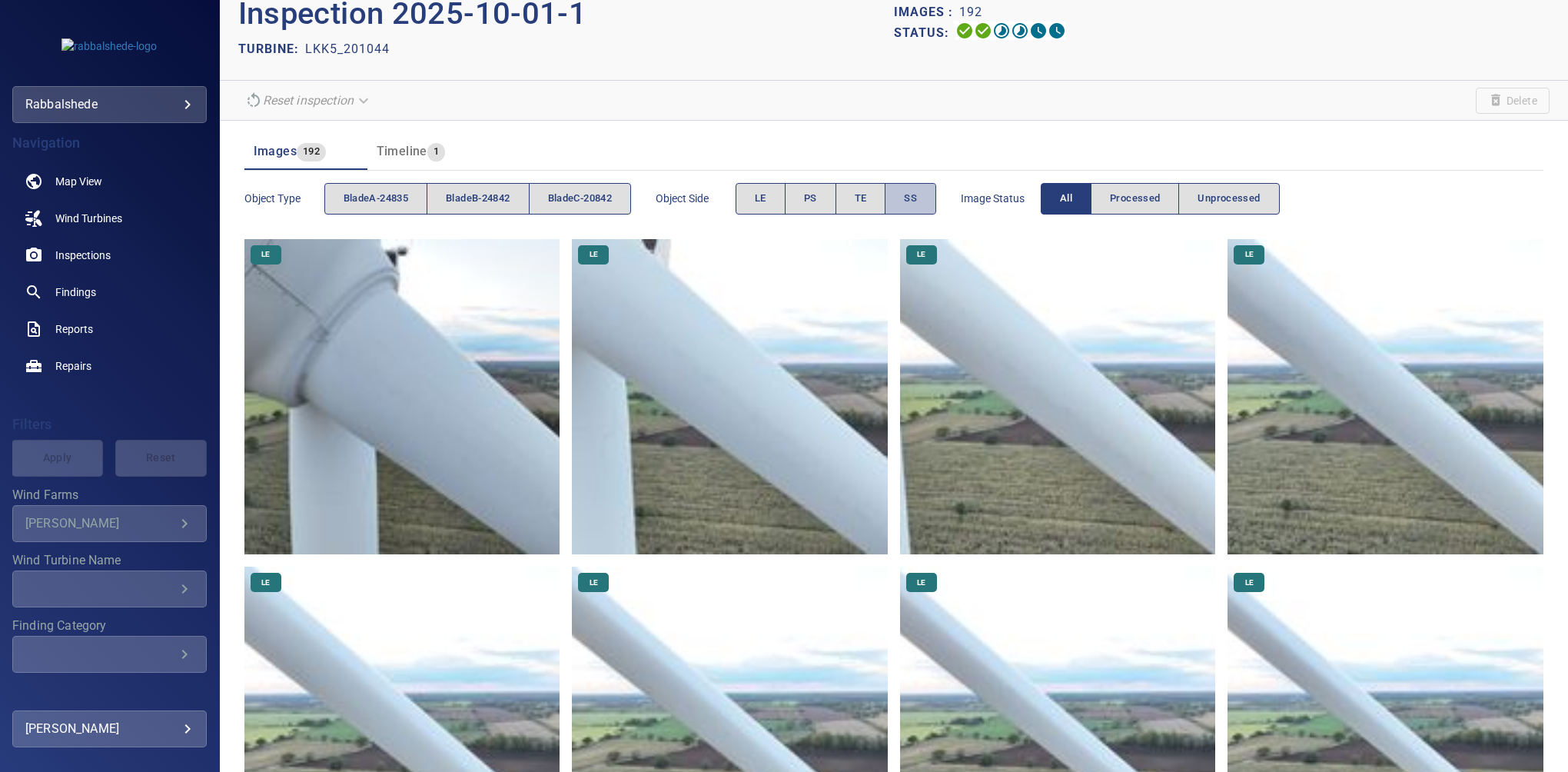
click at [907, 195] on button "SS" at bounding box center [909, 199] width 51 height 32
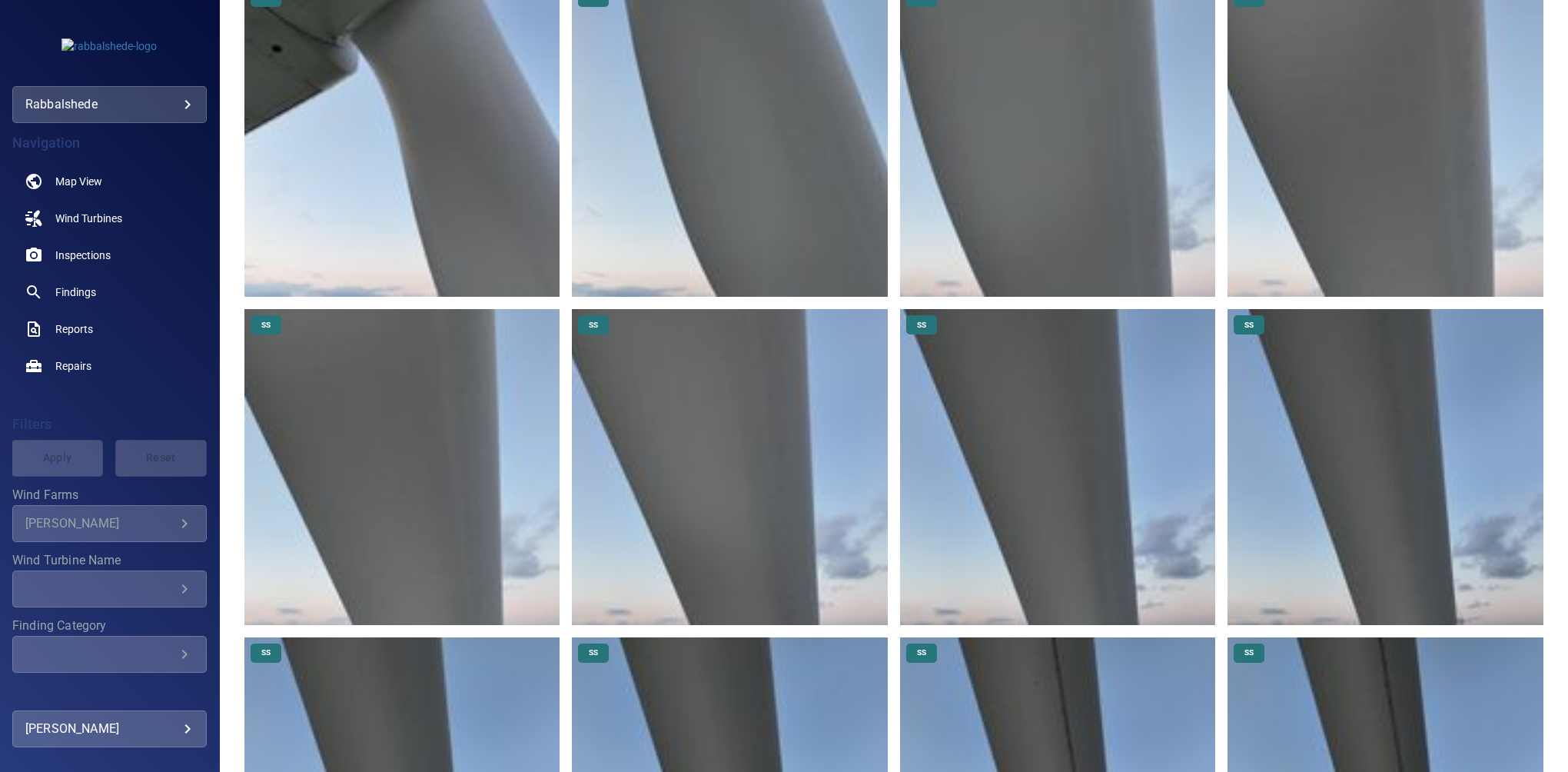
scroll to position [0, 0]
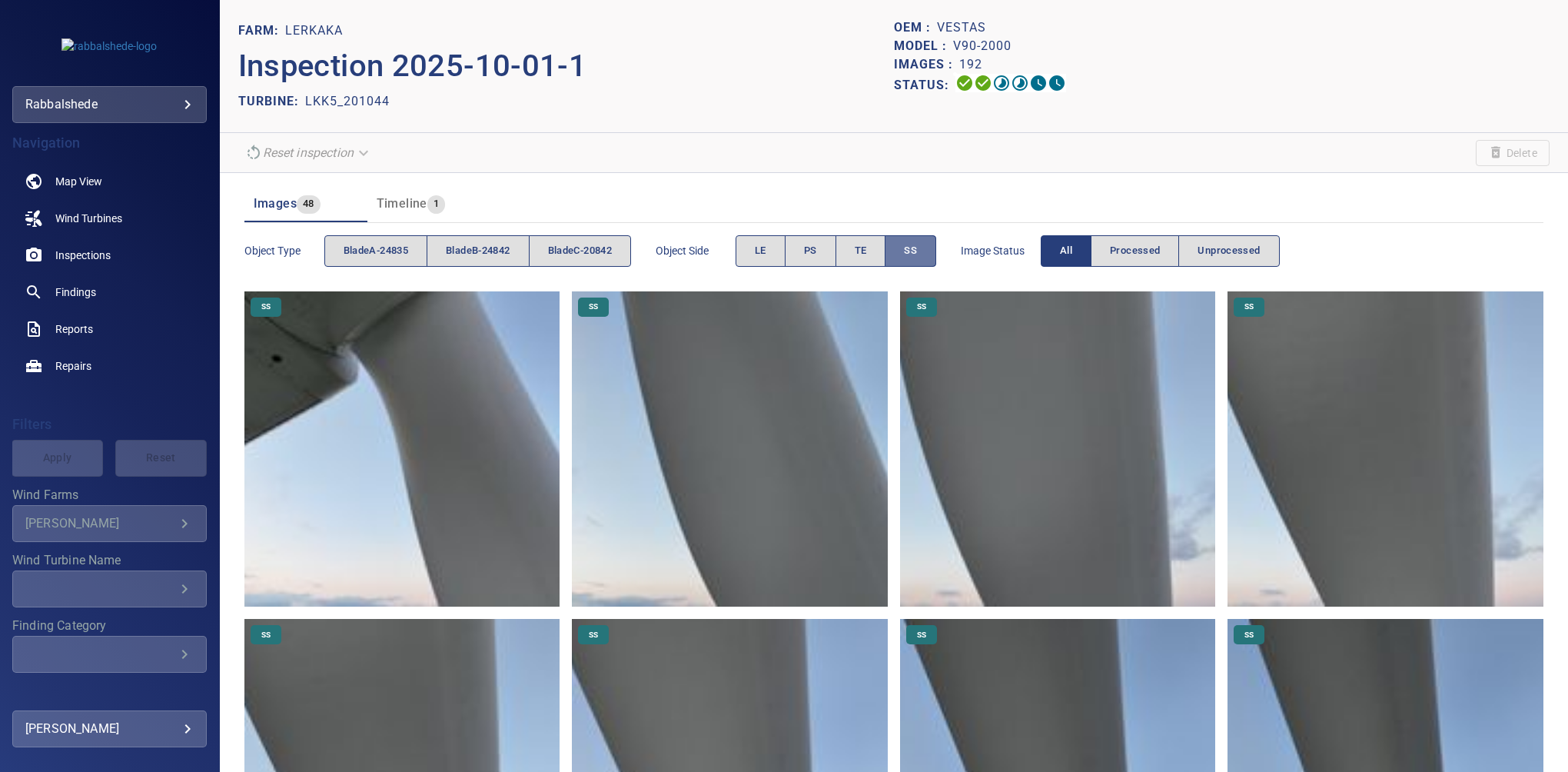
click at [913, 245] on span "SS" at bounding box center [910, 251] width 13 height 18
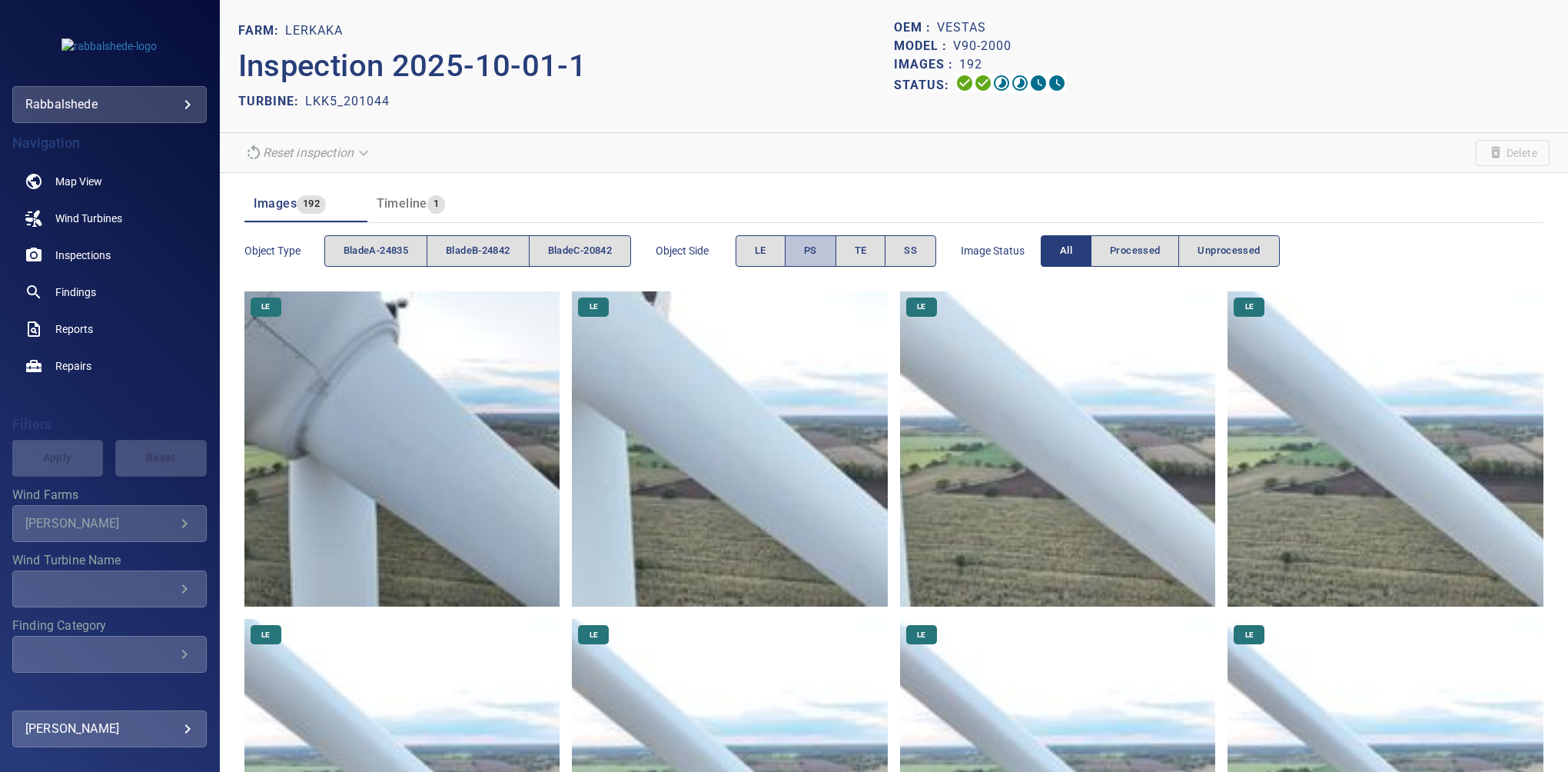
click at [815, 253] on span "PS" at bounding box center [810, 251] width 13 height 18
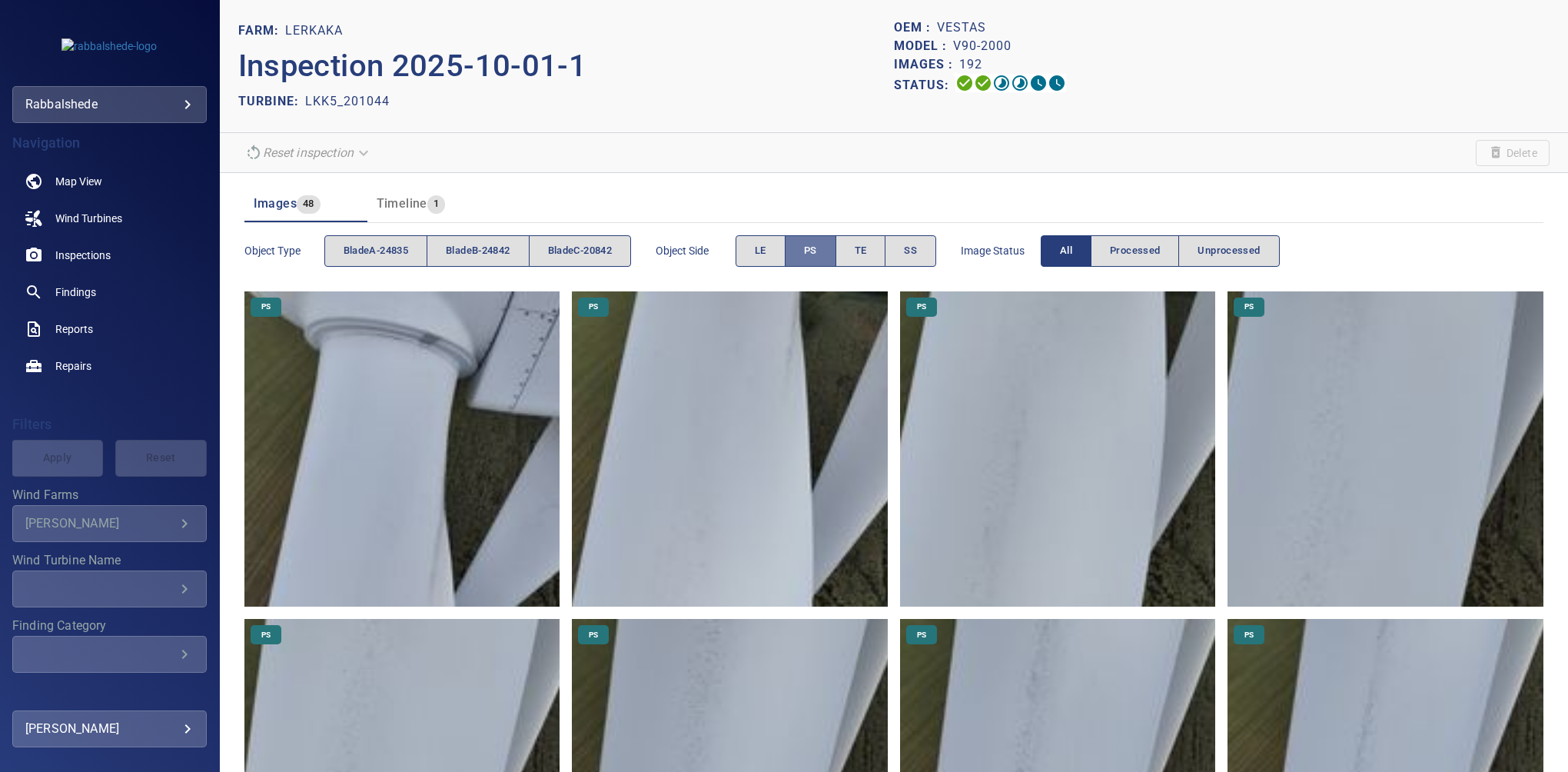
click at [815, 245] on span "PS" at bounding box center [810, 251] width 13 height 18
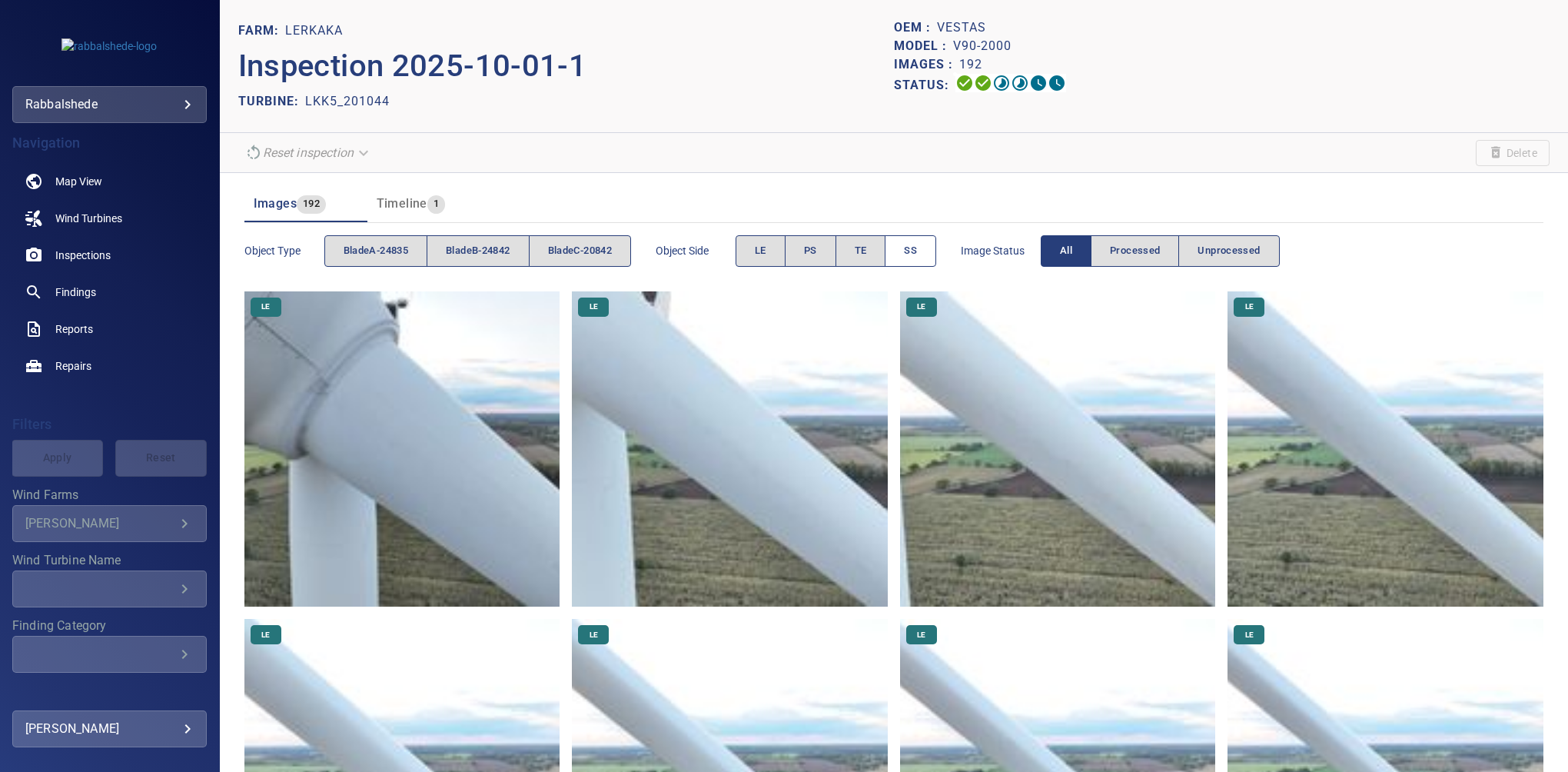
click at [901, 246] on button "SS" at bounding box center [909, 251] width 51 height 32
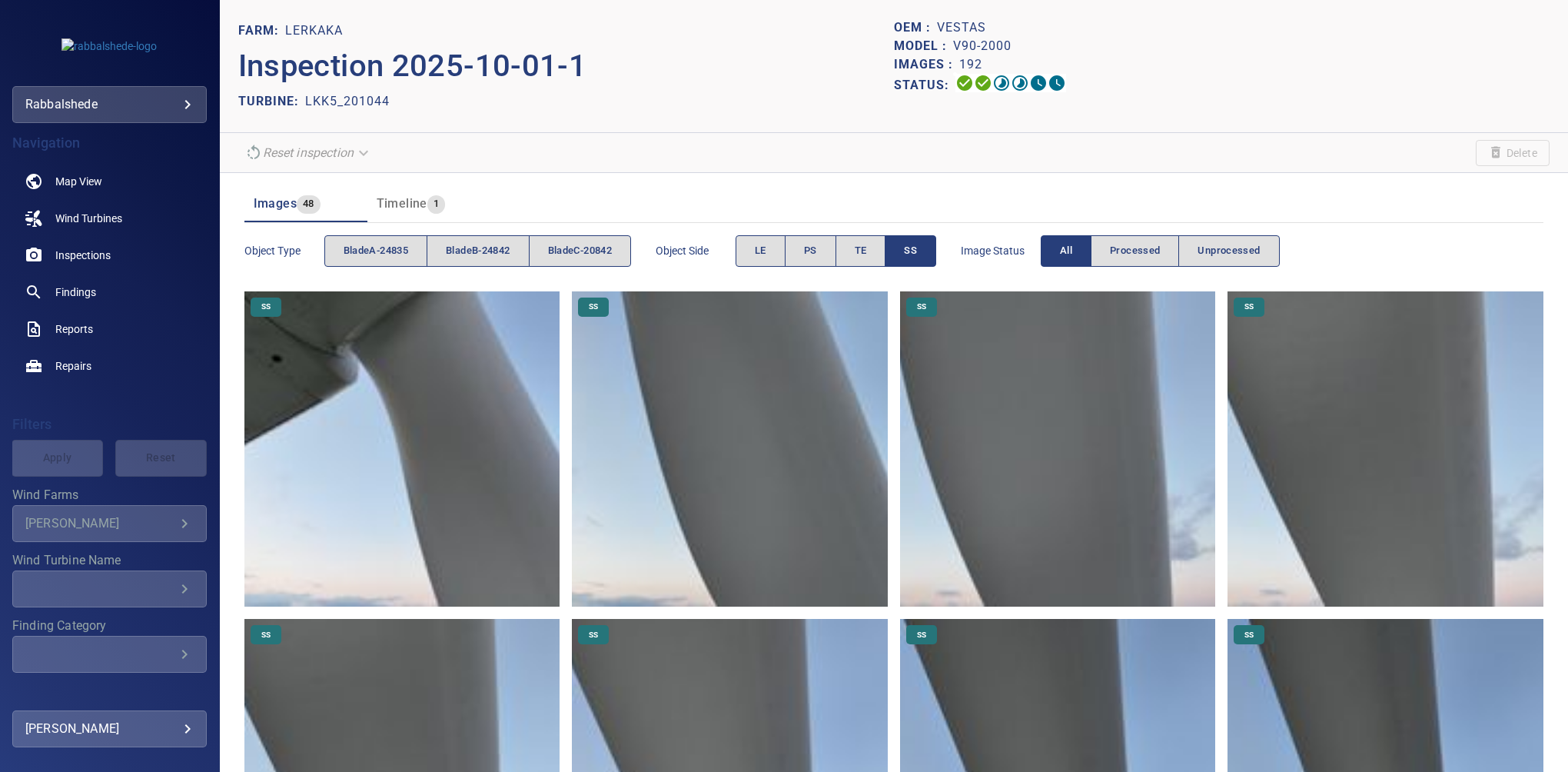
click at [917, 251] on span "SS" at bounding box center [910, 251] width 13 height 18
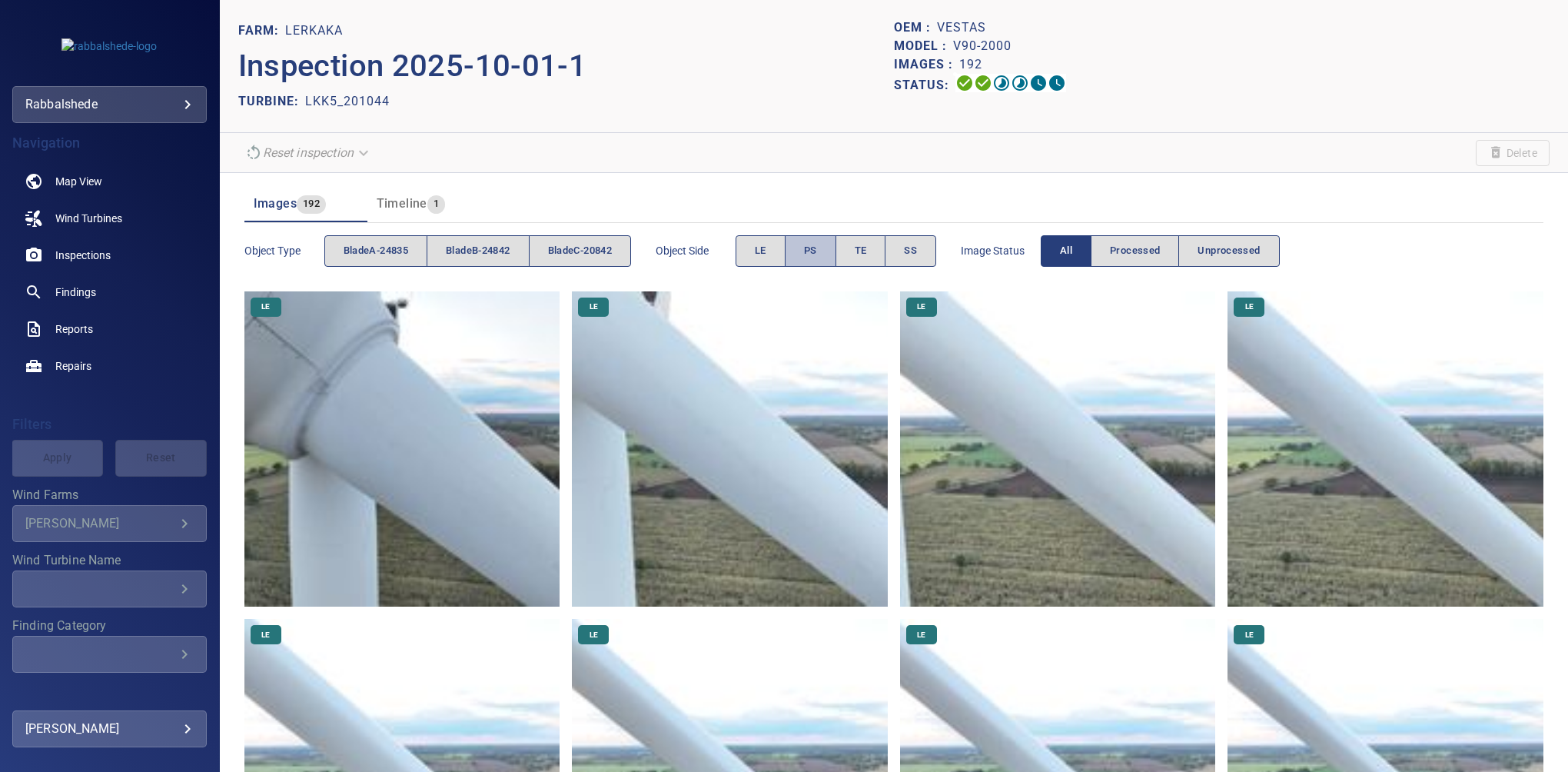
click at [804, 256] on button "PS" at bounding box center [810, 251] width 51 height 32
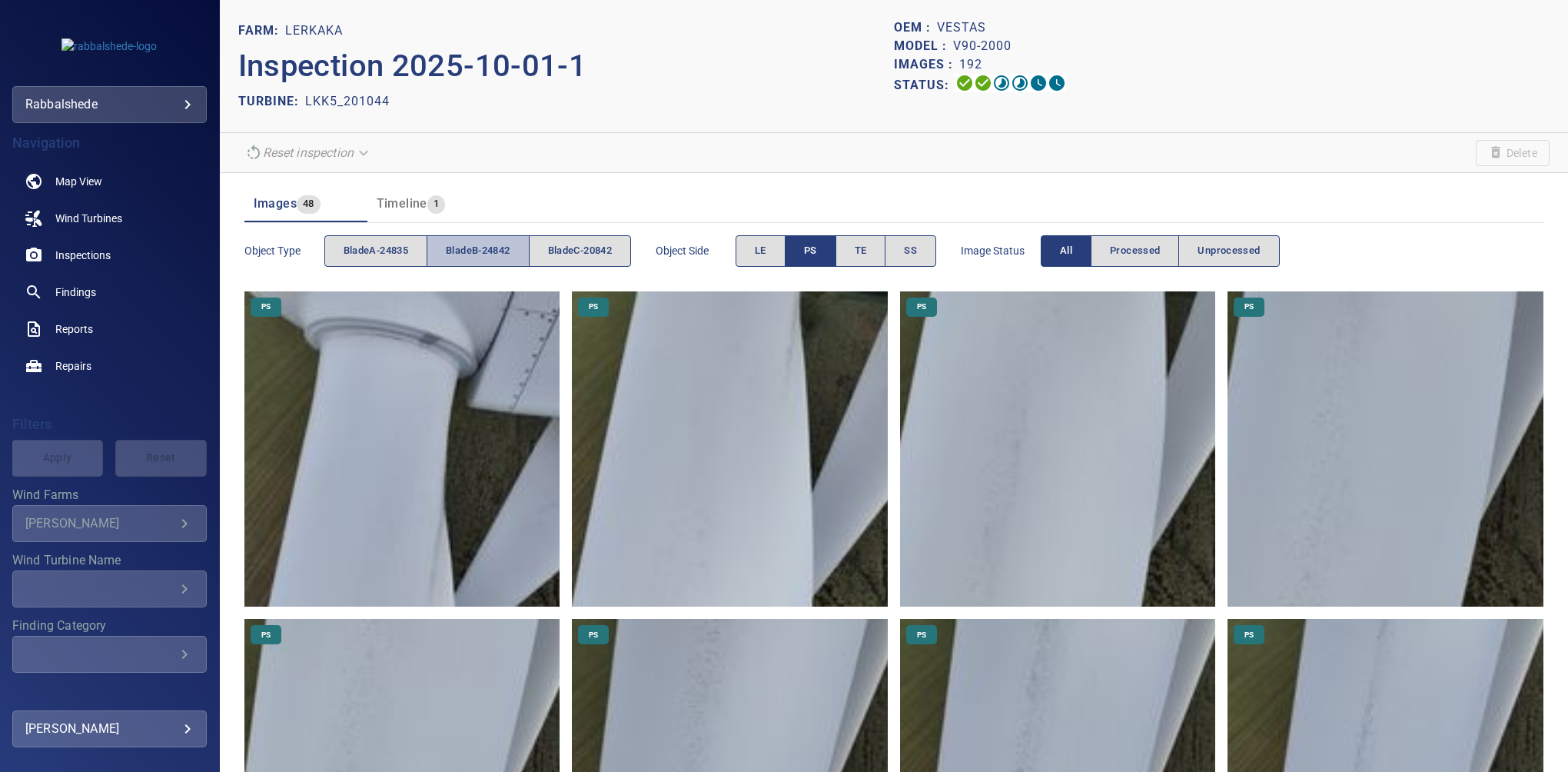
click at [473, 243] on span "bladeB-24842" at bounding box center [477, 251] width 64 height 18
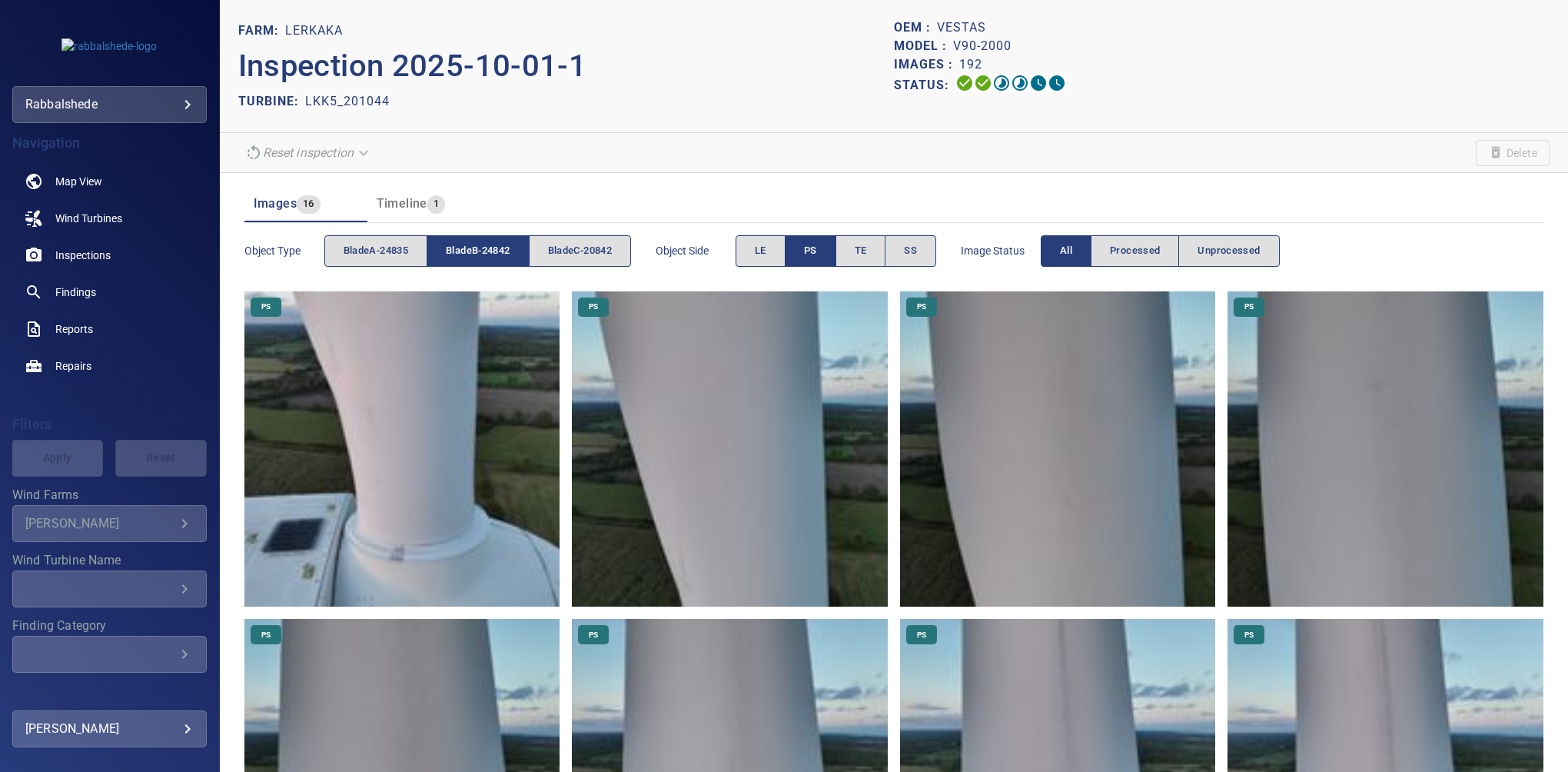
click at [817, 243] on span "PS" at bounding box center [810, 251] width 13 height 18
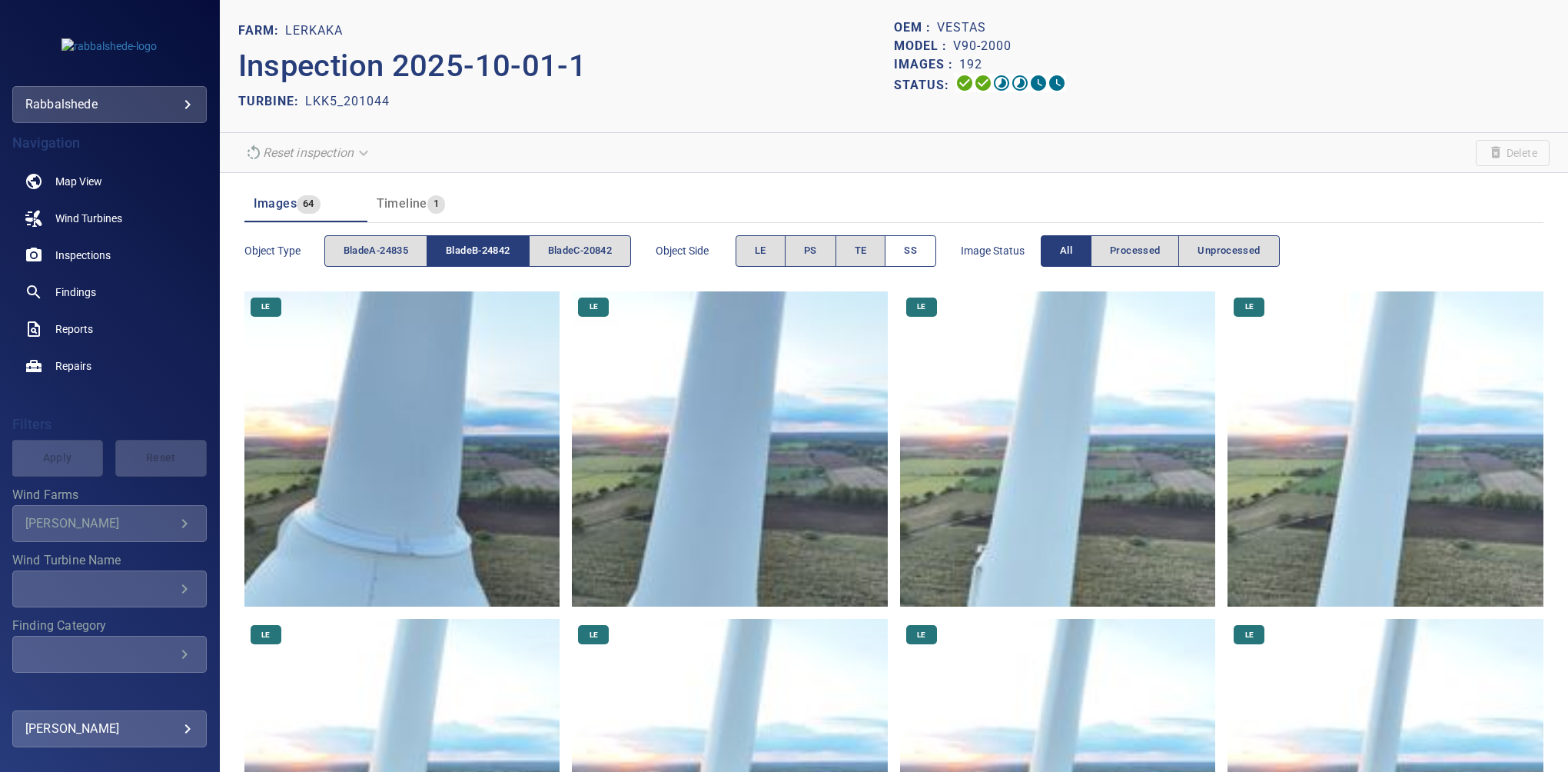
click at [909, 250] on button "SS" at bounding box center [909, 251] width 51 height 32
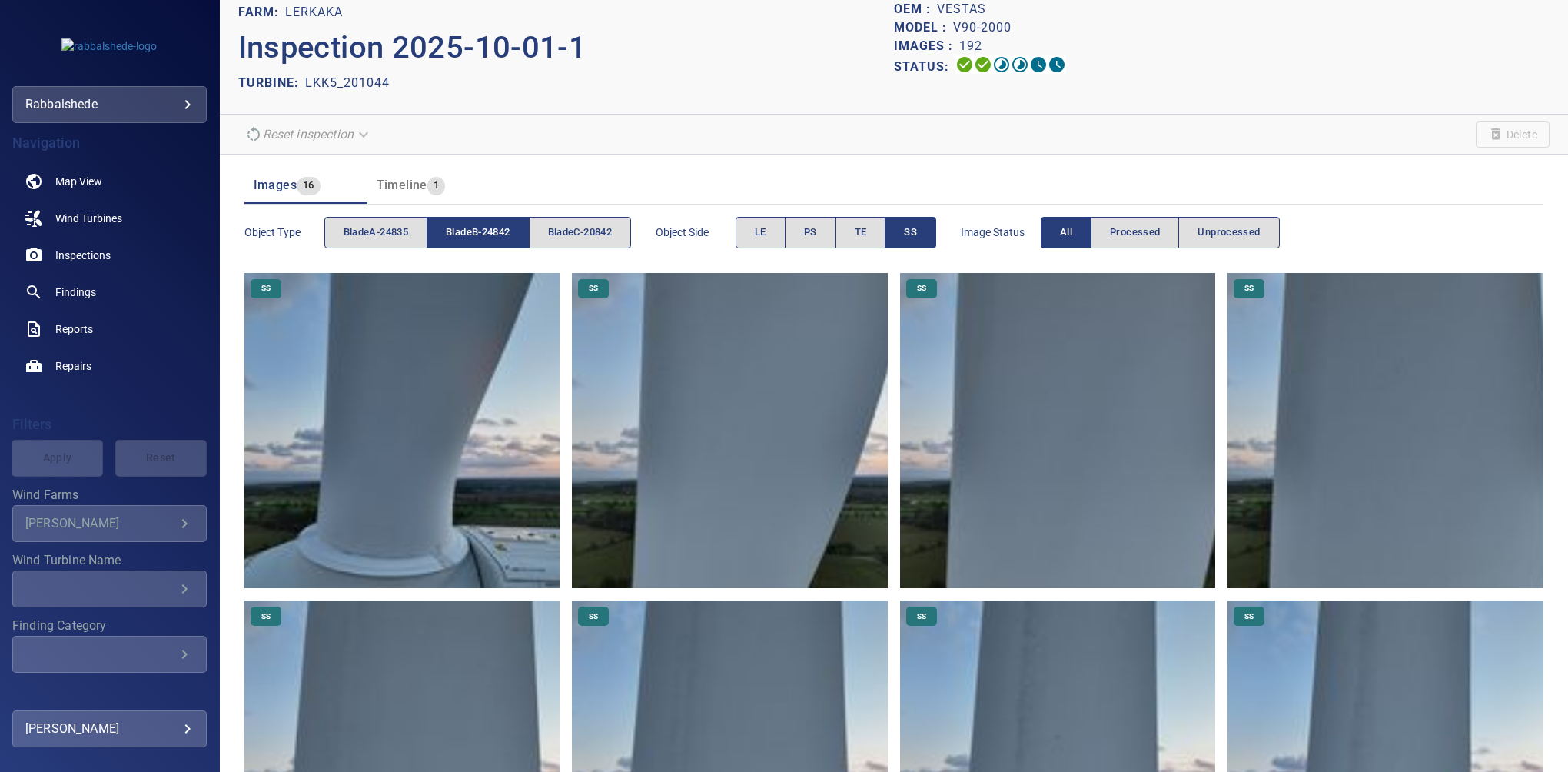
scroll to position [12, 0]
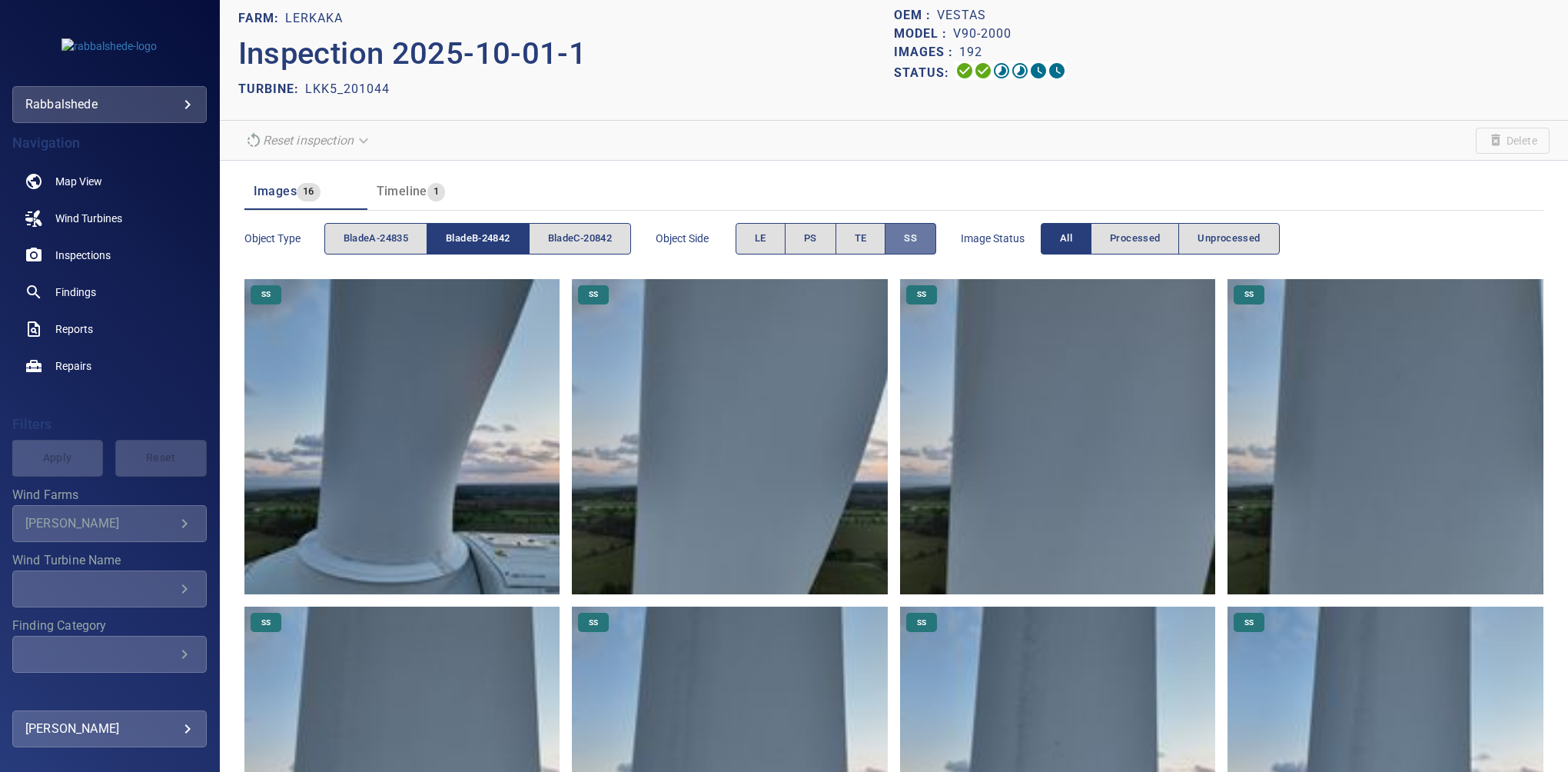
click at [903, 245] on button "SS" at bounding box center [909, 239] width 51 height 32
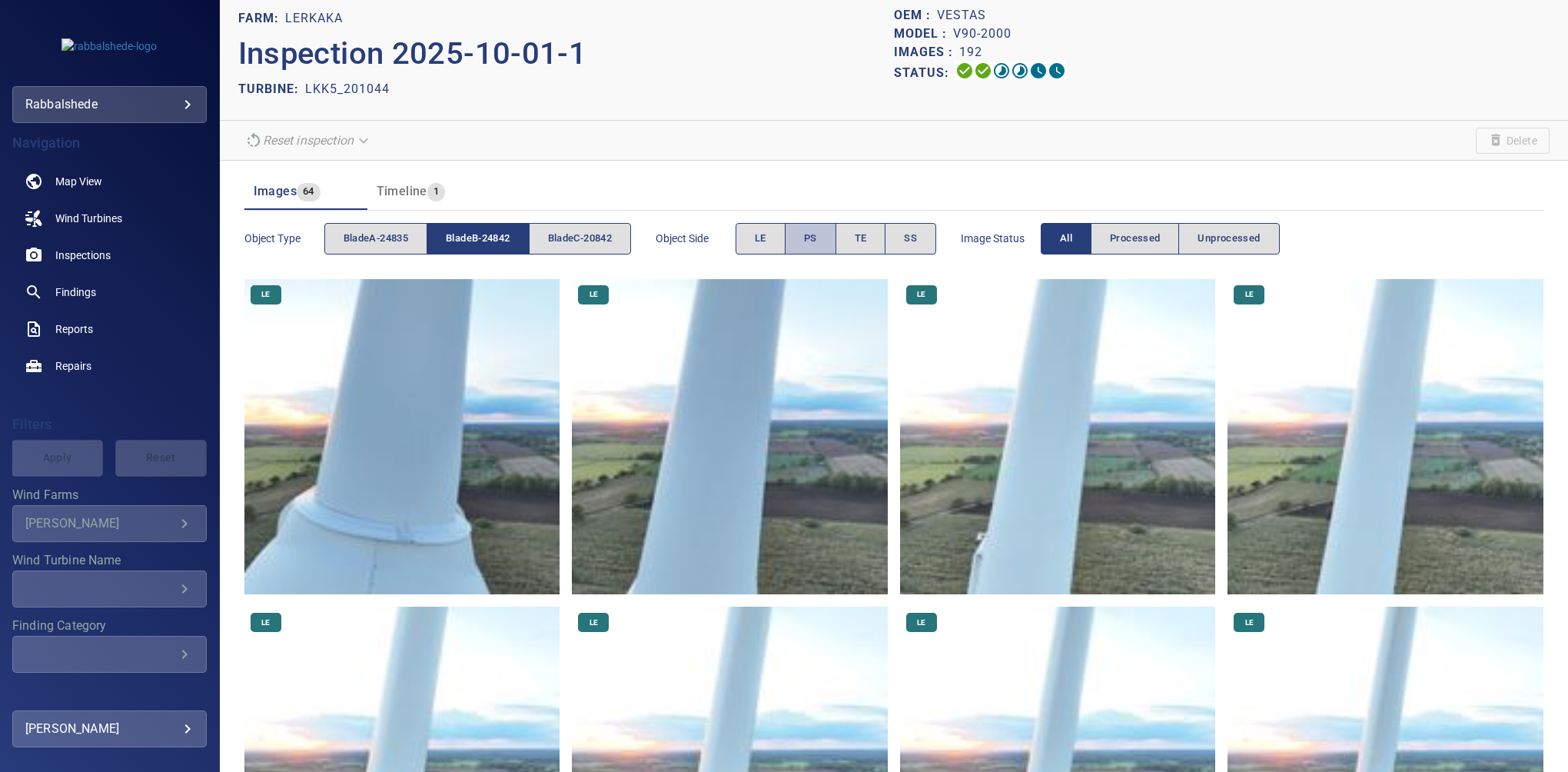
click at [808, 229] on button "PS" at bounding box center [810, 239] width 51 height 32
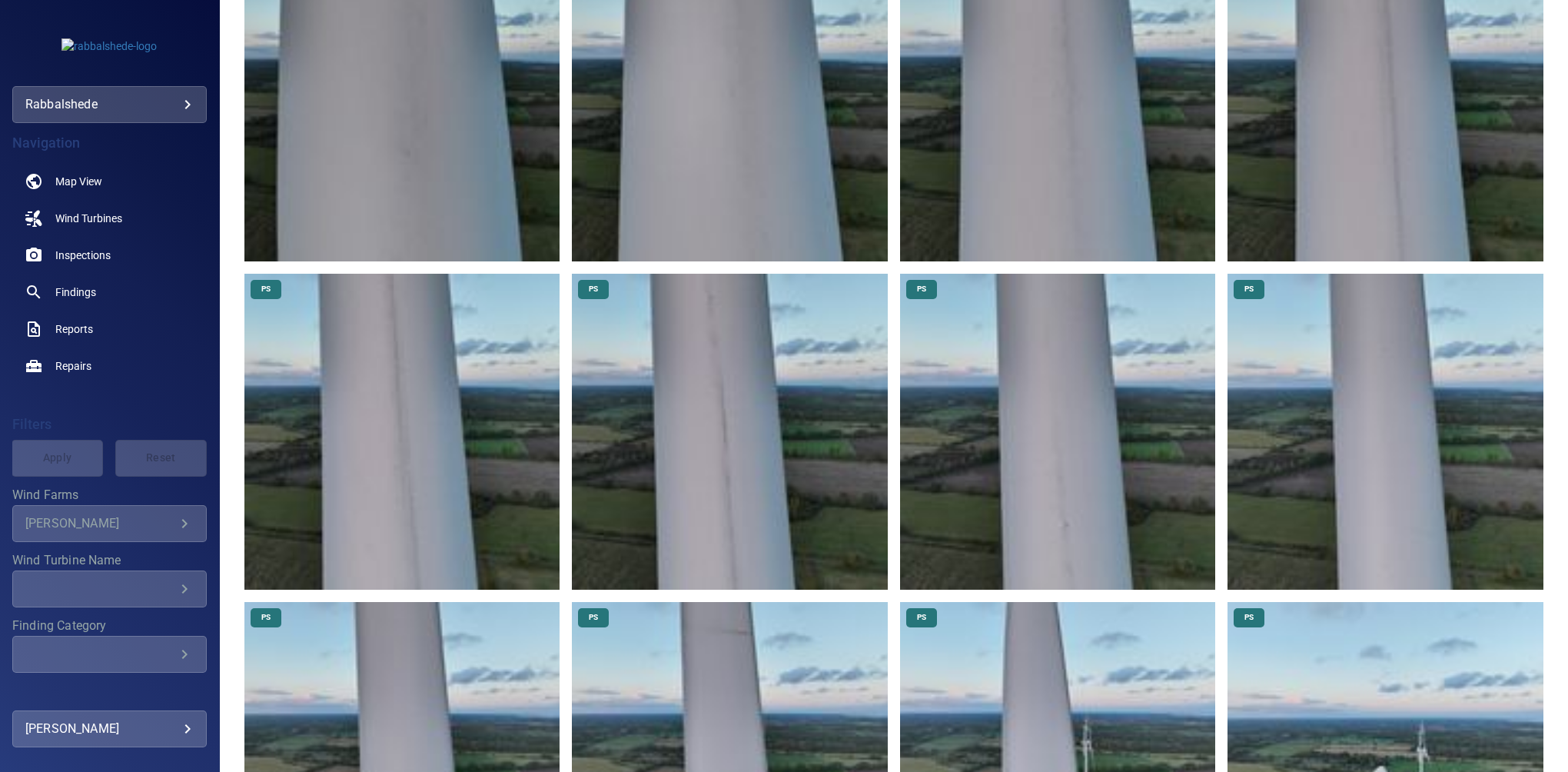
scroll to position [844, 0]
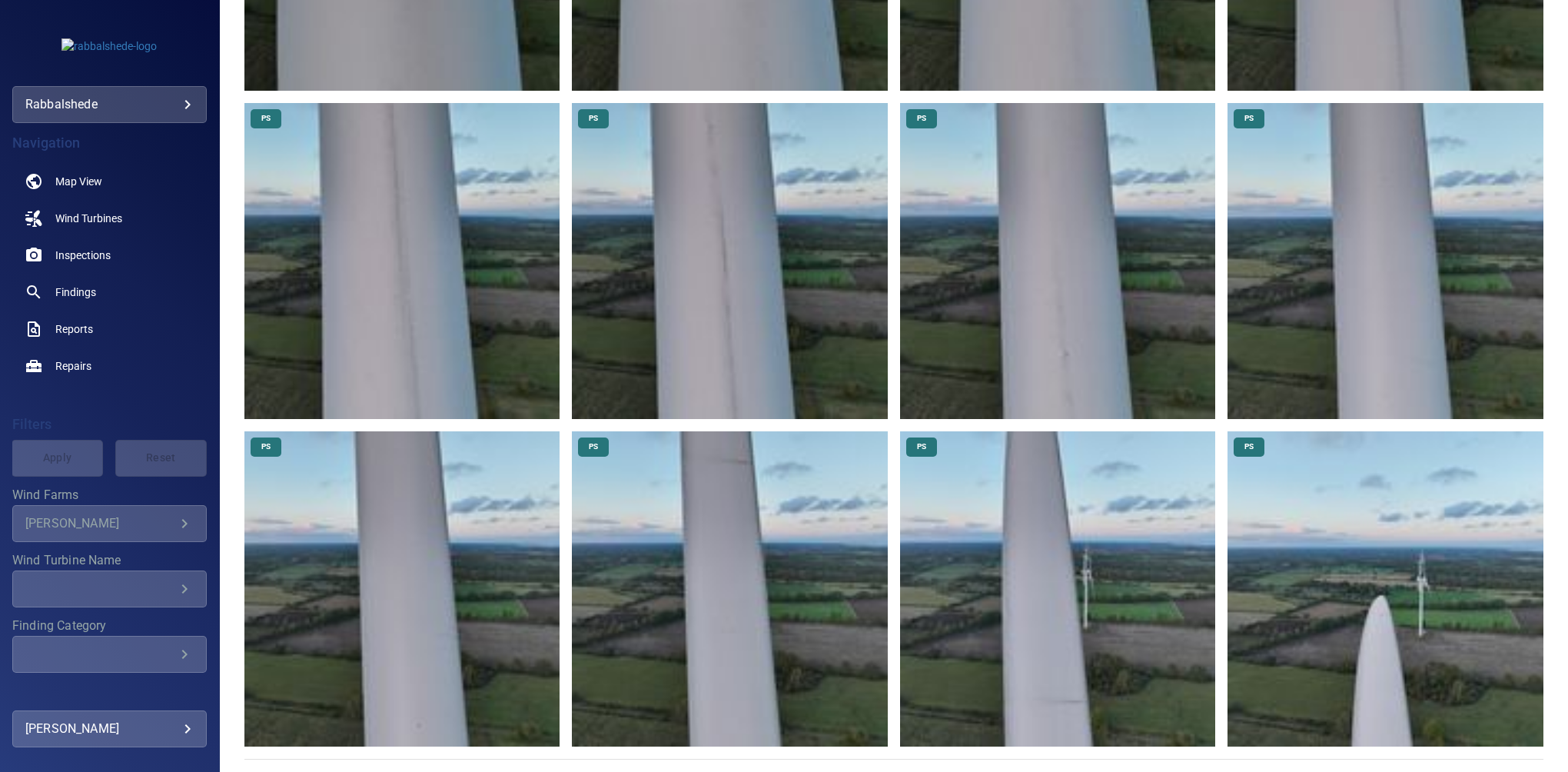
click at [1000, 501] on img at bounding box center [1058, 590] width 316 height 316
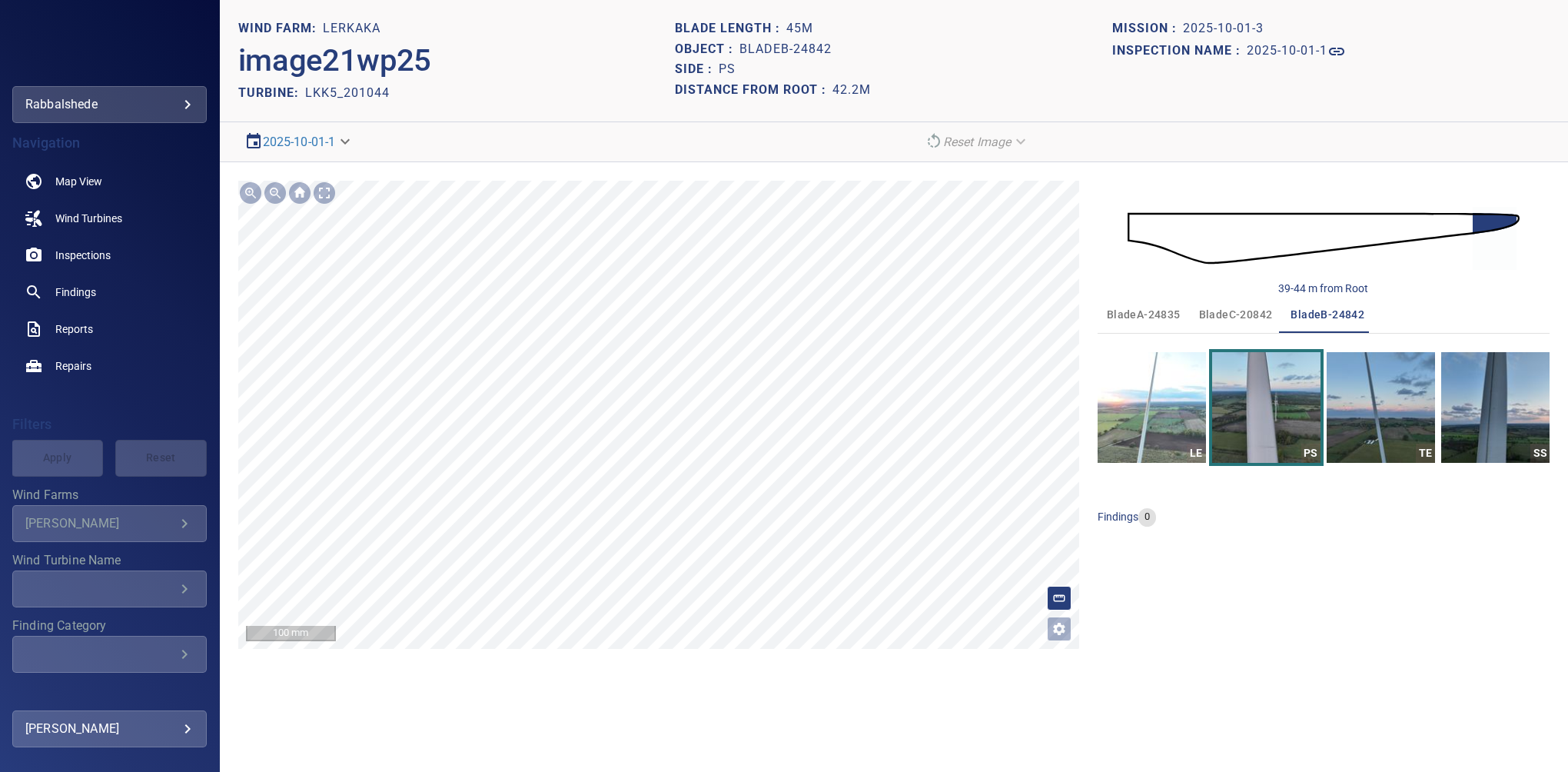
click at [650, 168] on div "**********" at bounding box center [894, 415] width 1348 height 505
click at [932, 771] on html "**********" at bounding box center [784, 386] width 1568 height 772
click at [852, 670] on section "**********" at bounding box center [894, 386] width 1348 height 772
click at [1297, 50] on h1 "2025-10-01-1" at bounding box center [1286, 51] width 81 height 15
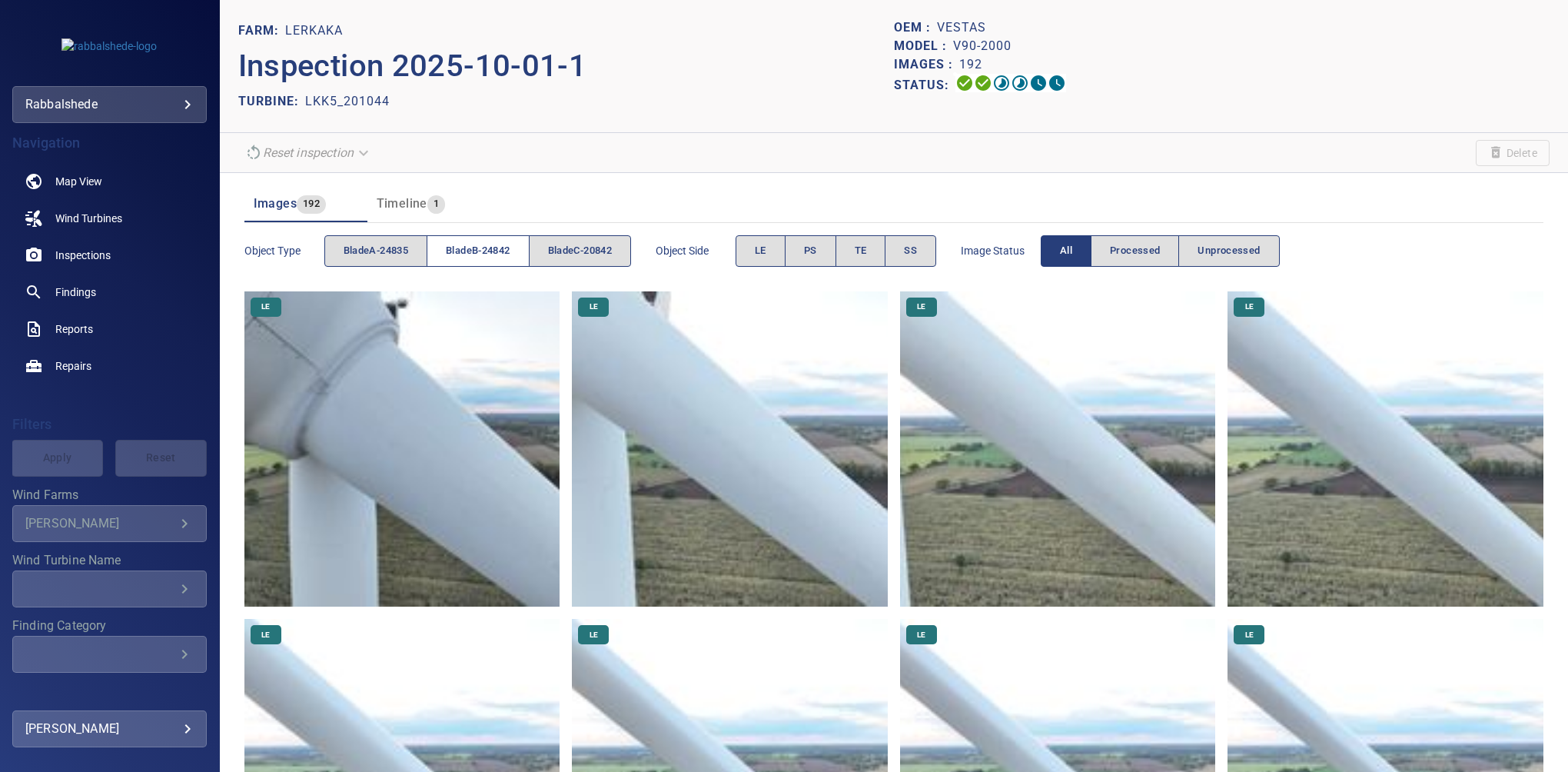
click at [471, 248] on span "bladeB-24842" at bounding box center [477, 251] width 64 height 18
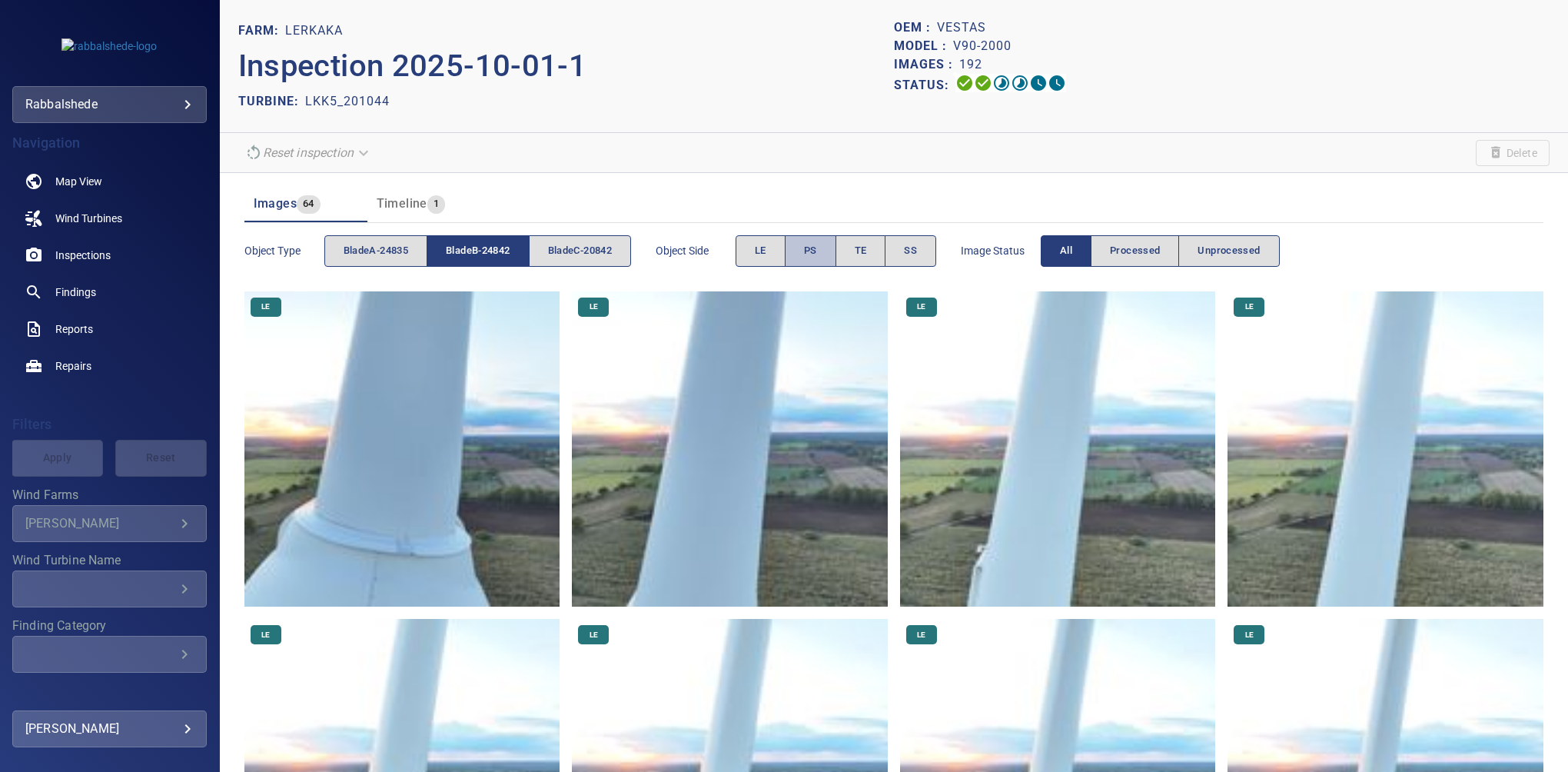
click at [817, 251] on span "PS" at bounding box center [810, 251] width 13 height 18
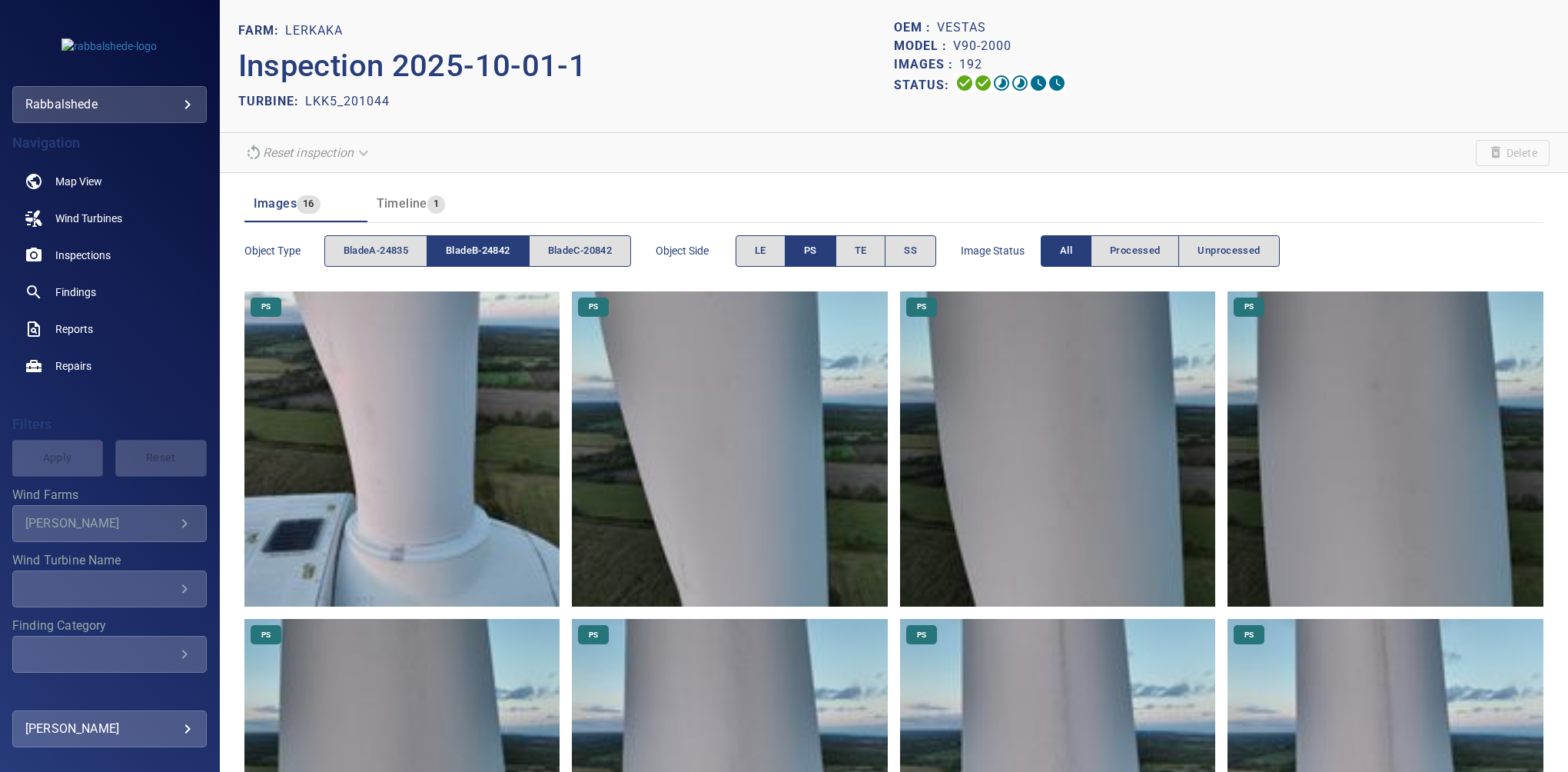
click at [812, 251] on span "PS" at bounding box center [810, 251] width 13 height 18
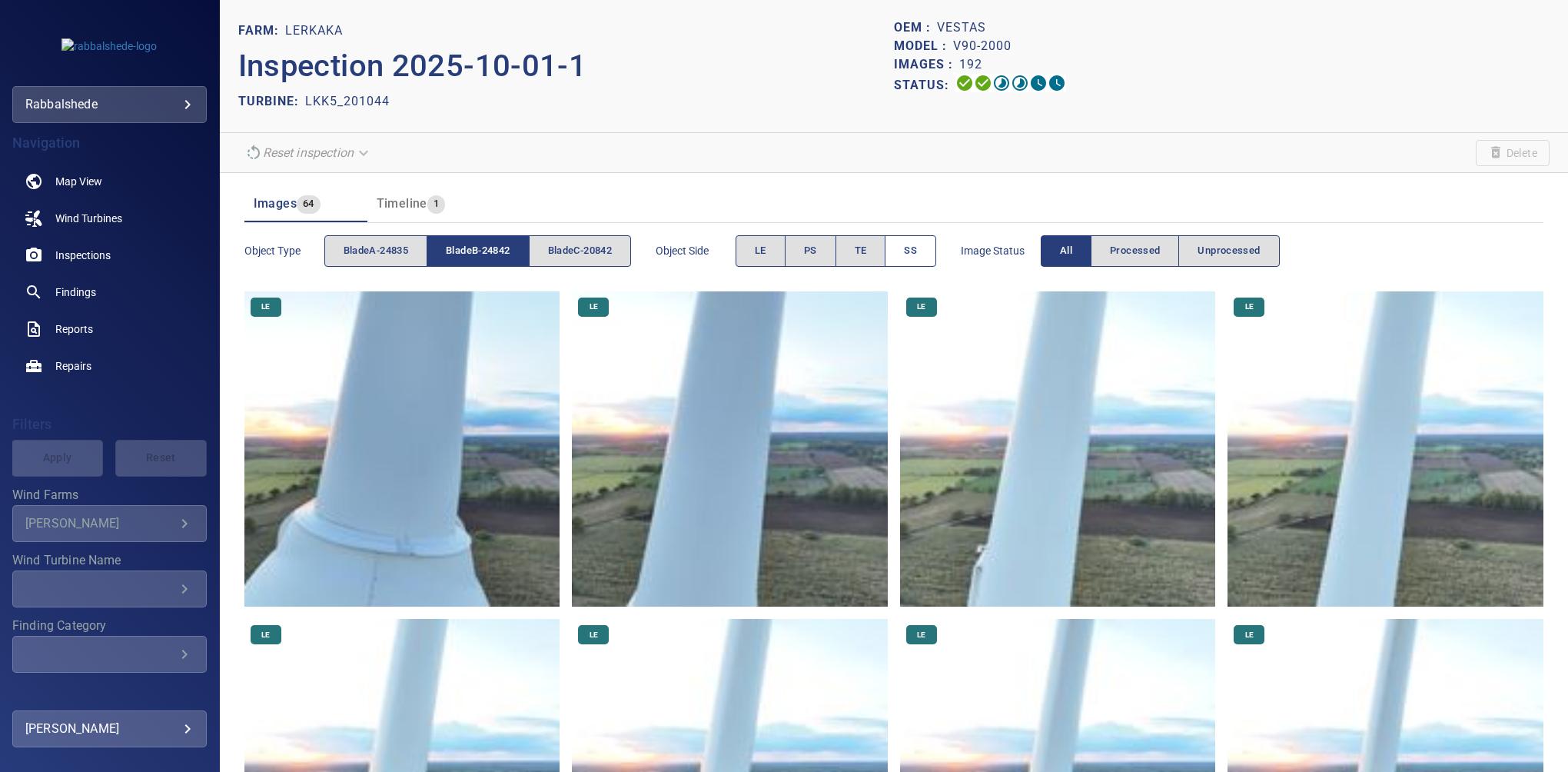
click at [917, 251] on span "SS" at bounding box center [910, 251] width 13 height 18
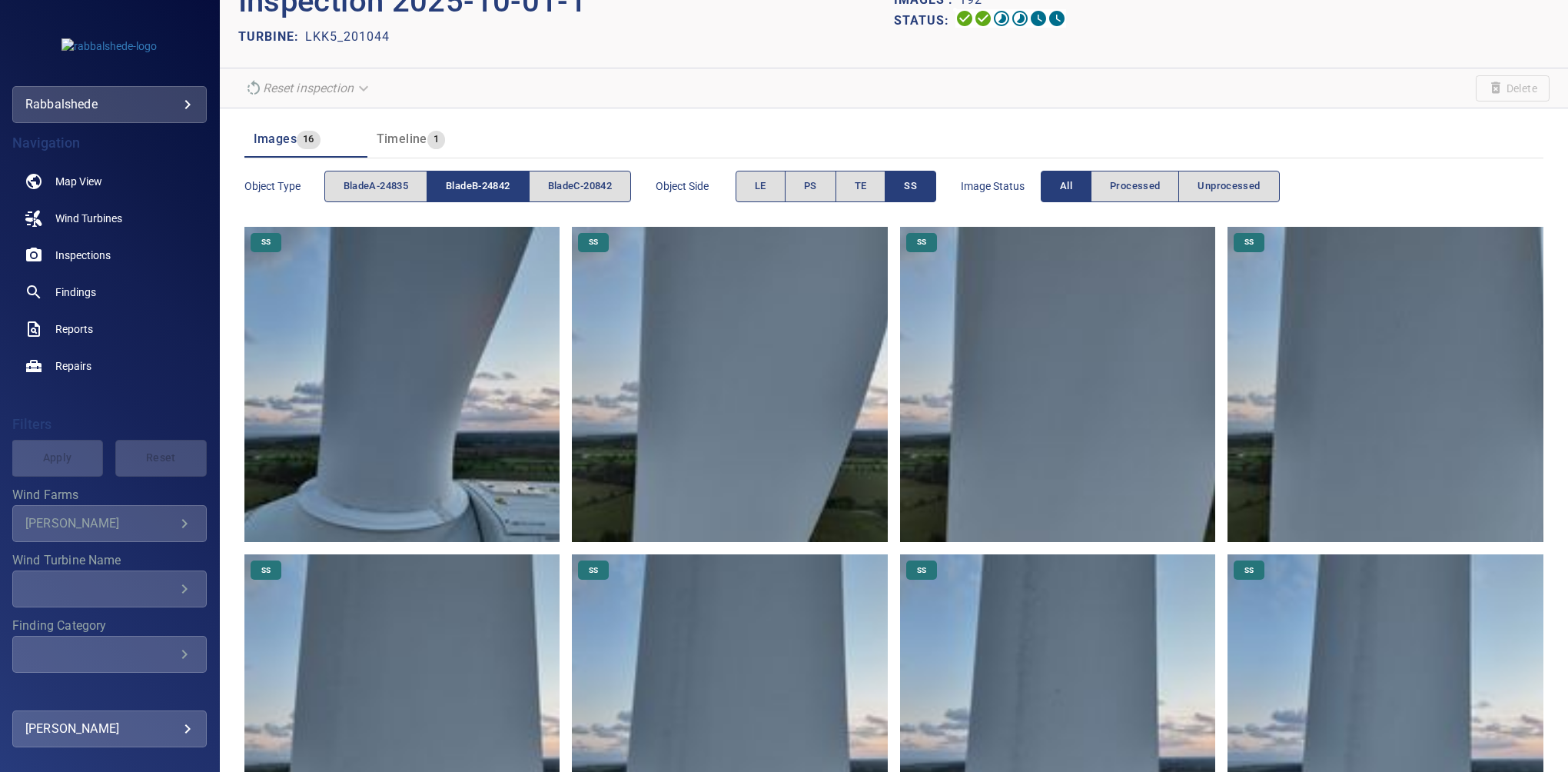
scroll to position [52, 0]
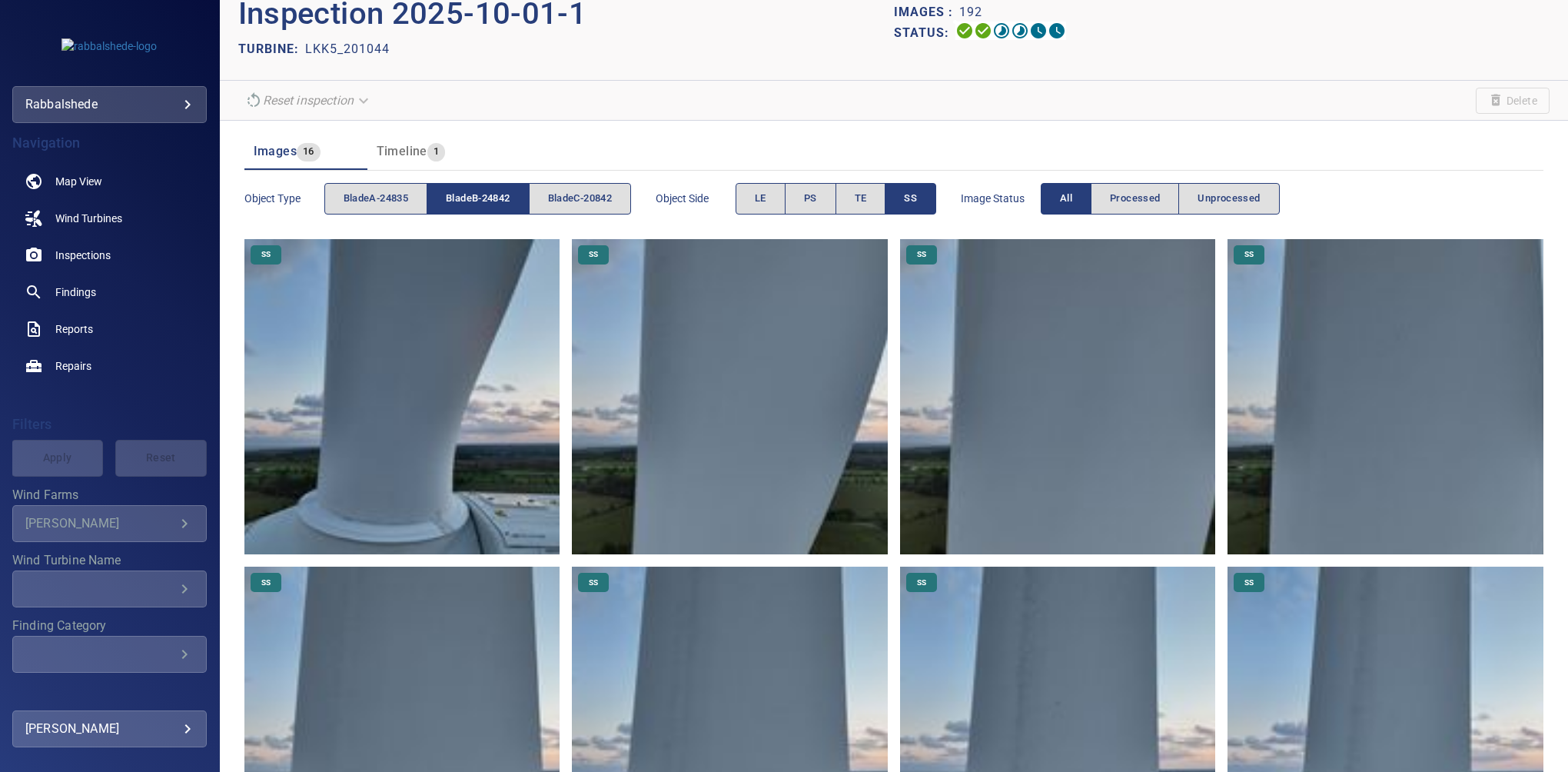
click at [917, 197] on span "SS" at bounding box center [910, 199] width 13 height 18
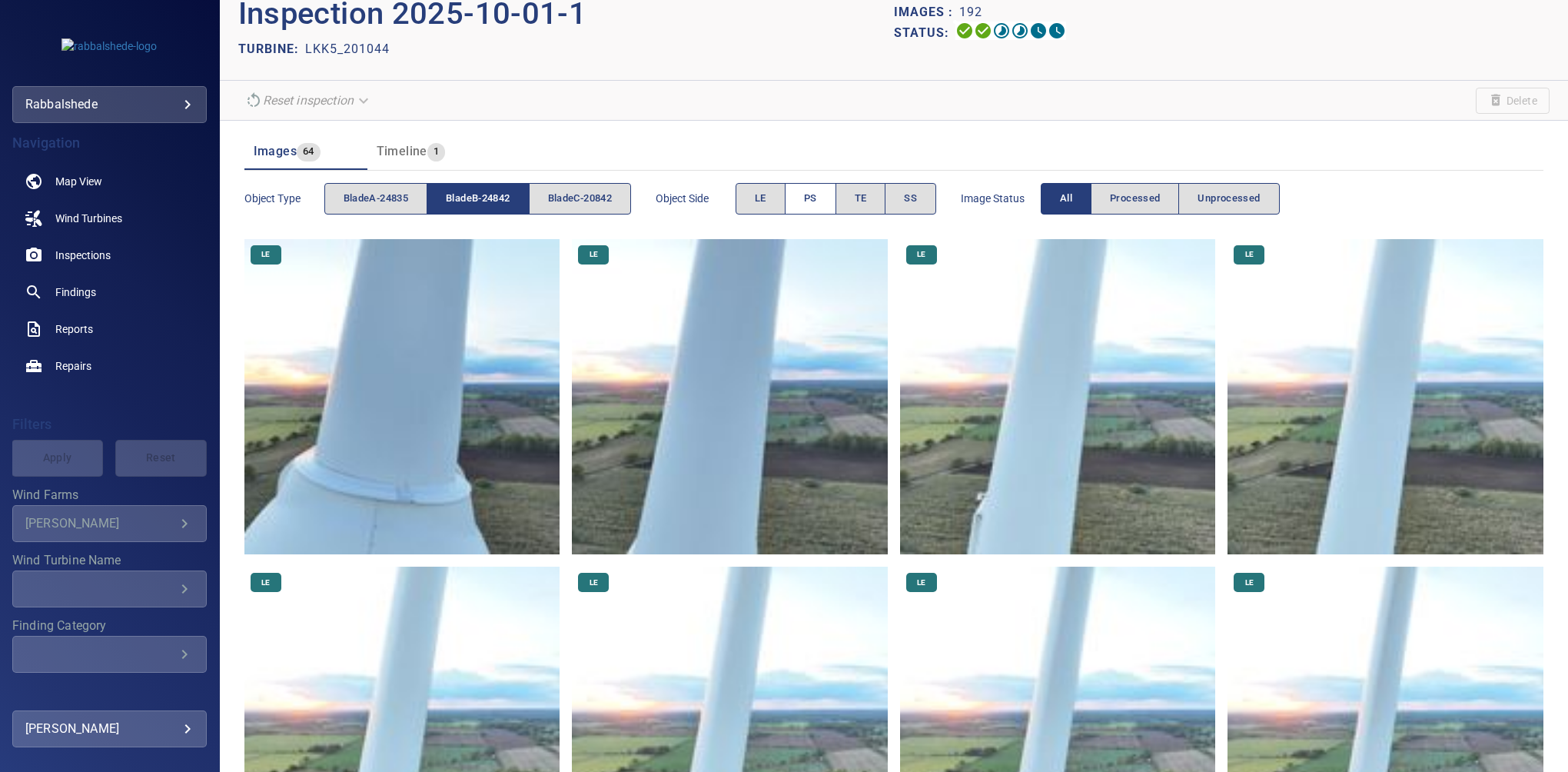
click at [815, 194] on span "PS" at bounding box center [810, 199] width 13 height 18
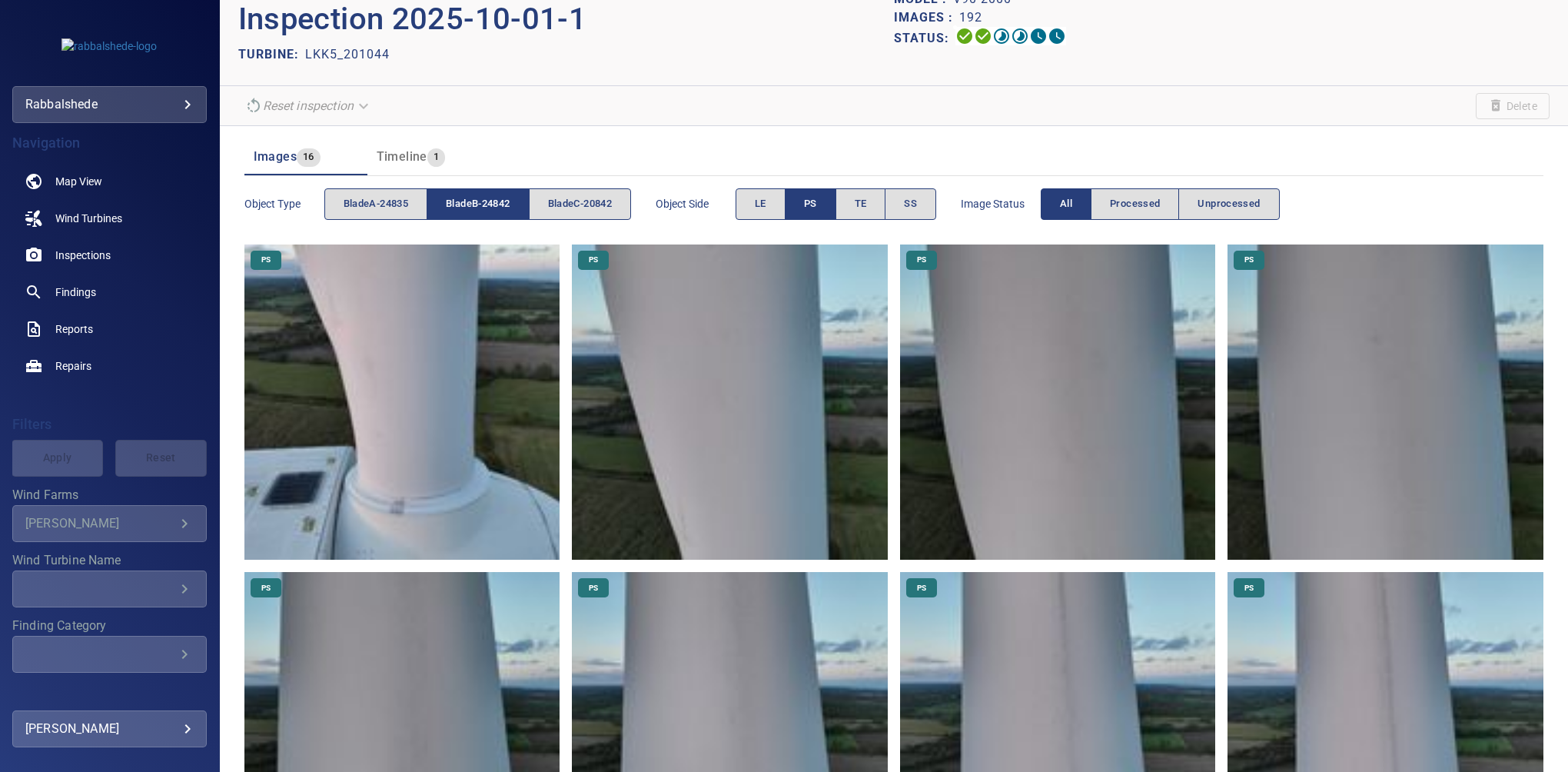
scroll to position [42, 0]
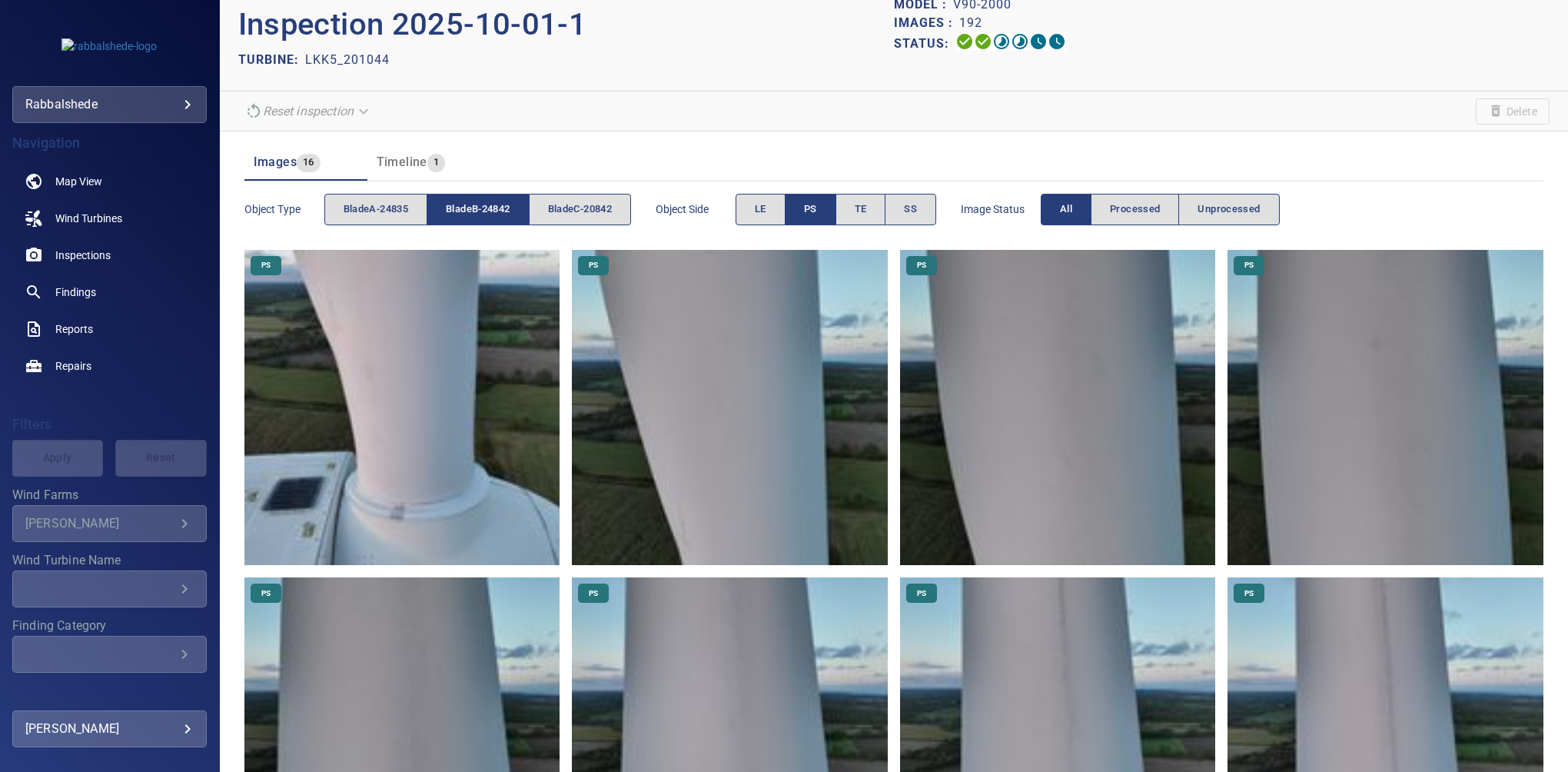
click at [501, 215] on span "bladeB-24842" at bounding box center [477, 209] width 64 height 18
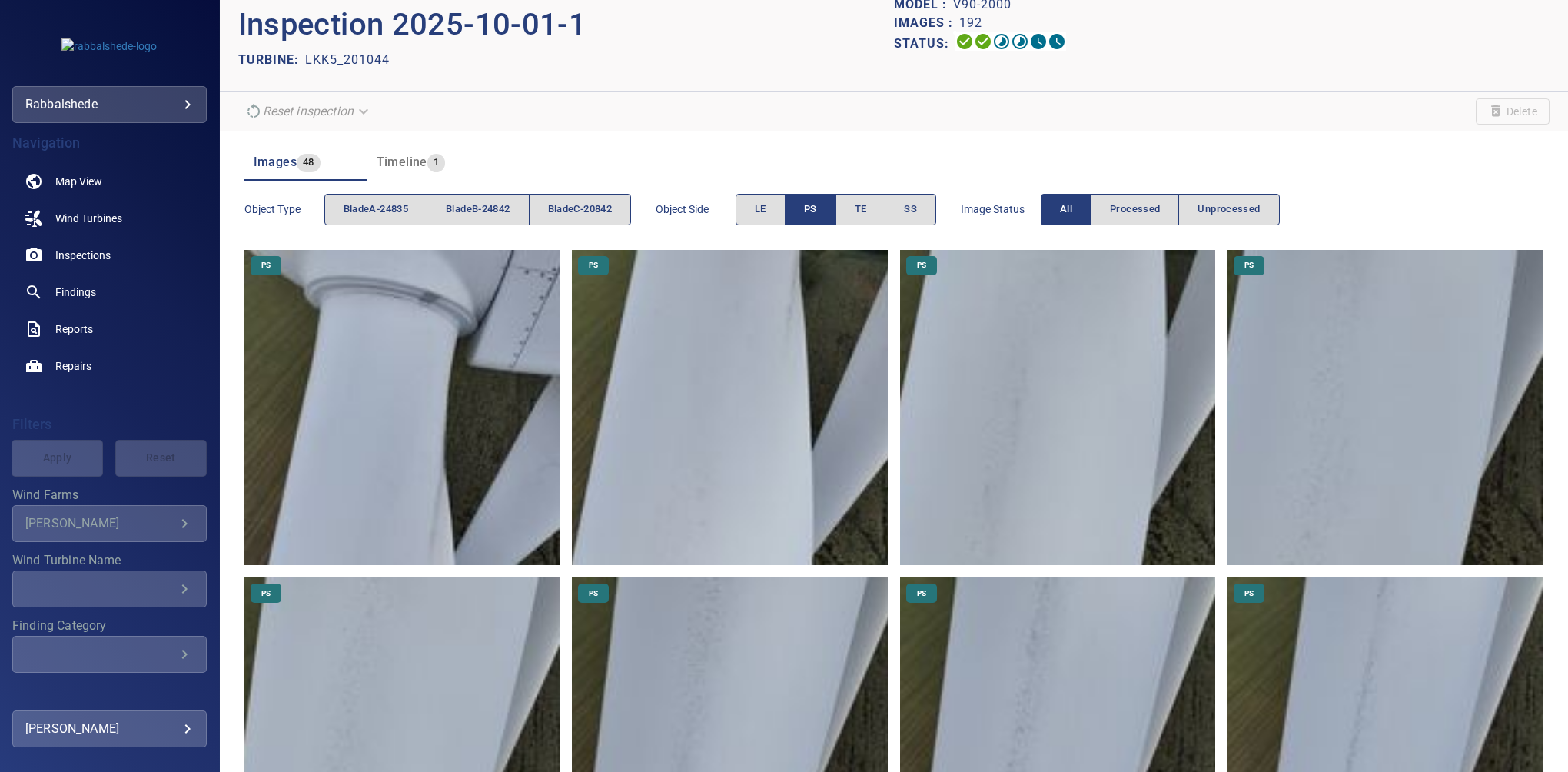
click at [574, 210] on span "bladeC-20842" at bounding box center [580, 209] width 64 height 18
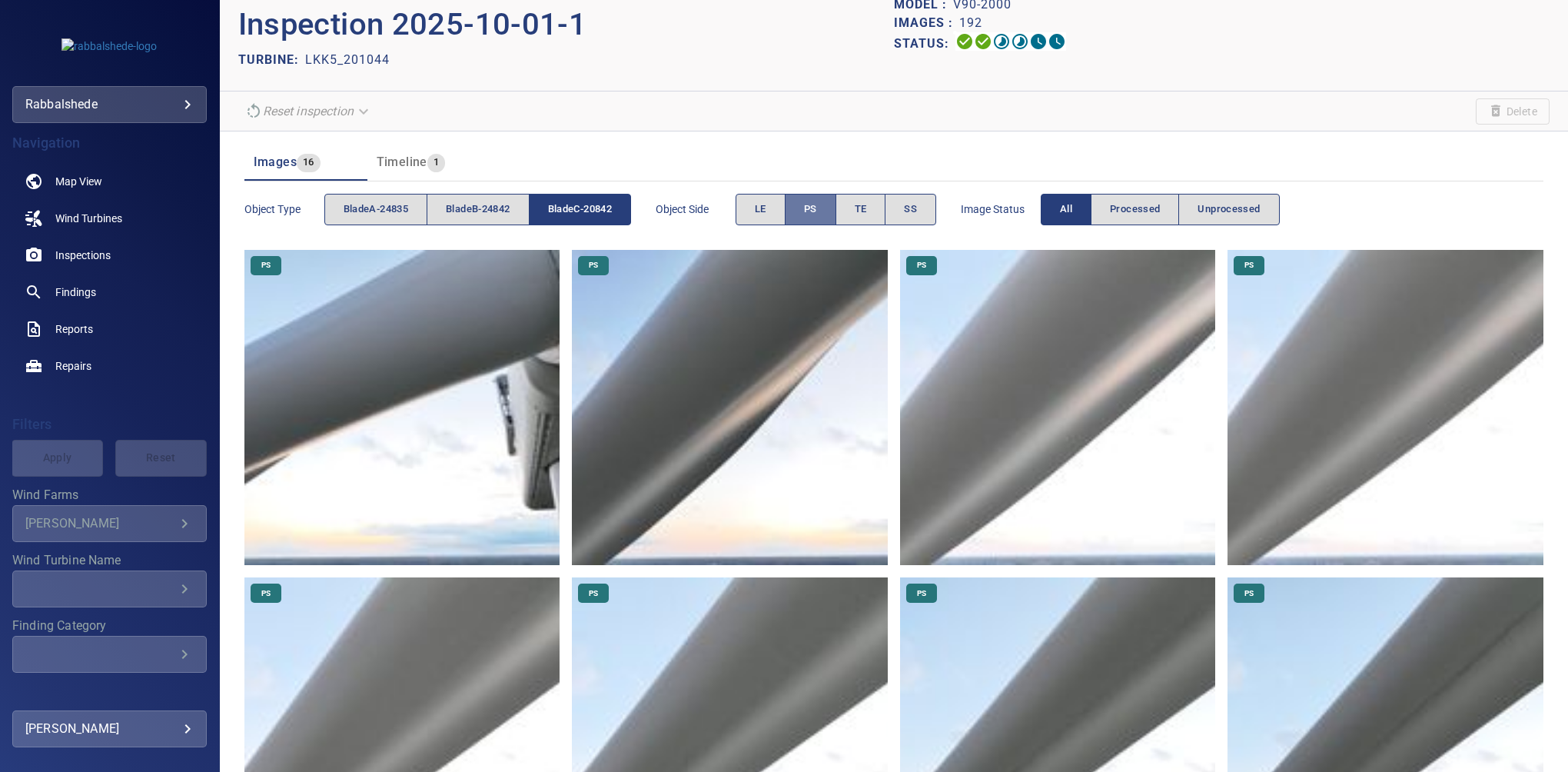
click at [811, 200] on button "PS" at bounding box center [810, 209] width 51 height 32
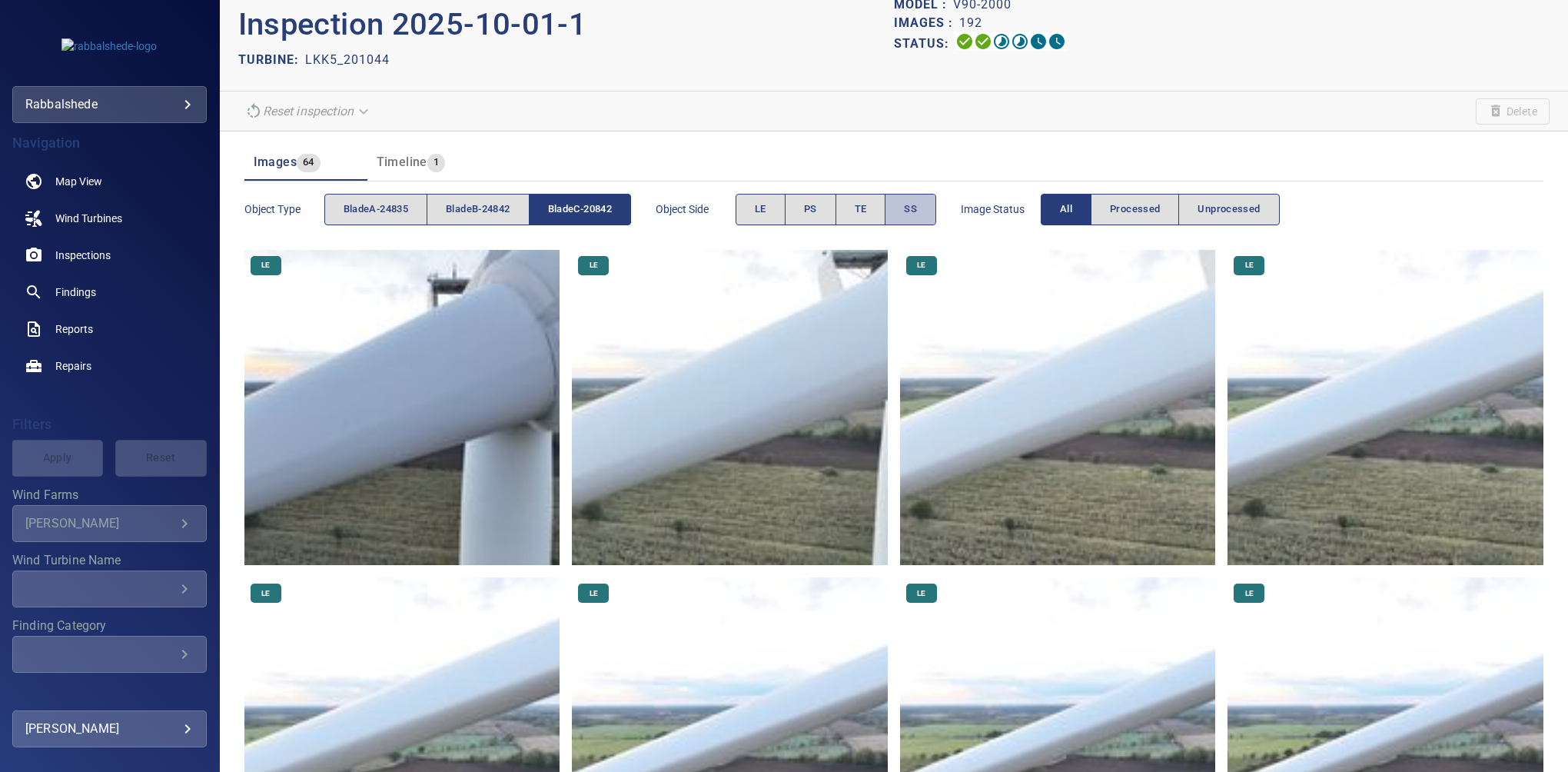
click at [917, 207] on span "SS" at bounding box center [910, 209] width 13 height 18
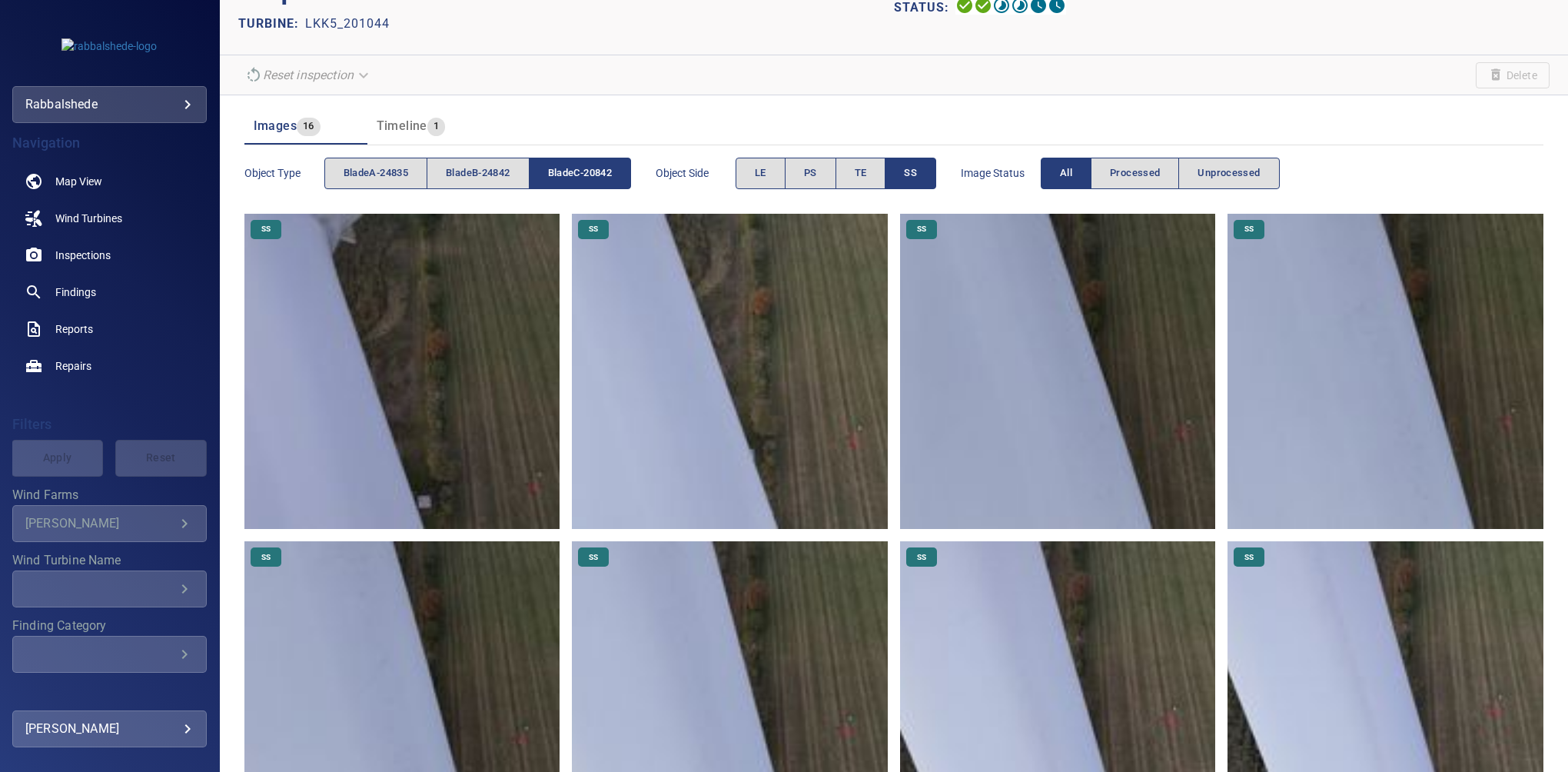
scroll to position [0, 0]
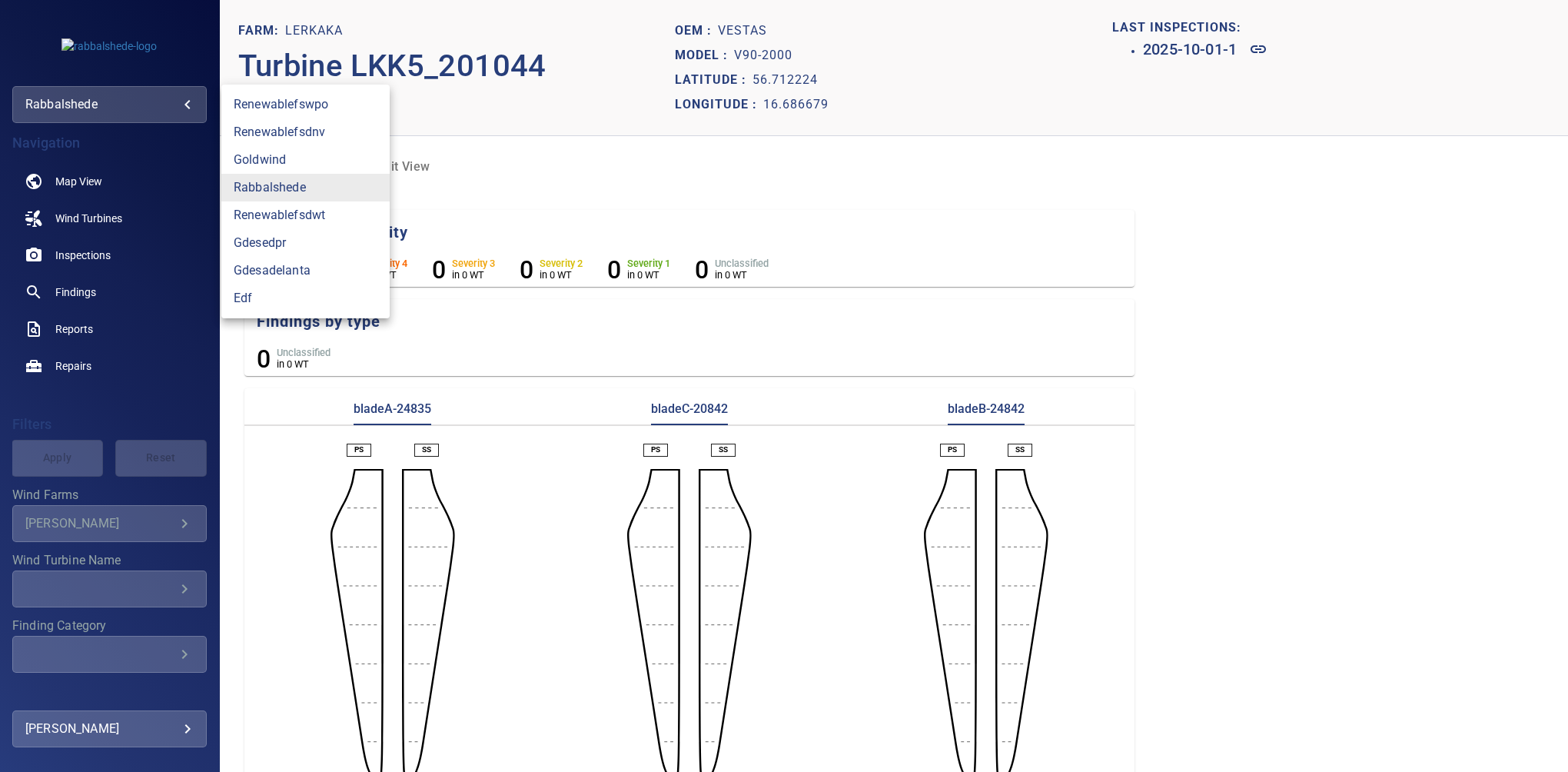
click at [132, 102] on body "**********" at bounding box center [784, 386] width 1568 height 772
click at [267, 108] on link "renewablefswpo" at bounding box center [305, 104] width 169 height 28
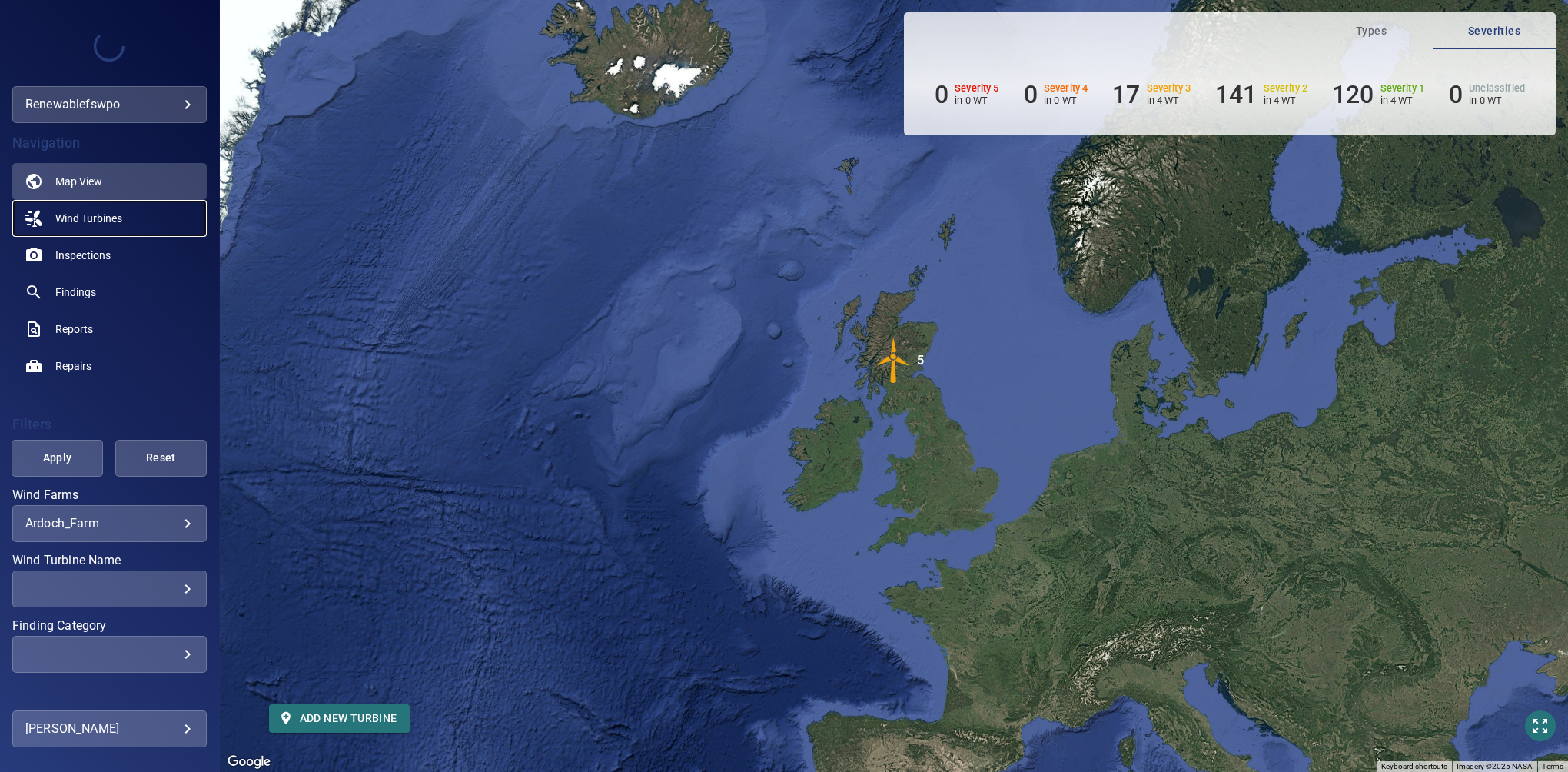
click at [82, 220] on span "Wind Turbines" at bounding box center [89, 218] width 67 height 15
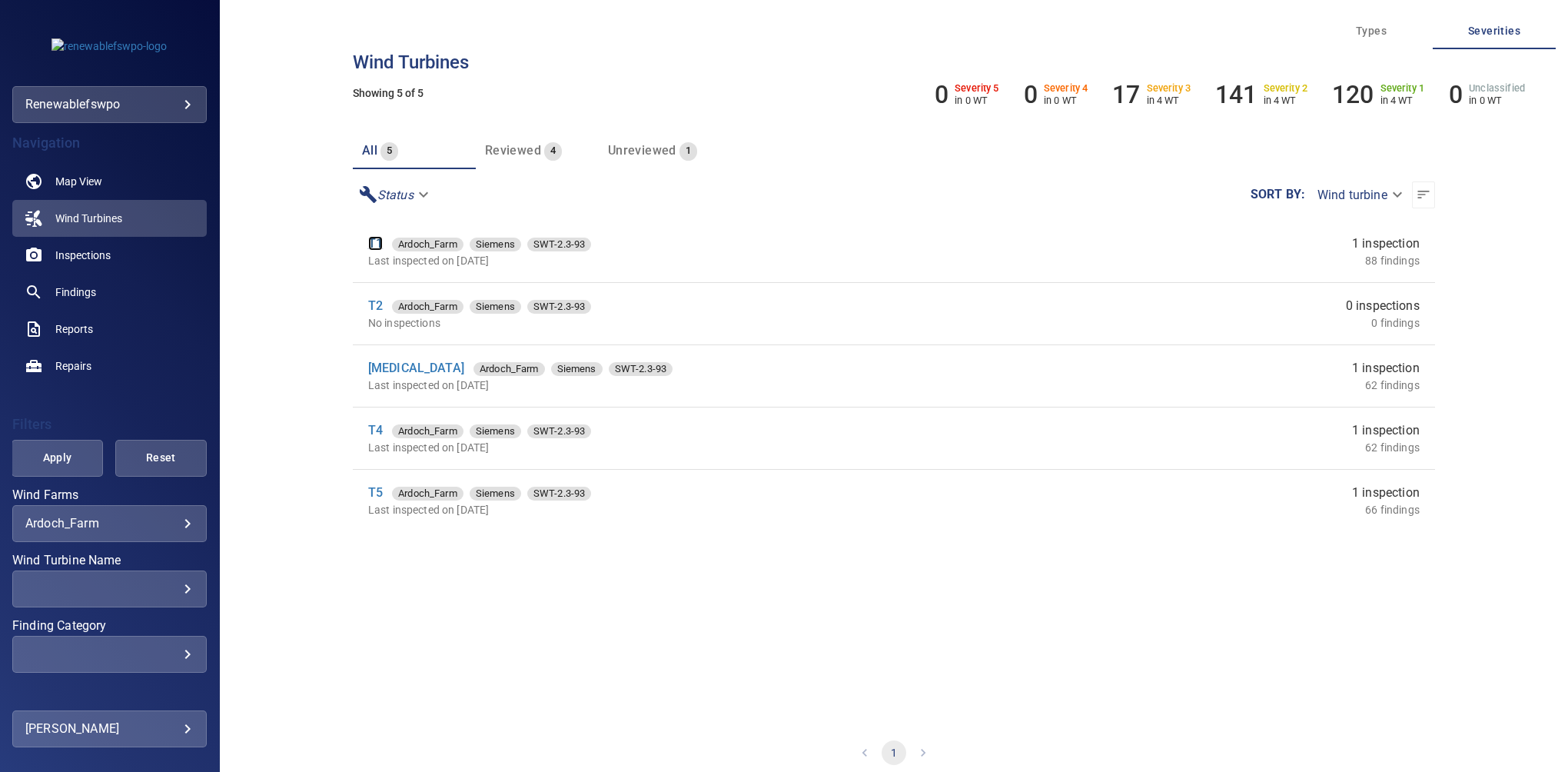
click at [373, 248] on link "T1" at bounding box center [375, 243] width 15 height 15
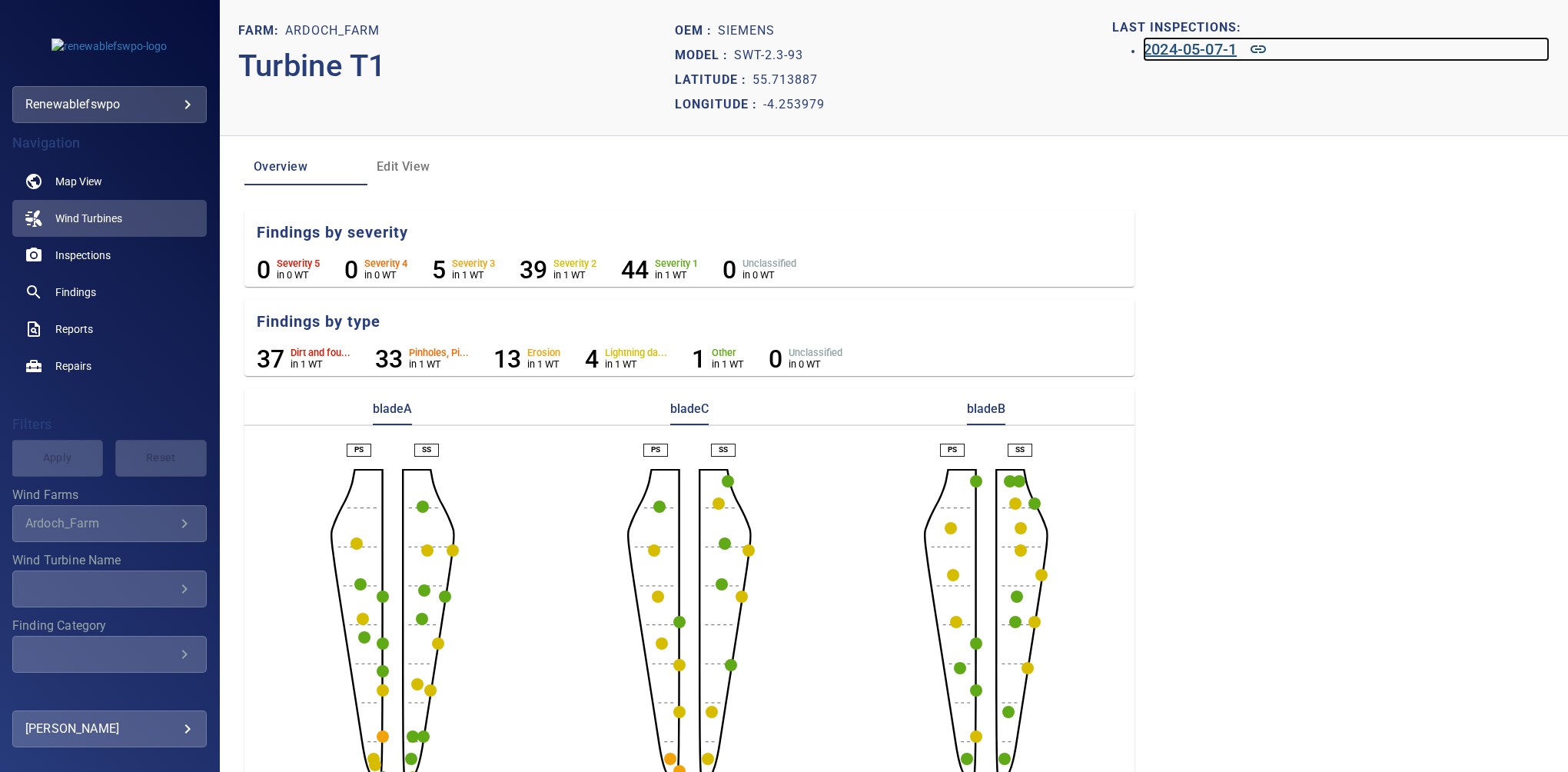
click at [1188, 46] on h6 "2024-05-07-1" at bounding box center [1189, 49] width 94 height 24
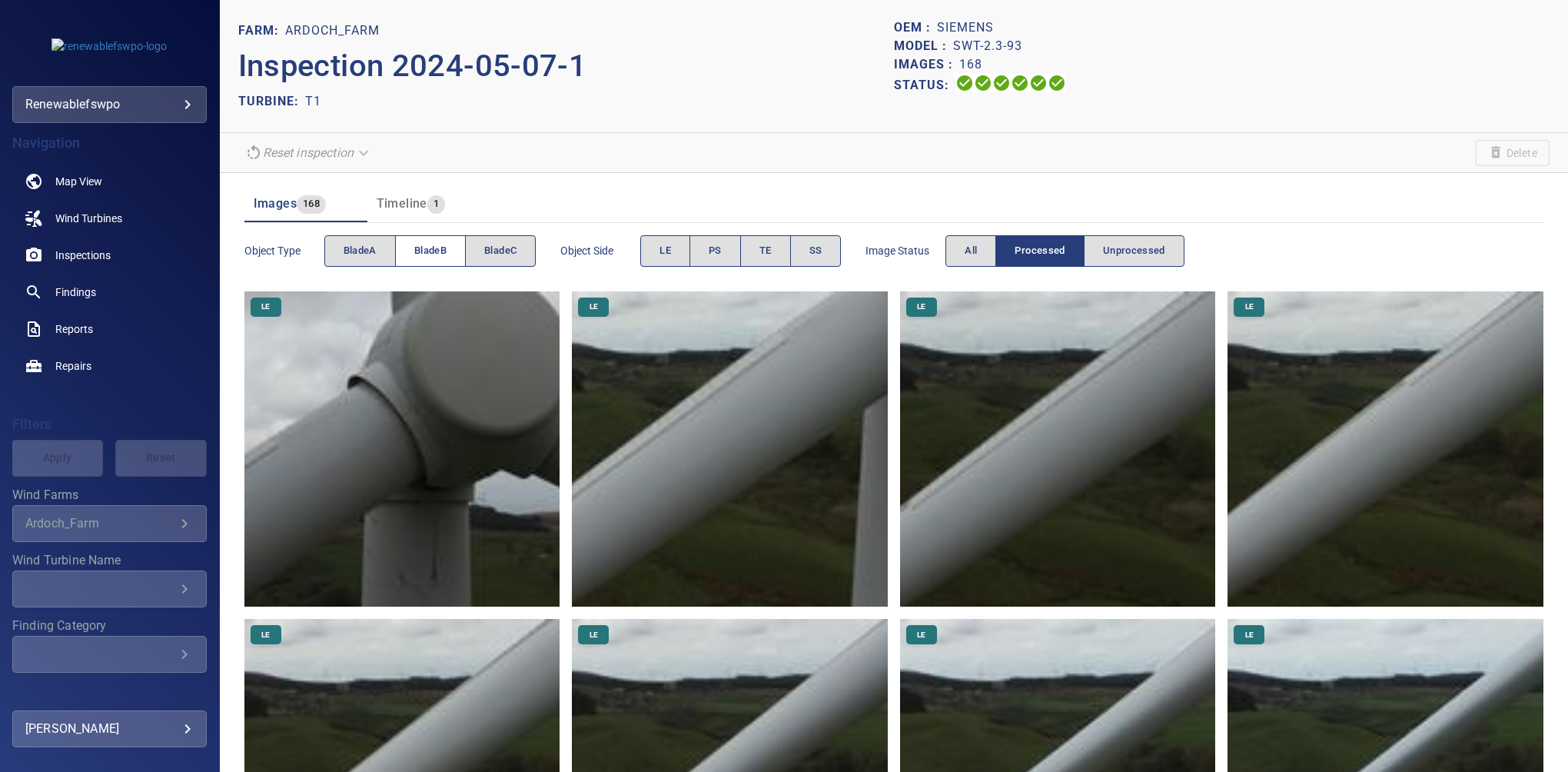
click at [428, 246] on span "bladeB" at bounding box center [431, 251] width 33 height 18
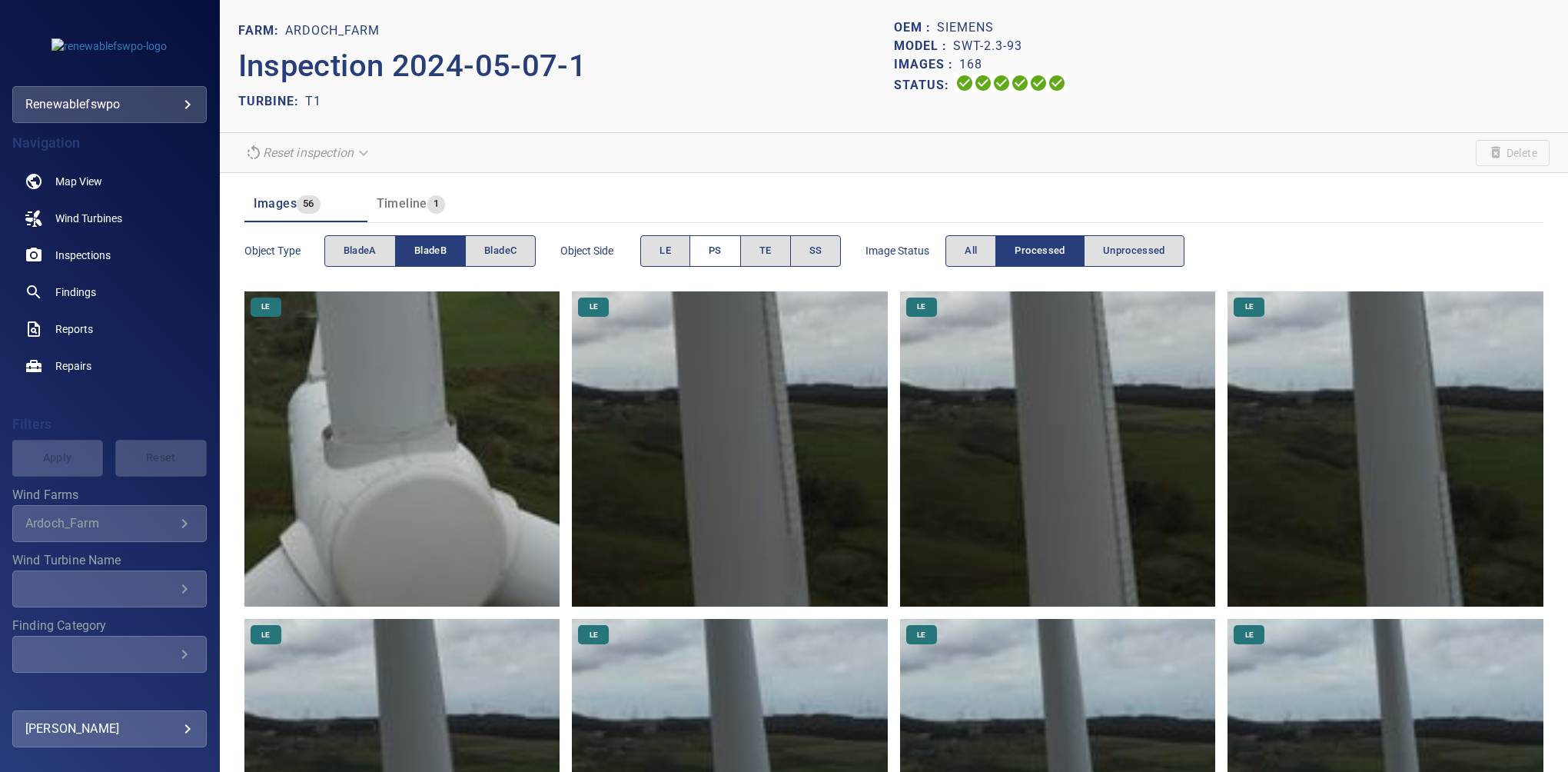
click at [726, 247] on button "PS" at bounding box center [715, 251] width 51 height 32
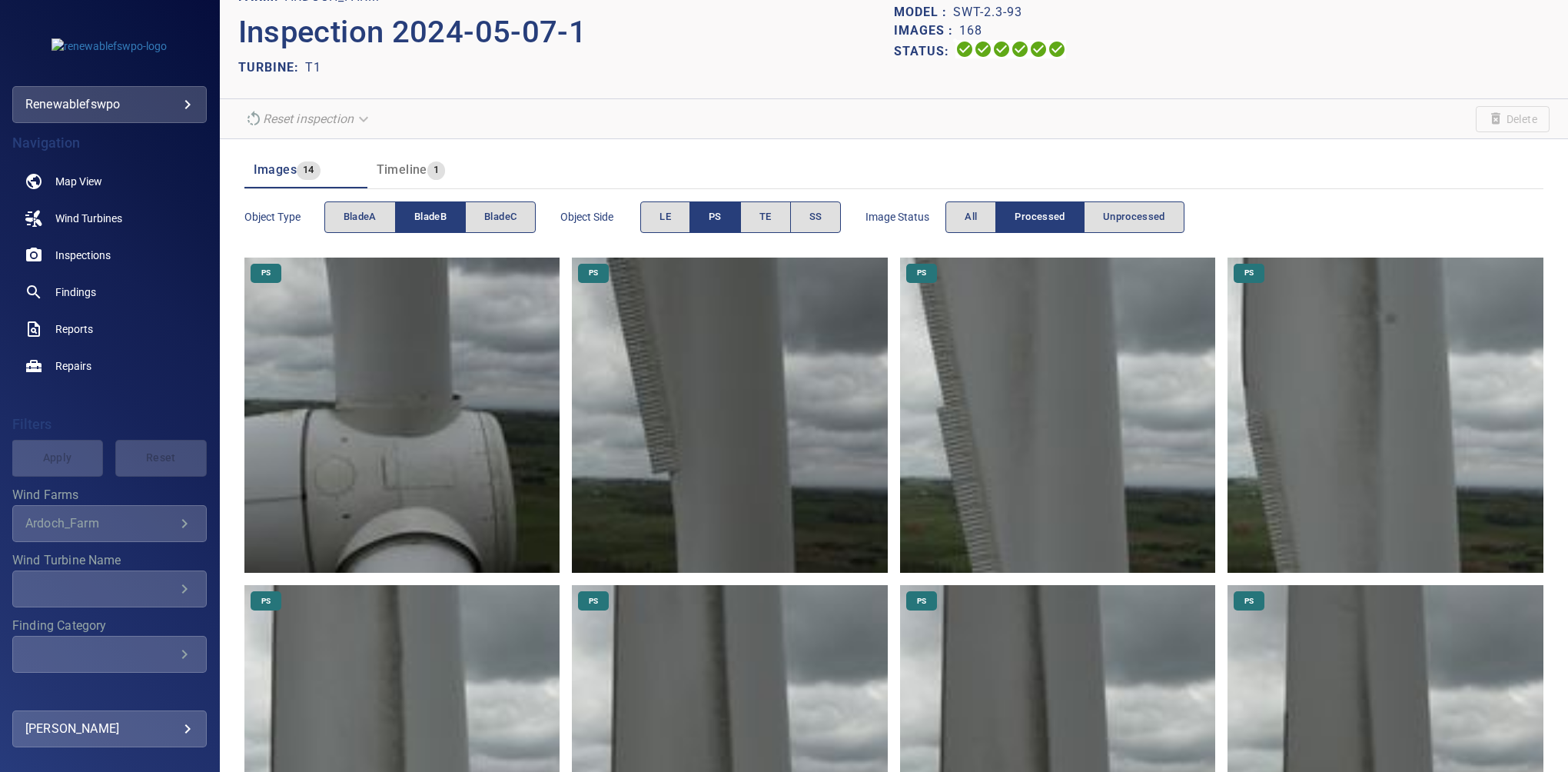
scroll to position [31, 0]
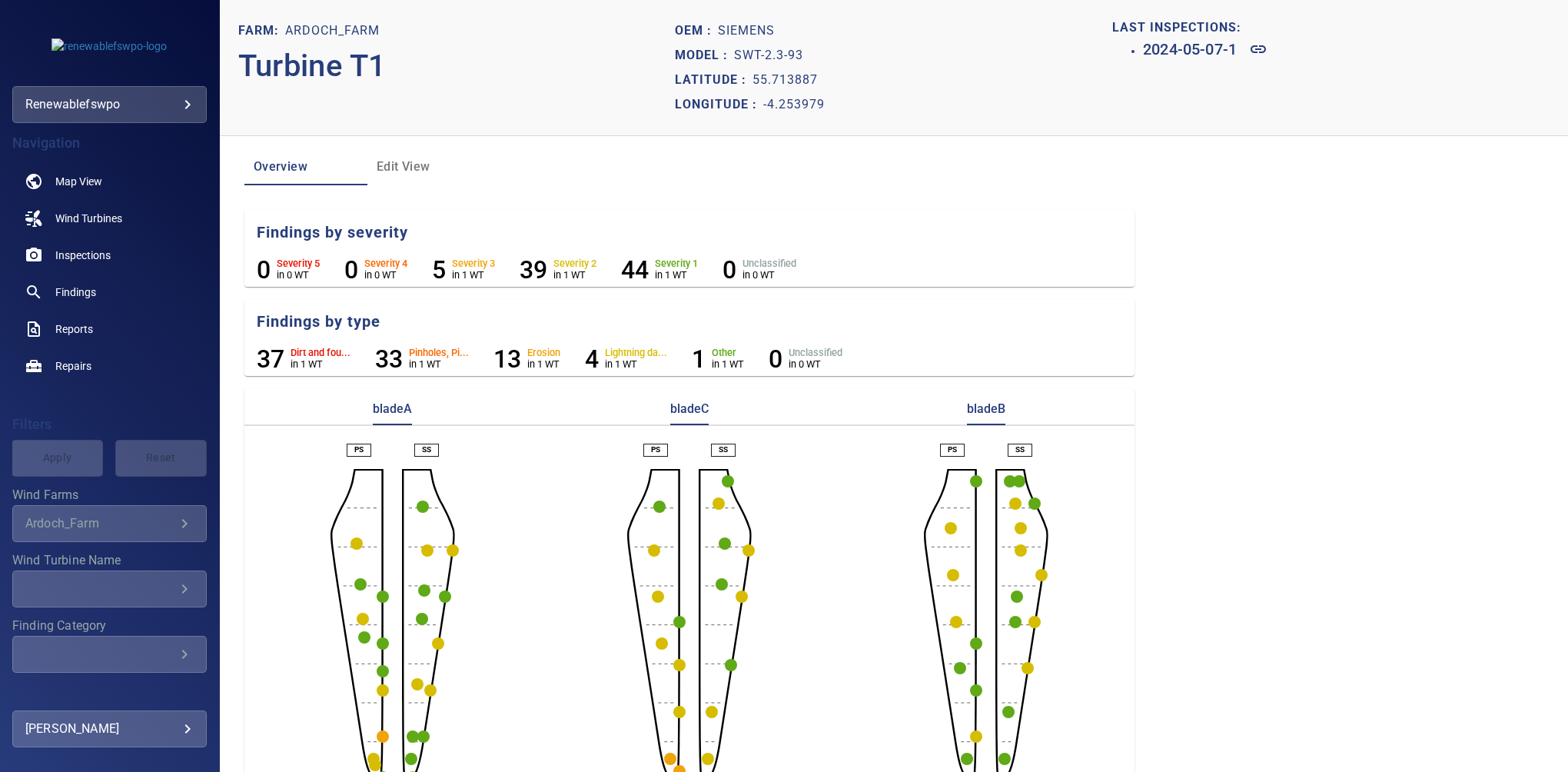
click at [104, 105] on body "**********" at bounding box center [784, 386] width 1568 height 772
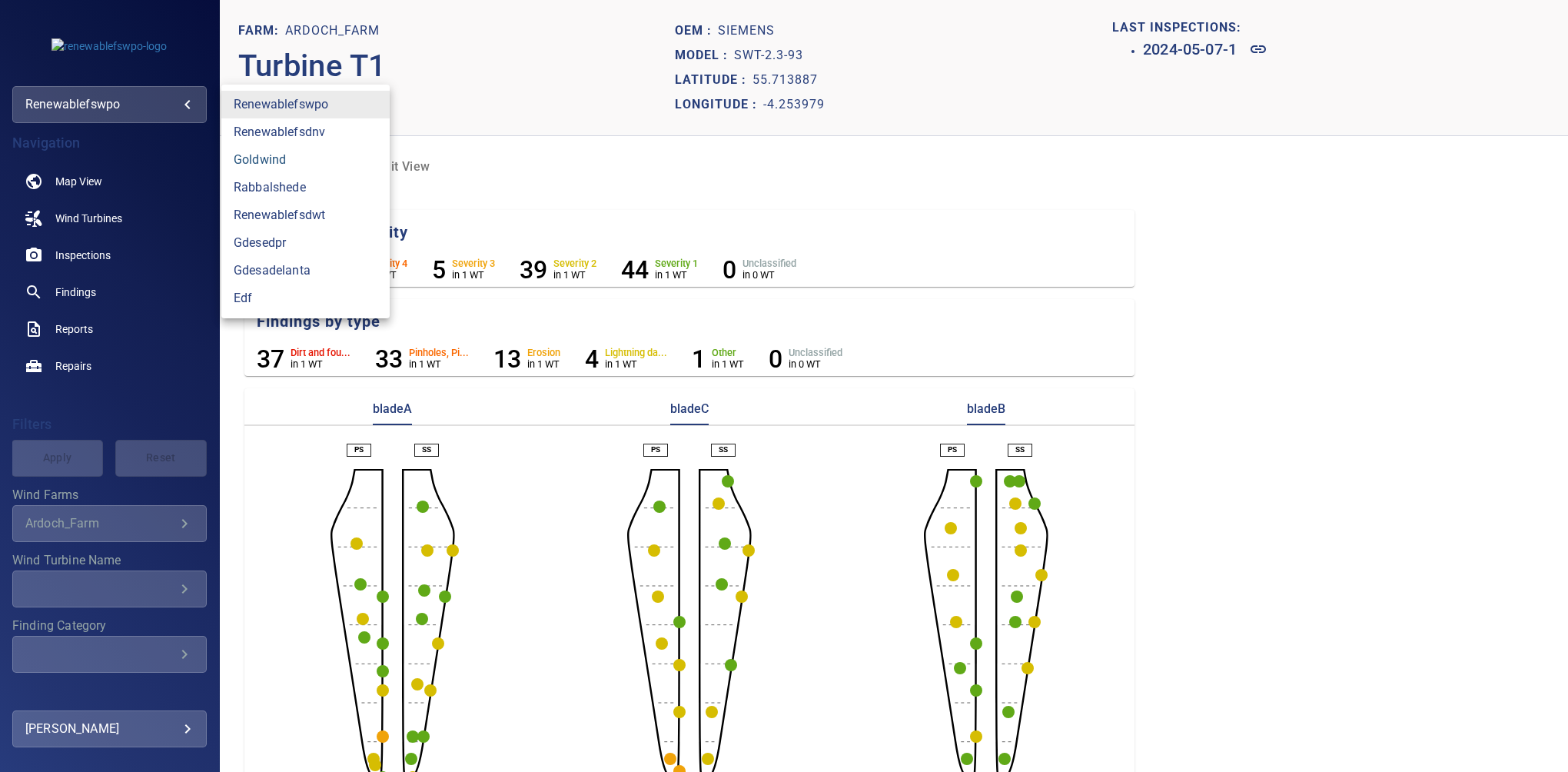
click at [261, 158] on link "goldwind" at bounding box center [305, 160] width 169 height 28
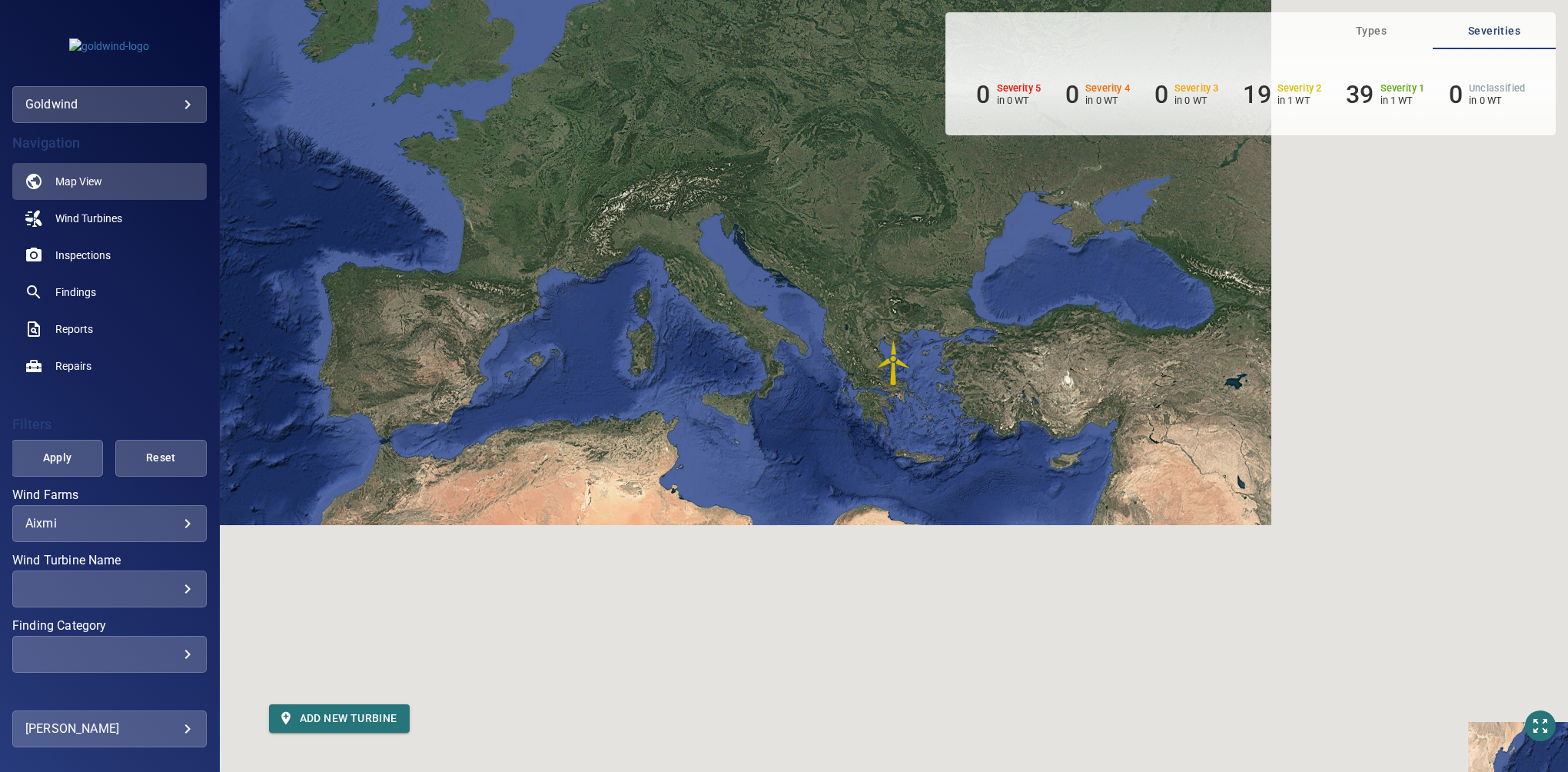
click at [126, 526] on body "**********" at bounding box center [784, 386] width 1568 height 772
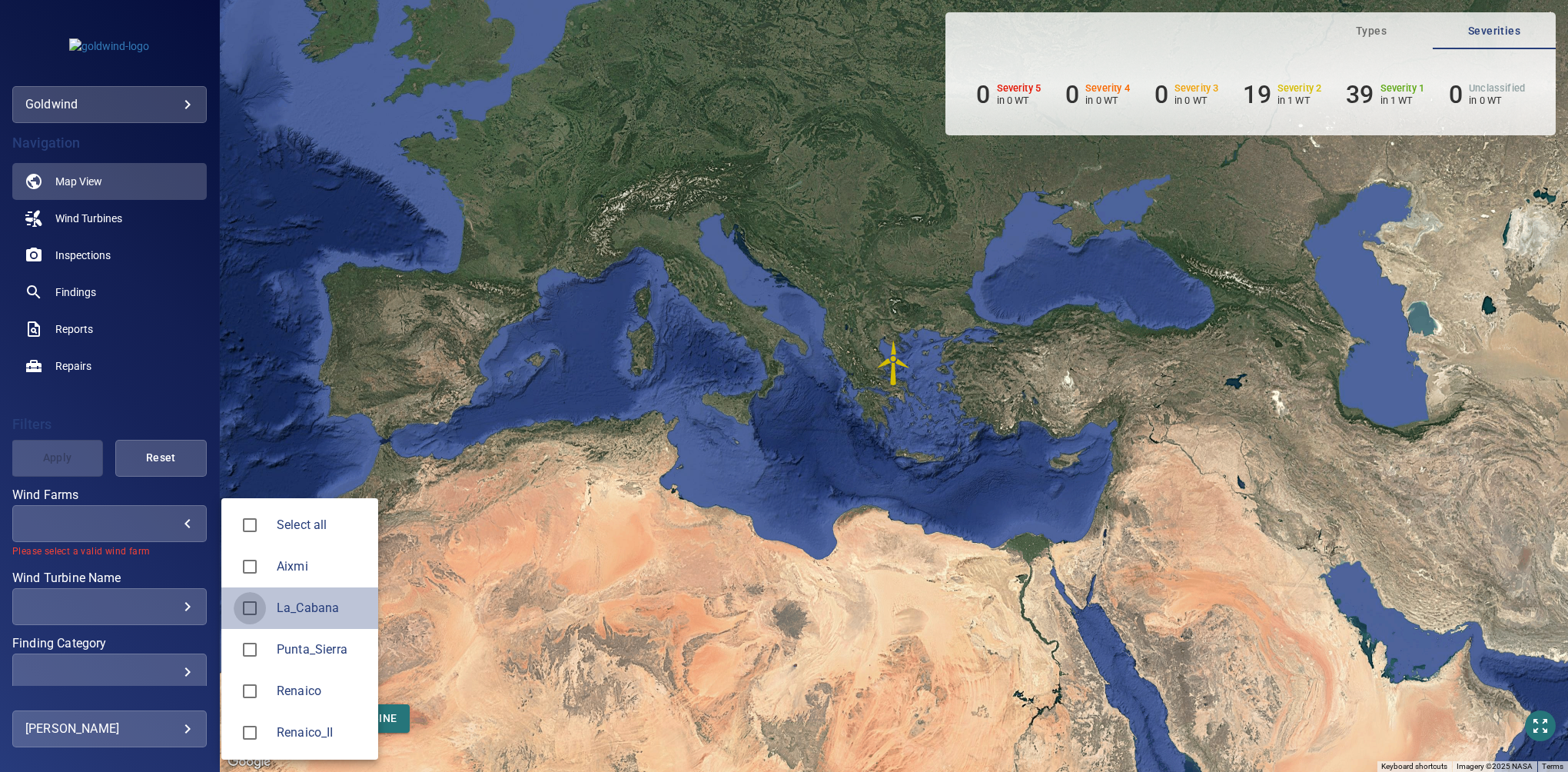
type input "*********"
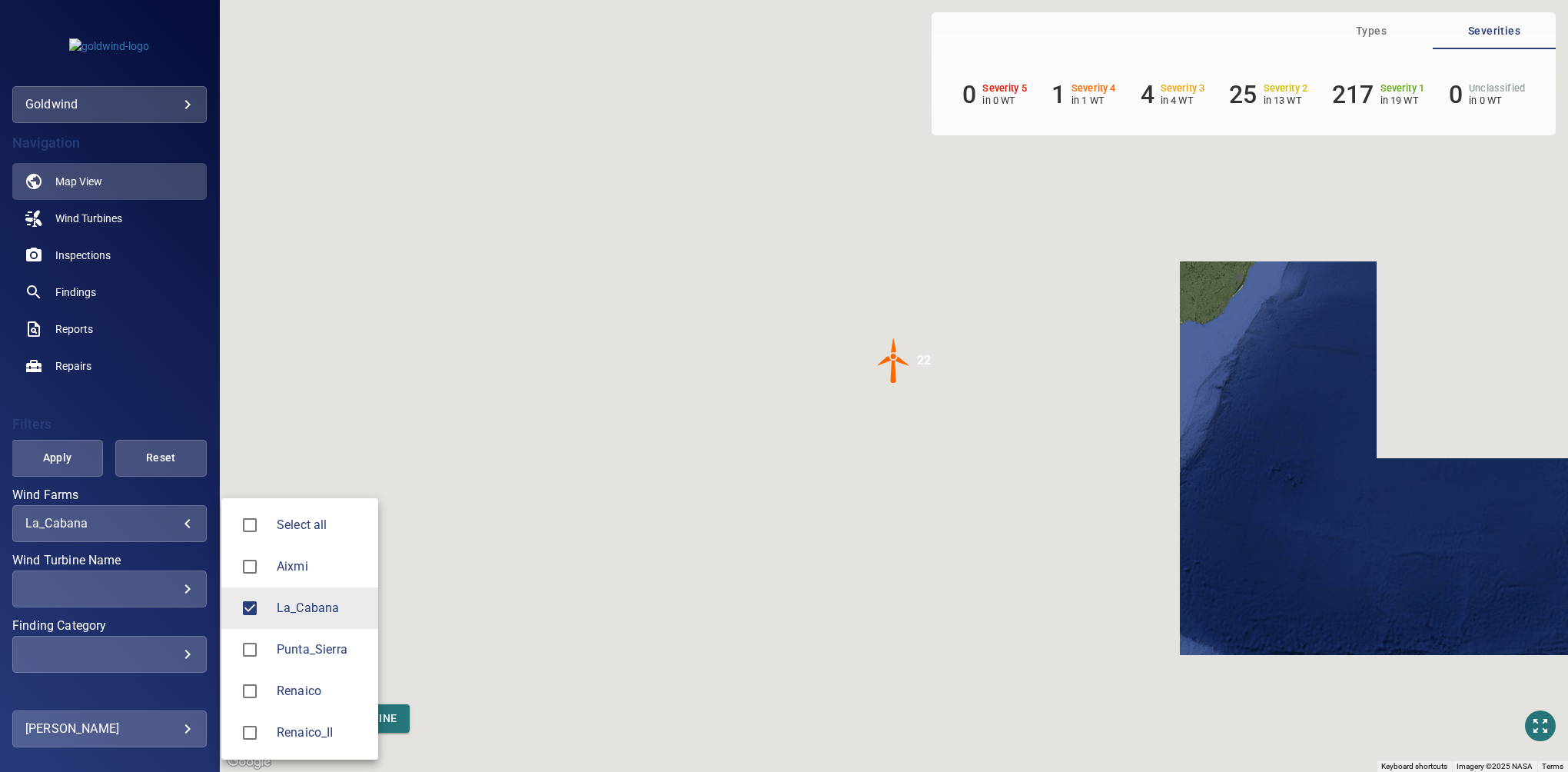
click at [104, 218] on div at bounding box center [784, 386] width 1568 height 772
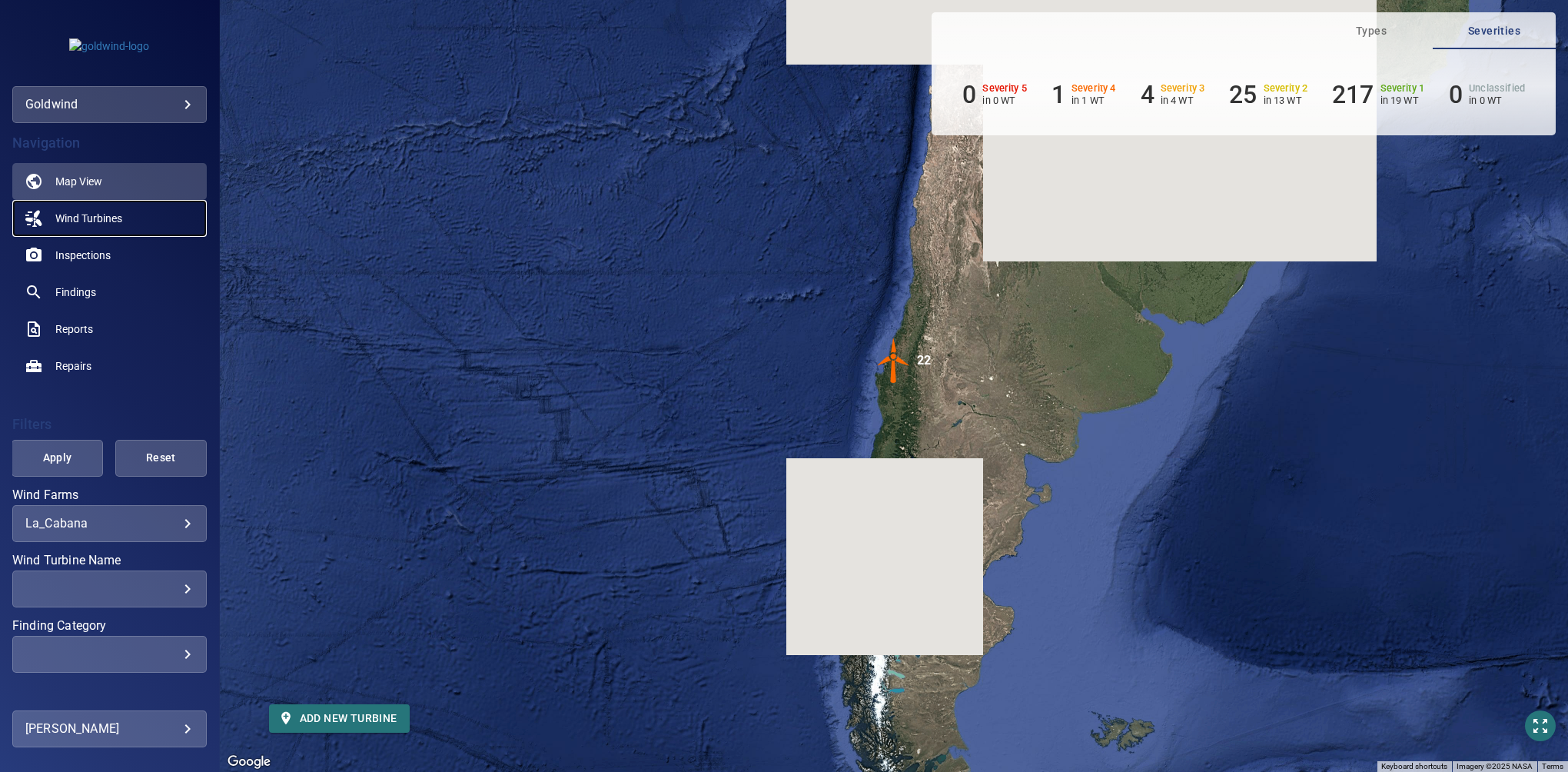
click at [110, 214] on span "Wind Turbines" at bounding box center [89, 218] width 67 height 15
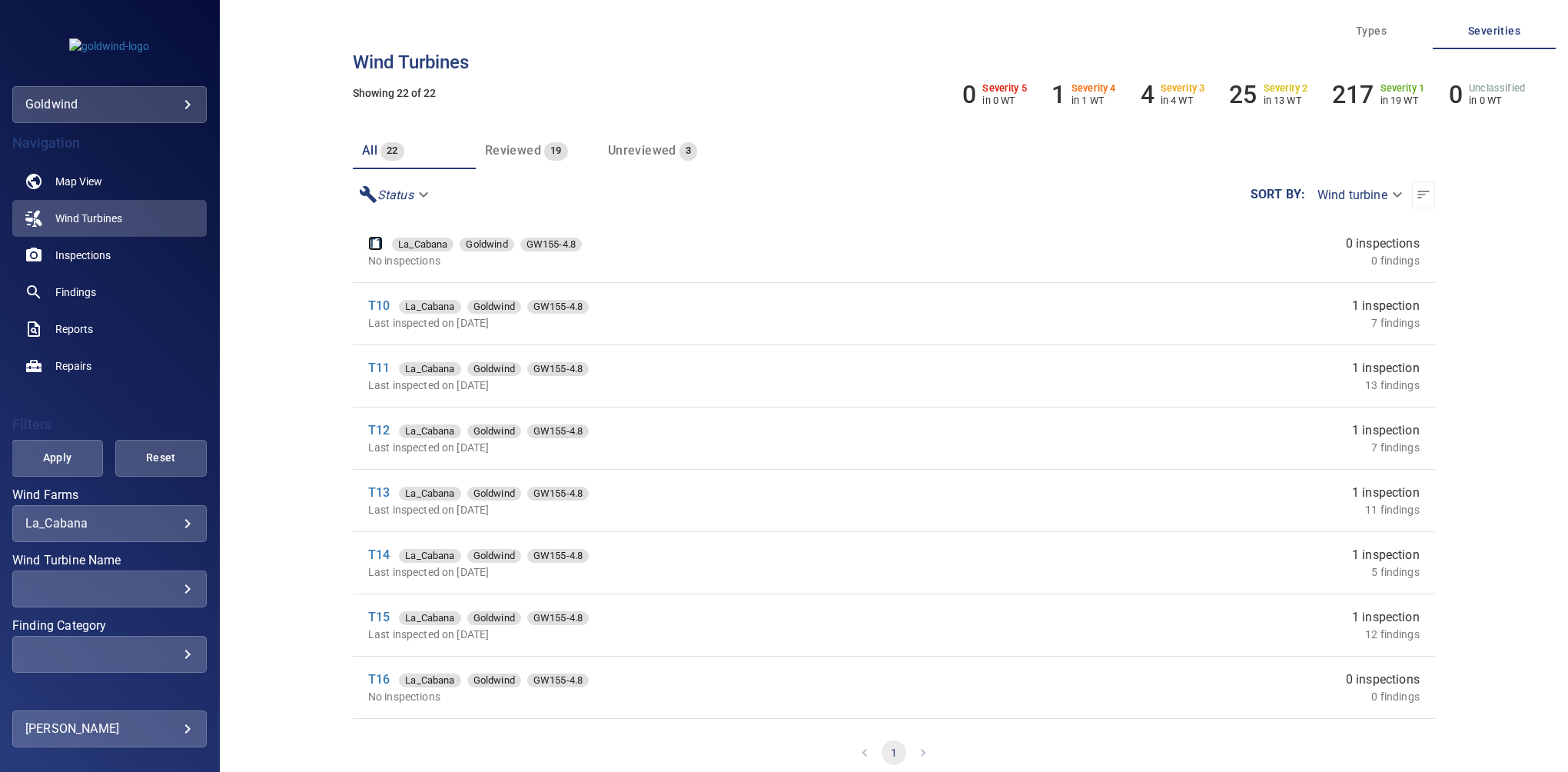
click at [375, 244] on link "T1" at bounding box center [375, 243] width 15 height 15
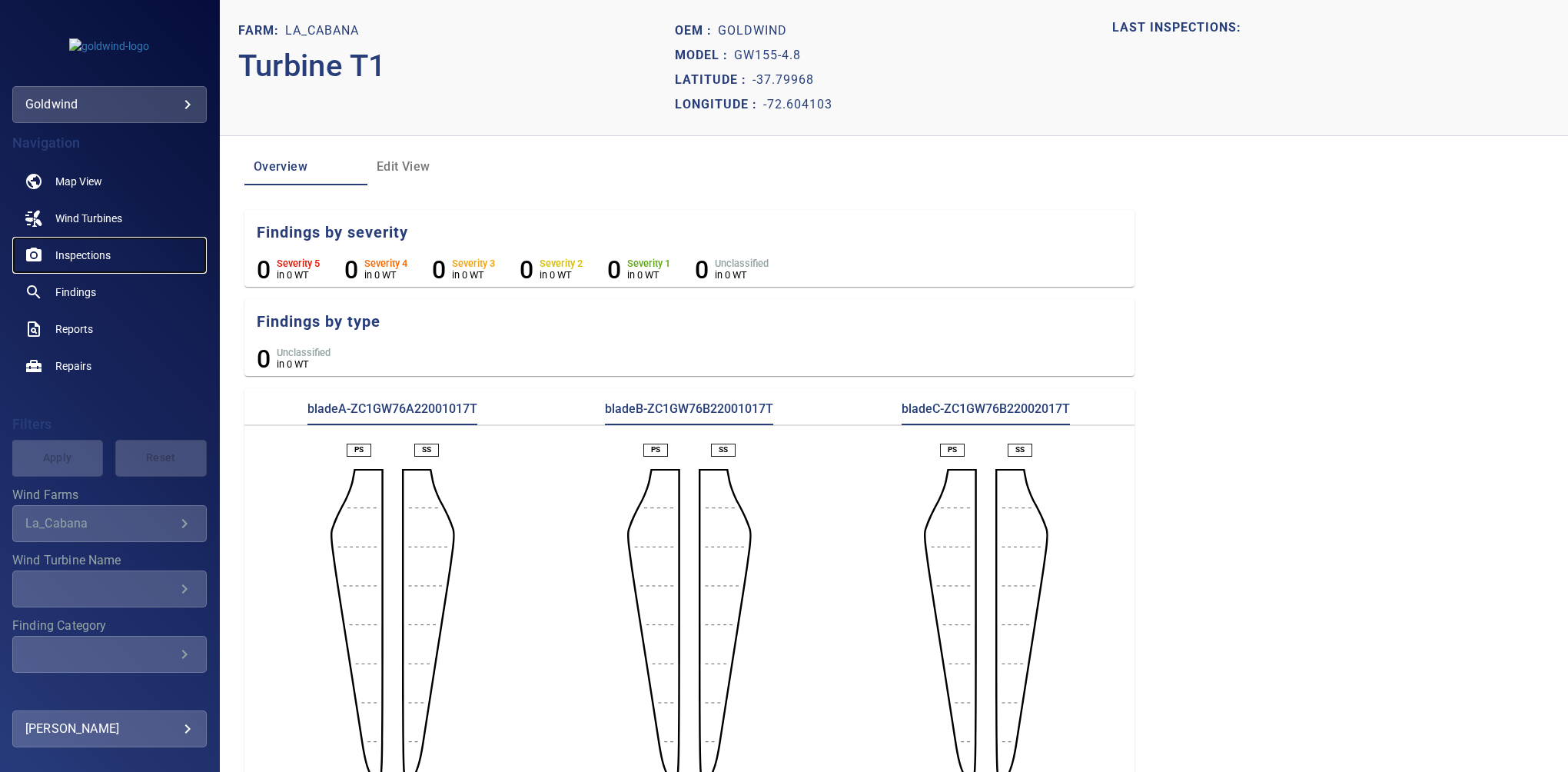
click at [87, 259] on span "Inspections" at bounding box center [83, 255] width 55 height 15
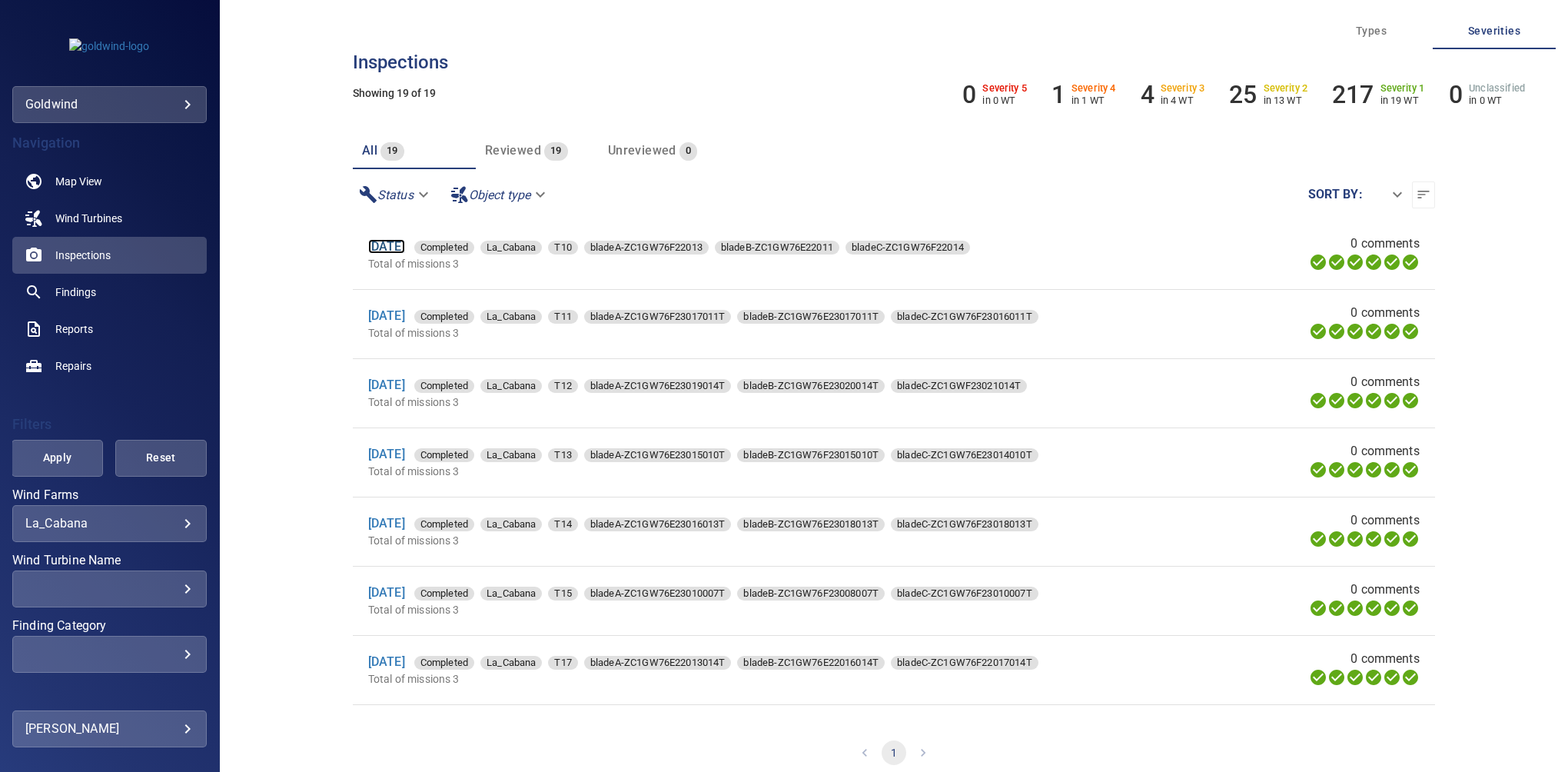
click at [391, 249] on link "23 Apr 2025" at bounding box center [386, 247] width 37 height 15
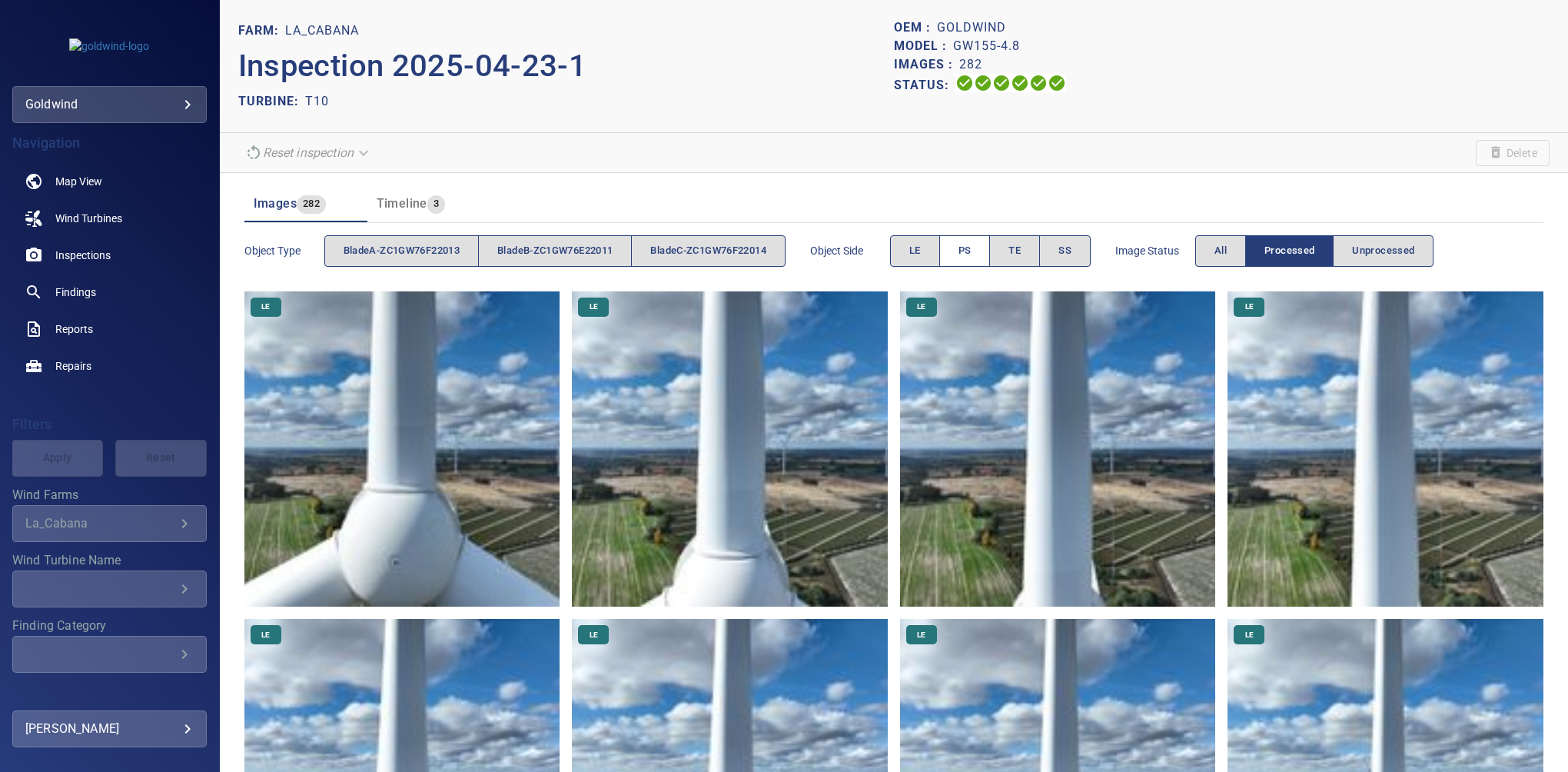
click at [970, 252] on span "PS" at bounding box center [965, 251] width 13 height 18
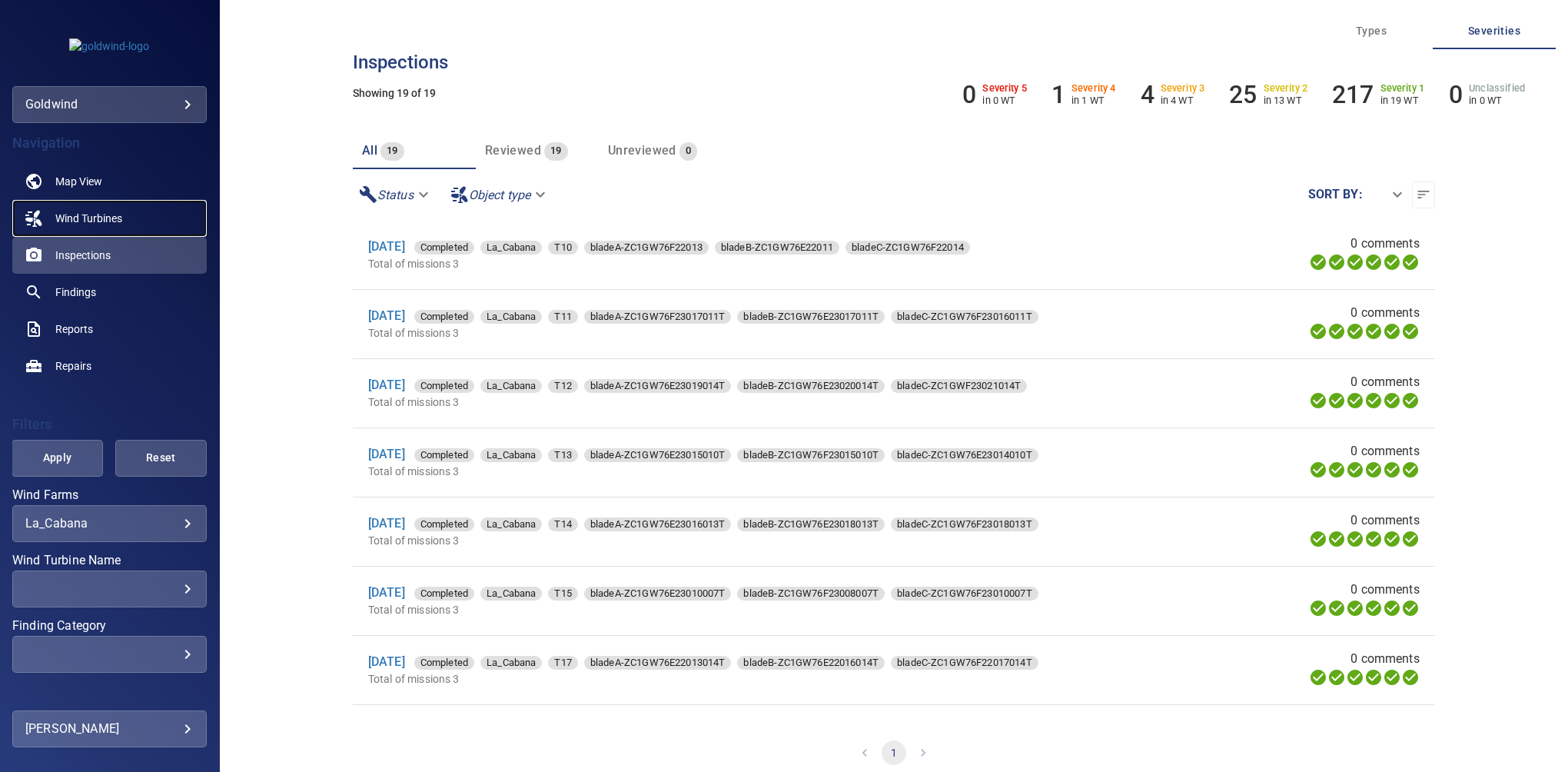
click at [105, 216] on span "Wind Turbines" at bounding box center [89, 218] width 67 height 15
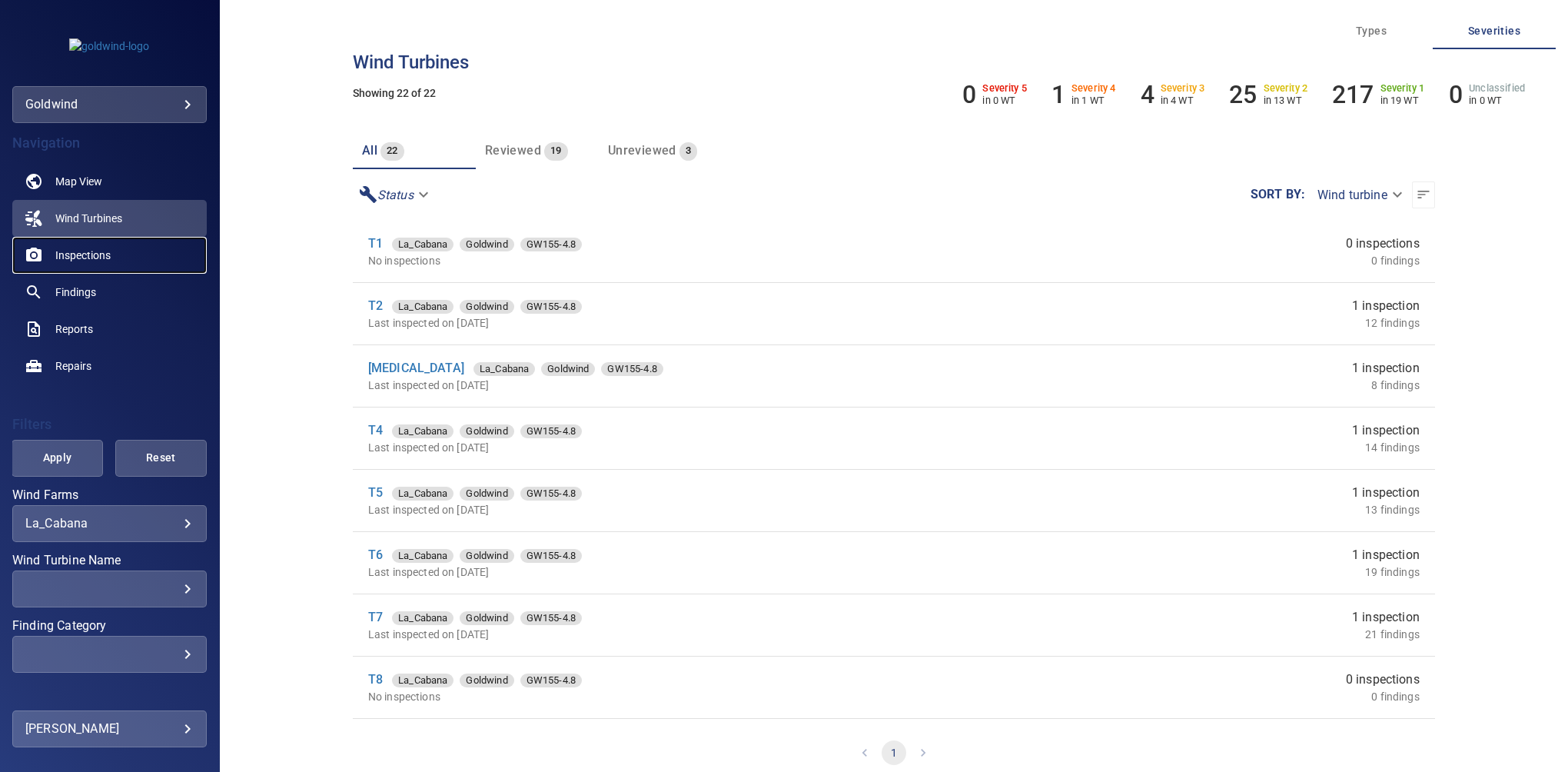
click at [99, 253] on span "Inspections" at bounding box center [83, 255] width 55 height 15
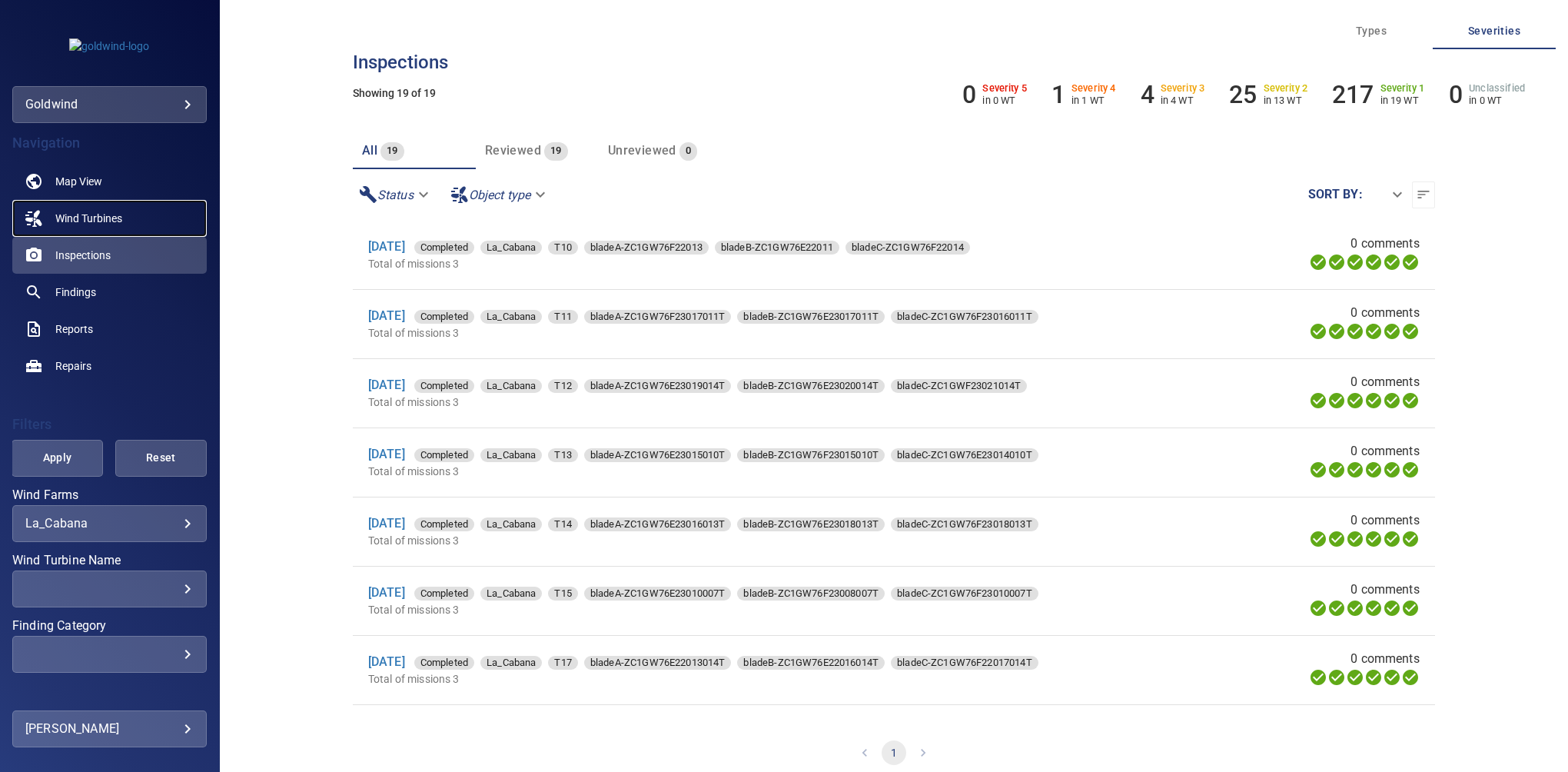
click at [103, 218] on span "Wind Turbines" at bounding box center [89, 218] width 67 height 15
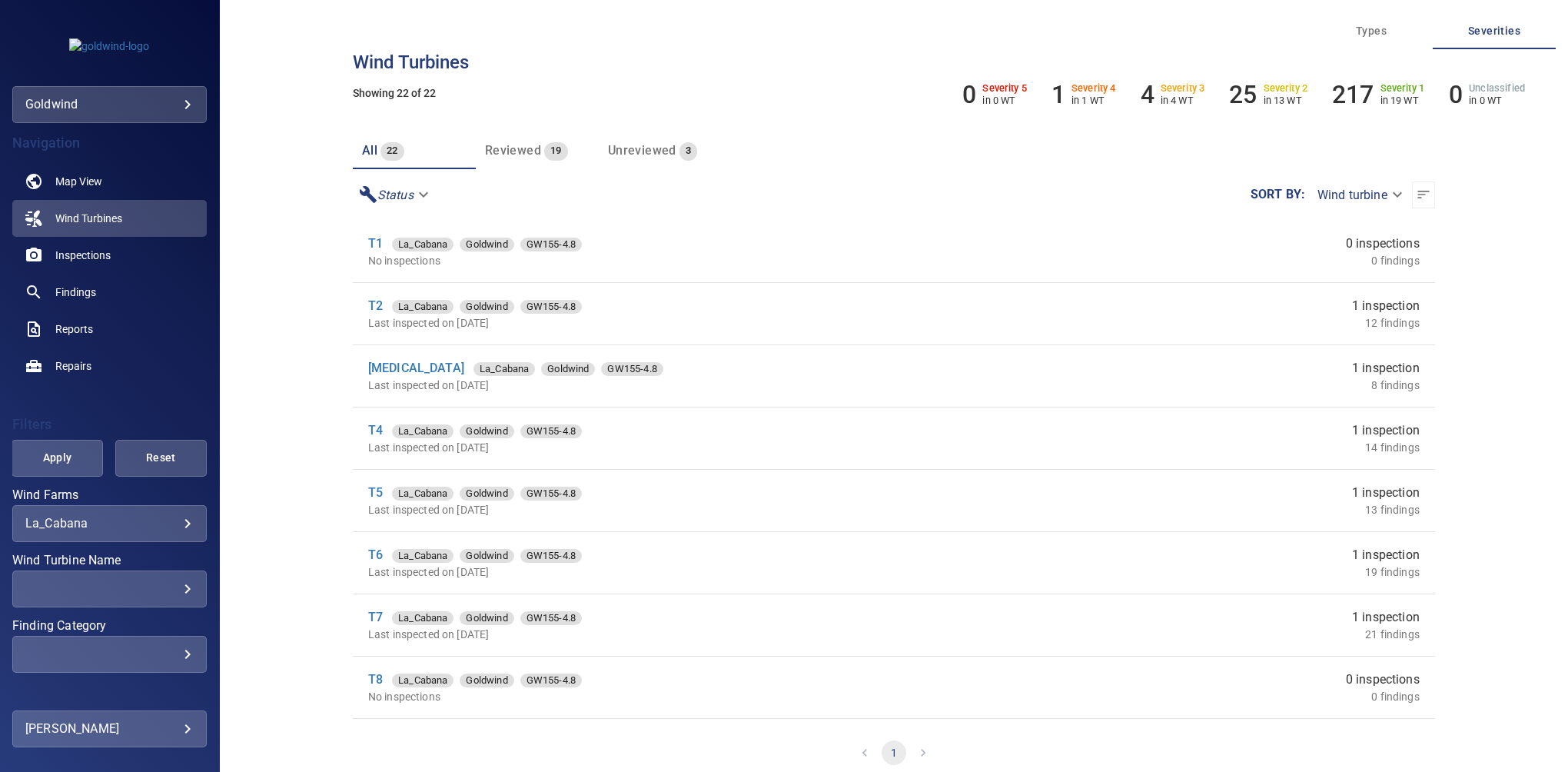
click at [1085, 193] on div "**********" at bounding box center [893, 195] width 1082 height 51
click at [1085, 191] on div "**********" at bounding box center [893, 195] width 1082 height 51
click at [999, 203] on div "**********" at bounding box center [893, 195] width 1082 height 51
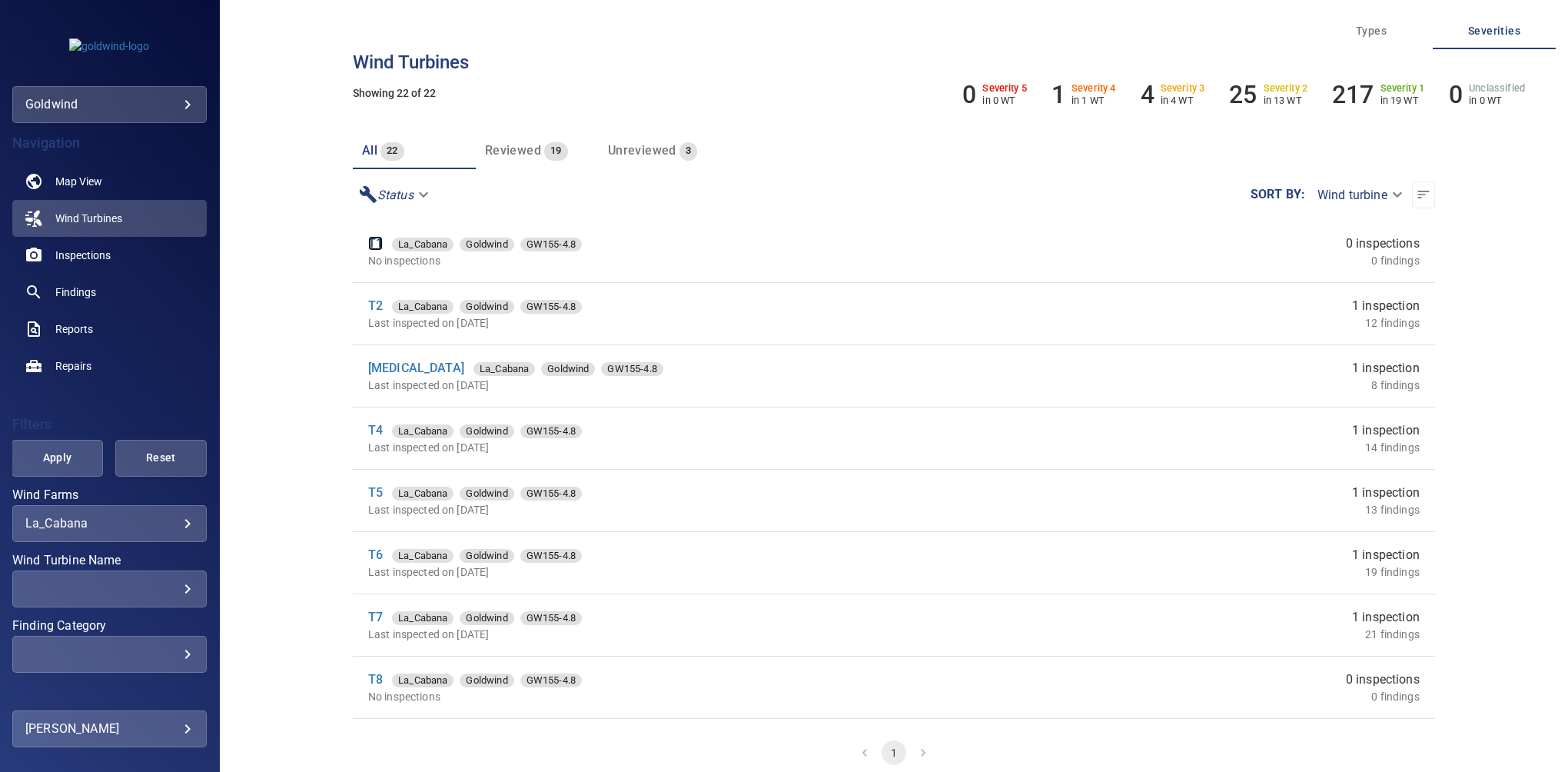
click at [378, 246] on link "T1" at bounding box center [375, 243] width 15 height 15
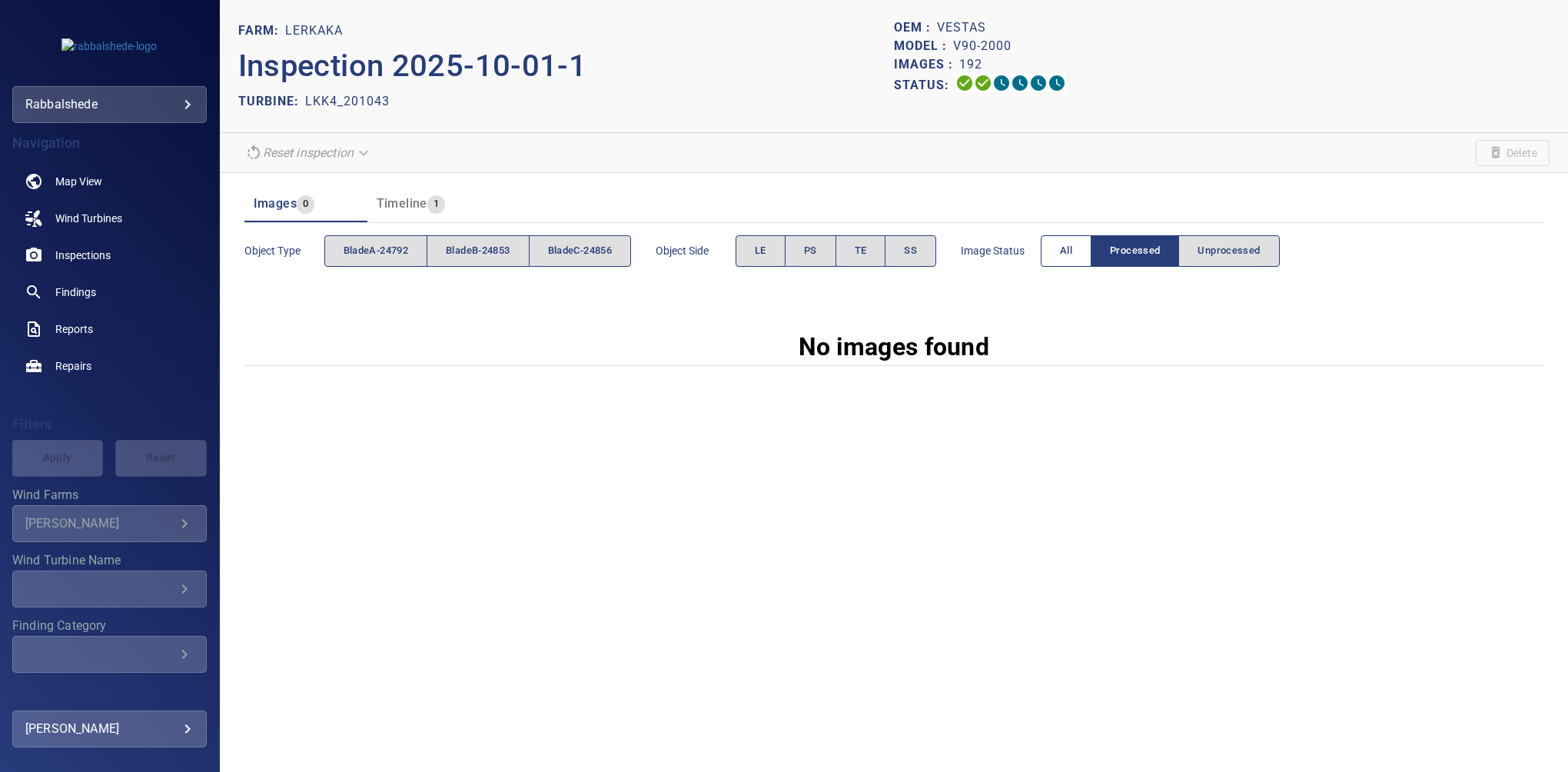
click at [1078, 255] on button "All" at bounding box center [1066, 251] width 50 height 32
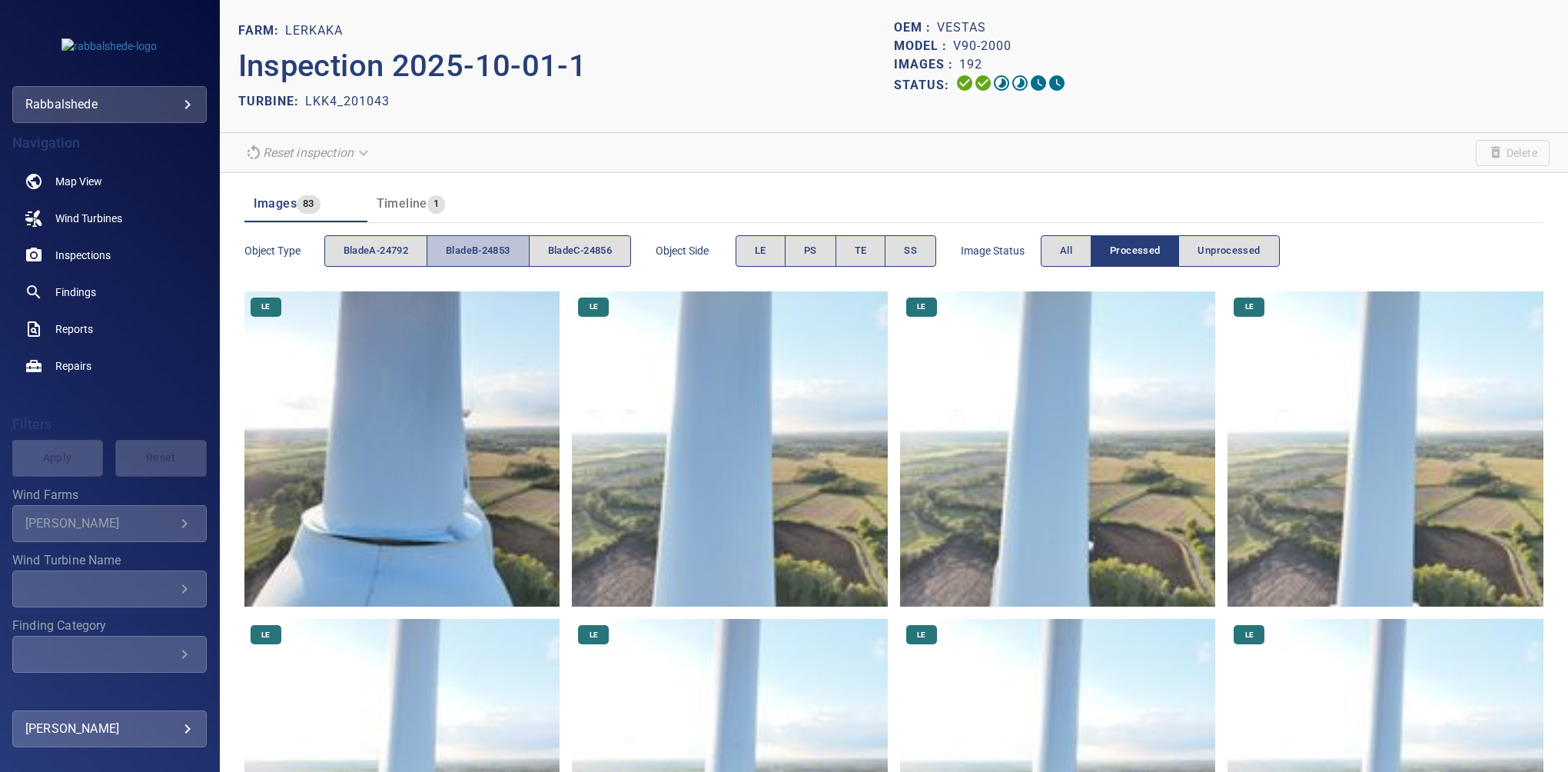
click at [500, 253] on span "bladeB-24853" at bounding box center [477, 251] width 64 height 18
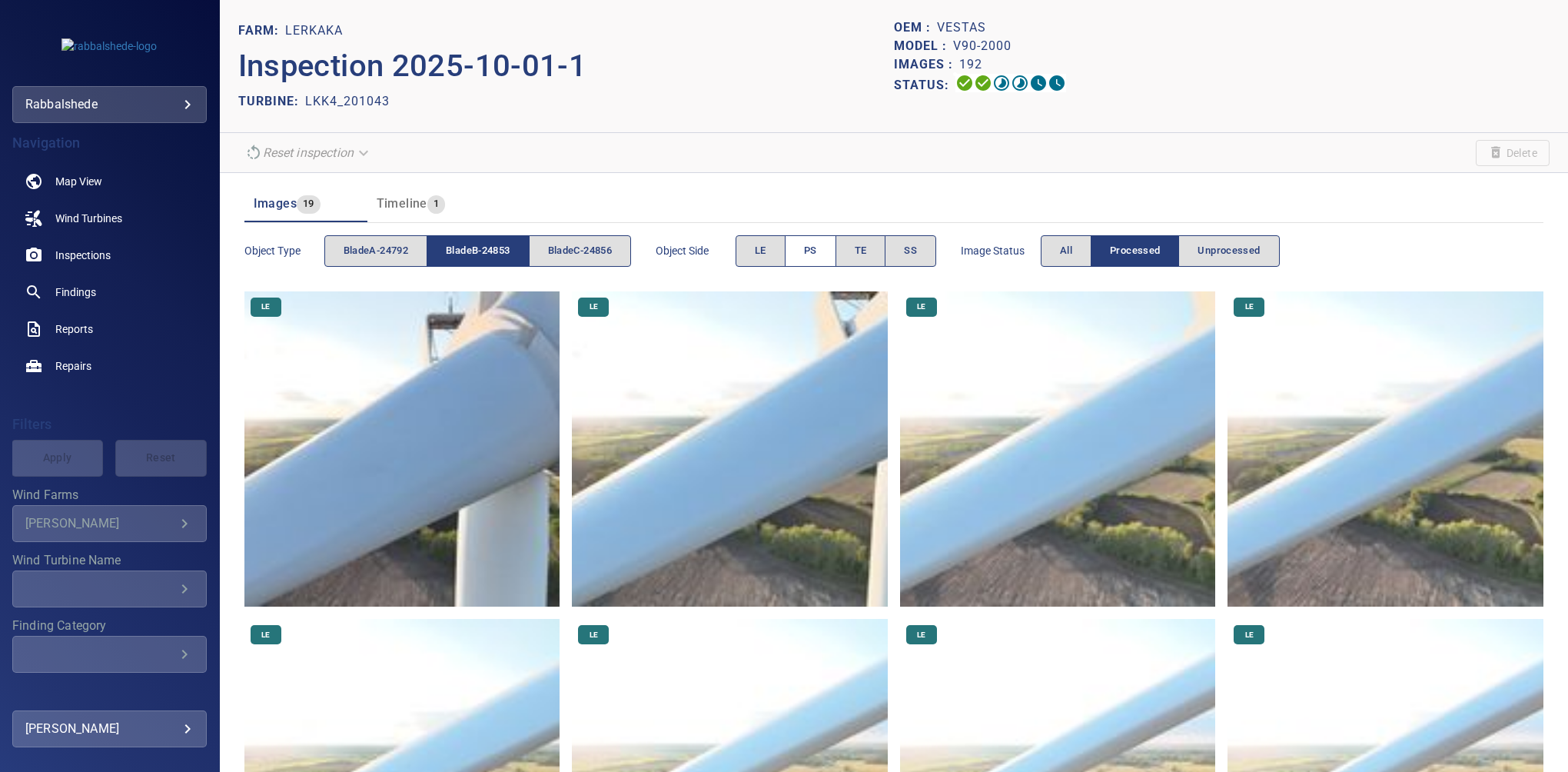
click at [801, 245] on button "PS" at bounding box center [810, 251] width 51 height 32
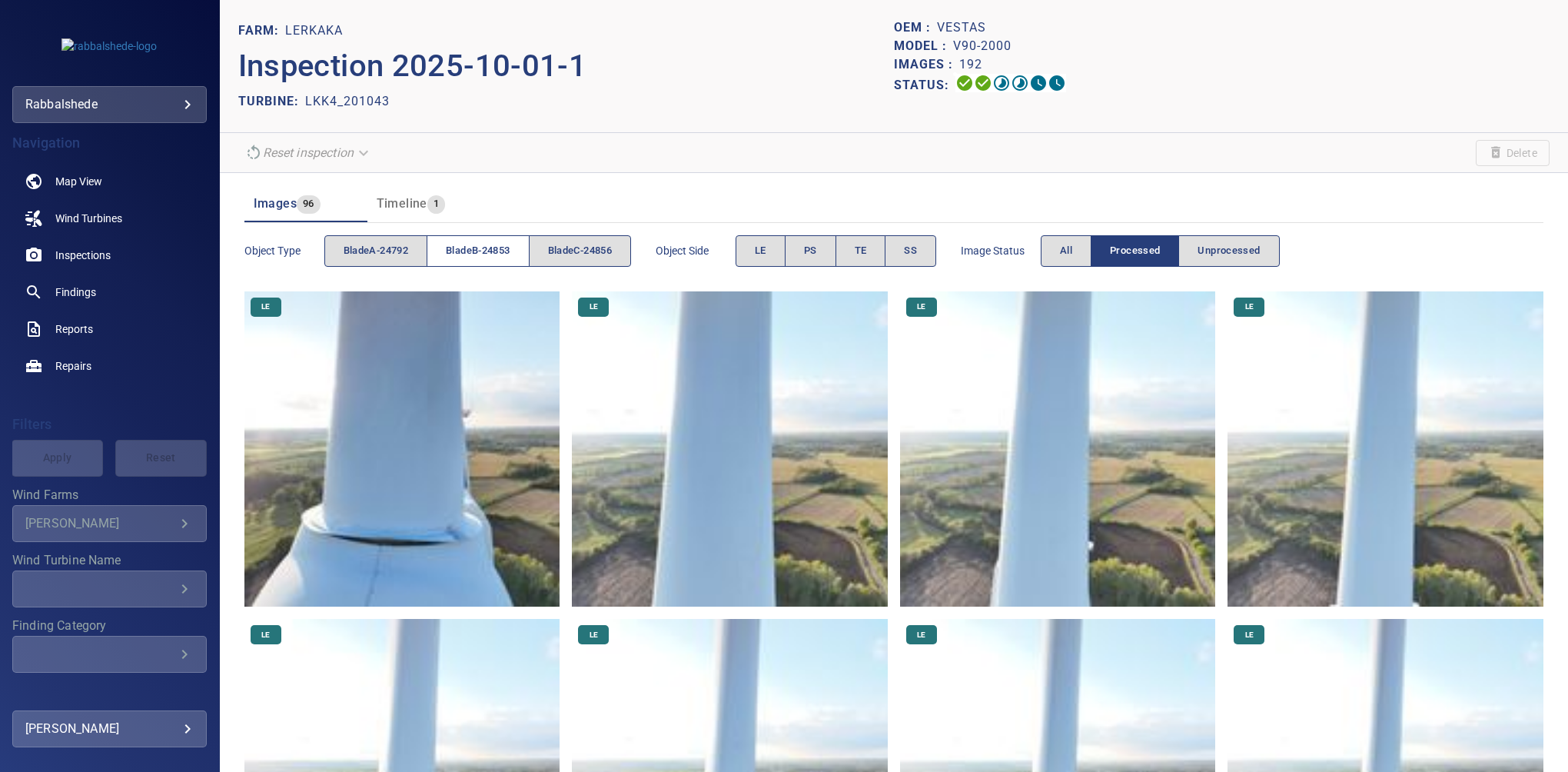
click at [478, 239] on button "bladeB-24853" at bounding box center [478, 251] width 103 height 32
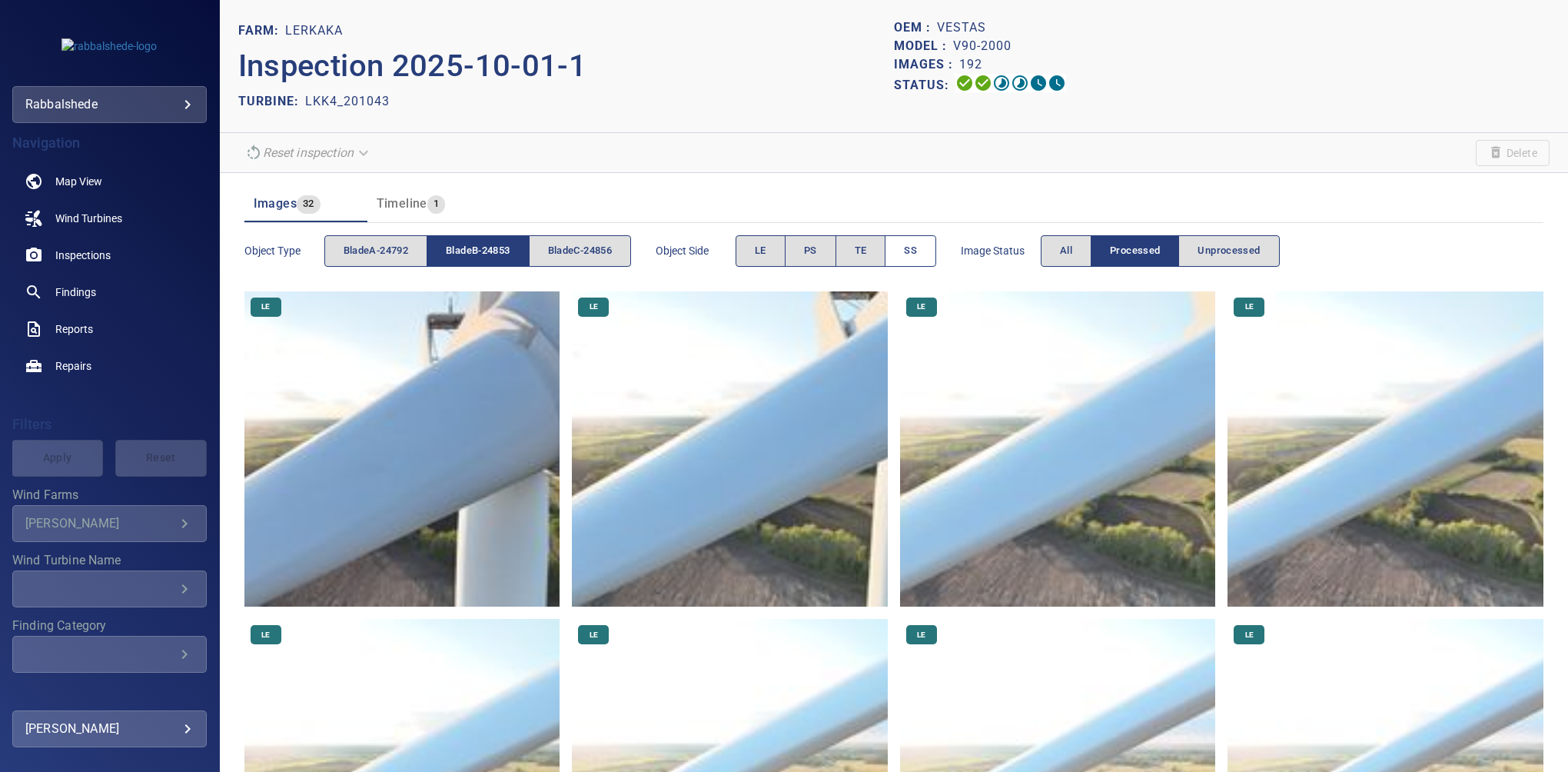
click at [910, 249] on span "SS" at bounding box center [910, 251] width 13 height 18
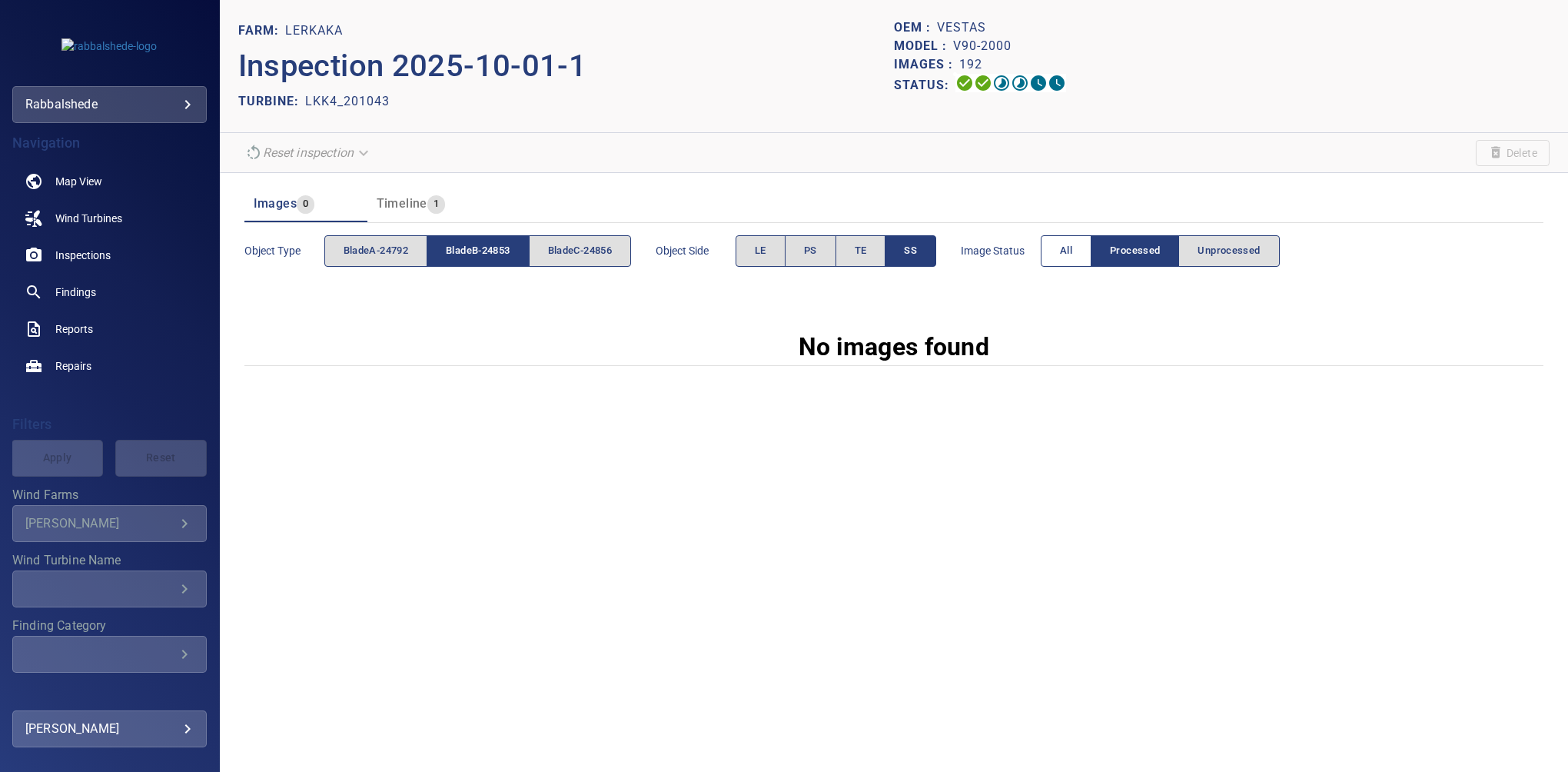
click at [1075, 261] on button "All" at bounding box center [1066, 251] width 50 height 32
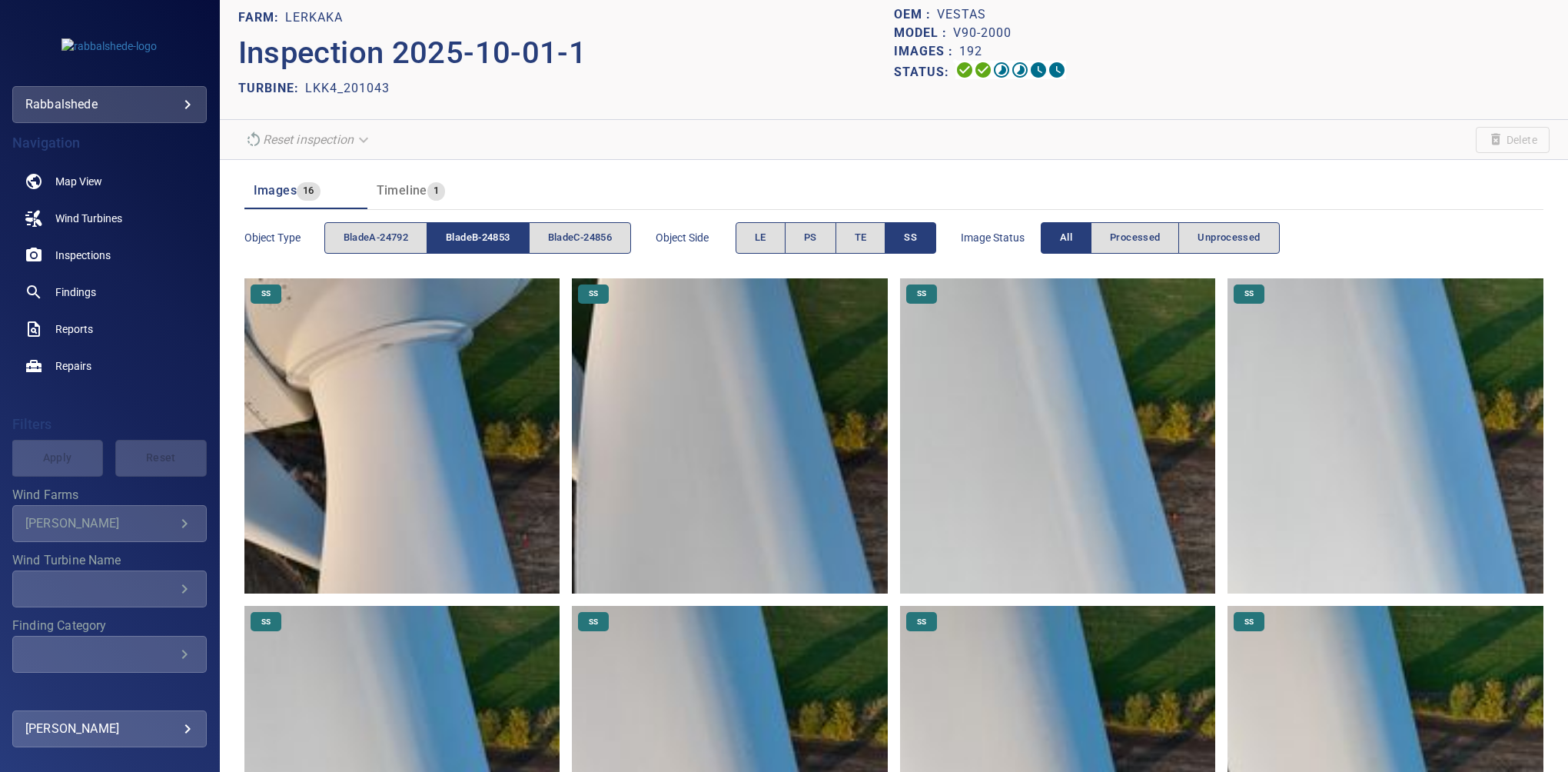
scroll to position [1, 0]
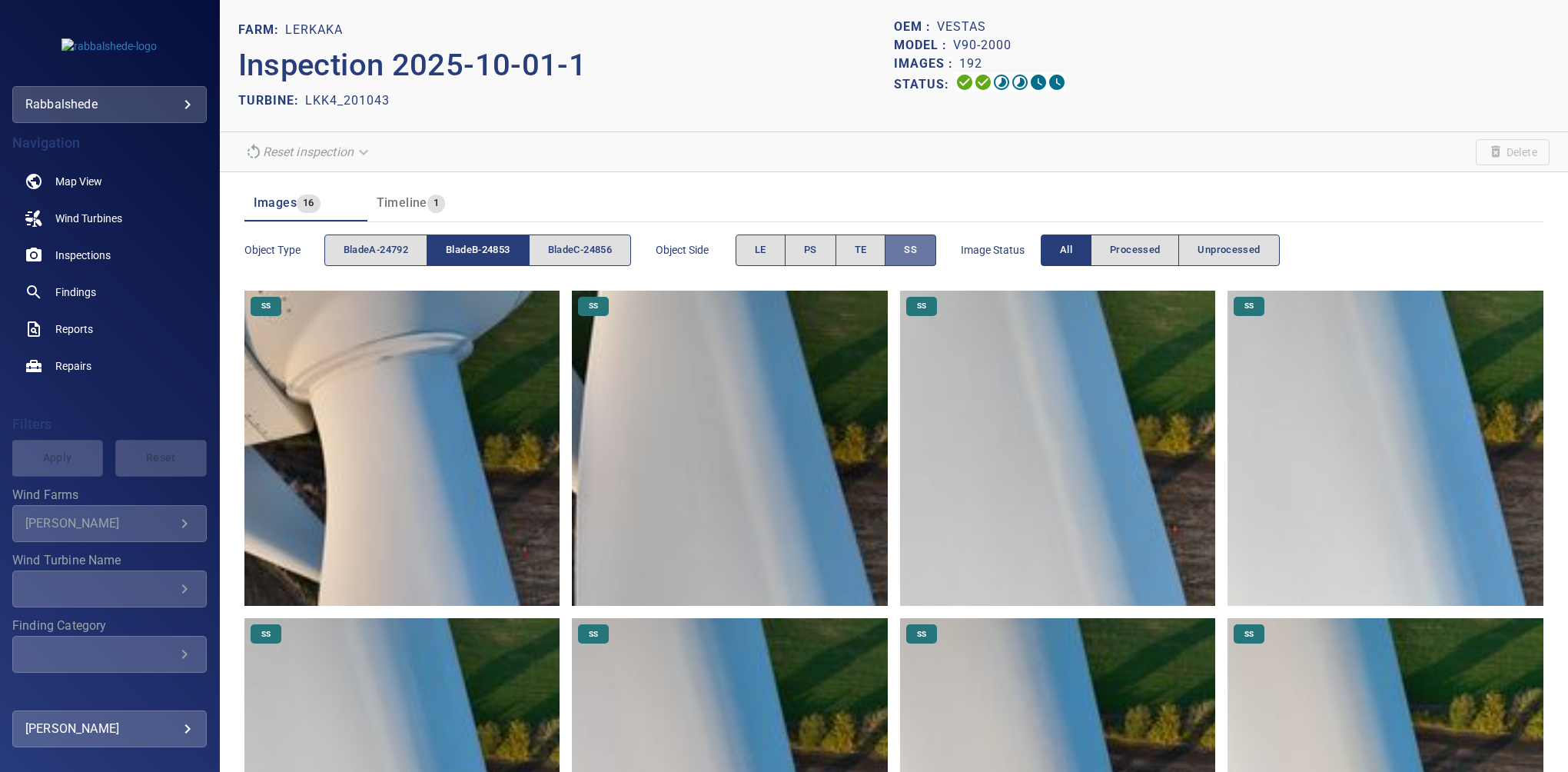
click at [909, 249] on button "SS" at bounding box center [909, 250] width 51 height 32
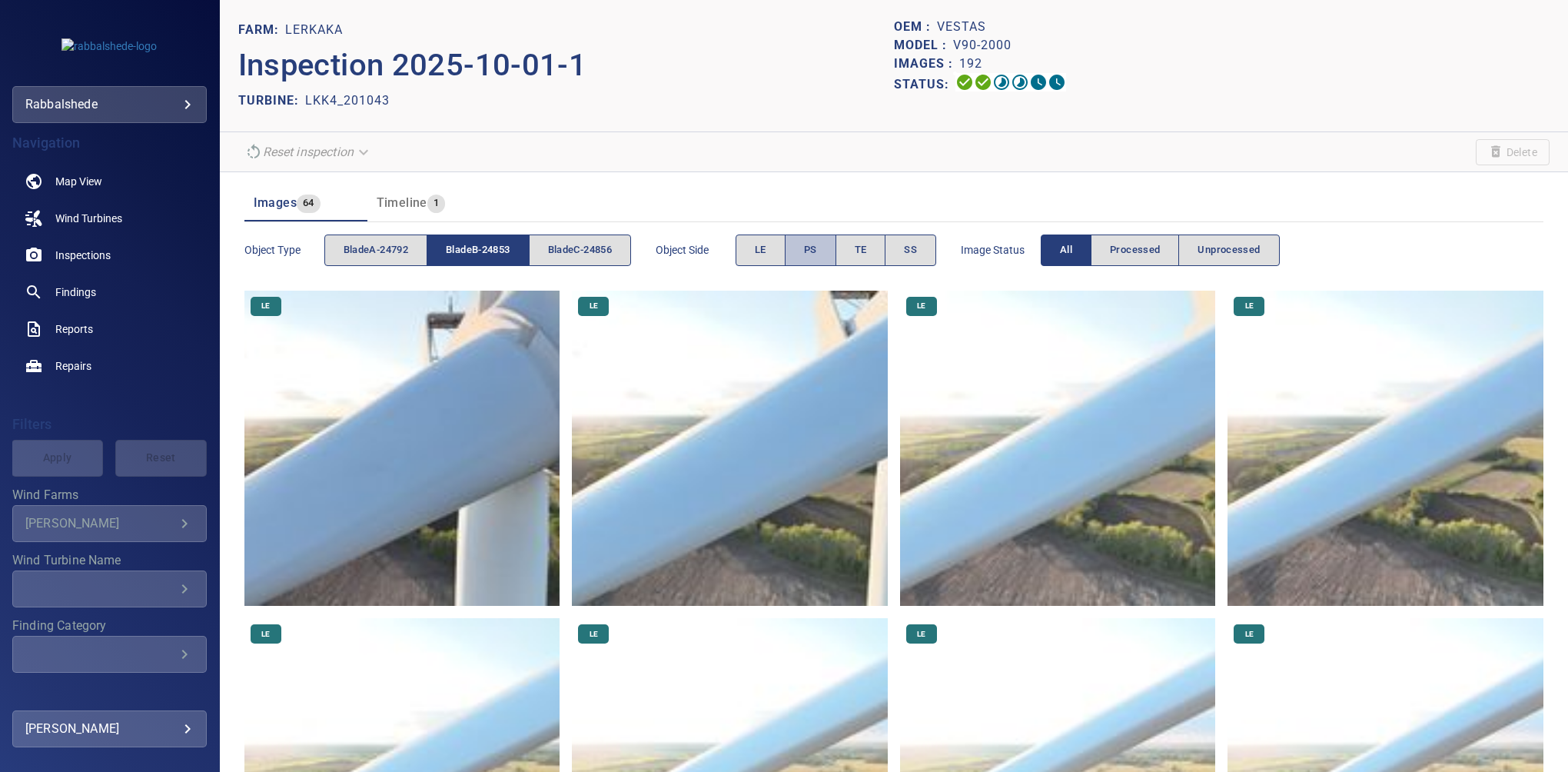
click at [812, 246] on span "PS" at bounding box center [810, 250] width 13 height 18
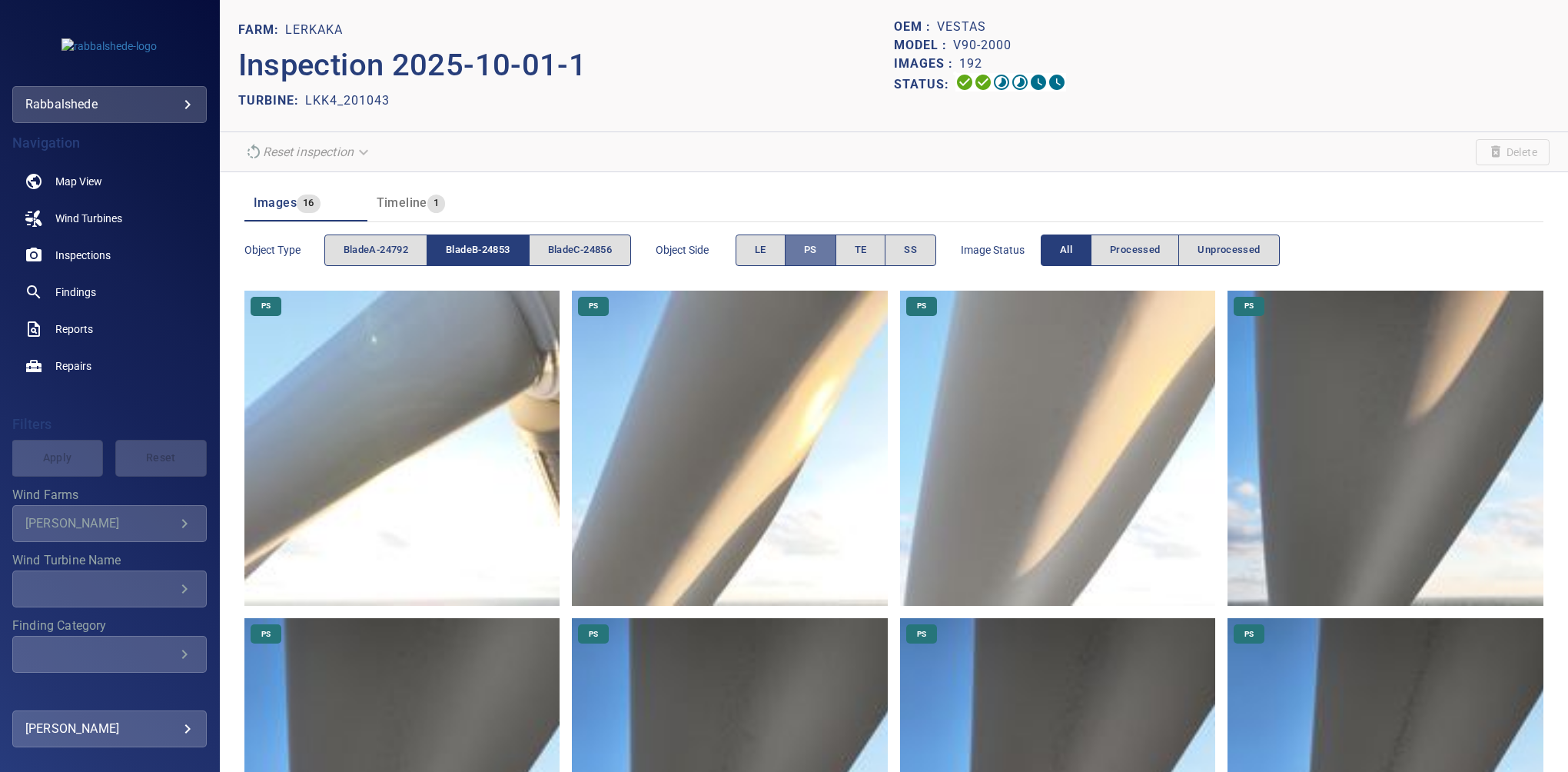
click at [812, 253] on span "PS" at bounding box center [810, 250] width 13 height 18
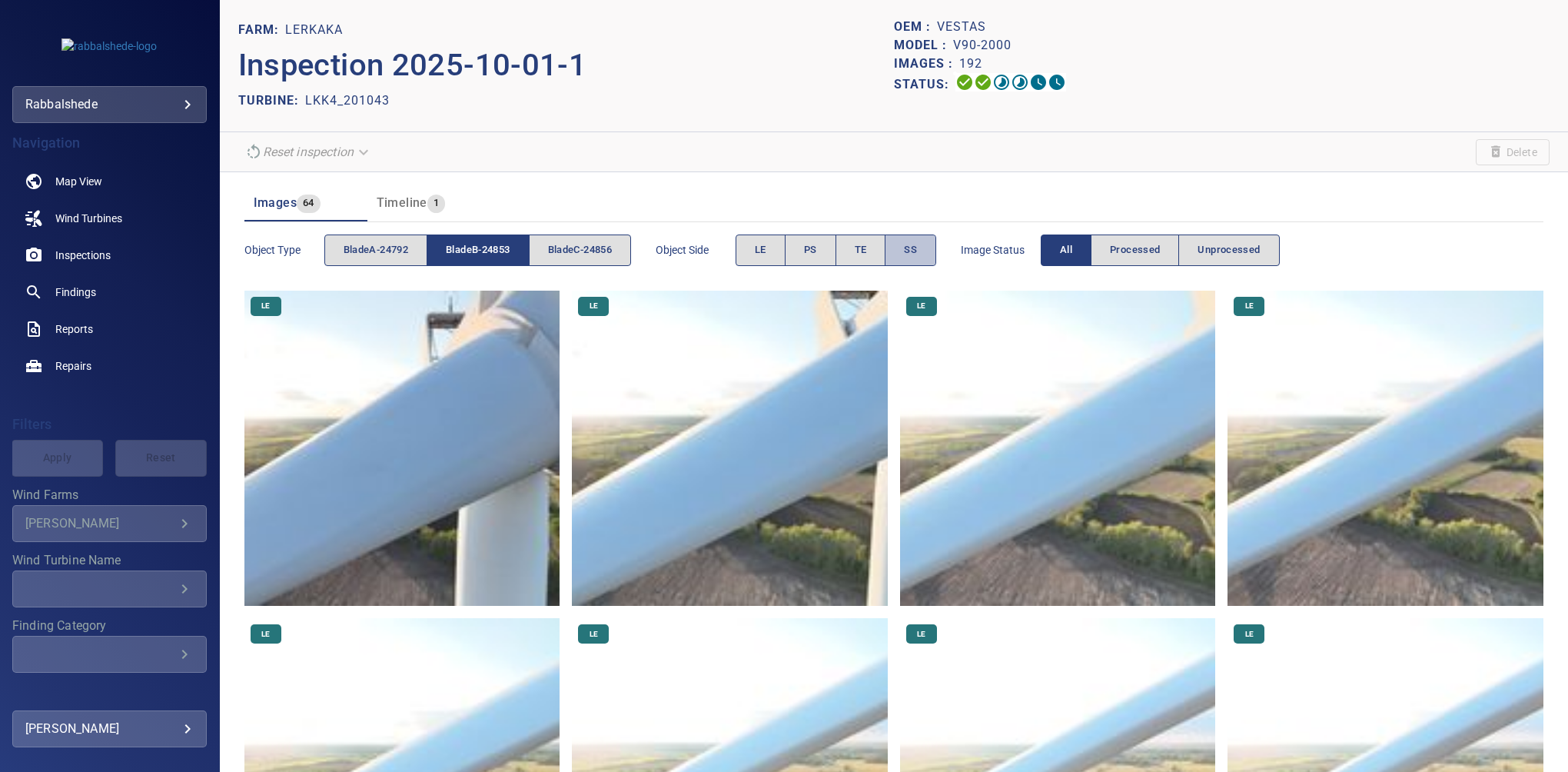
click at [917, 249] on span "SS" at bounding box center [910, 250] width 13 height 18
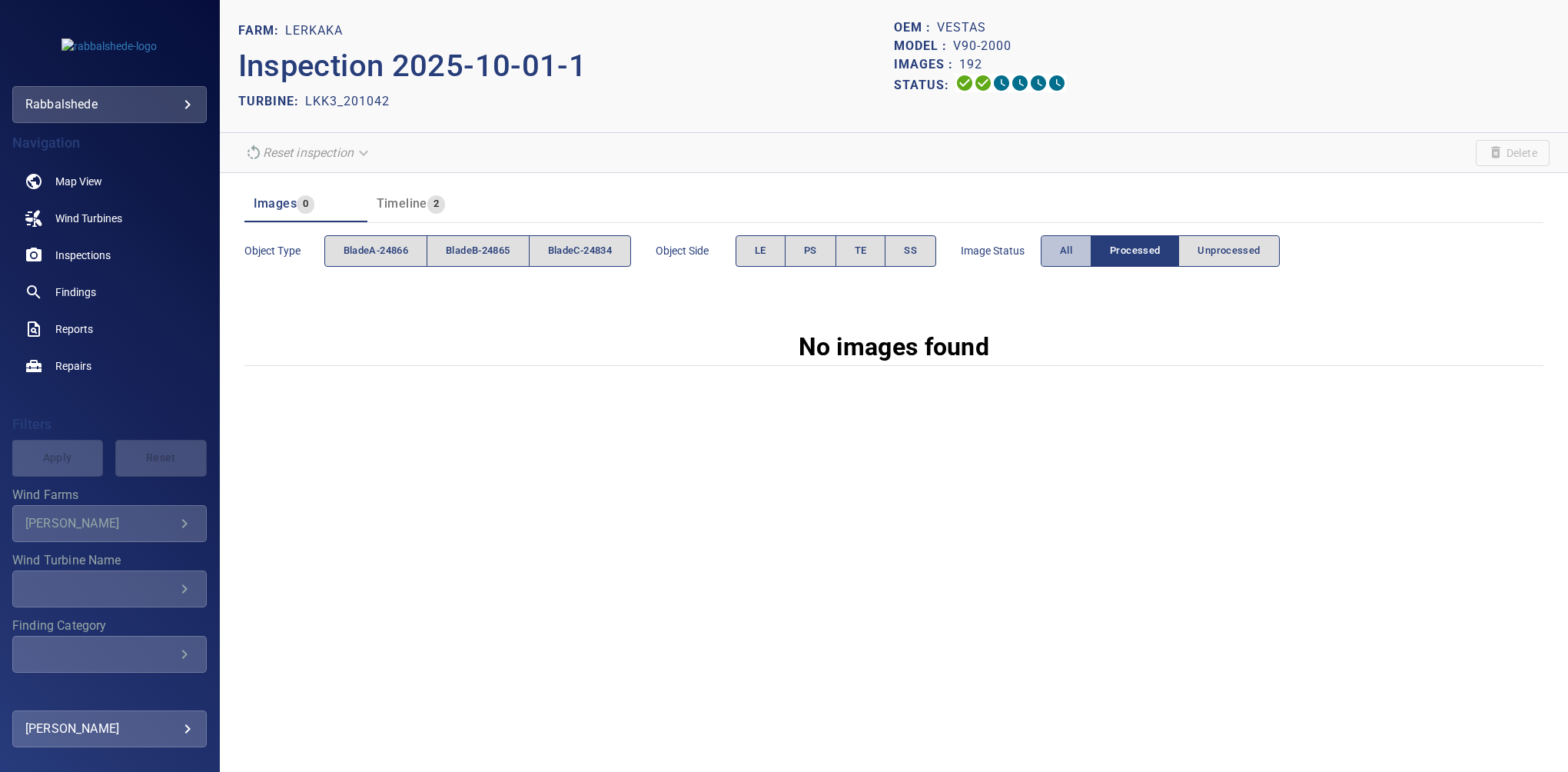
click at [1078, 248] on button "All" at bounding box center [1066, 251] width 50 height 32
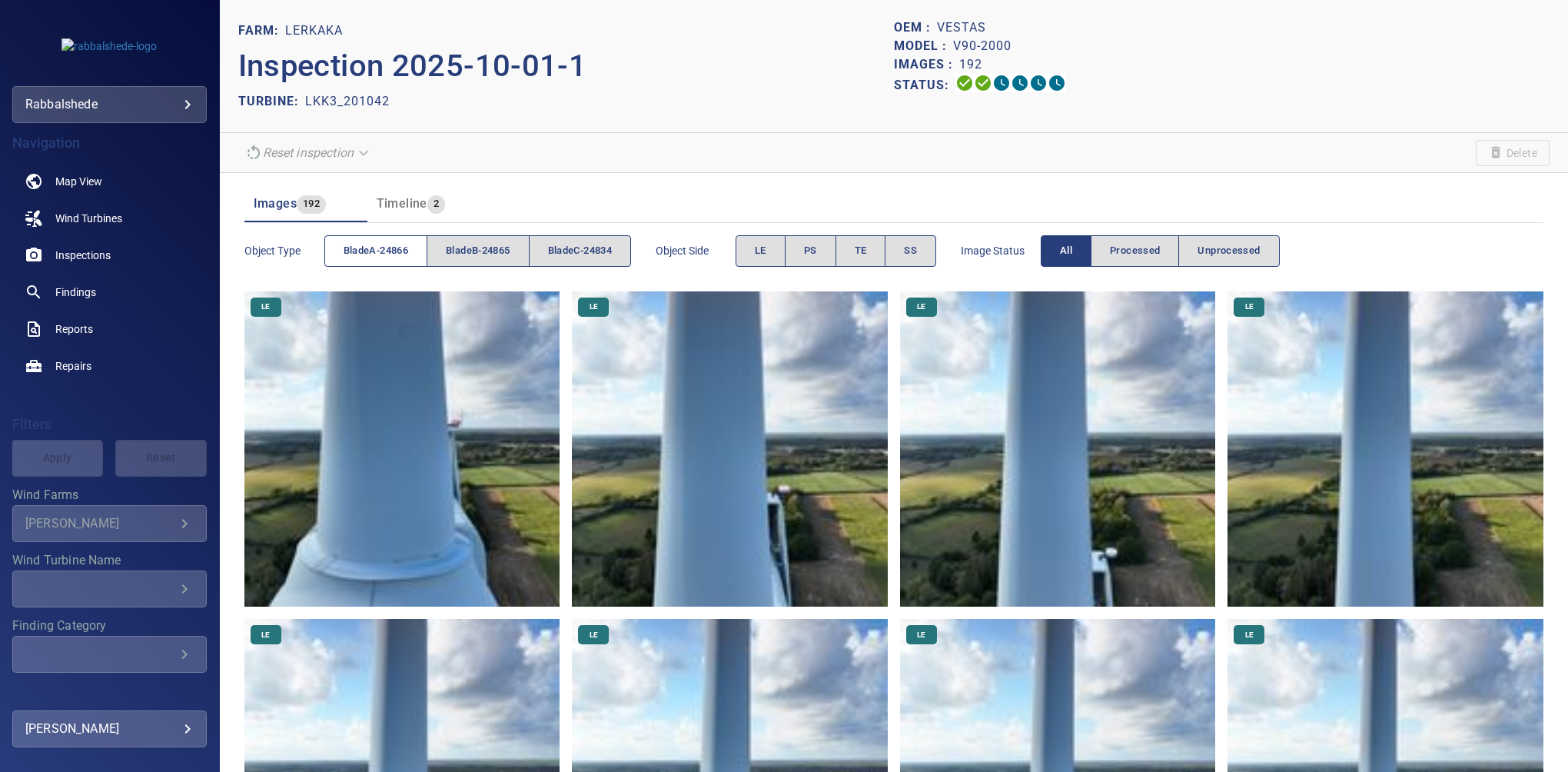
click at [353, 258] on span "bladeA-24866" at bounding box center [375, 251] width 64 height 18
click at [799, 251] on button "PS" at bounding box center [810, 251] width 51 height 32
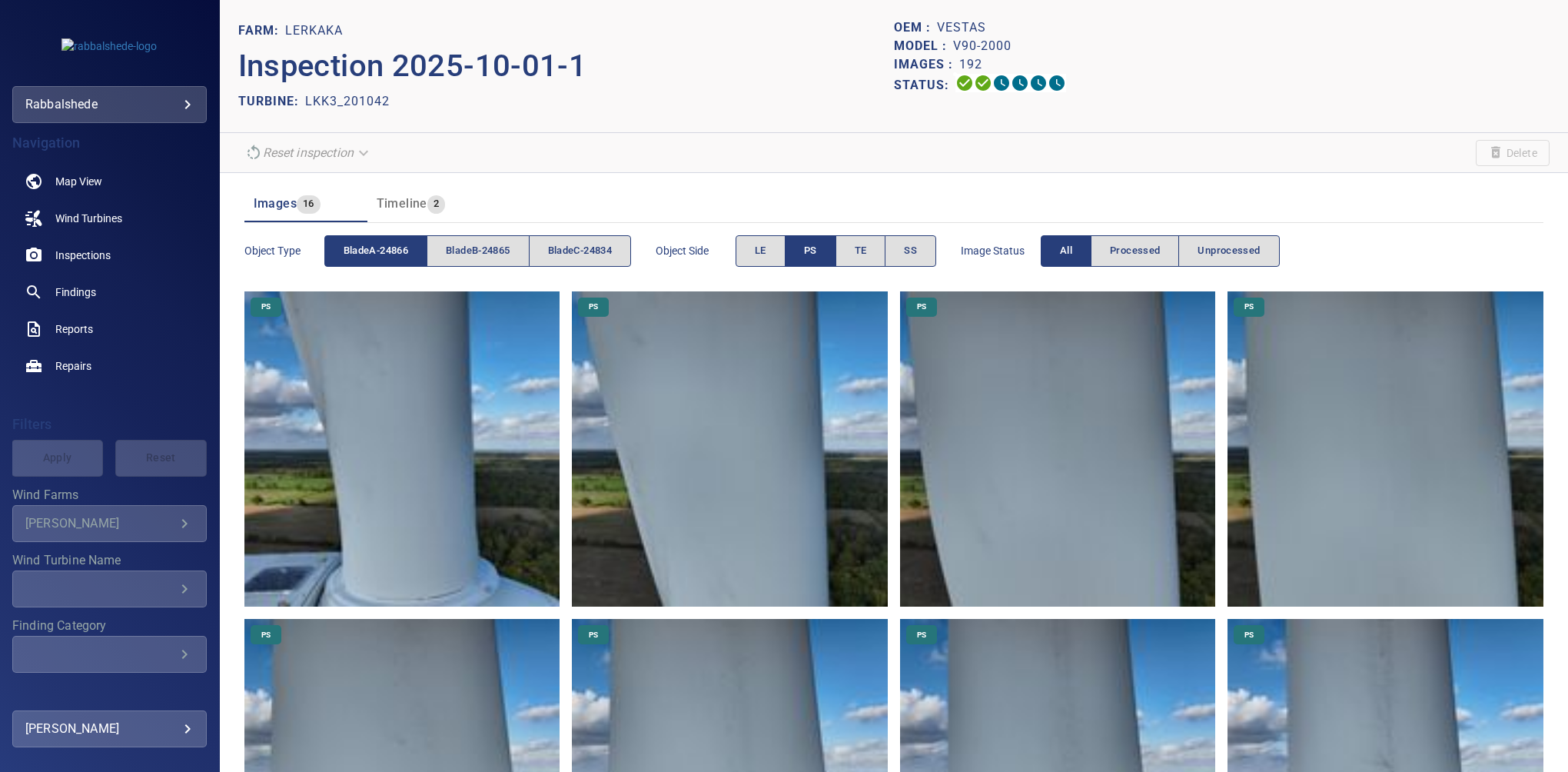
click at [812, 255] on span "PS" at bounding box center [810, 251] width 13 height 18
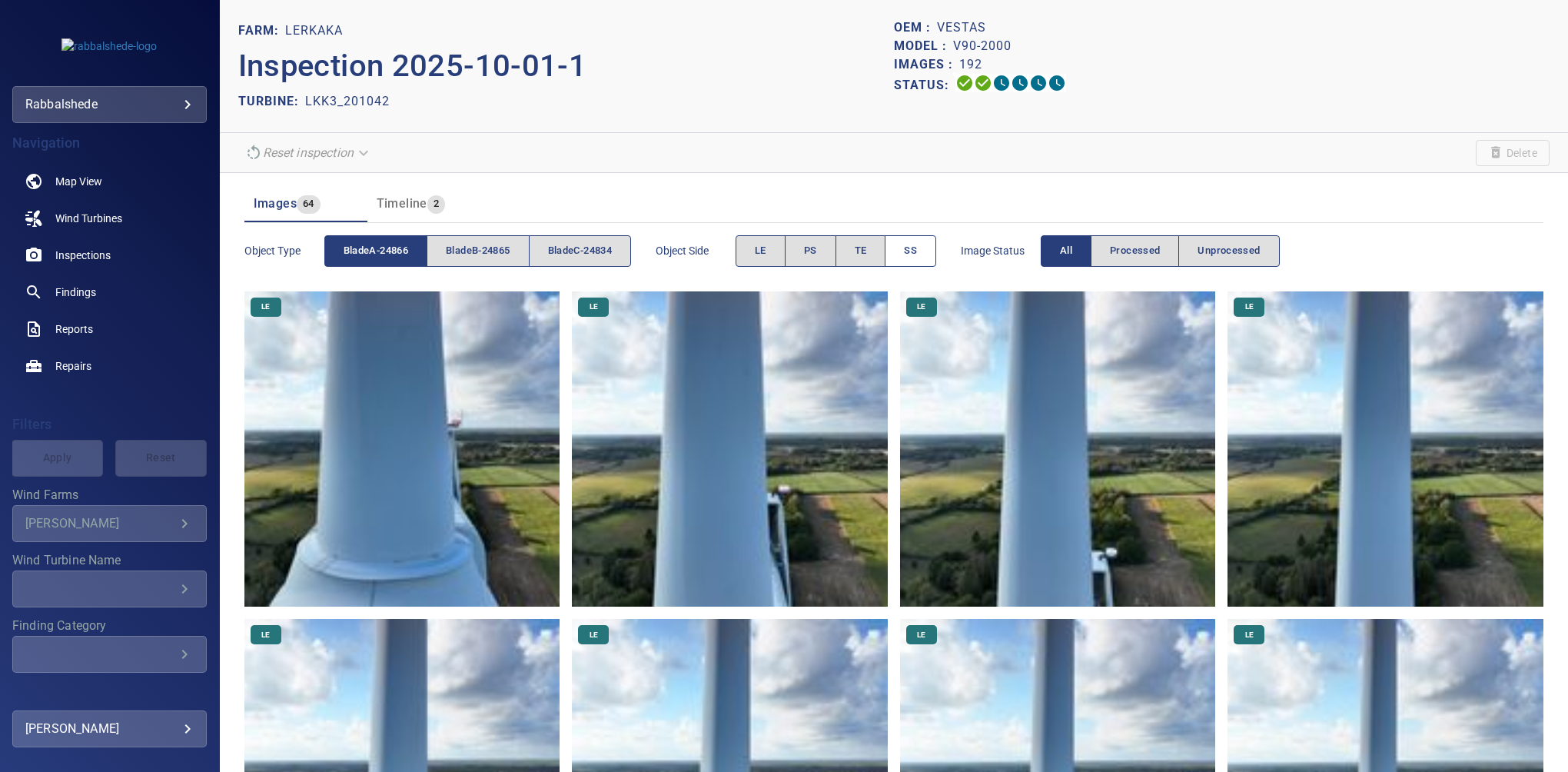
click at [917, 248] on span "SS" at bounding box center [910, 251] width 13 height 18
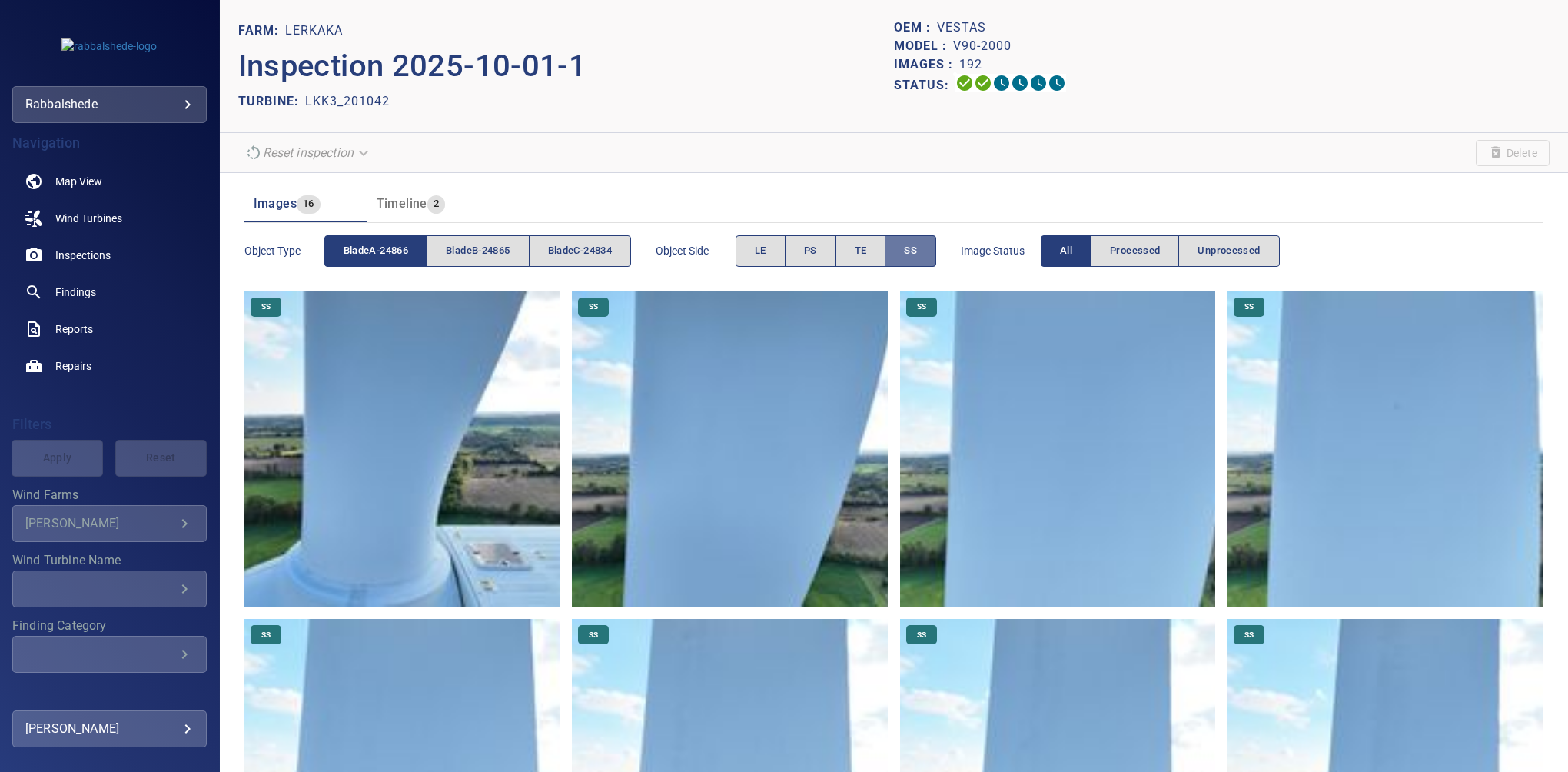
click at [912, 248] on span "SS" at bounding box center [910, 251] width 13 height 18
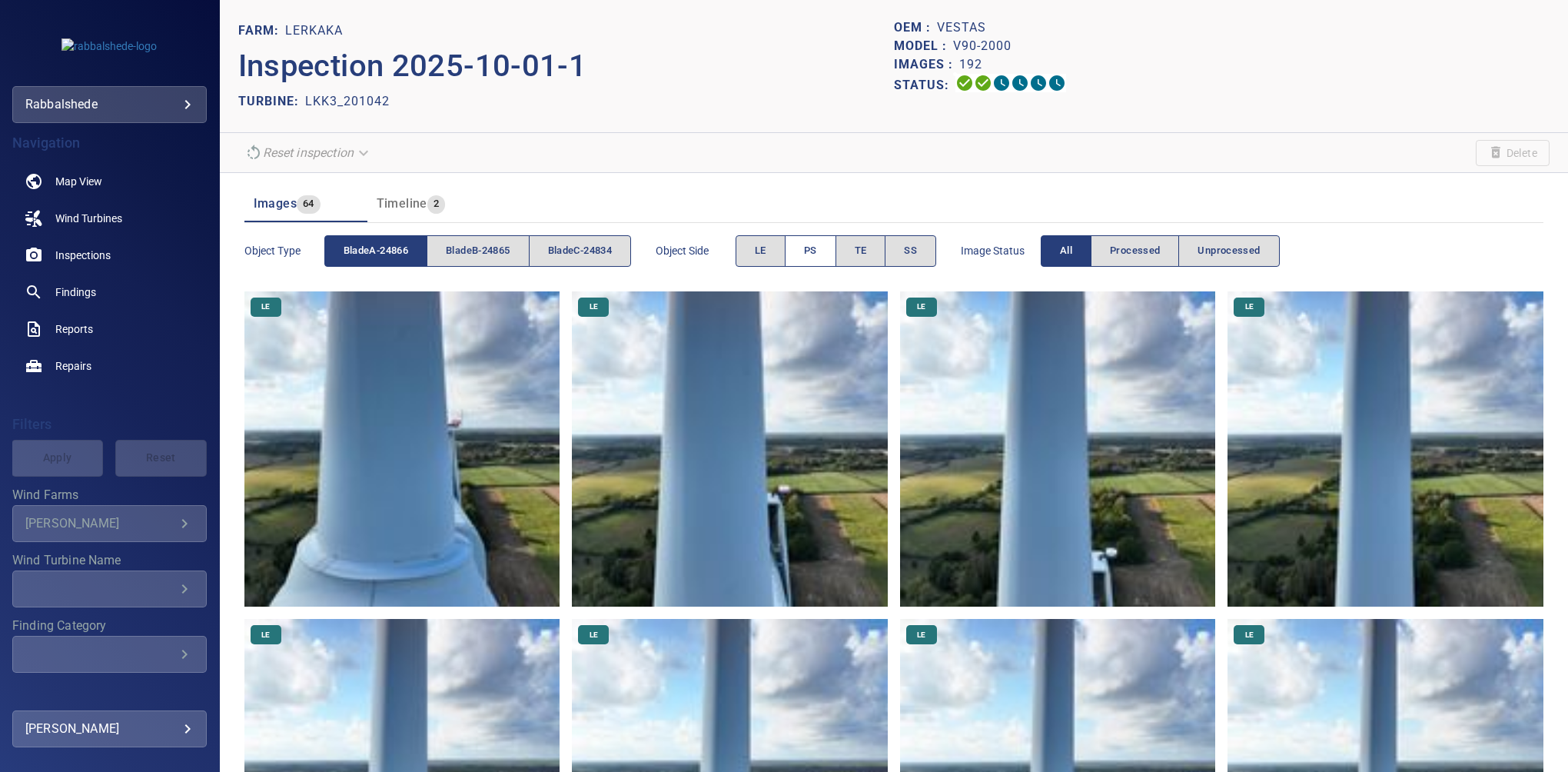
click at [815, 246] on span "PS" at bounding box center [810, 251] width 13 height 18
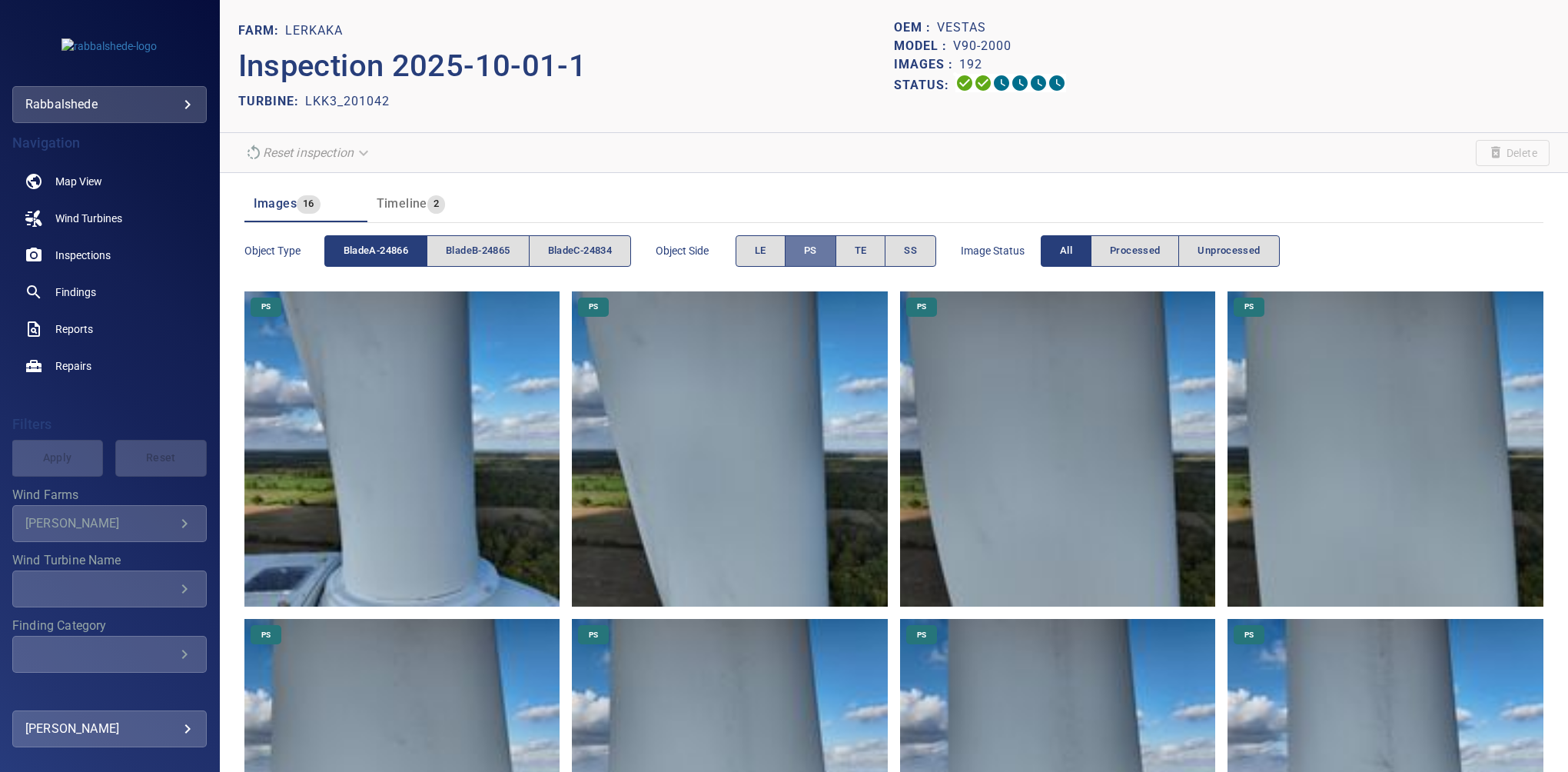
click at [809, 246] on span "PS" at bounding box center [810, 251] width 13 height 18
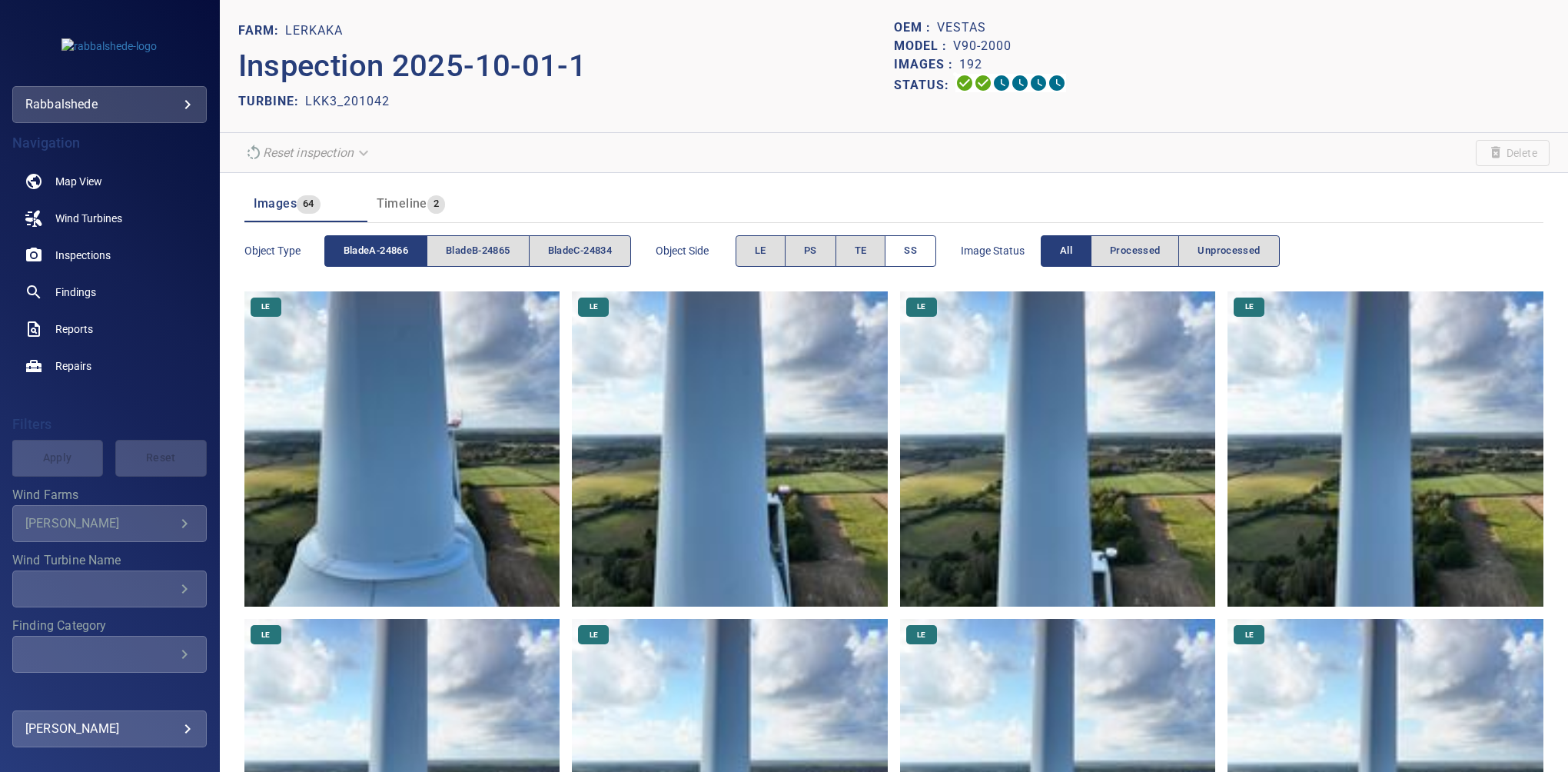
click at [917, 243] on span "SS" at bounding box center [910, 251] width 13 height 18
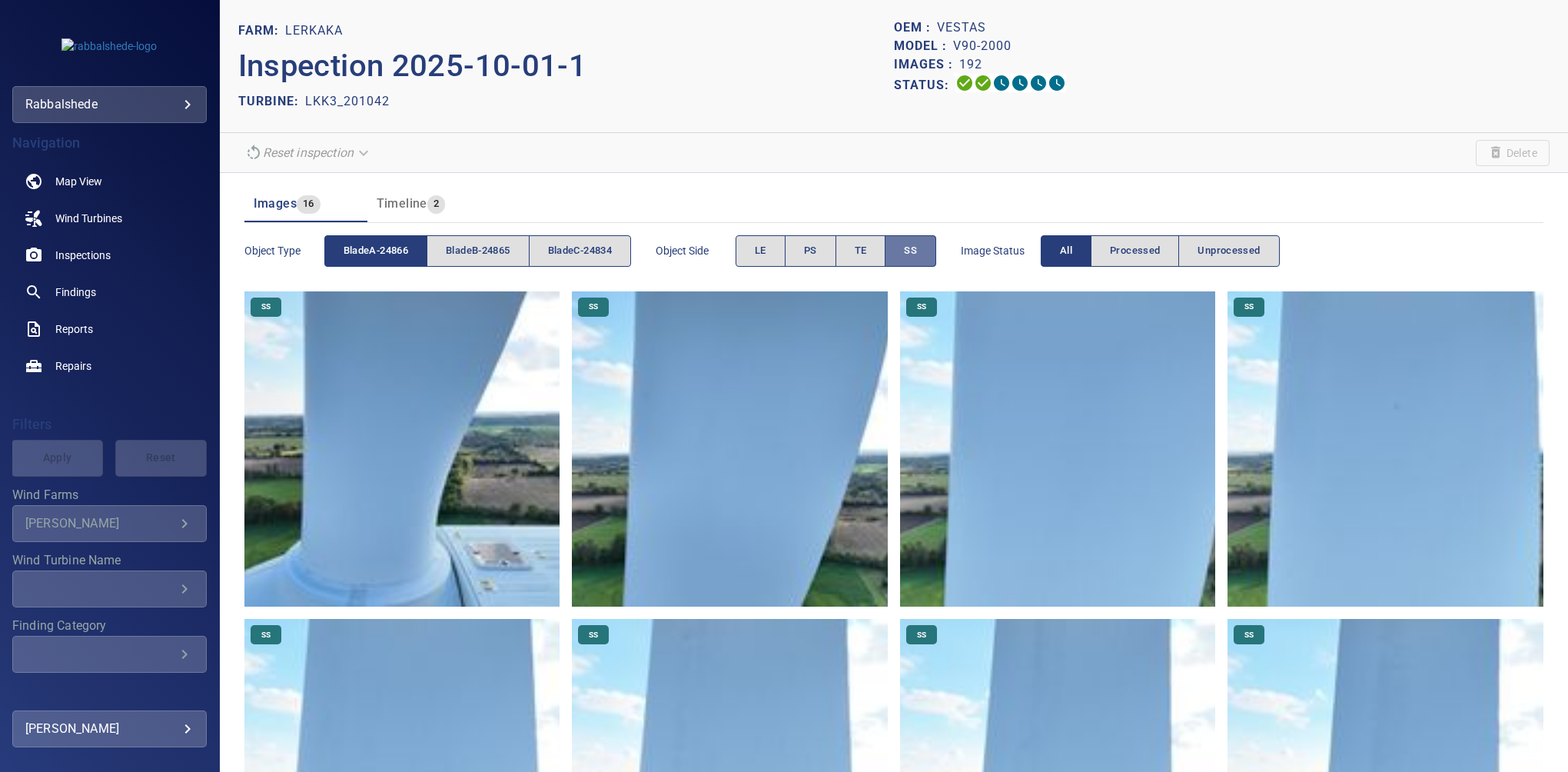
click at [917, 243] on span "SS" at bounding box center [910, 251] width 13 height 18
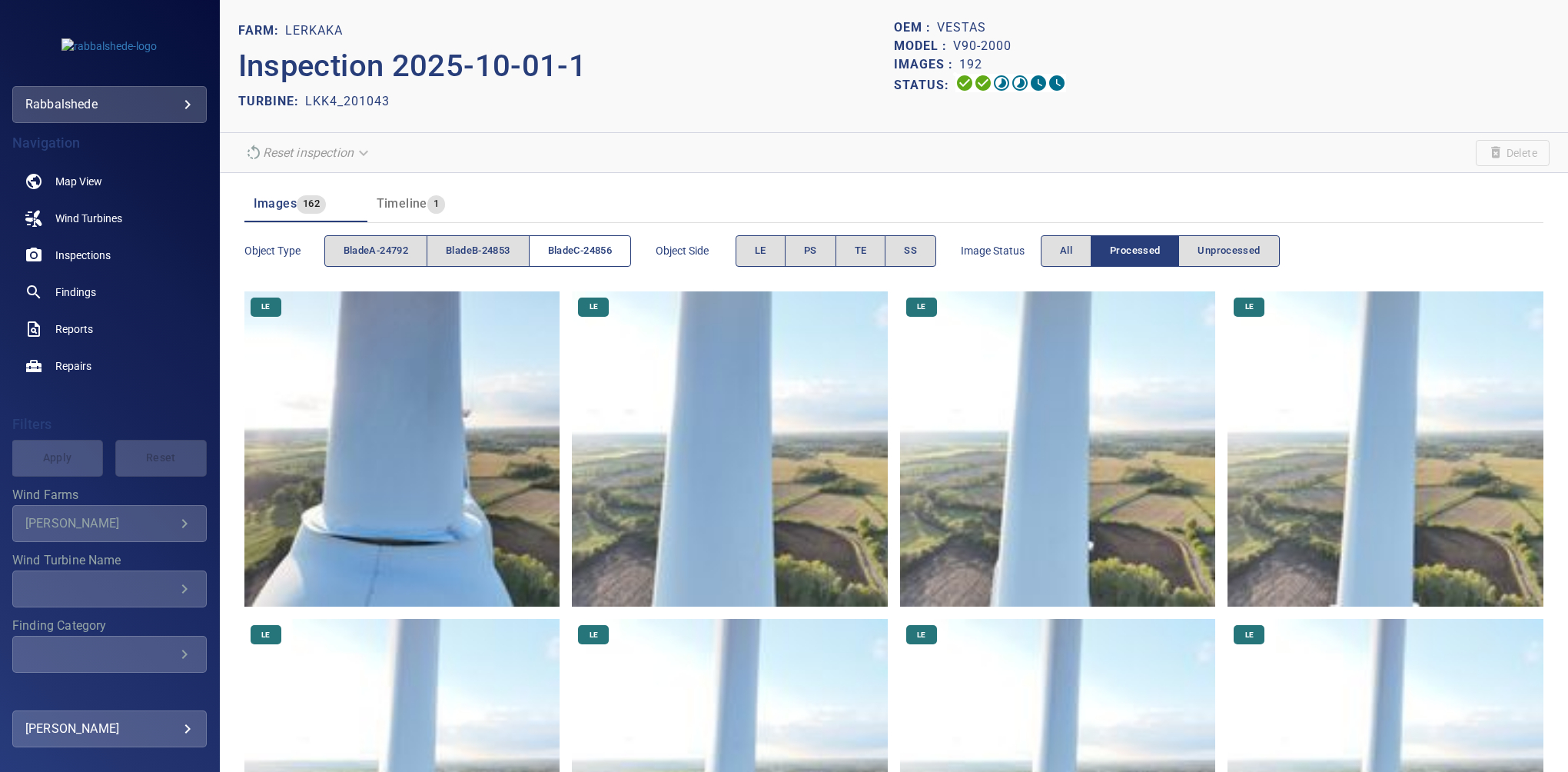
click at [601, 245] on span "bladeC-24856" at bounding box center [580, 251] width 64 height 18
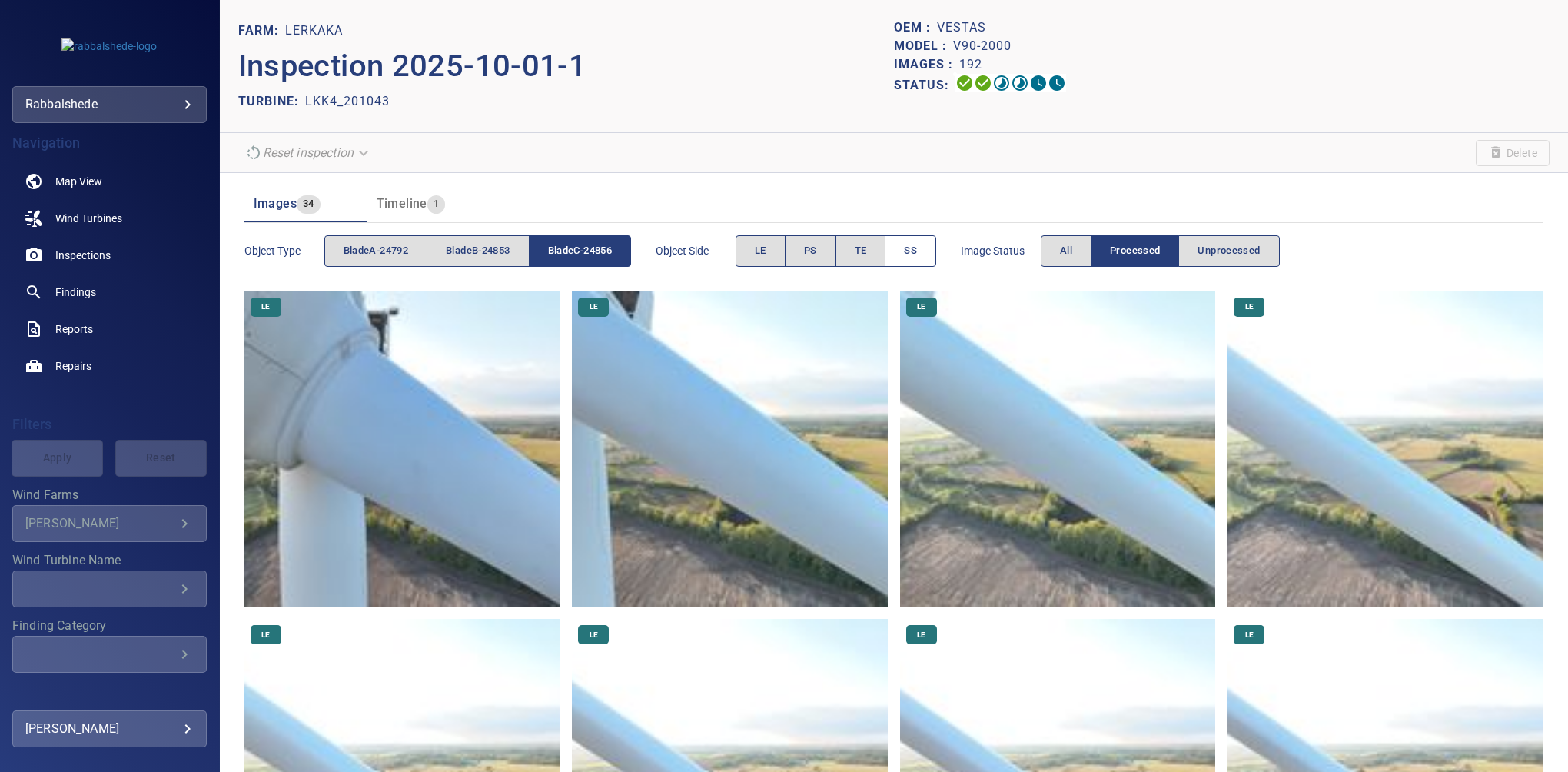
click at [907, 251] on button "SS" at bounding box center [909, 251] width 51 height 32
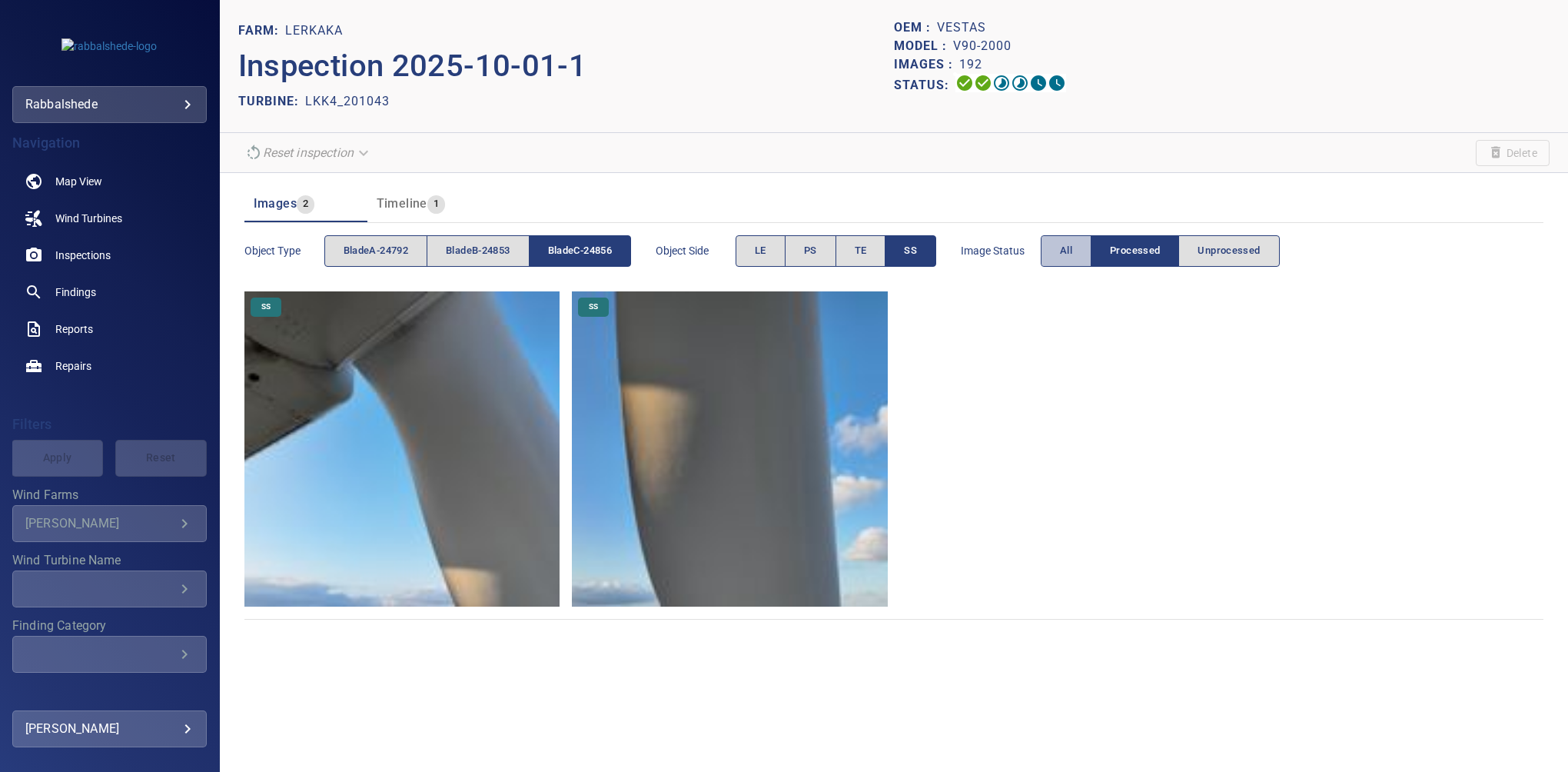
click at [1061, 248] on button "All" at bounding box center [1066, 251] width 50 height 32
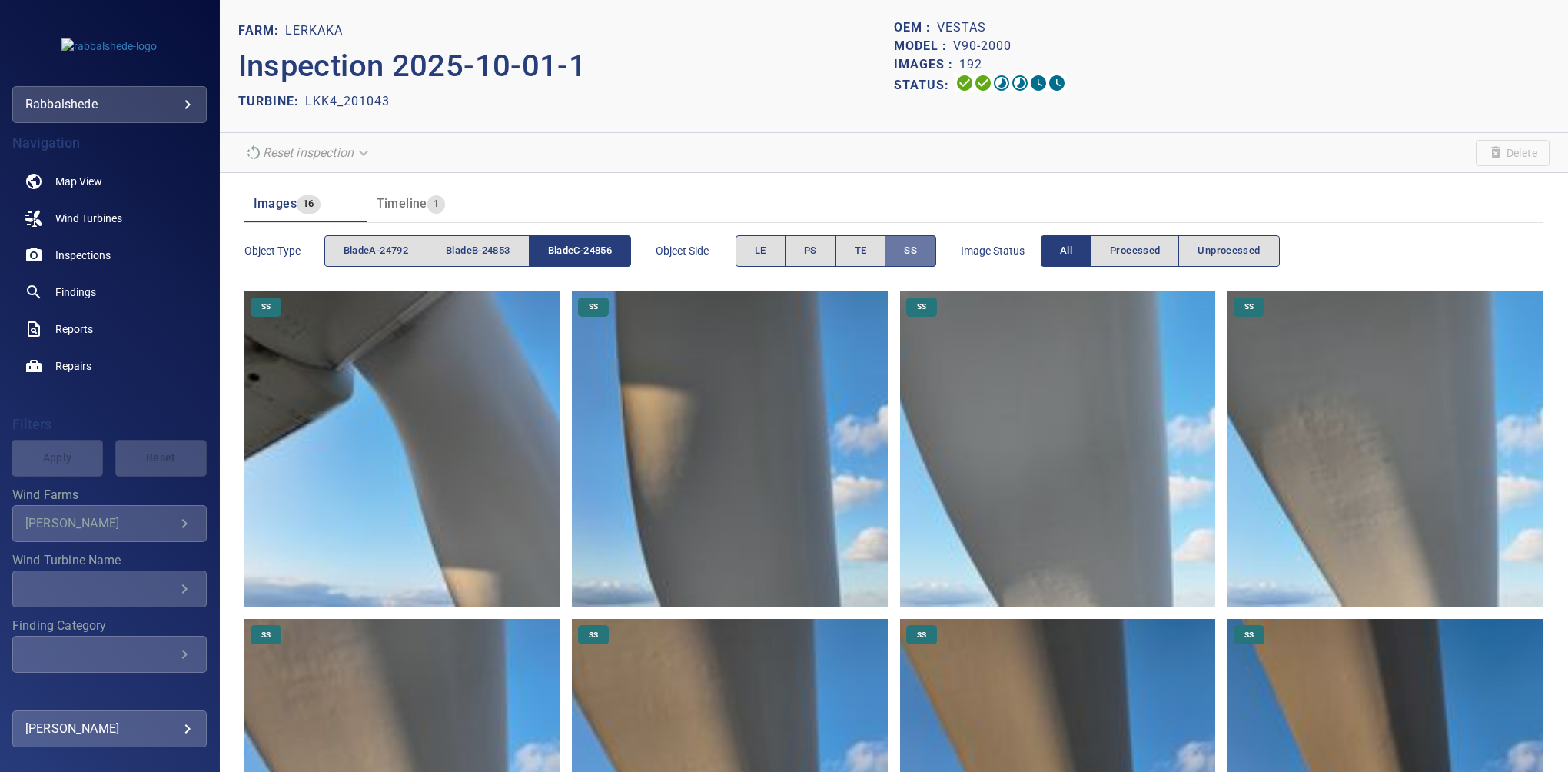
click at [897, 252] on button "SS" at bounding box center [909, 251] width 51 height 32
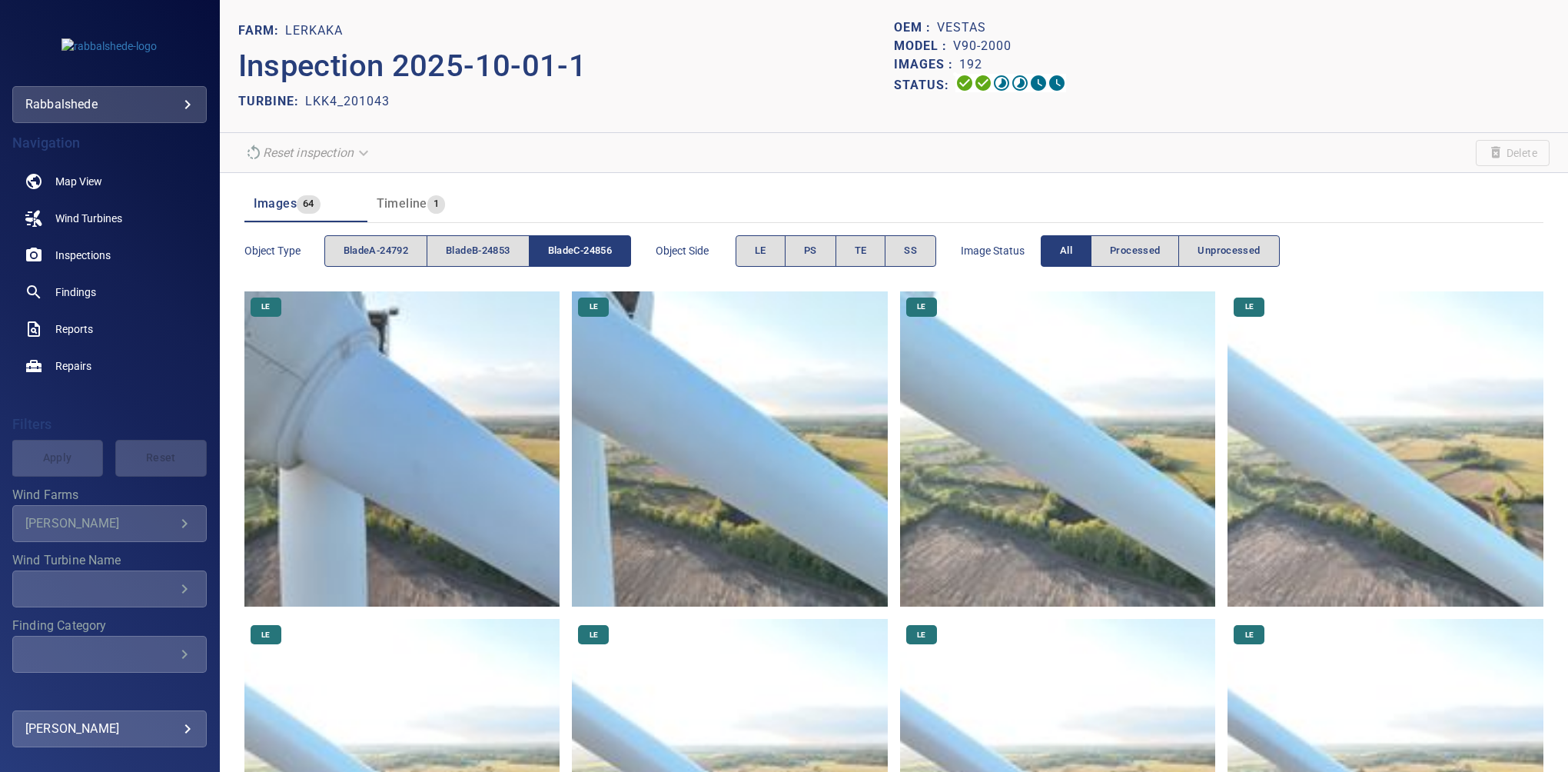
click at [583, 255] on span "bladeC-24856" at bounding box center [580, 251] width 64 height 18
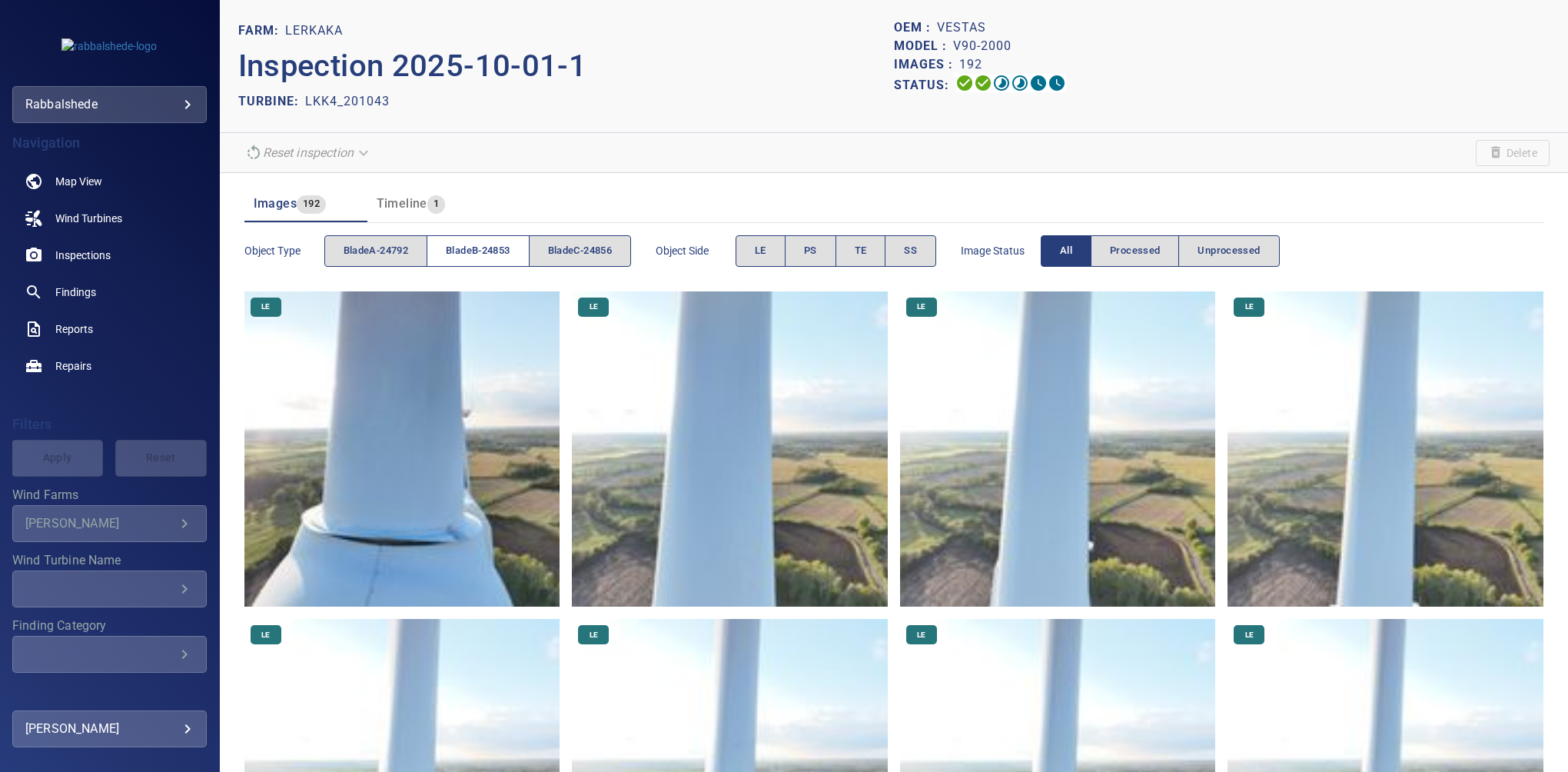
click at [467, 253] on span "bladeB-24853" at bounding box center [477, 251] width 64 height 18
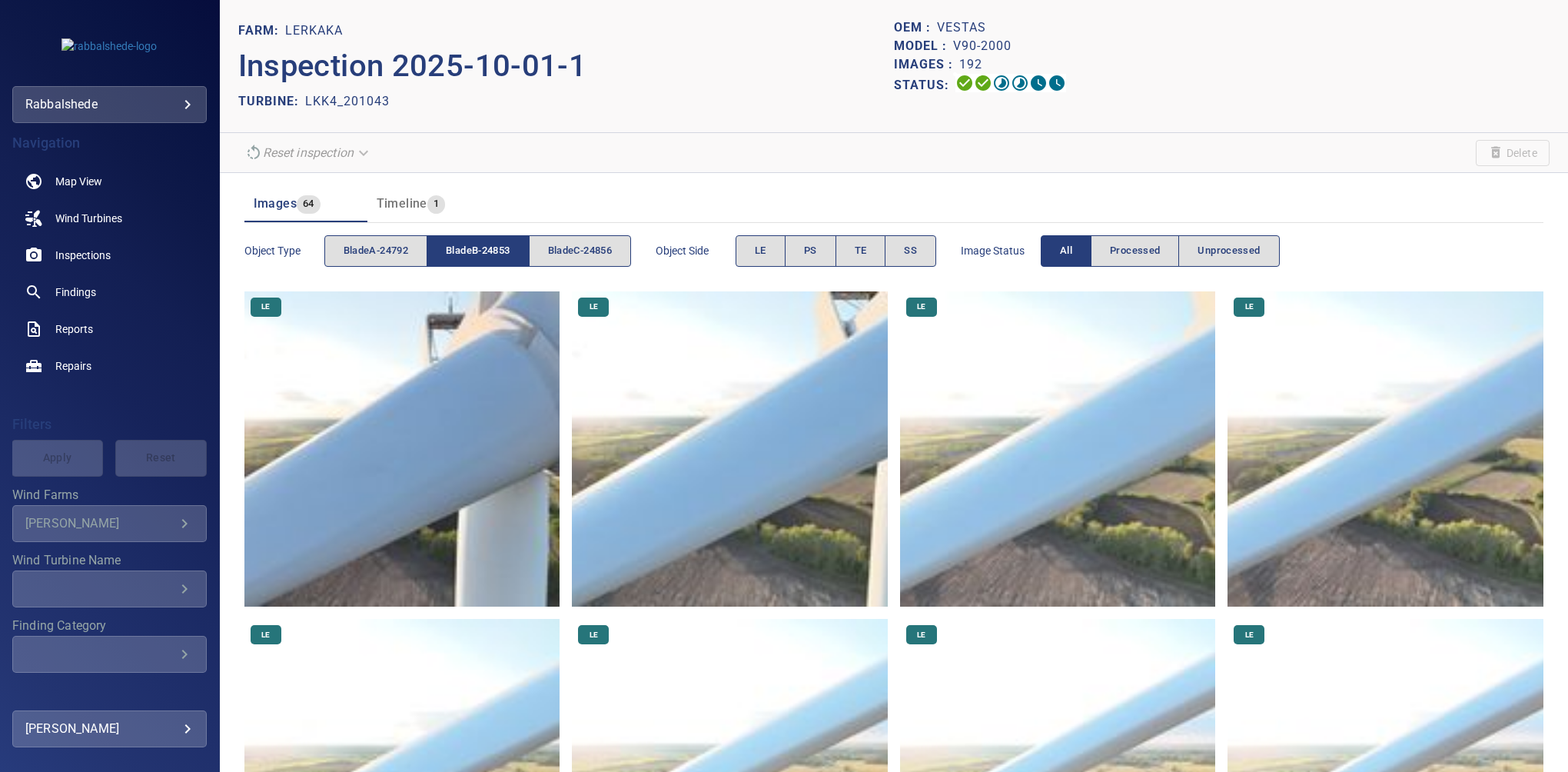
click at [467, 253] on span "bladeB-24853" at bounding box center [477, 251] width 64 height 18
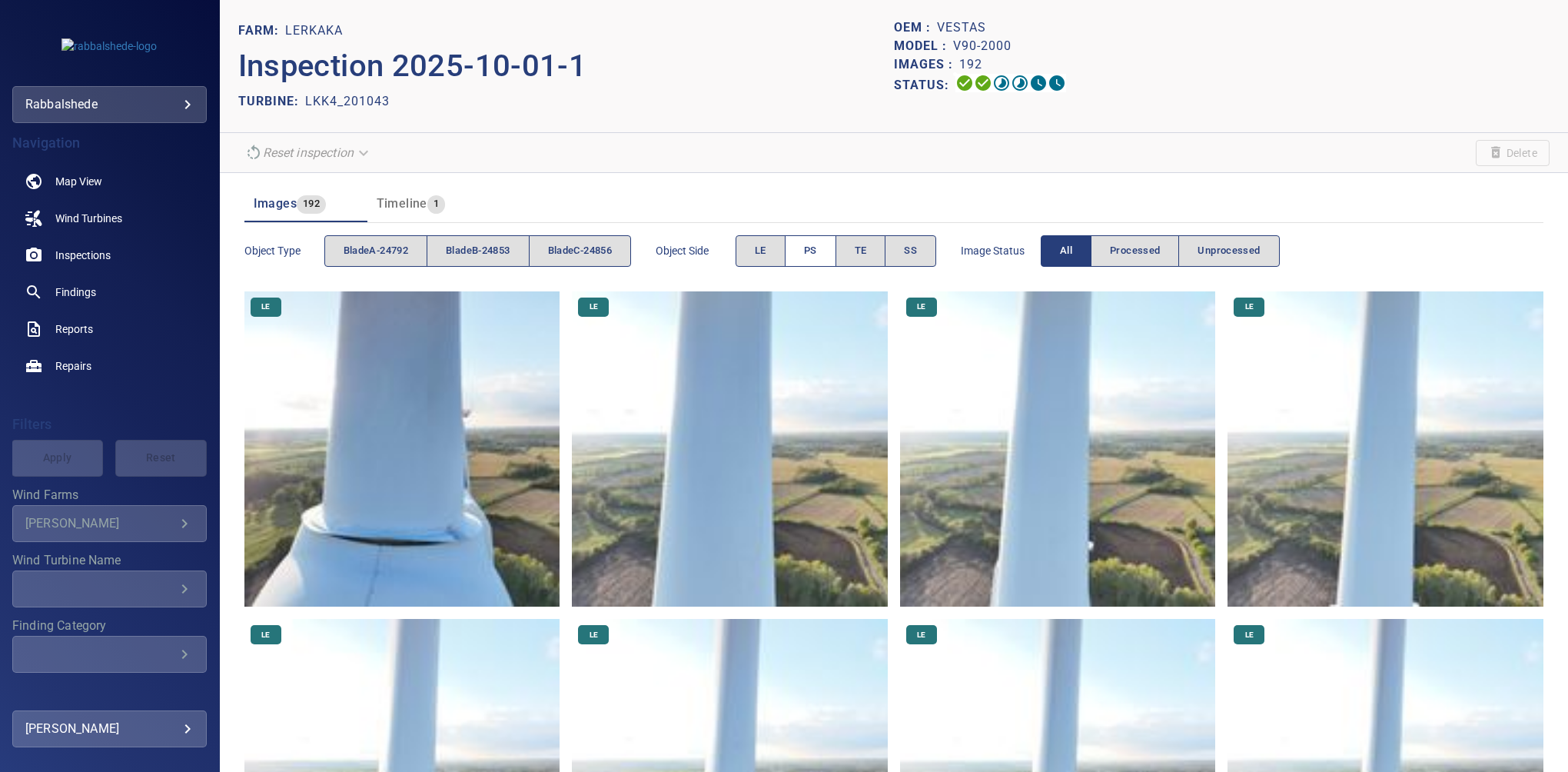
click at [817, 248] on span "PS" at bounding box center [810, 251] width 13 height 18
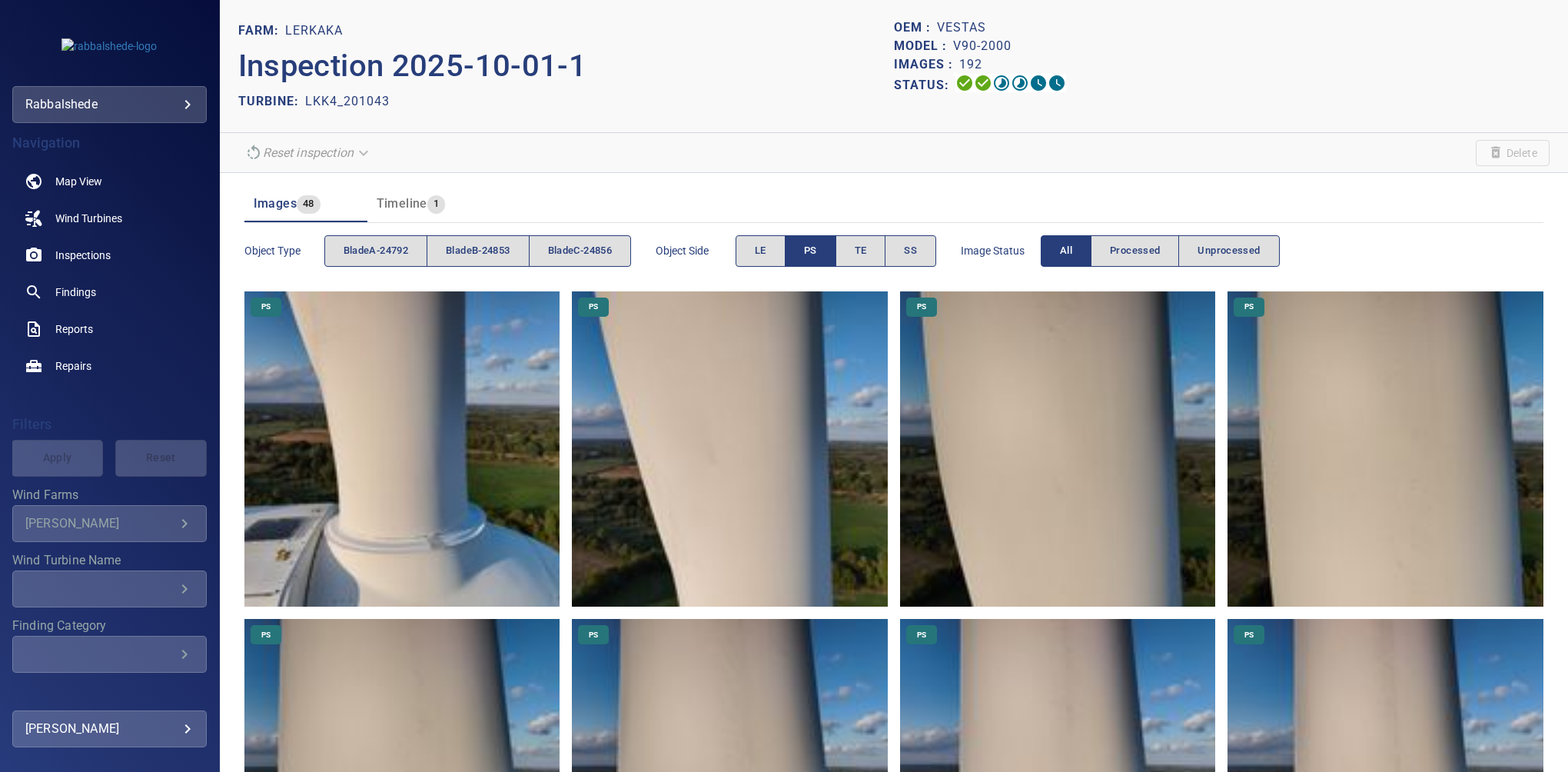
click at [335, 323] on img at bounding box center [402, 450] width 316 height 316
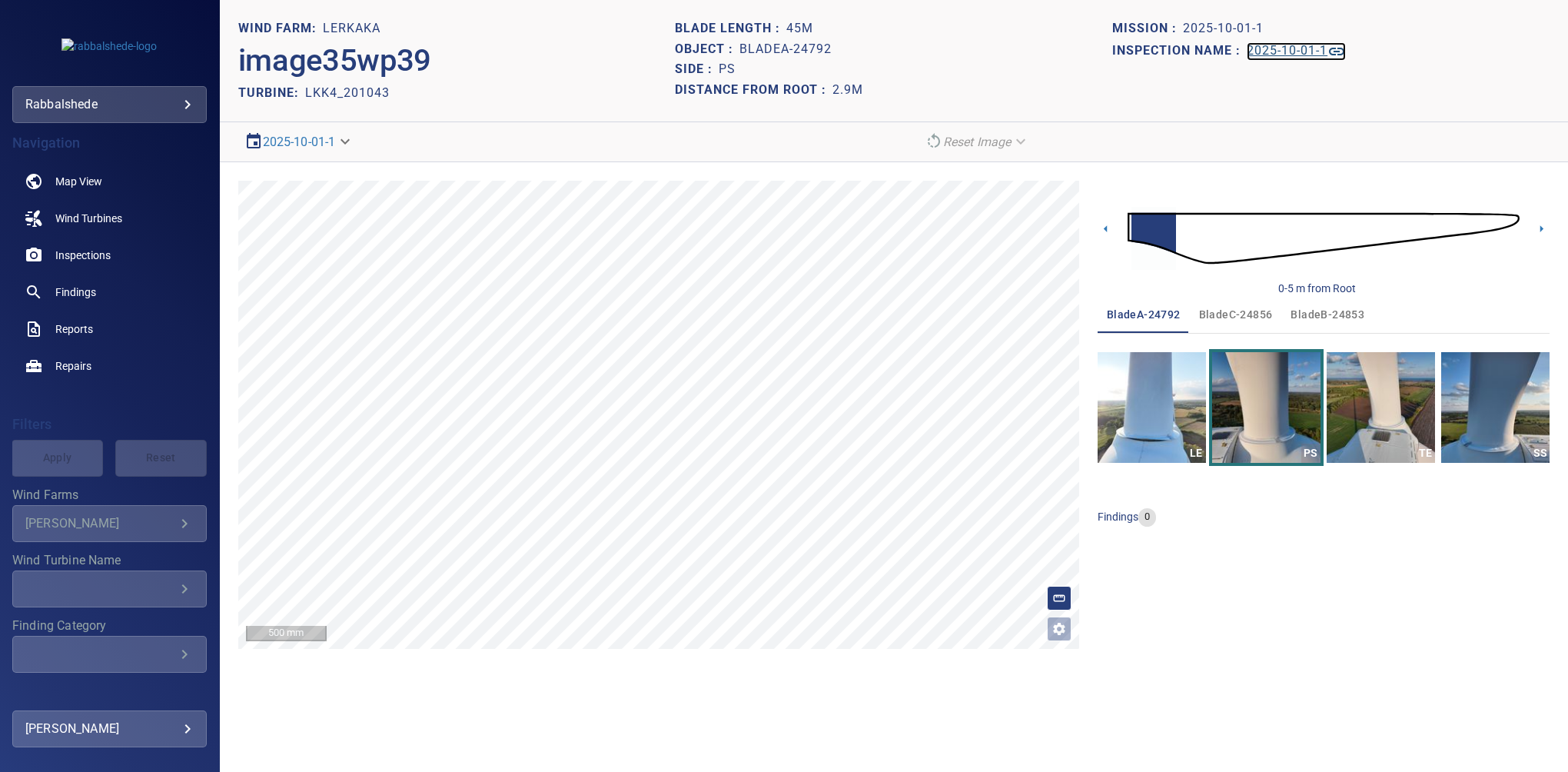
click at [1277, 46] on h1 "2025-10-01-1" at bounding box center [1286, 51] width 81 height 15
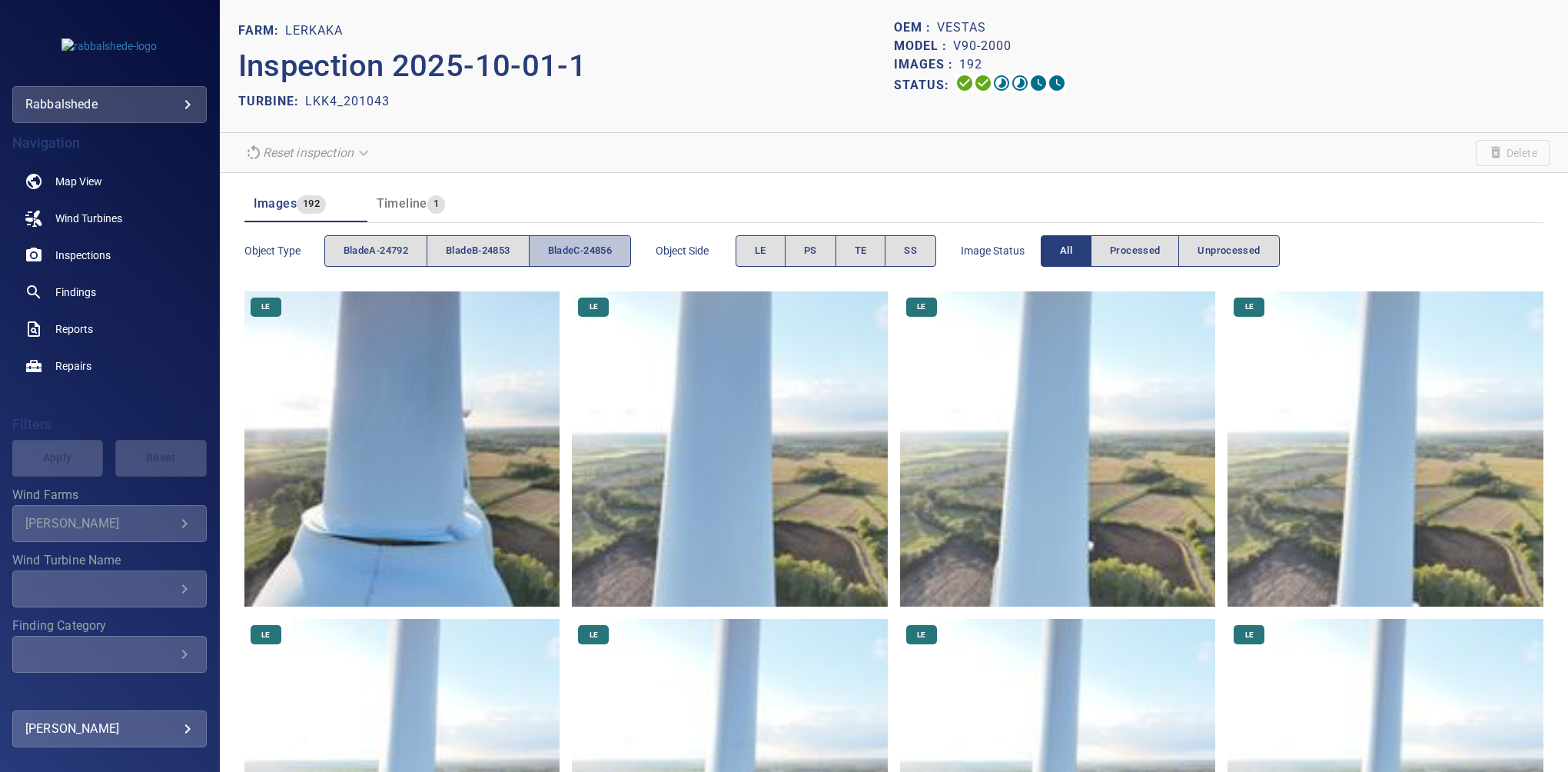
click at [583, 251] on span "bladeC-24856" at bounding box center [580, 251] width 64 height 18
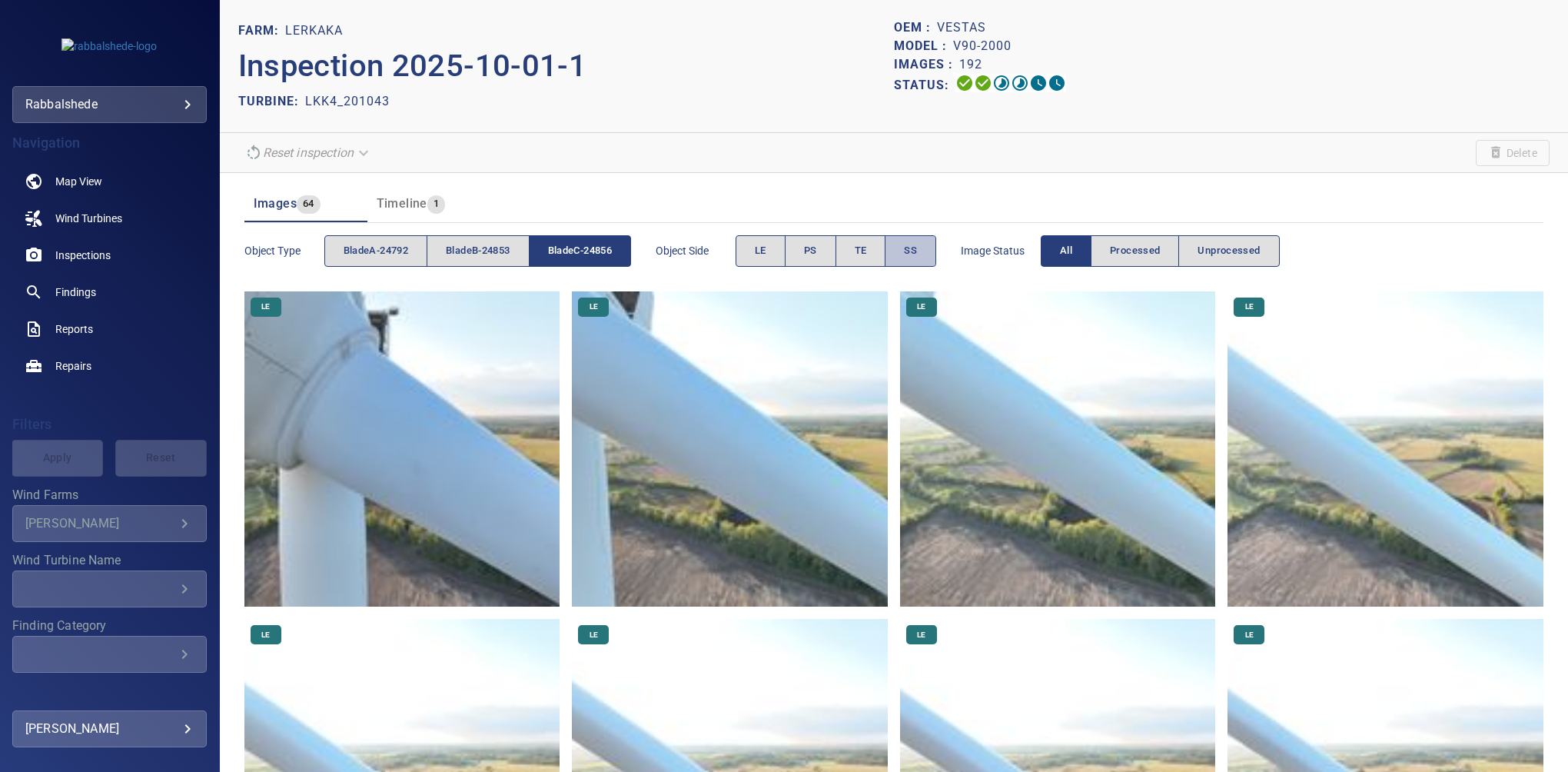
click at [909, 248] on button "SS" at bounding box center [909, 251] width 51 height 32
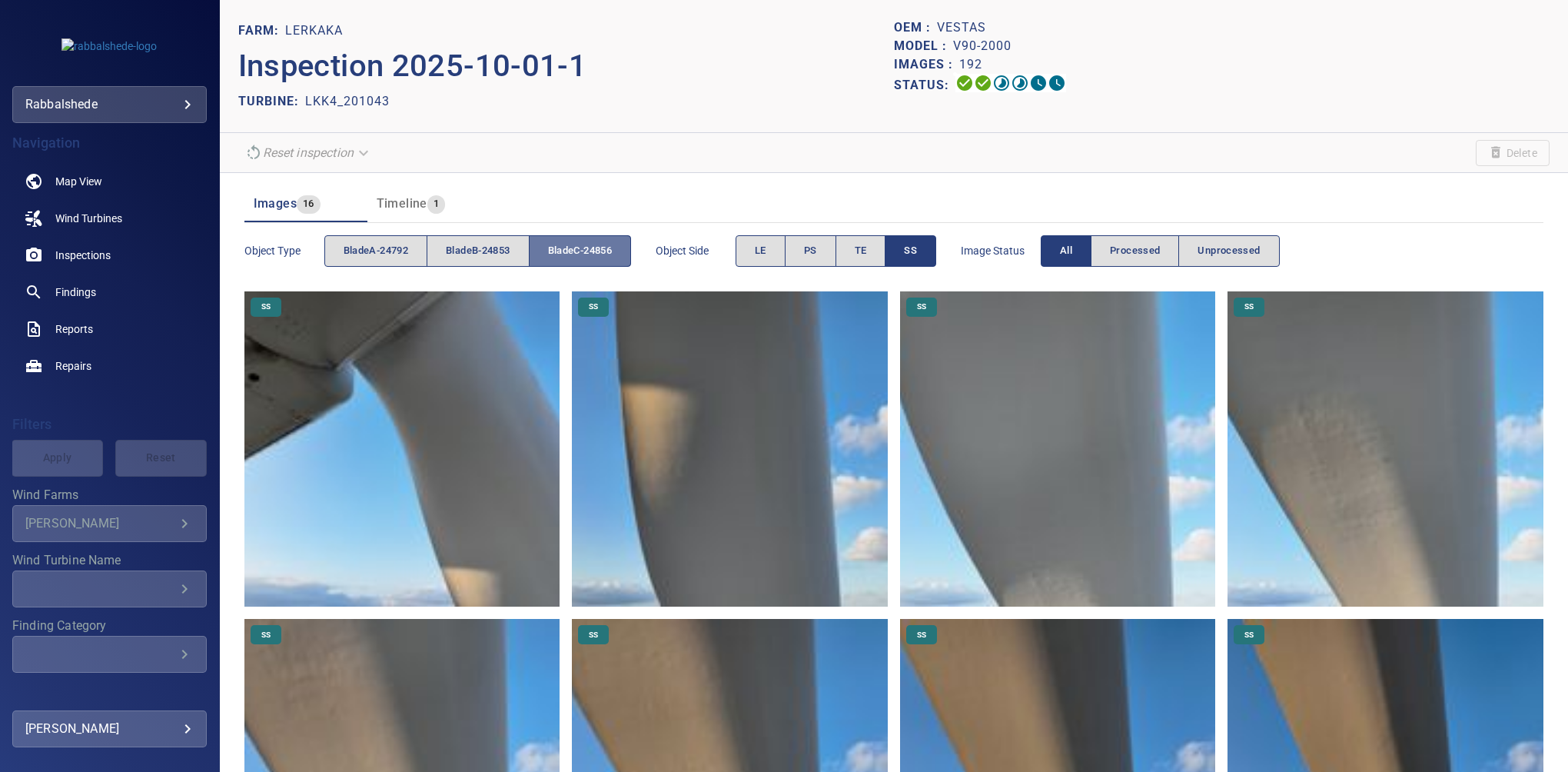
click at [583, 246] on span "bladeC-24856" at bounding box center [580, 251] width 64 height 18
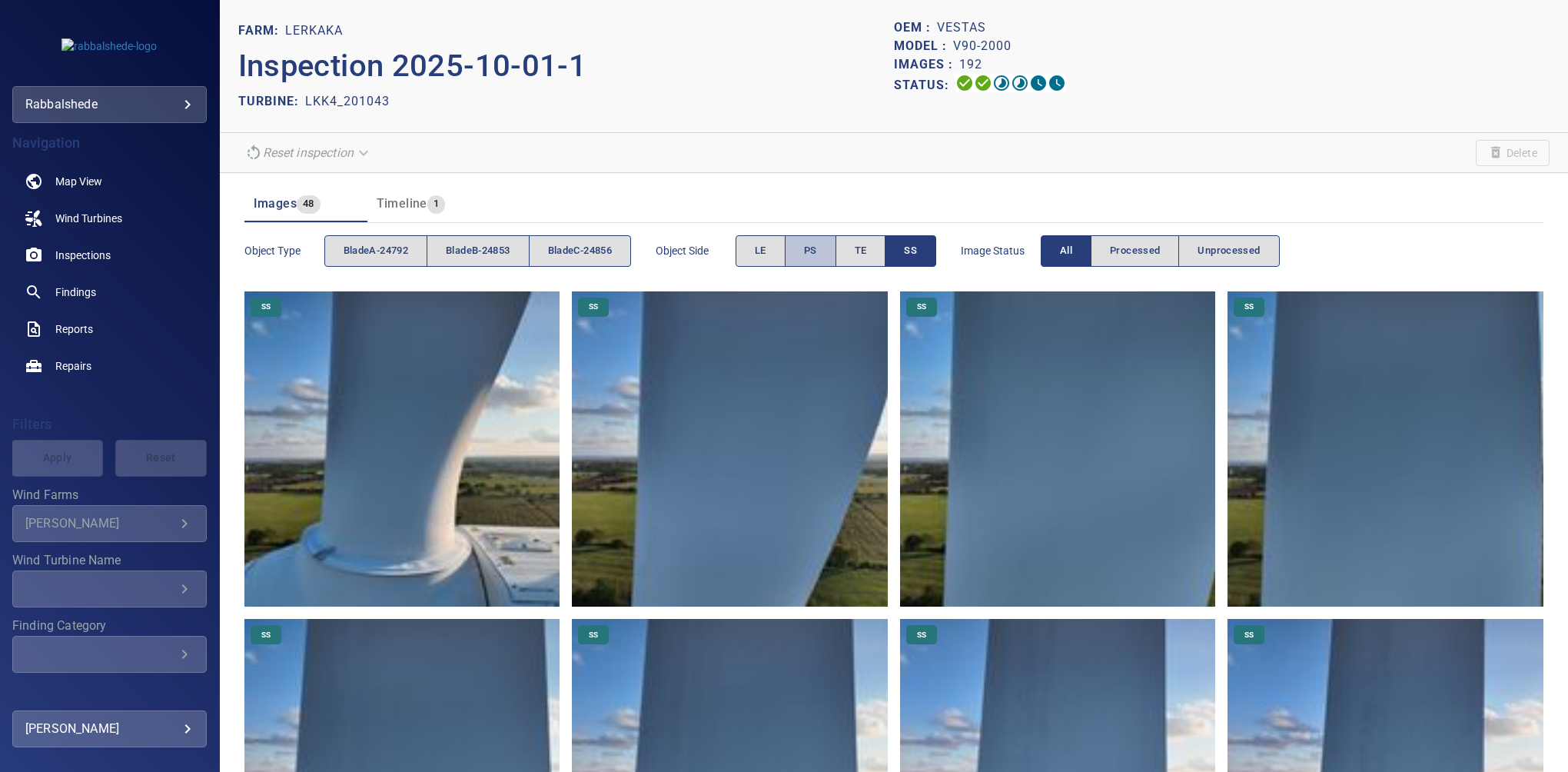
click at [814, 251] on button "PS" at bounding box center [810, 251] width 51 height 32
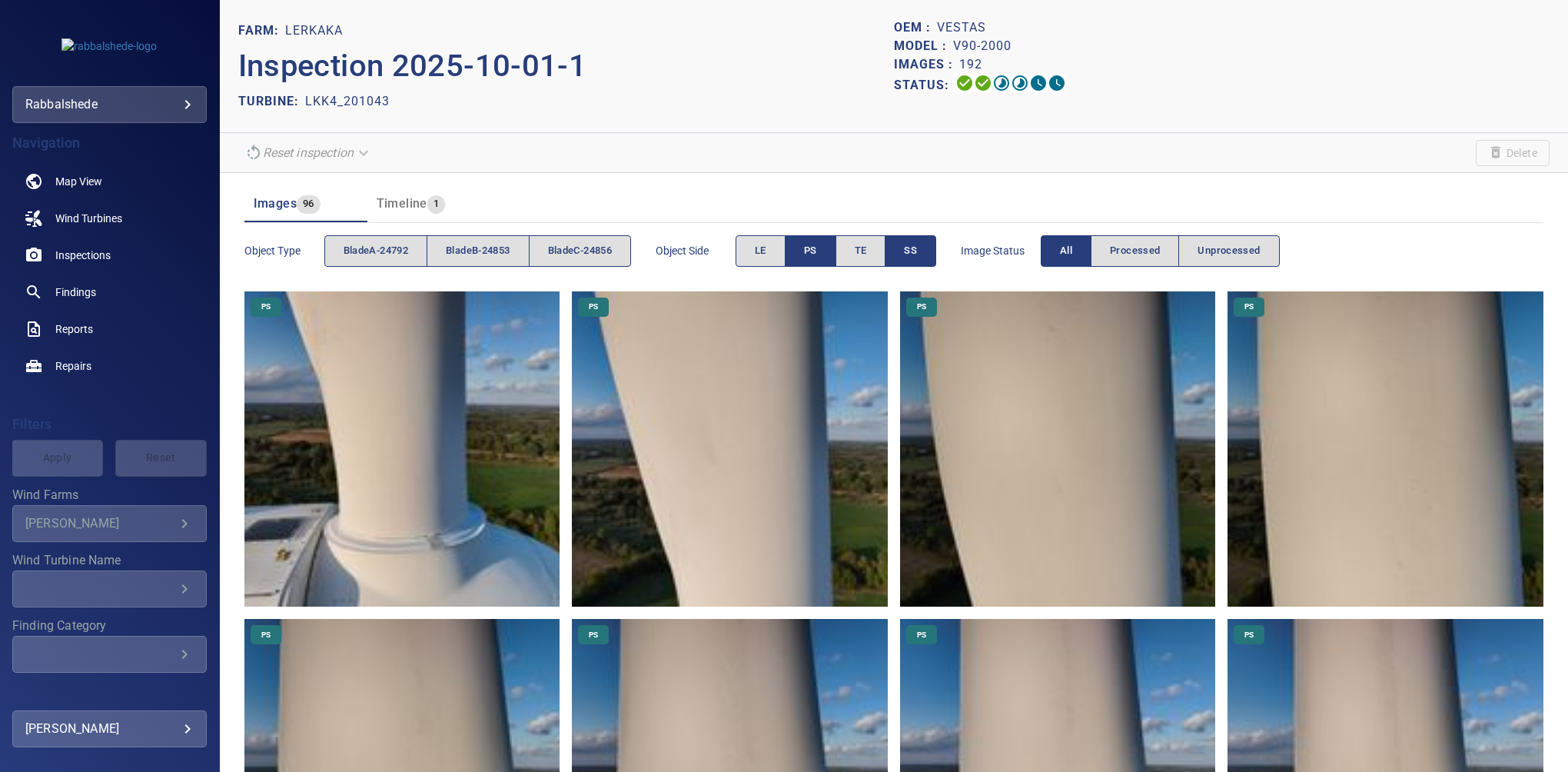
click at [916, 239] on button "SS" at bounding box center [909, 251] width 51 height 32
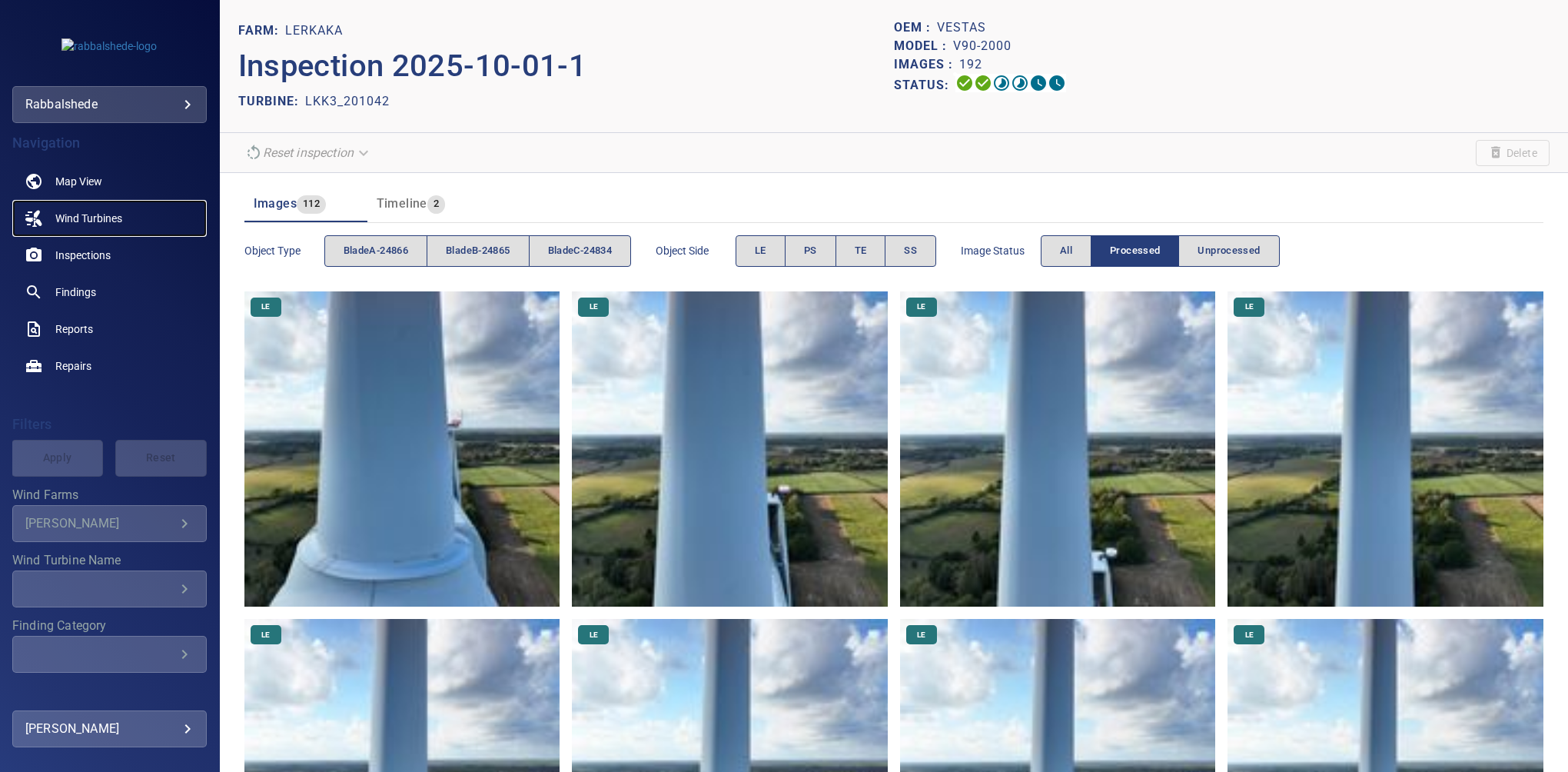
click at [74, 215] on span "Wind Turbines" at bounding box center [89, 218] width 67 height 15
